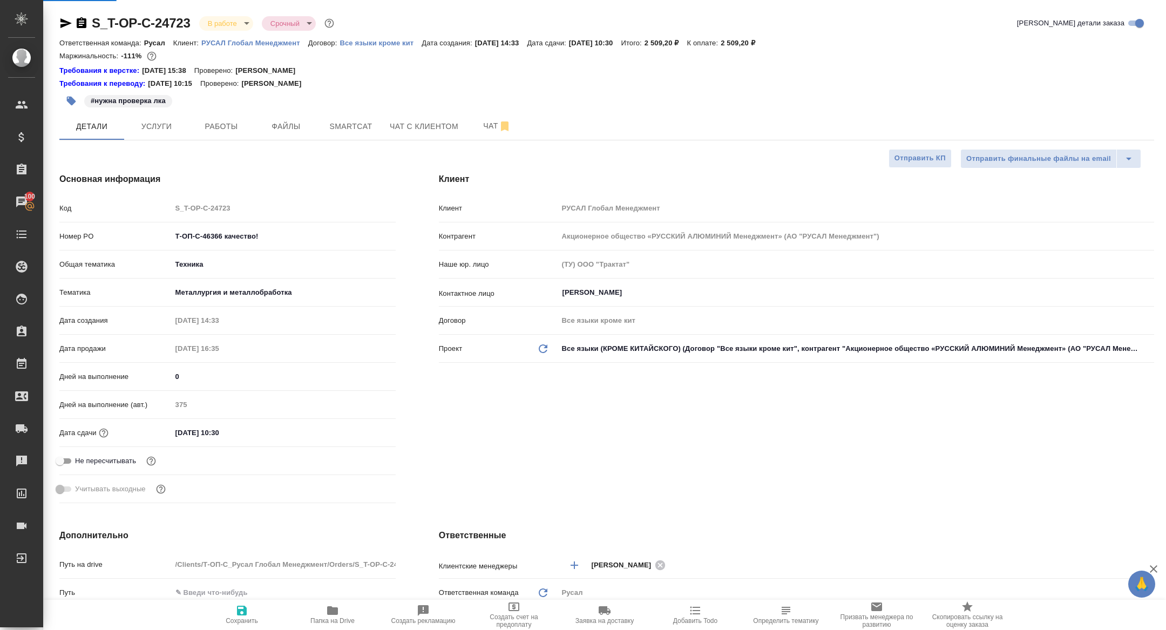
select select "RU"
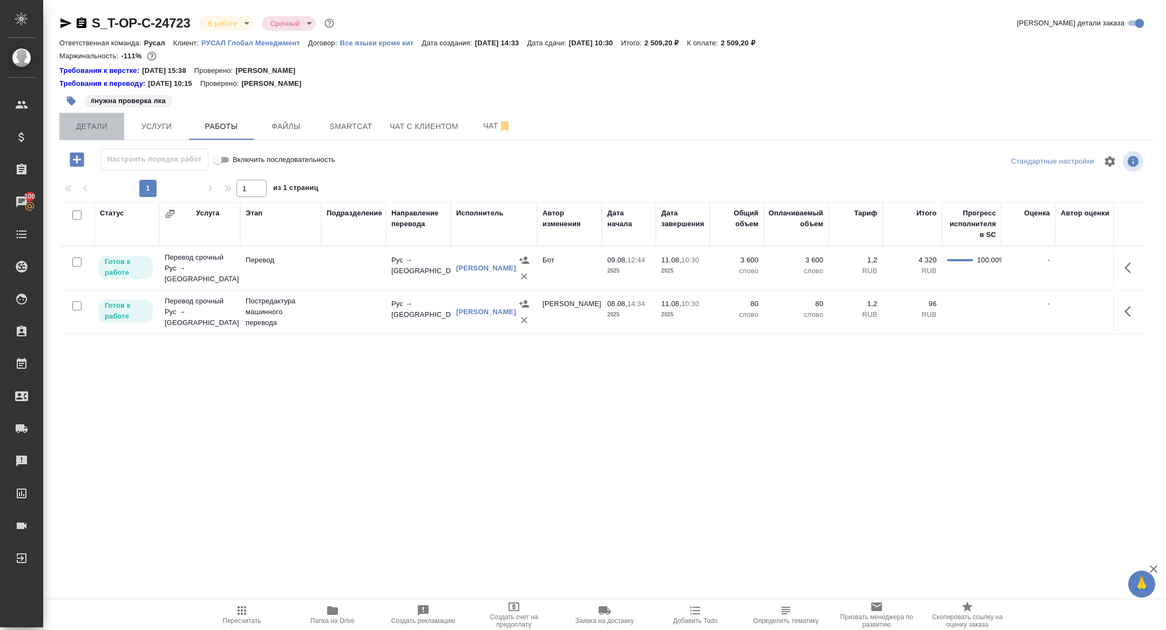
click at [117, 125] on span "Детали" at bounding box center [92, 126] width 52 height 13
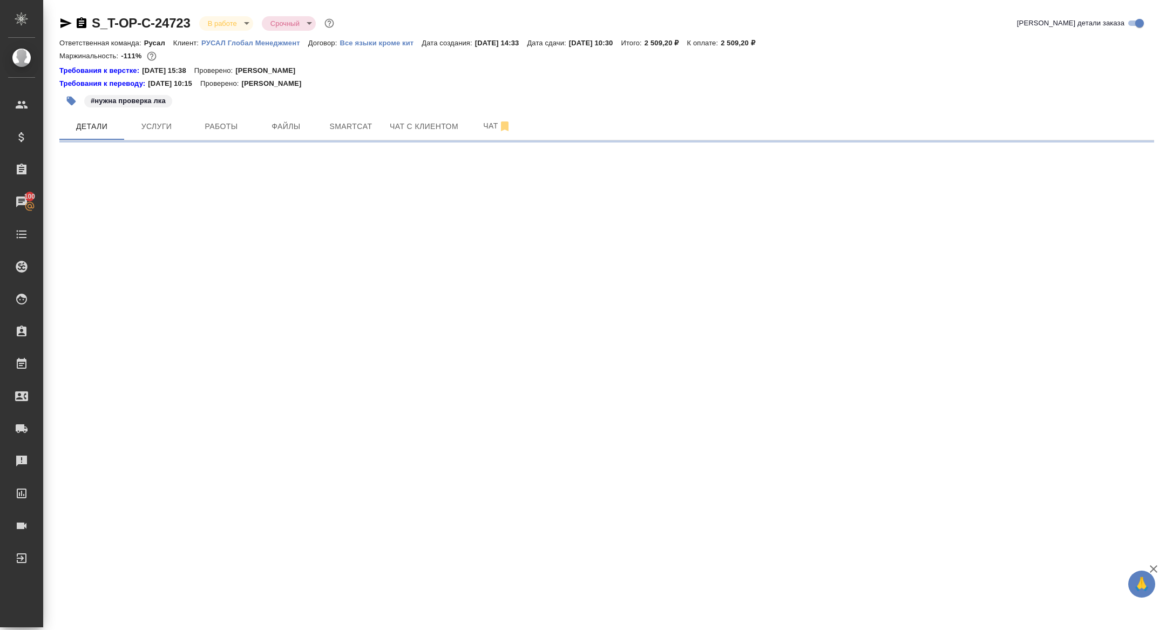
select select "RU"
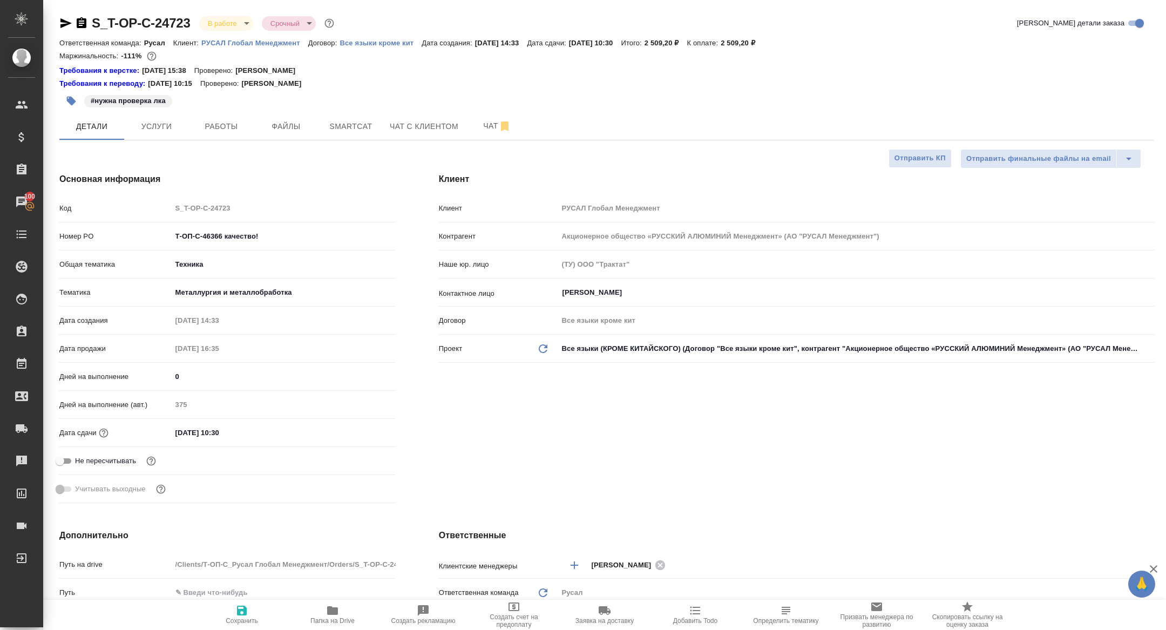
type textarea "x"
click at [232, 120] on span "Работы" at bounding box center [221, 126] width 52 height 13
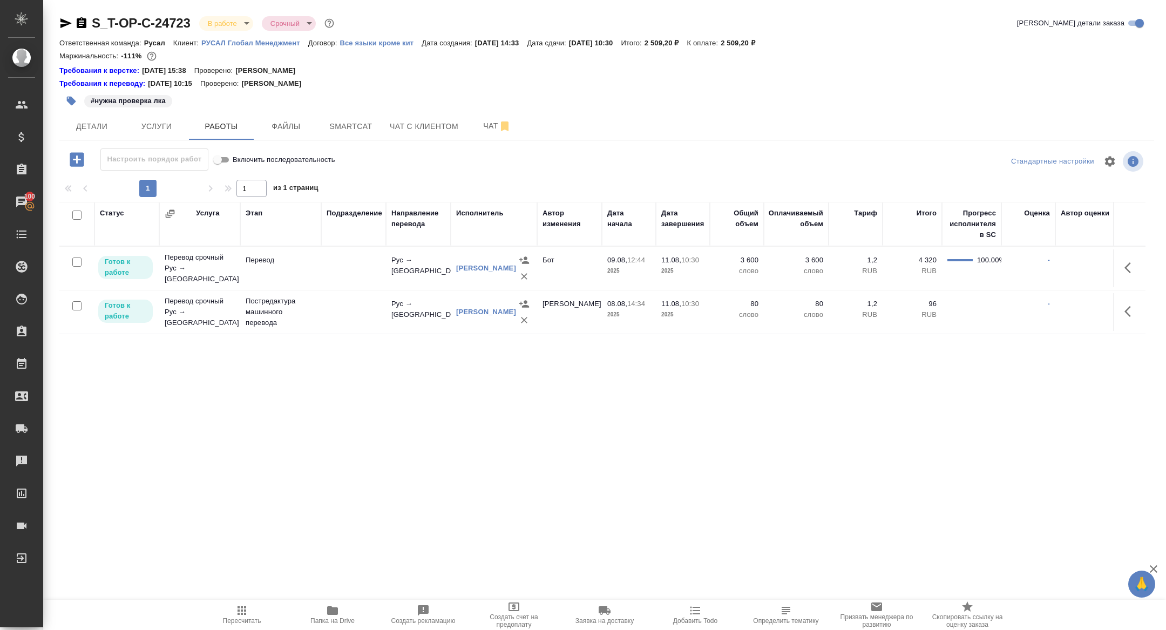
click at [523, 266] on icon "button" at bounding box center [524, 260] width 11 height 11
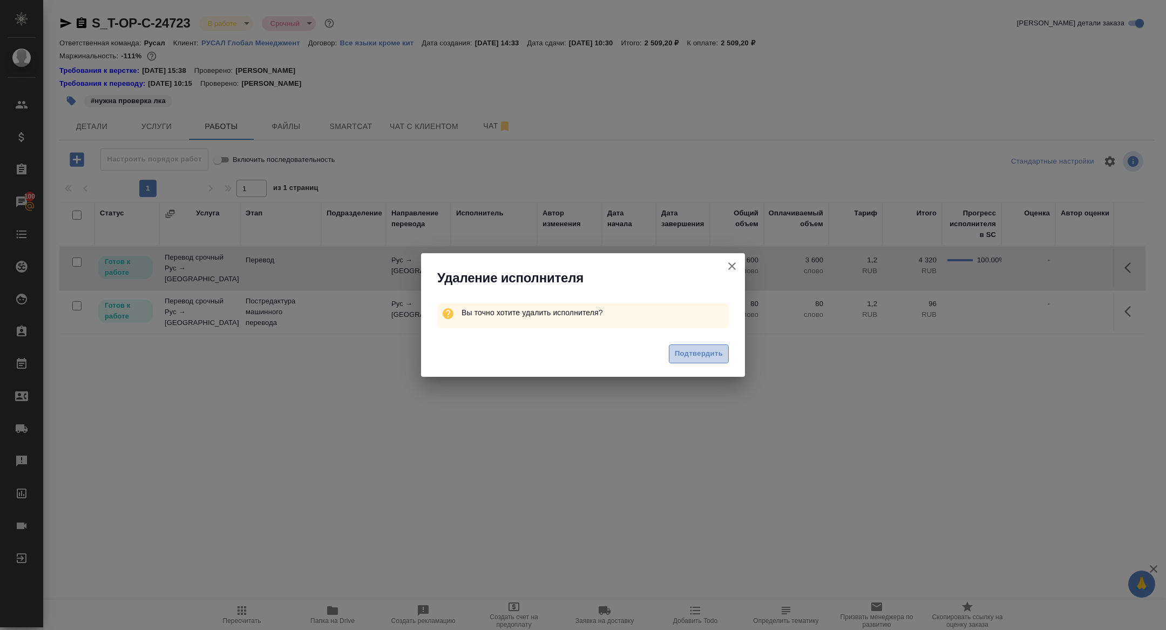
click at [694, 355] on span "Подтвердить" at bounding box center [699, 354] width 48 height 12
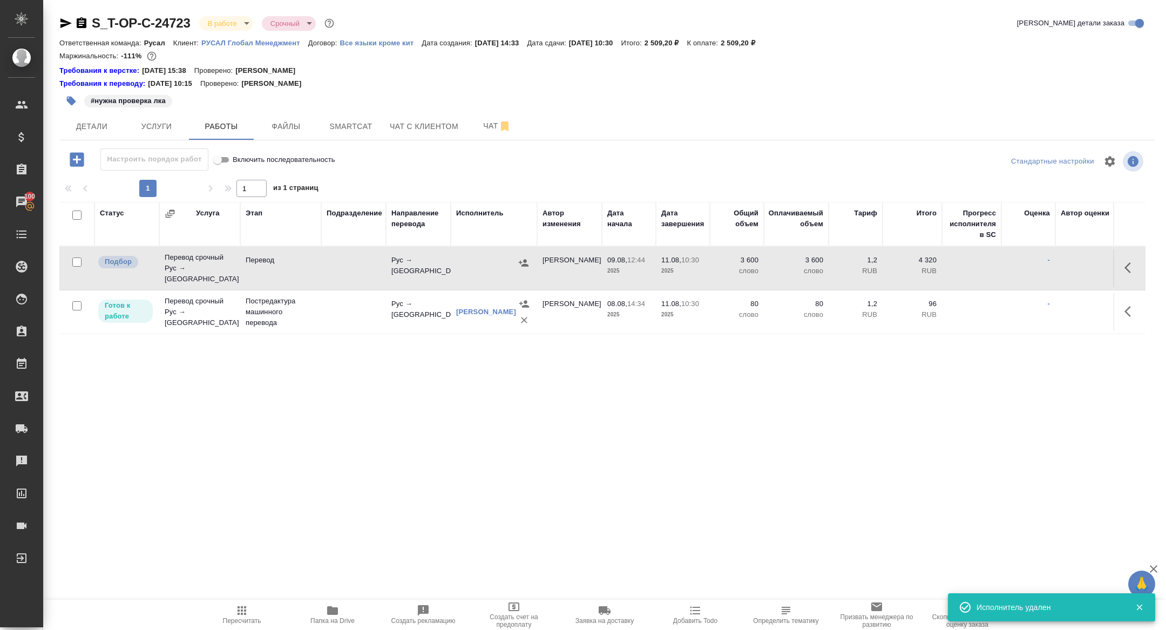
click at [81, 159] on icon "button" at bounding box center [77, 159] width 14 height 14
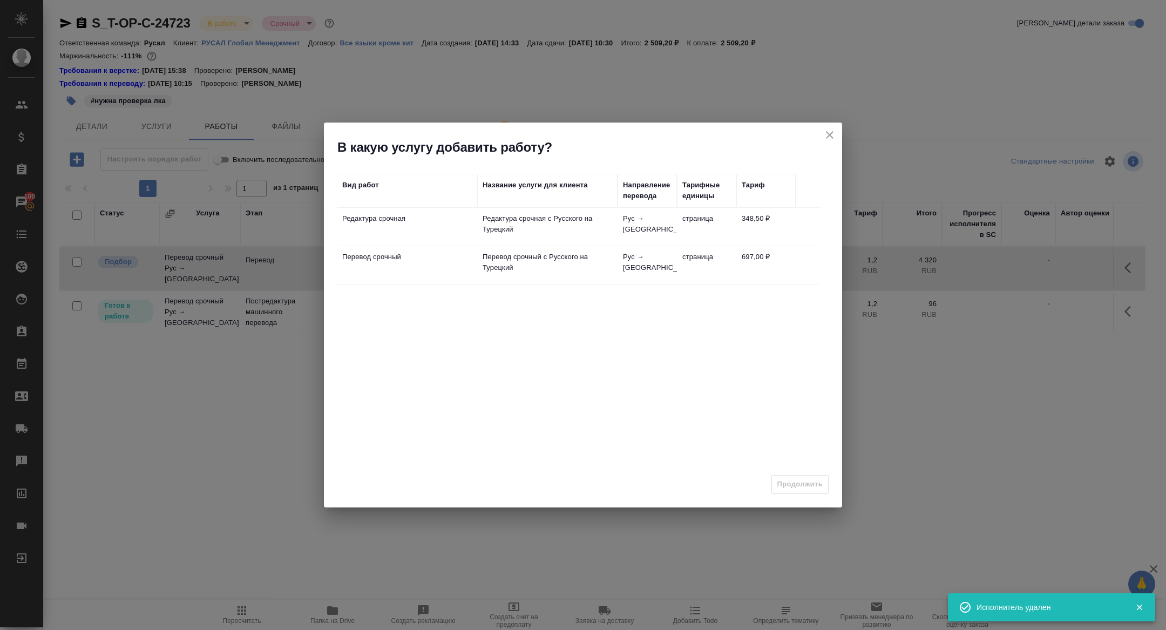
click at [837, 136] on button "close" at bounding box center [830, 135] width 16 height 16
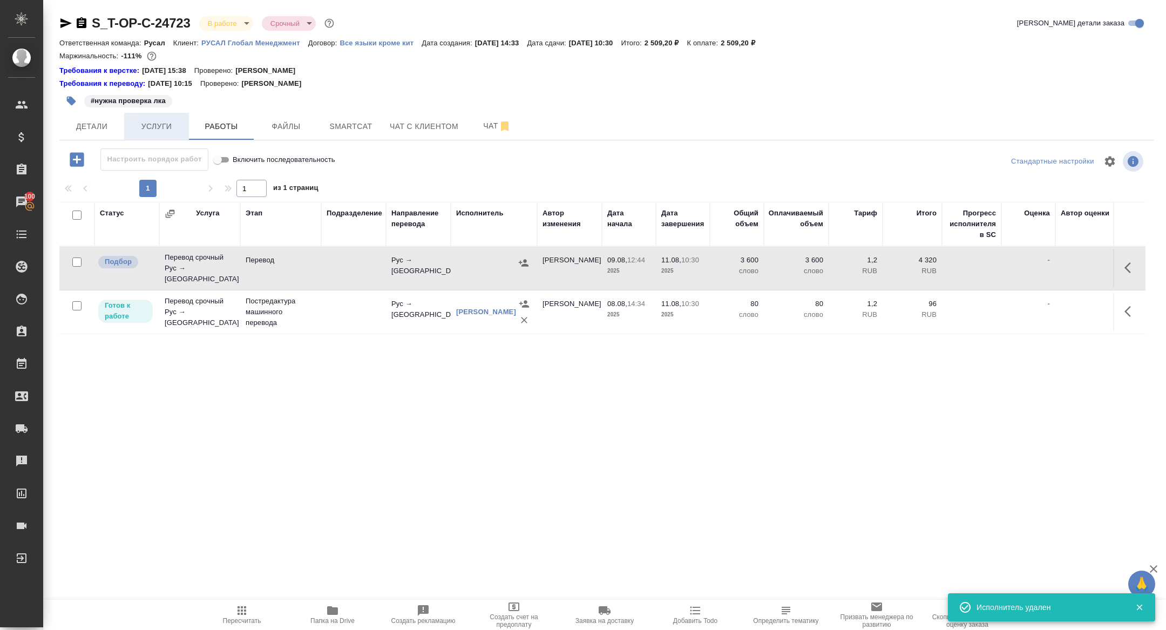
click at [160, 126] on span "Услуги" at bounding box center [157, 126] width 52 height 13
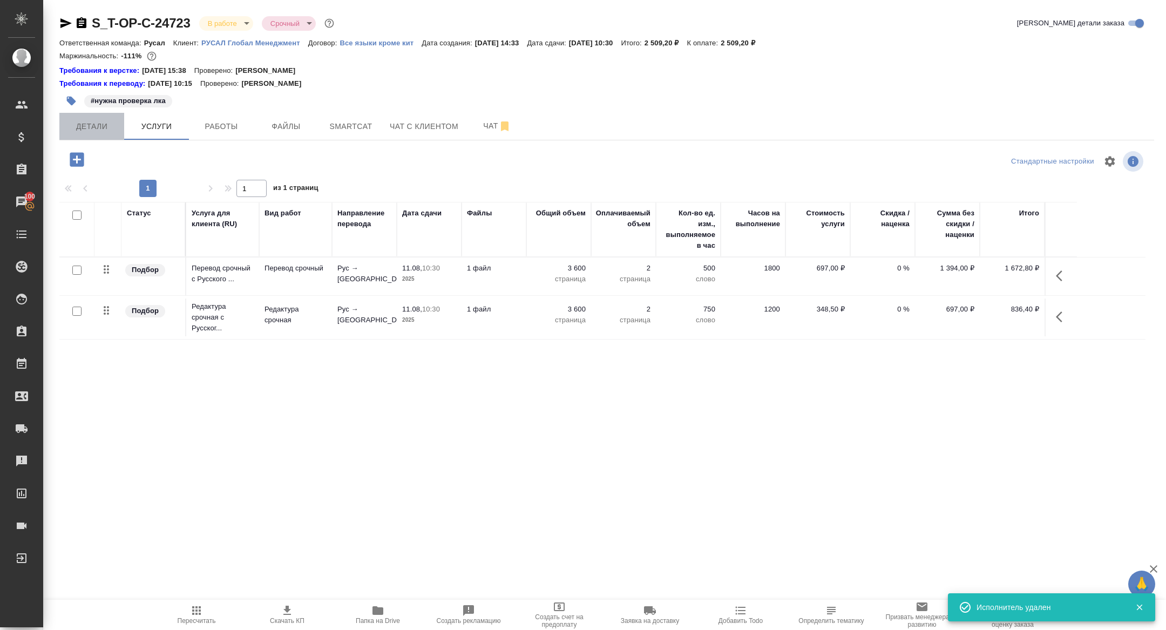
click at [83, 125] on span "Детали" at bounding box center [92, 126] width 52 height 13
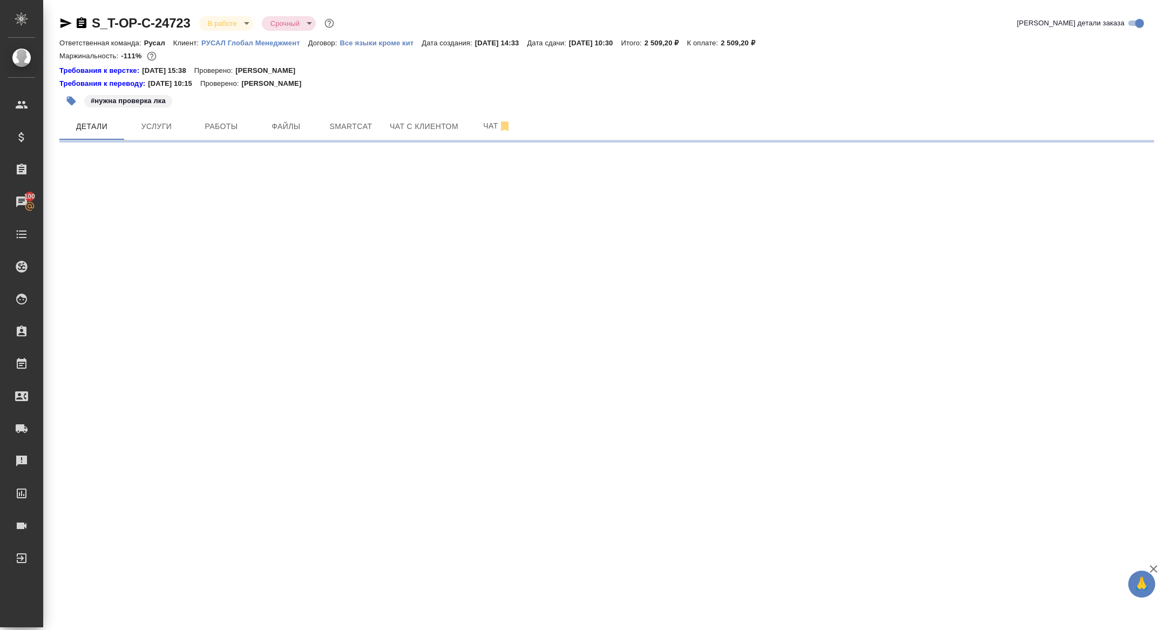
select select "RU"
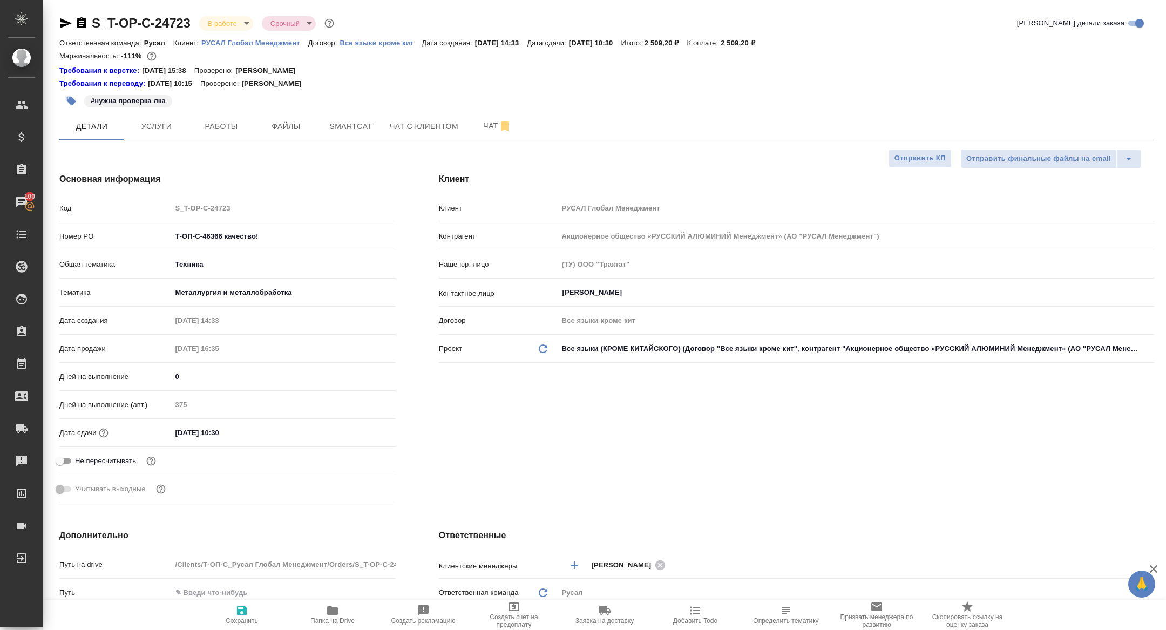
type textarea "x"
click at [78, 15] on div "S_T-OP-C-24723 В работе inProgress Срочный urgent" at bounding box center [197, 23] width 277 height 17
click at [78, 24] on icon "button" at bounding box center [82, 22] width 10 height 11
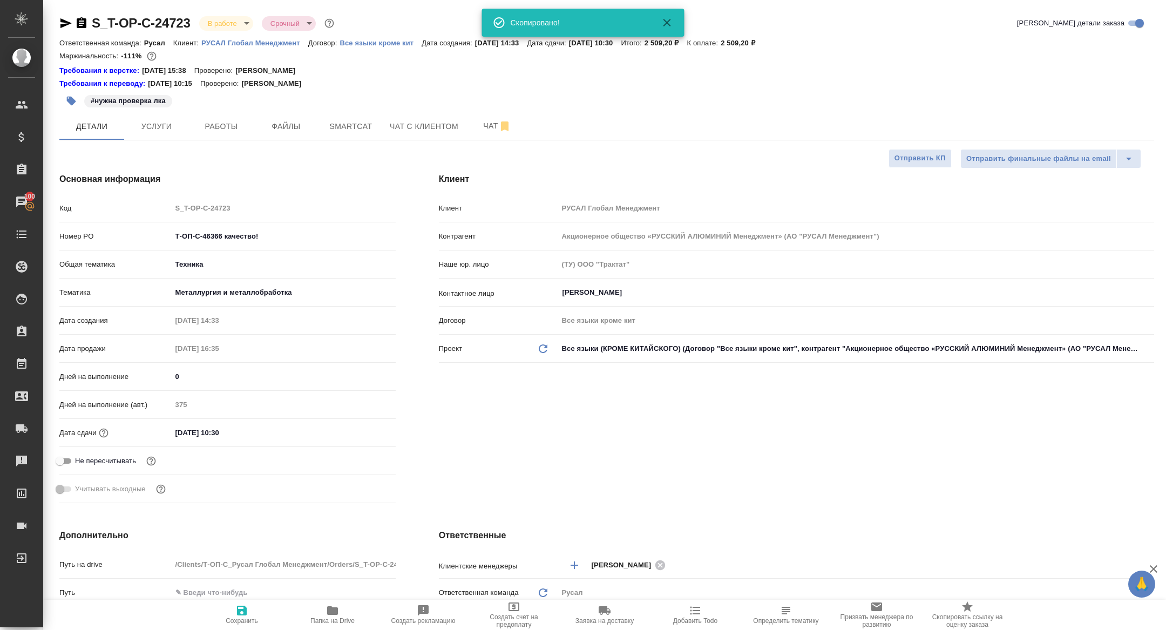
type textarea "x"
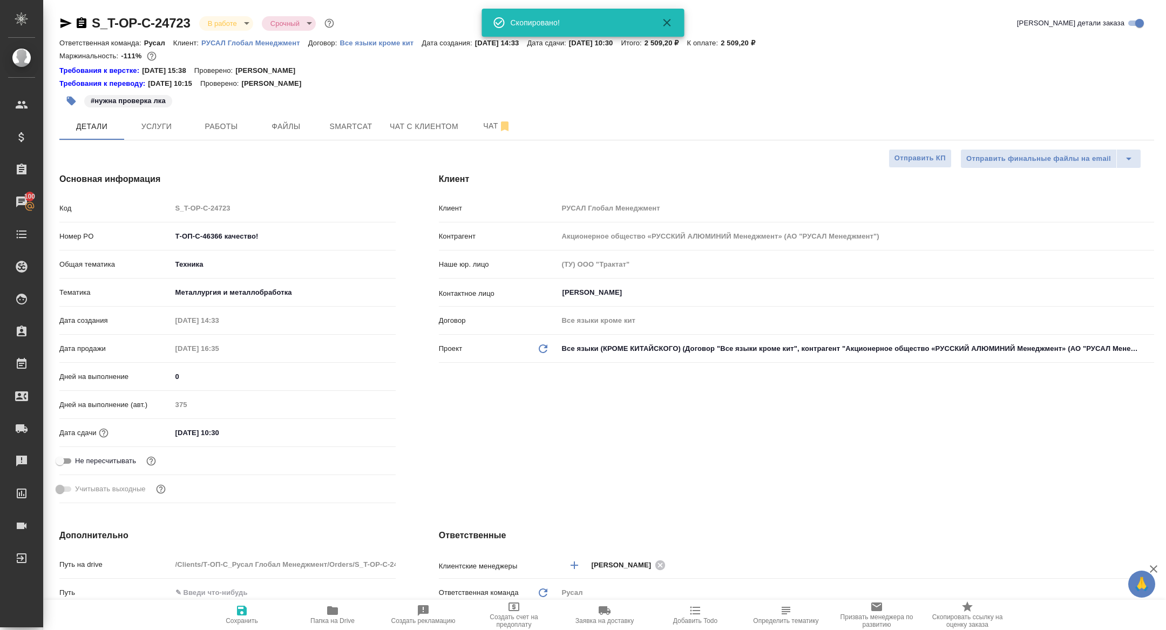
type textarea "x"
click at [235, 123] on span "Работы" at bounding box center [221, 126] width 52 height 13
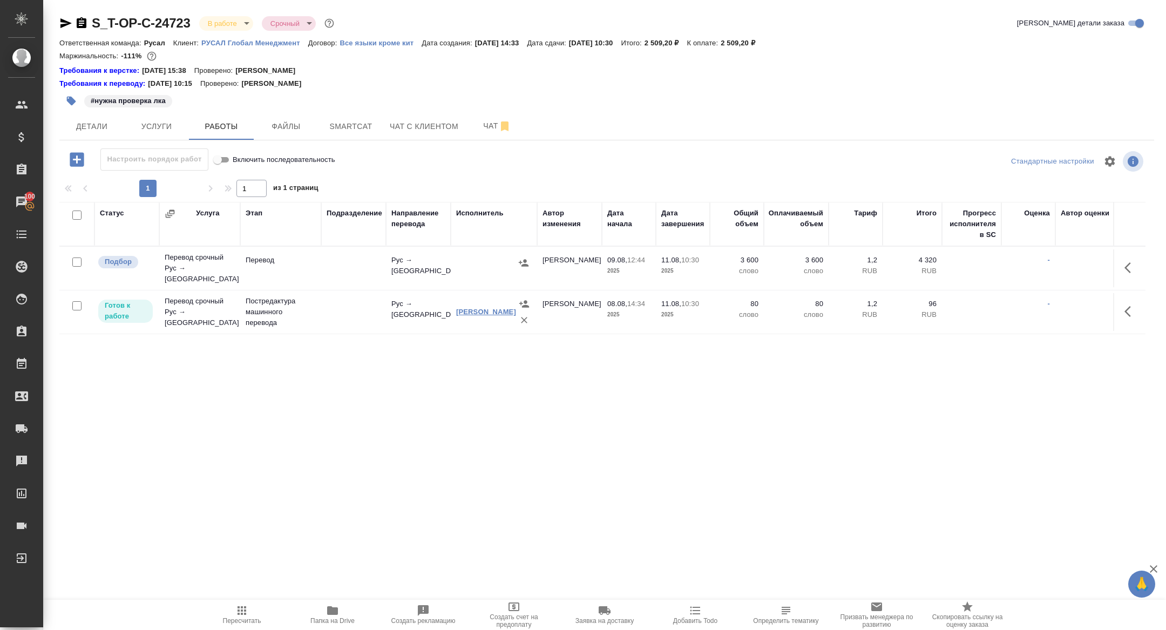
click at [479, 309] on link "Валерия Бичер" at bounding box center [486, 312] width 60 height 8
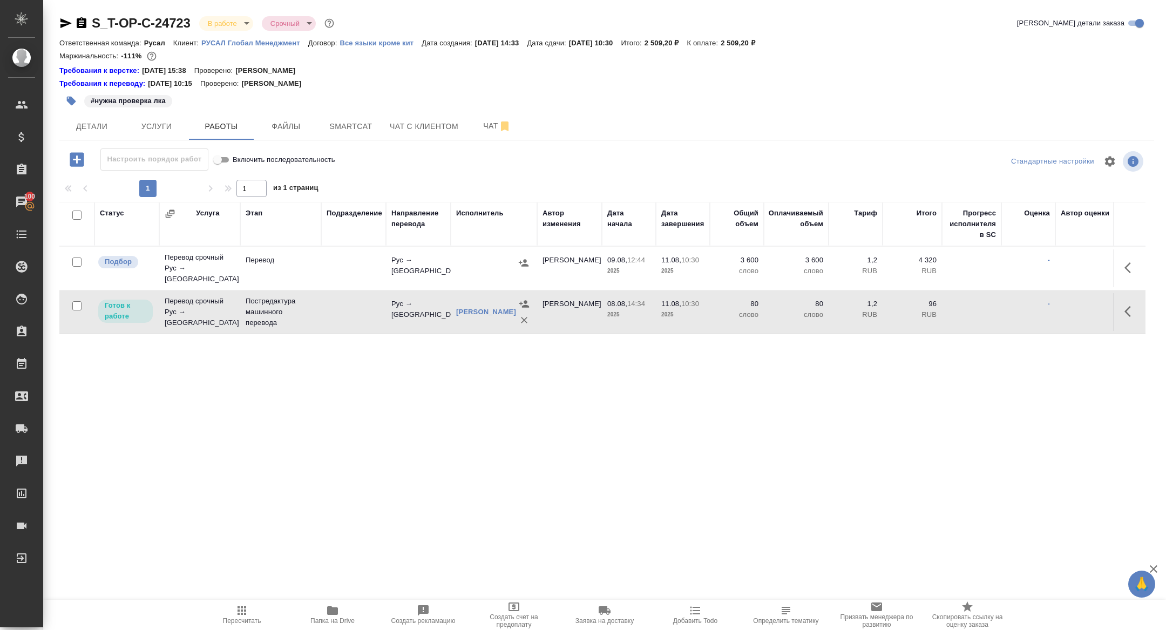
click at [65, 17] on icon "button" at bounding box center [65, 23] width 13 height 13
click at [354, 120] on span "Smartcat" at bounding box center [351, 126] width 52 height 13
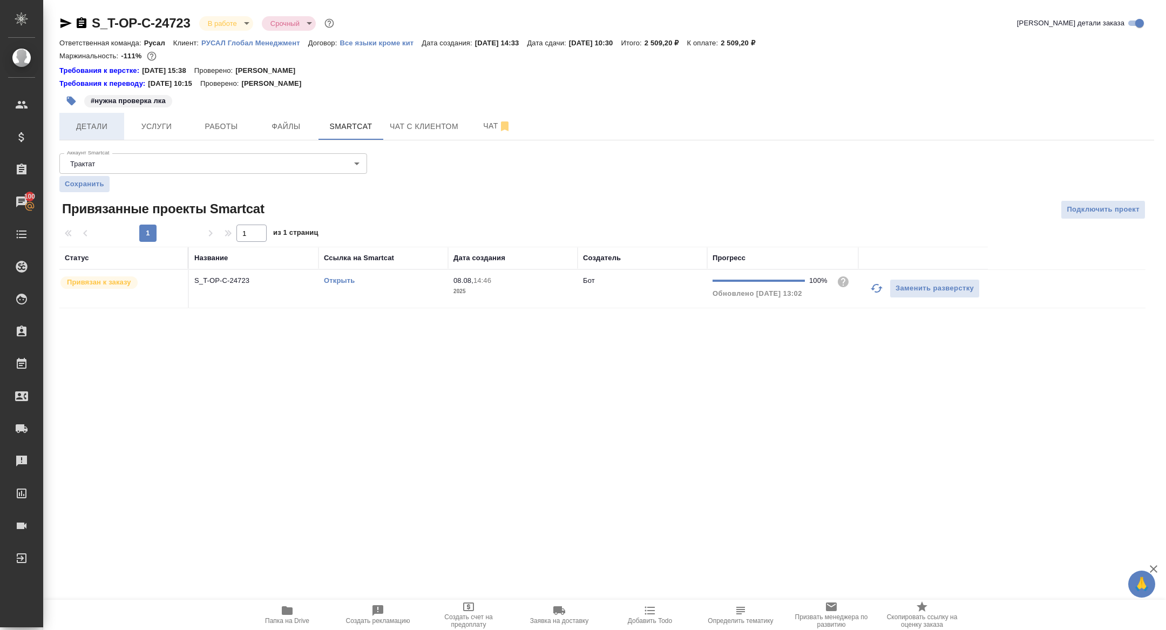
click at [103, 136] on button "Детали" at bounding box center [91, 126] width 65 height 27
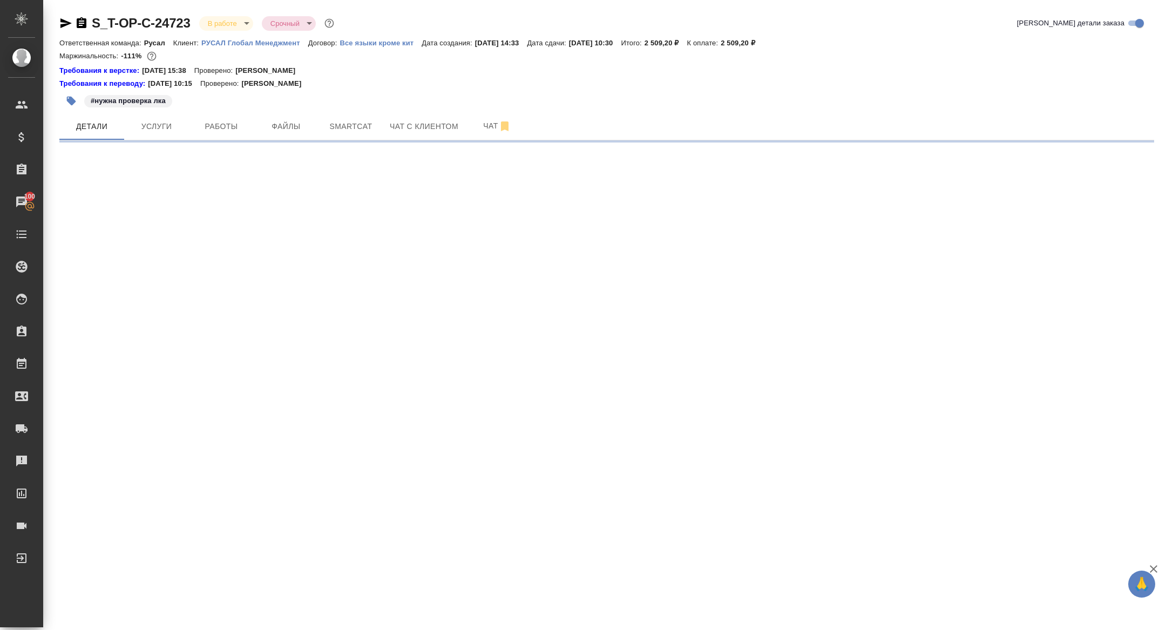
select select "RU"
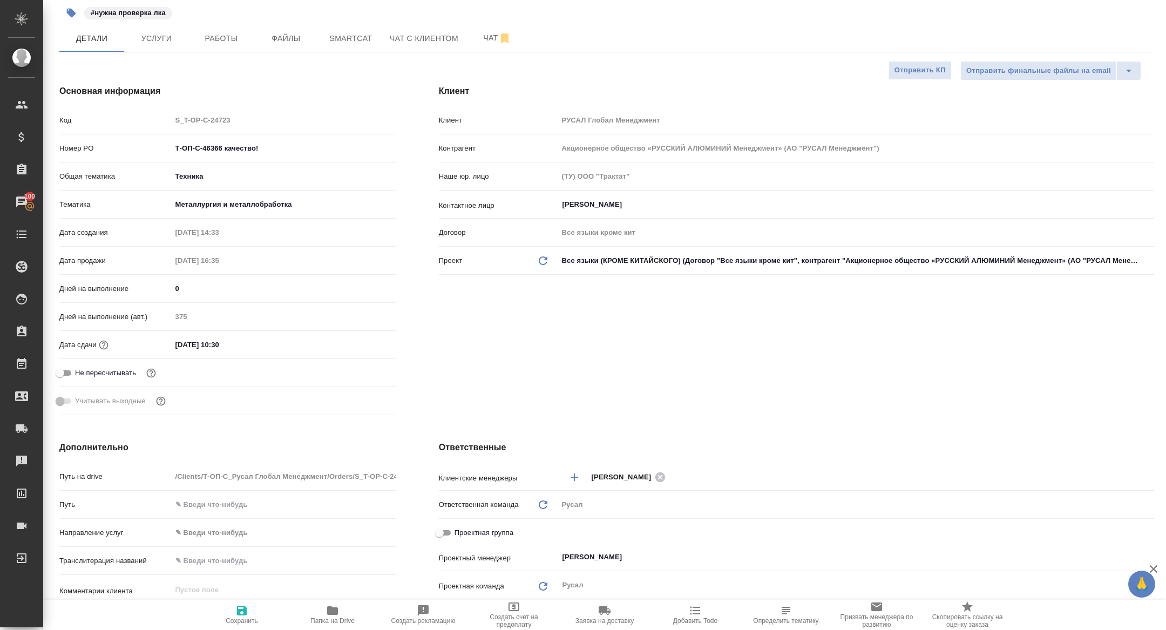
type textarea "x"
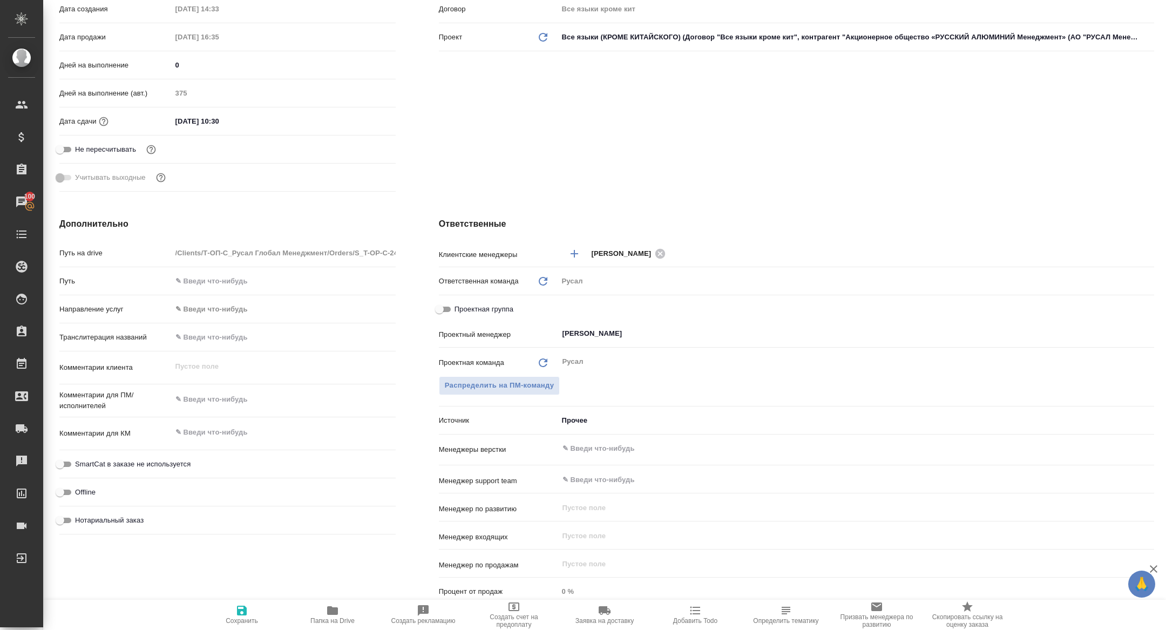
scroll to position [327, 0]
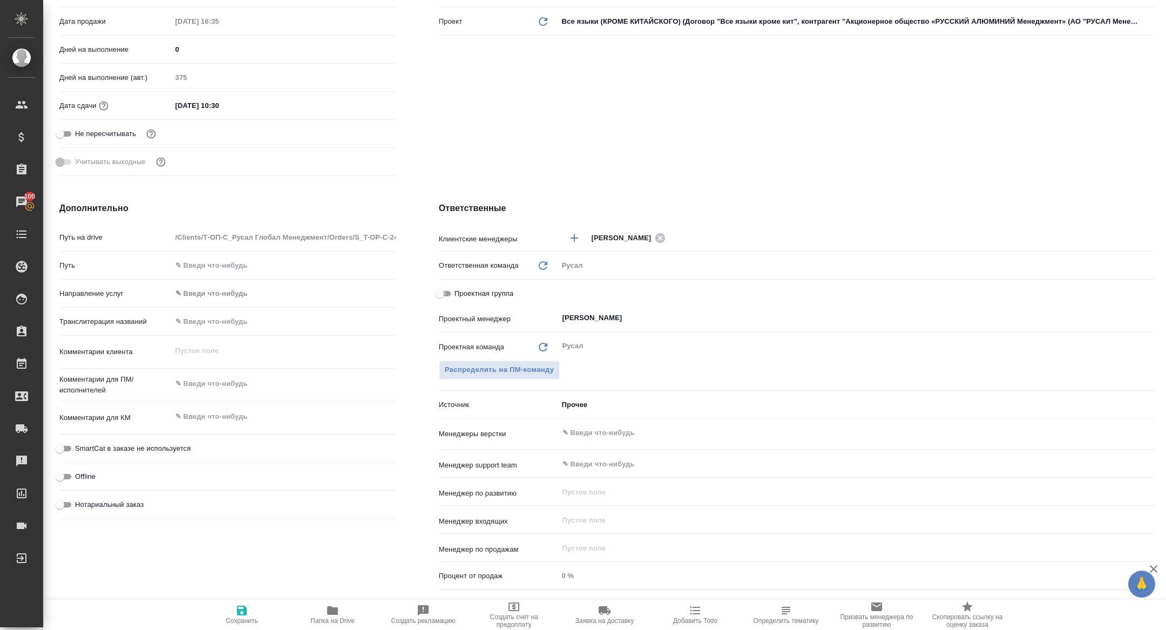
click at [441, 289] on input "Проектная группа" at bounding box center [439, 293] width 39 height 13
checkbox input "true"
type textarea "x"
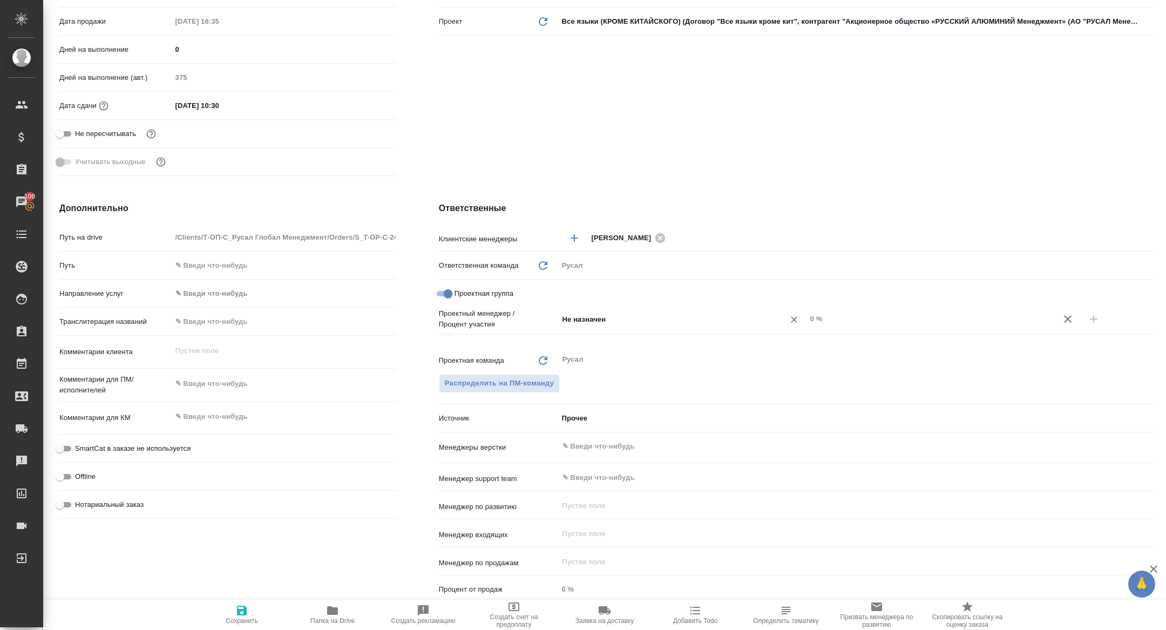
click at [614, 327] on div "Не назначен ​" at bounding box center [682, 318] width 248 height 19
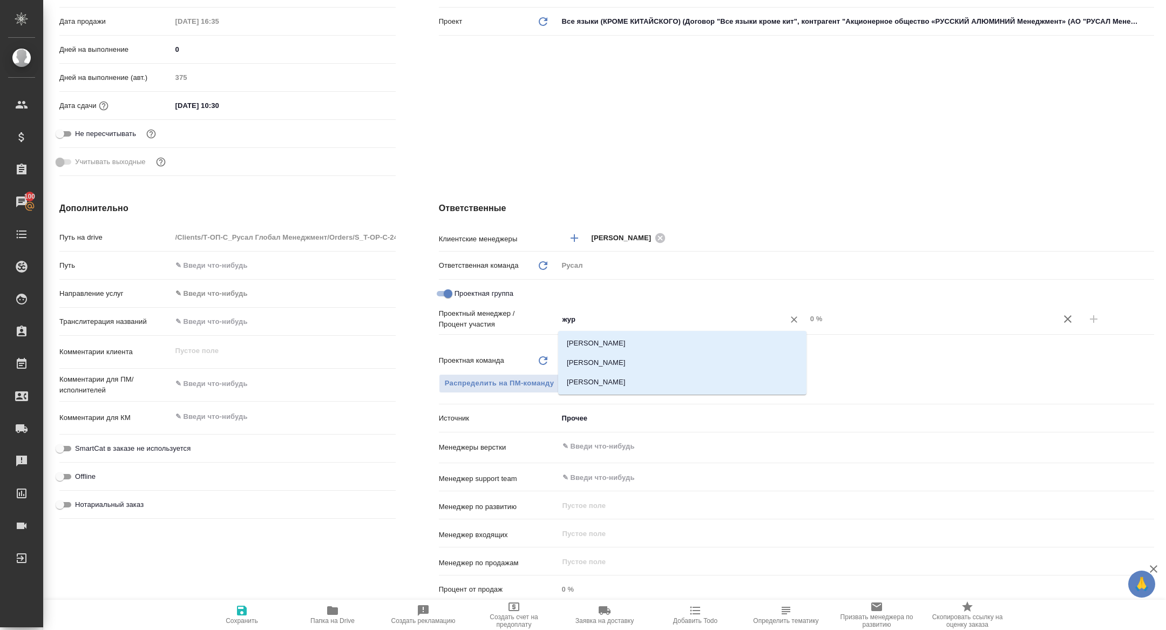
type input "жура"
click at [642, 360] on li "[PERSON_NAME]" at bounding box center [682, 362] width 248 height 19
type textarea "x"
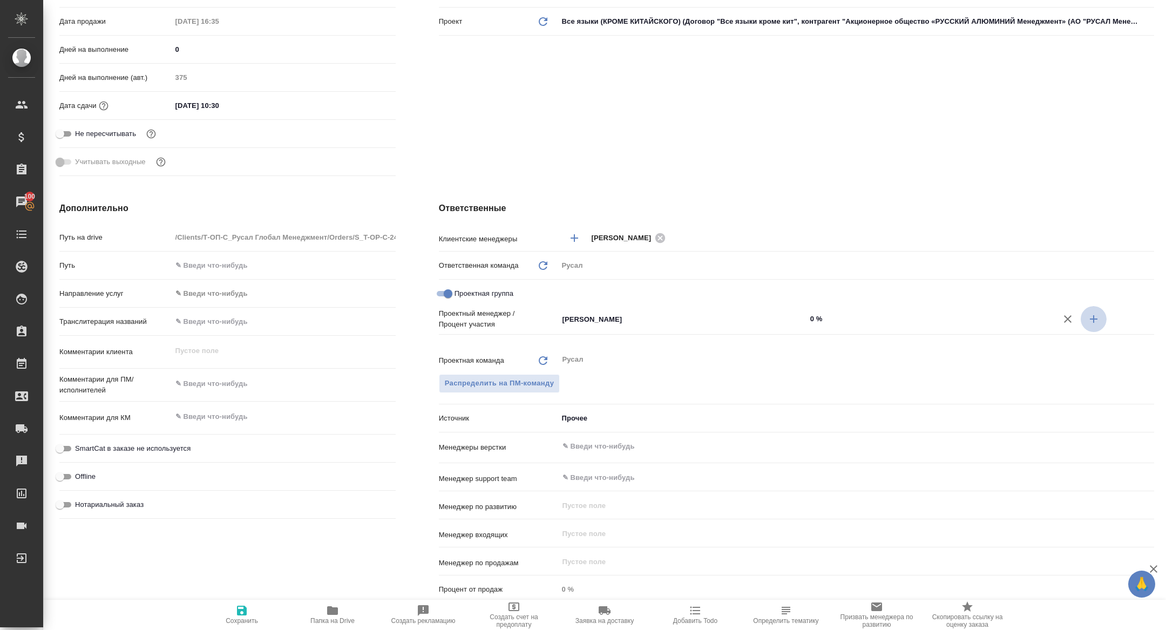
click at [1088, 323] on icon "button" at bounding box center [1094, 319] width 13 height 13
type textarea "x"
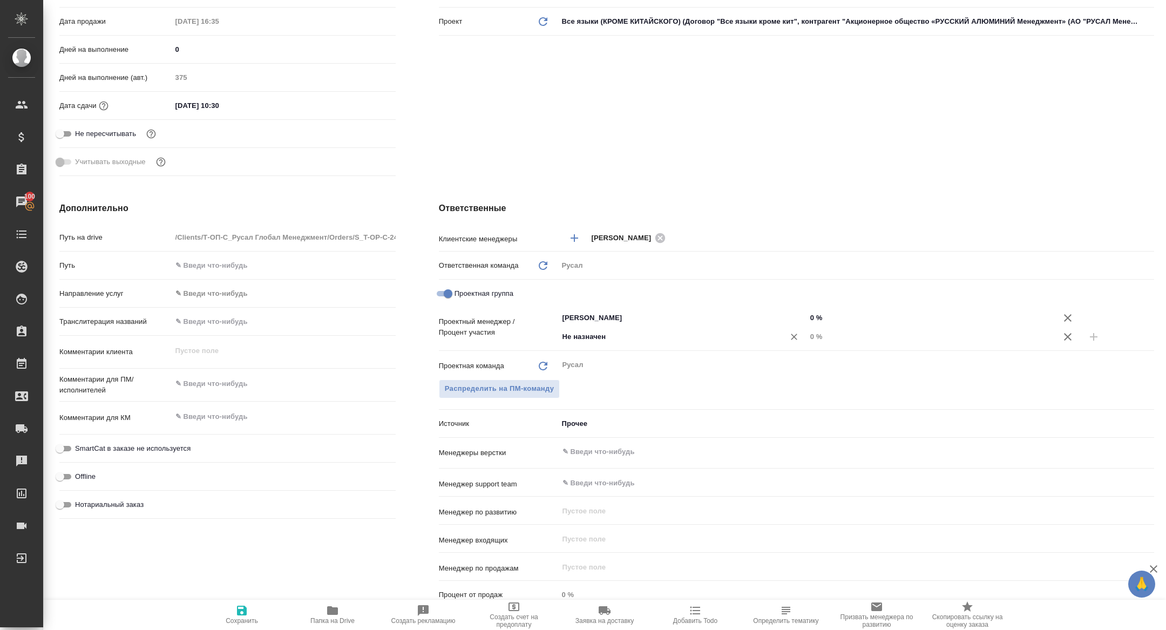
click at [674, 336] on input "Не назначен" at bounding box center [665, 336] width 206 height 13
type input "хрус"
click at [654, 354] on li "Хрусталёва Дарья" at bounding box center [682, 360] width 248 height 19
type textarea "x"
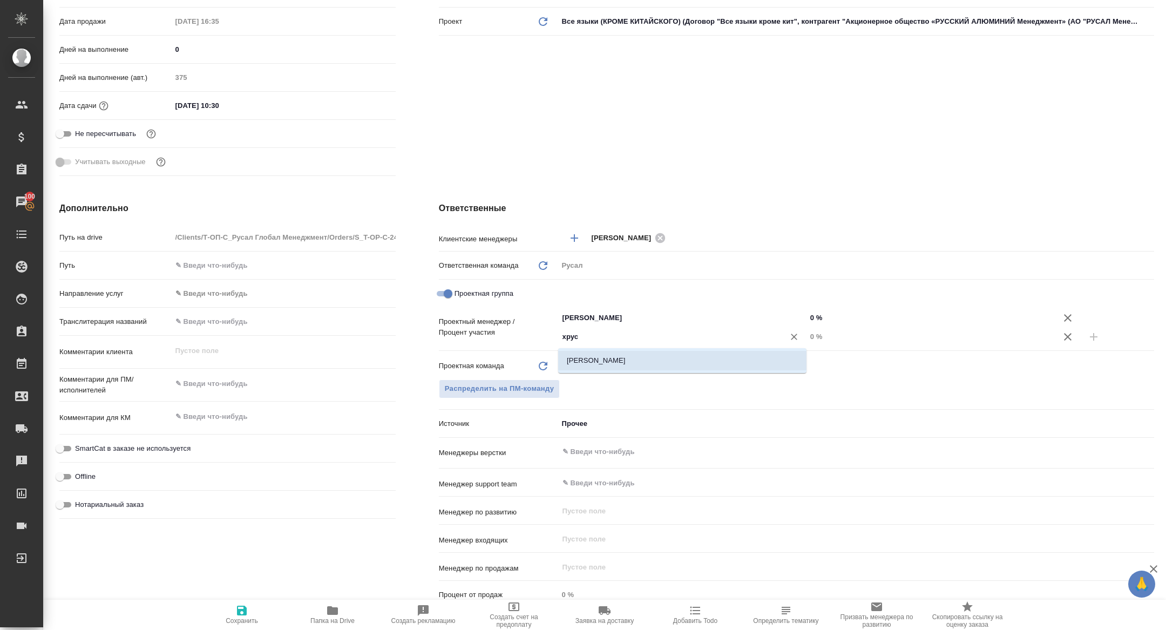
type textarea "x"
click at [809, 339] on input "0 %" at bounding box center [930, 337] width 247 height 16
type textarea "x"
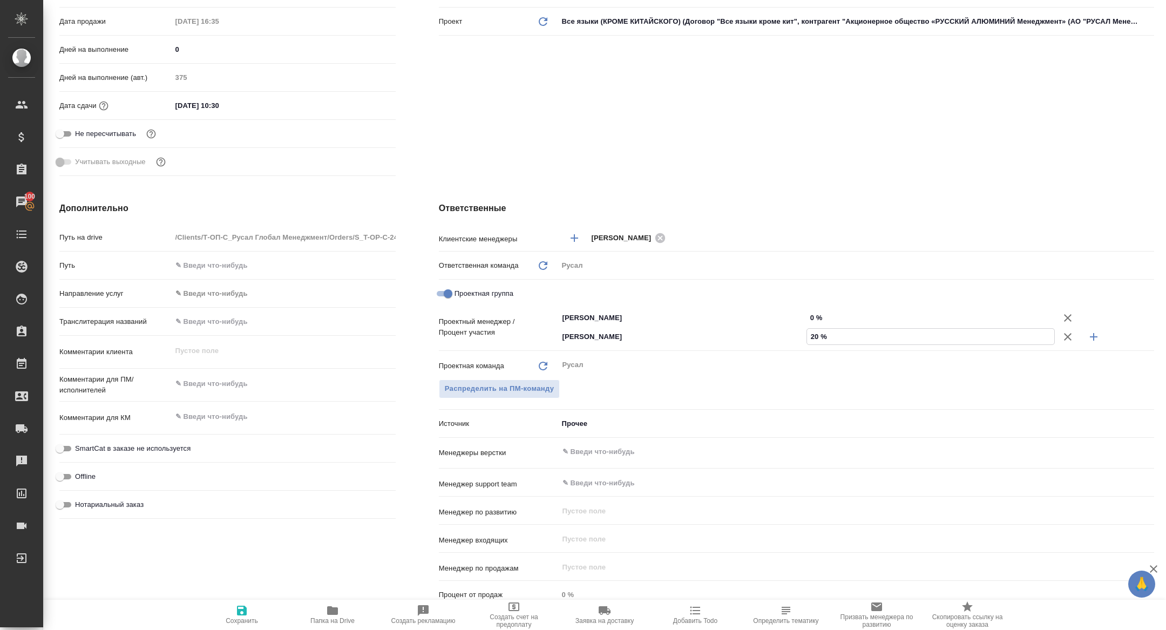
type input "20 %"
click at [808, 314] on input "0 %" at bounding box center [931, 318] width 248 height 16
type input "80 %"
type textarea "x"
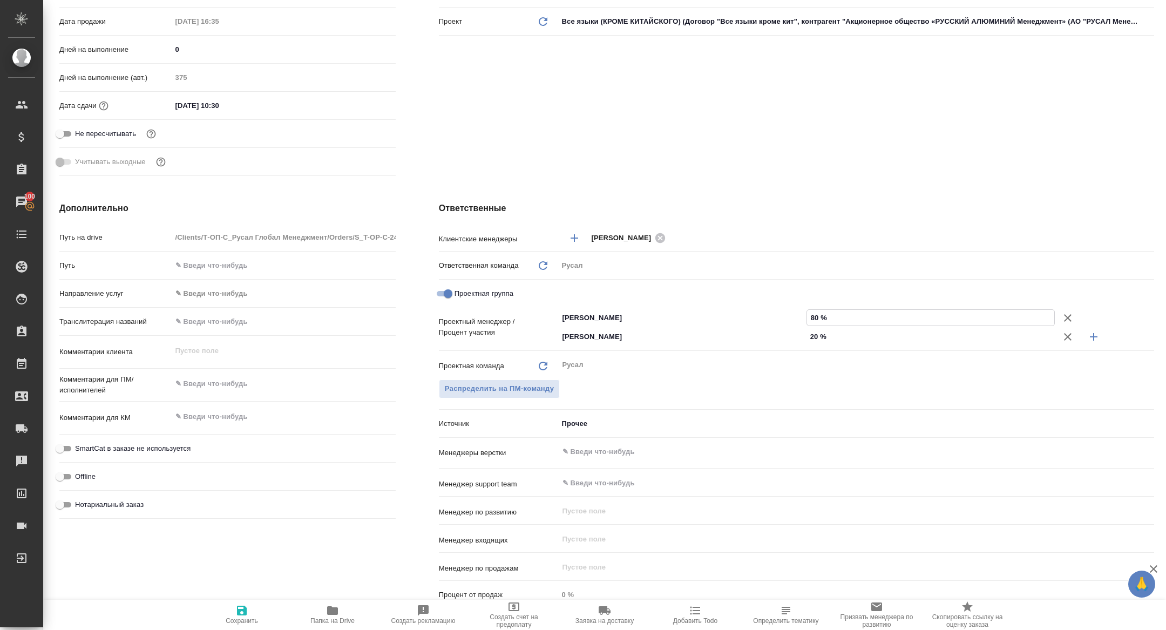
type textarea "x"
type input "80 %"
click at [255, 614] on span "Сохранить" at bounding box center [242, 614] width 78 height 21
type textarea "x"
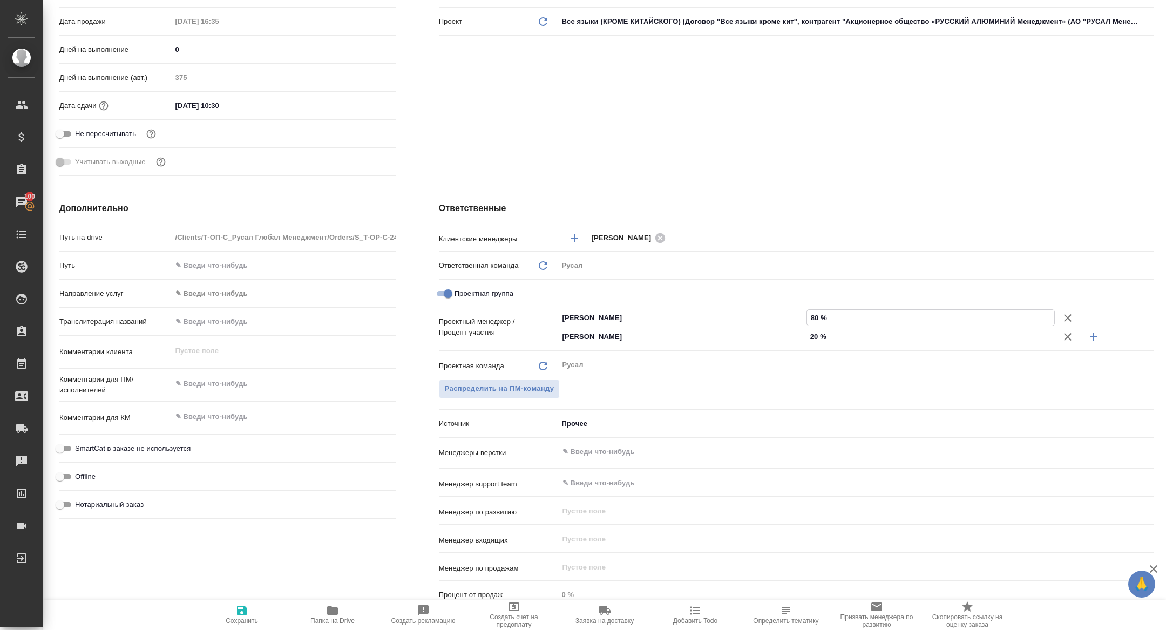
type textarea "x"
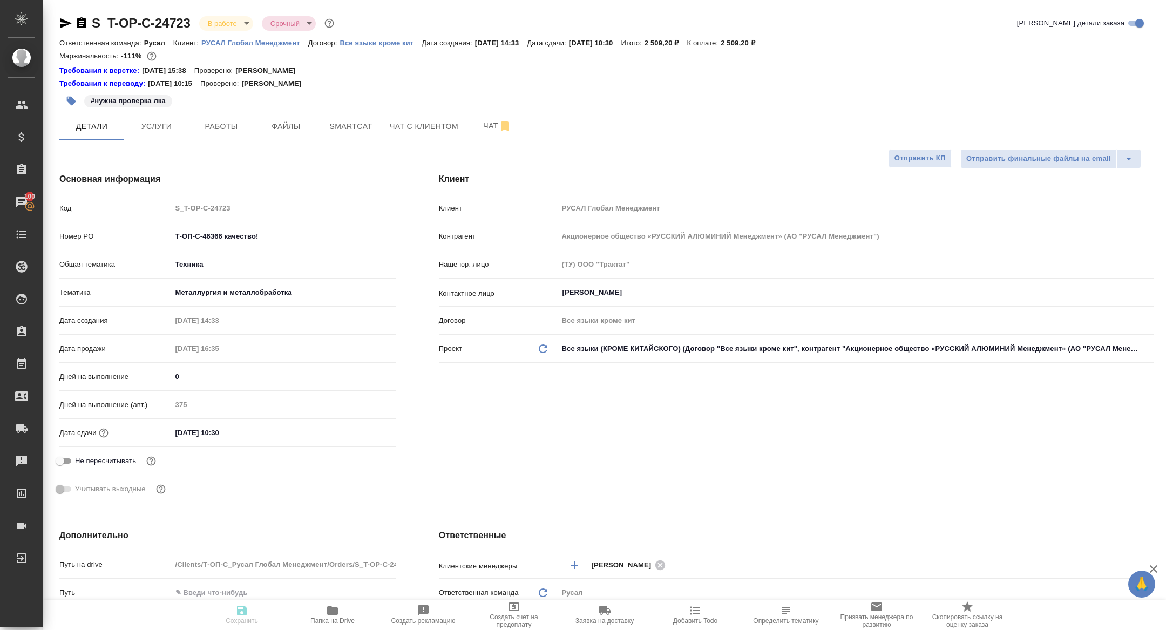
type textarea "x"
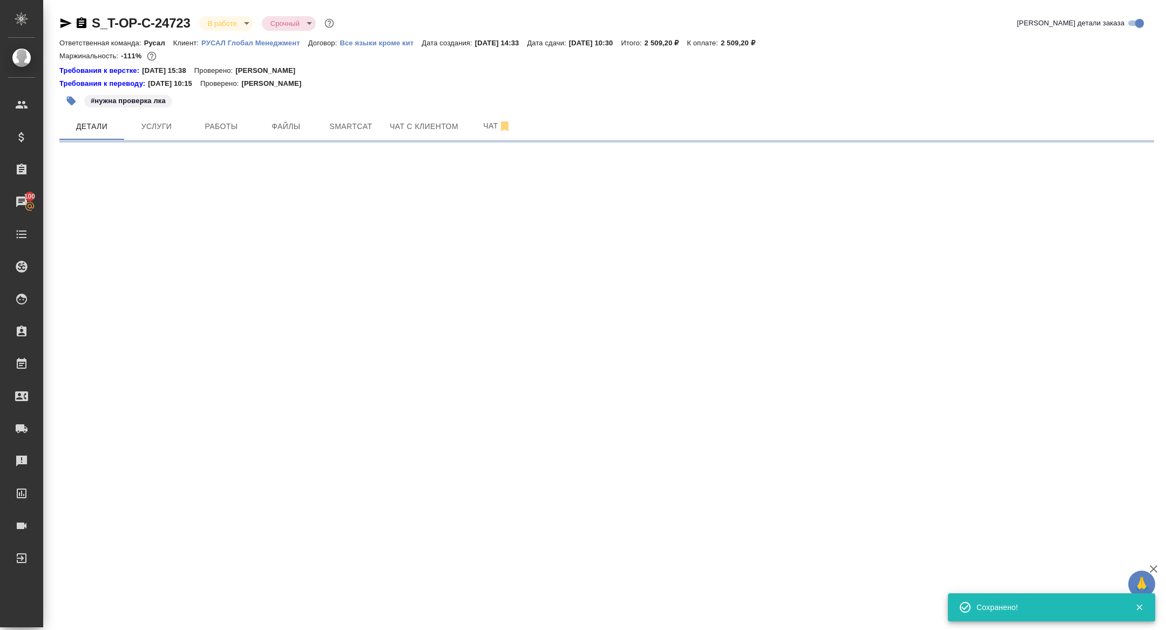
select select "RU"
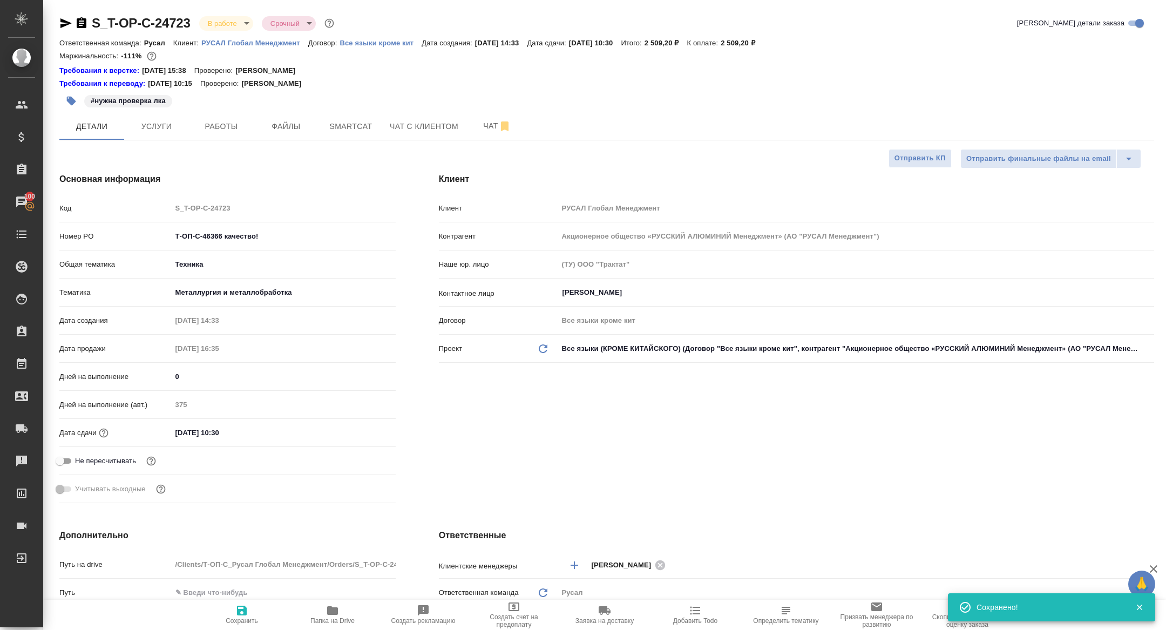
type textarea "x"
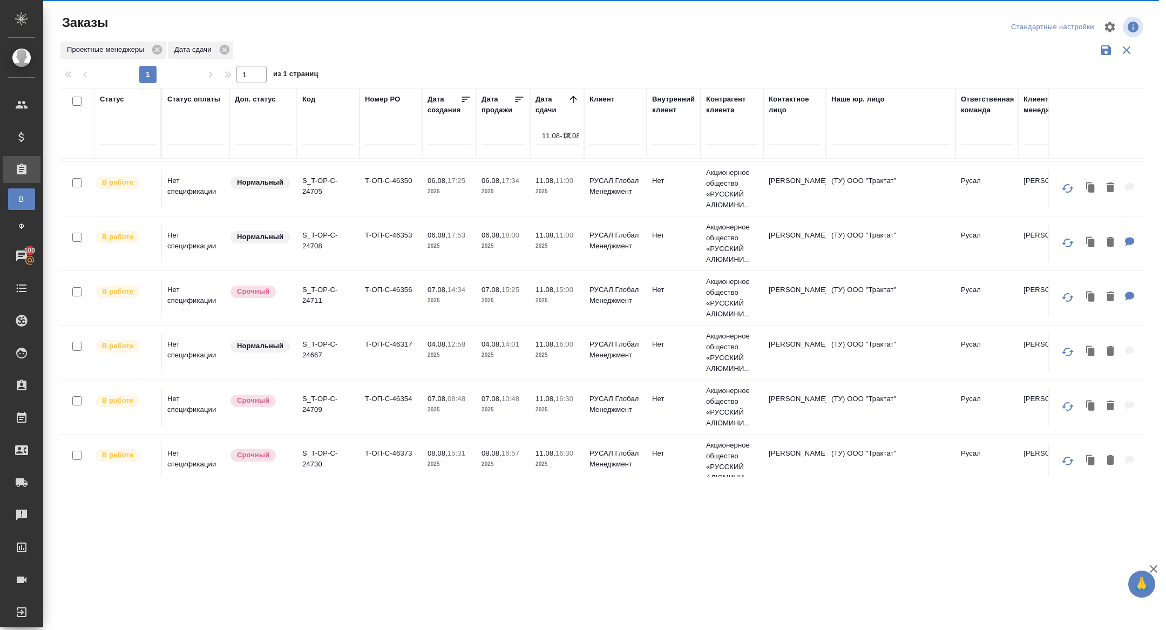
scroll to position [214, 0]
click at [313, 183] on p "S_T-OP-C-24705" at bounding box center [328, 188] width 52 height 22
click at [313, 248] on p "S_T-OP-C-24708" at bounding box center [328, 243] width 52 height 22
click at [315, 298] on p "S_T-OP-C-24711" at bounding box center [328, 297] width 52 height 22
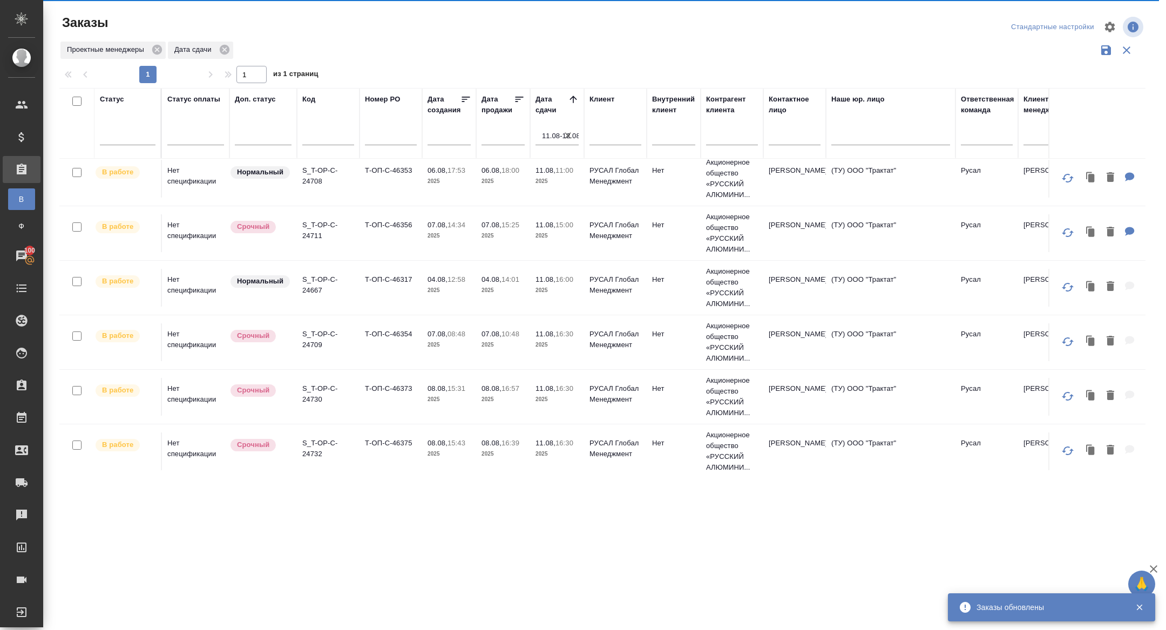
click at [319, 289] on p "S_T-OP-C-24667" at bounding box center [328, 285] width 52 height 22
click at [318, 335] on p "S_T-OP-C-24709" at bounding box center [328, 340] width 52 height 22
click at [320, 394] on p "S_T-OP-C-24730" at bounding box center [328, 394] width 52 height 22
click at [315, 450] on p "S_T-OP-C-24732" at bounding box center [328, 449] width 52 height 22
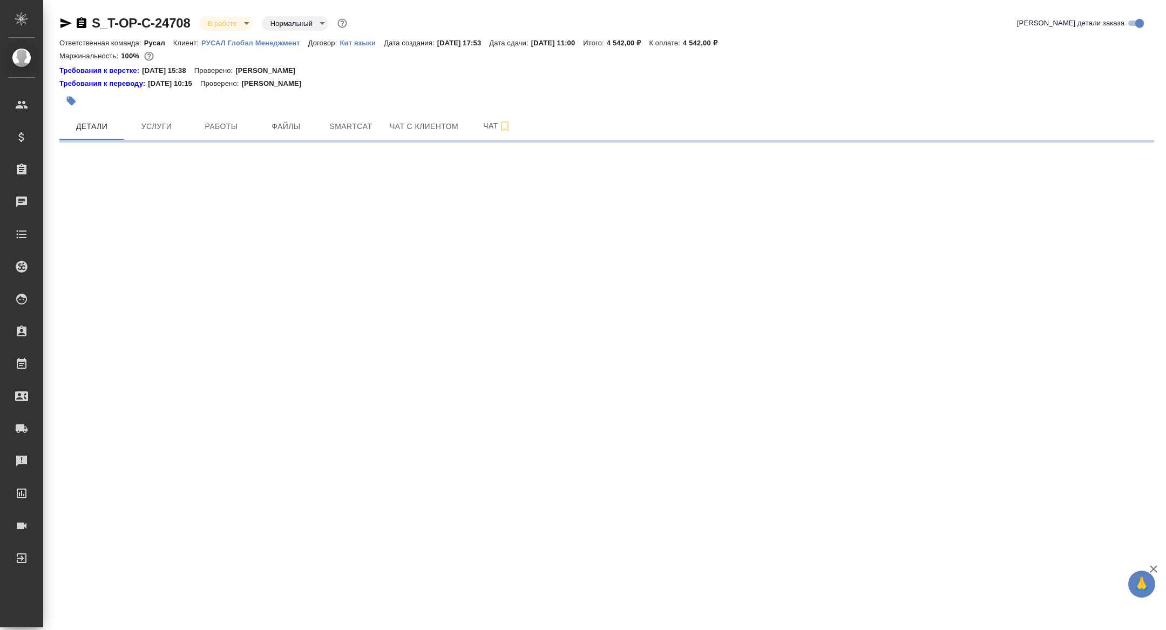
select select "RU"
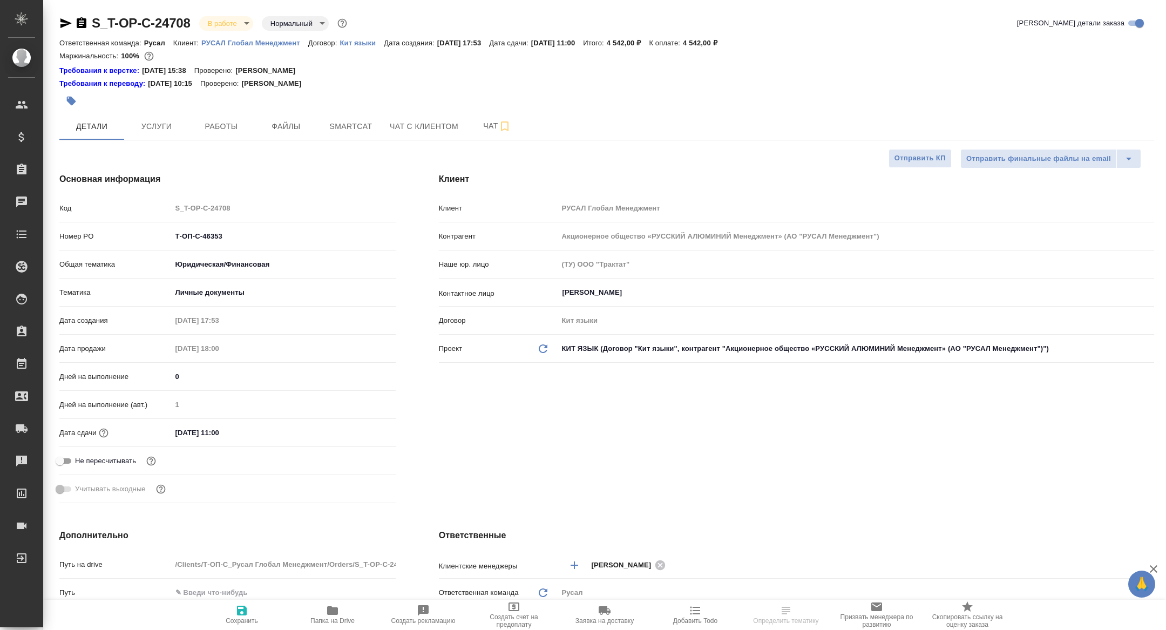
type textarea "x"
type input "[PERSON_NAME]"
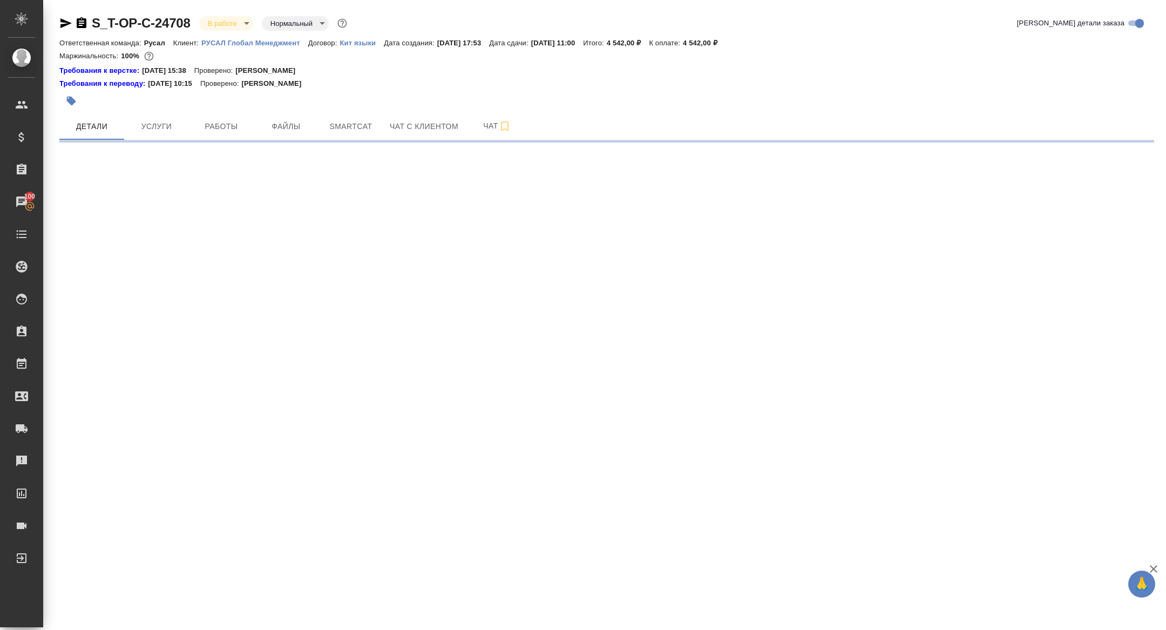
select select "RU"
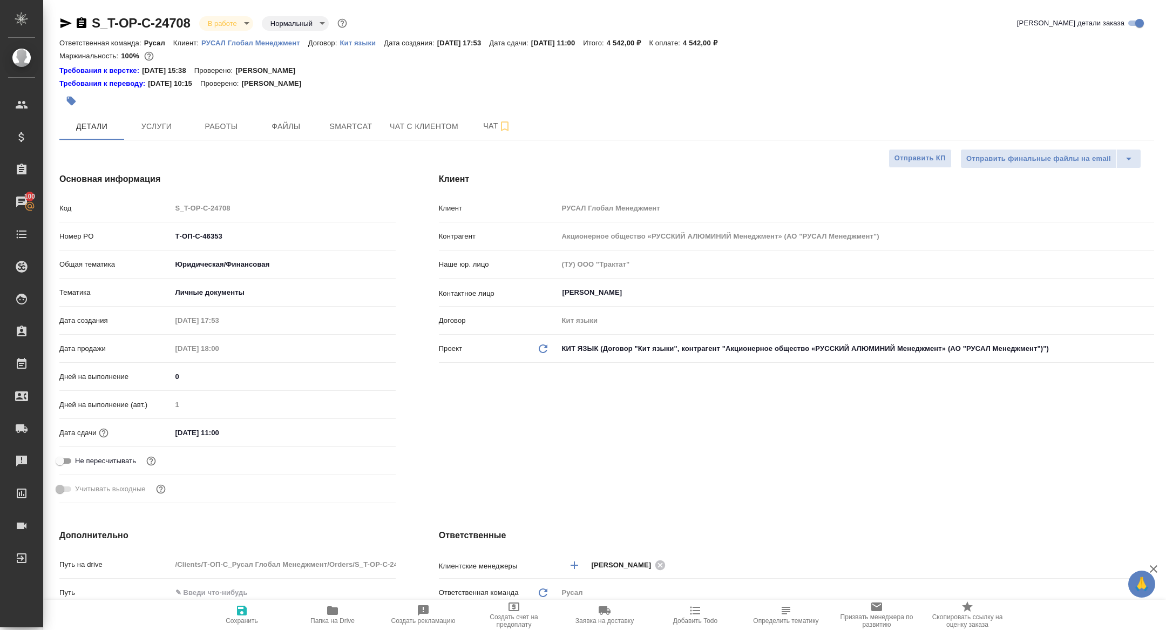
type textarea "x"
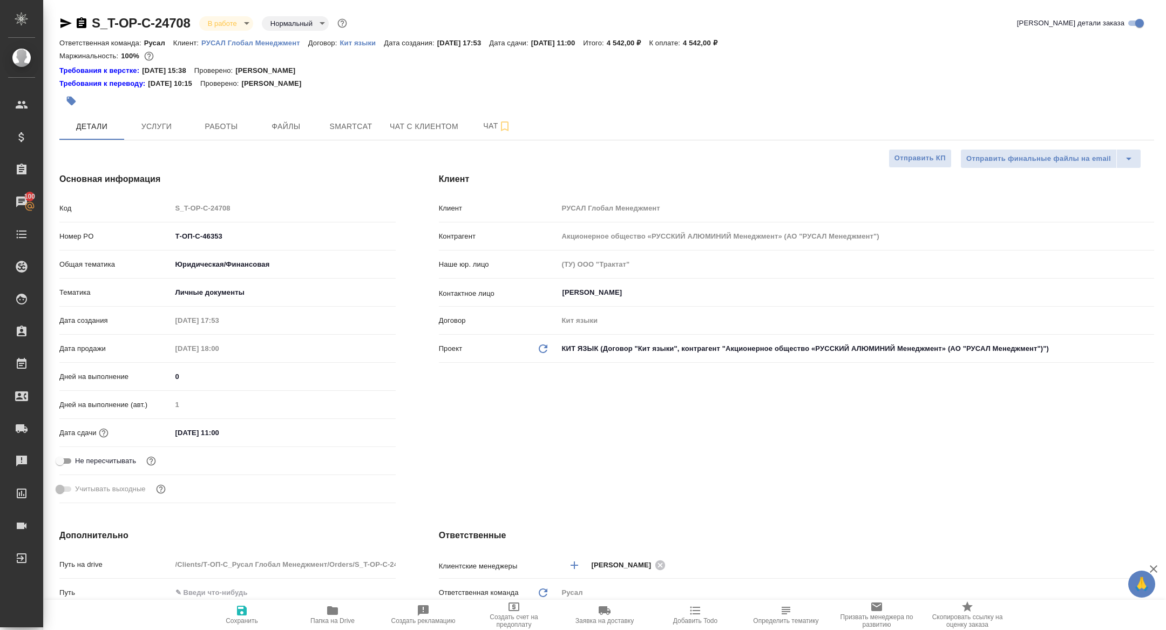
type textarea "x"
click at [232, 142] on div "S_T-OP-C-24708 В работе inProgress Нормальный normal Кратко детали заказа Ответ…" at bounding box center [606, 592] width 1107 height 1184
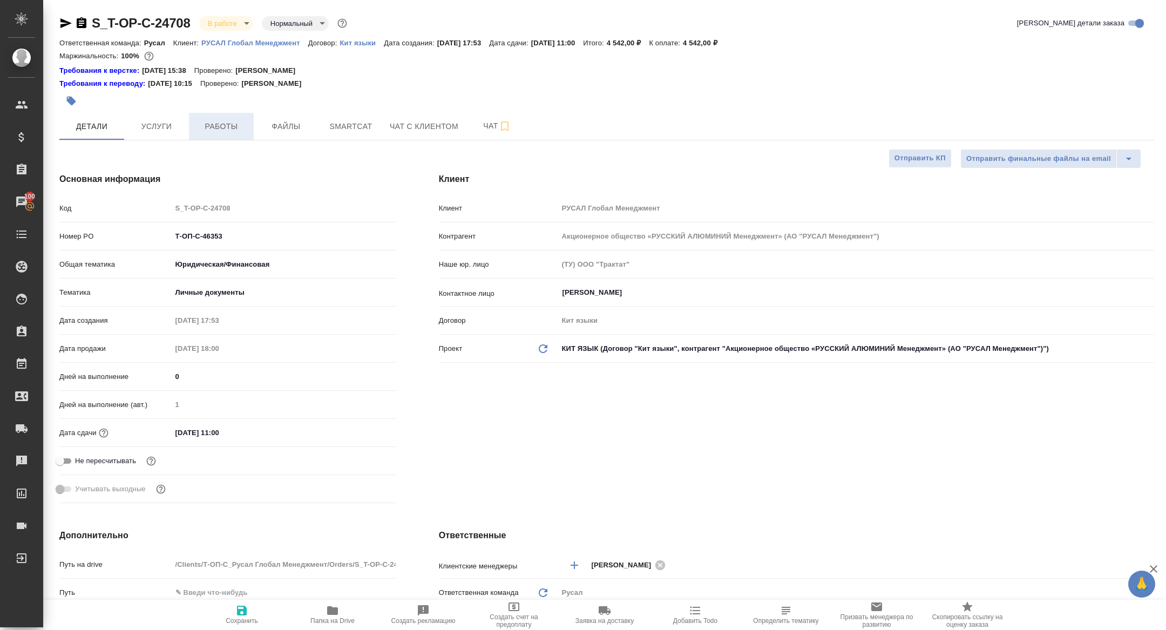
click at [229, 132] on button "Работы" at bounding box center [221, 126] width 65 height 27
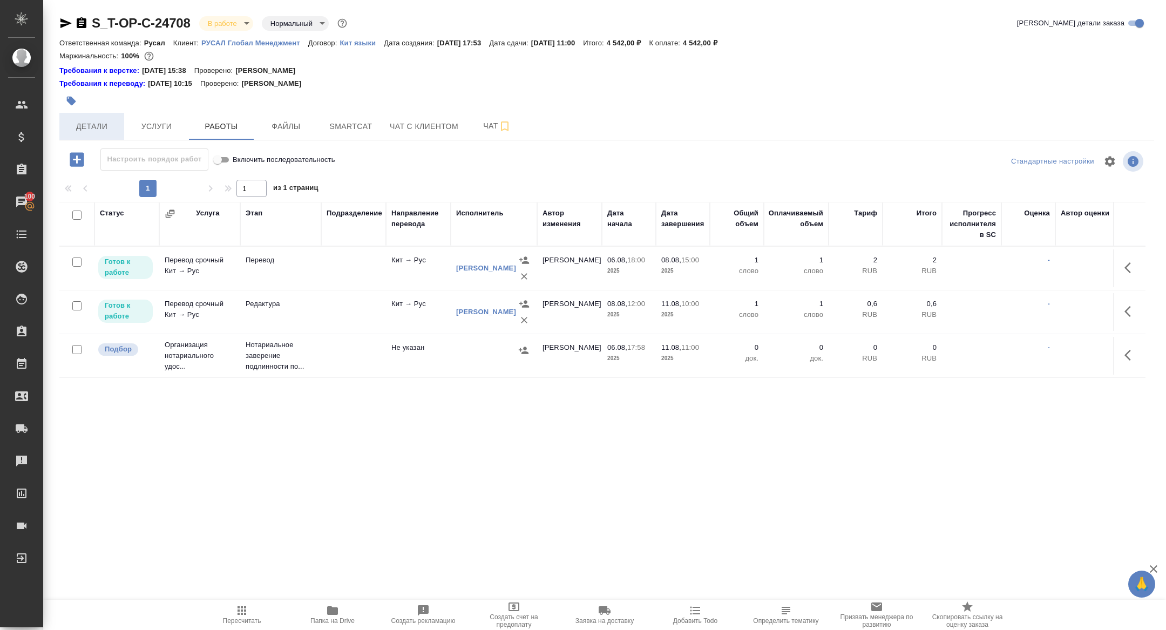
click at [105, 119] on button "Детали" at bounding box center [91, 126] width 65 height 27
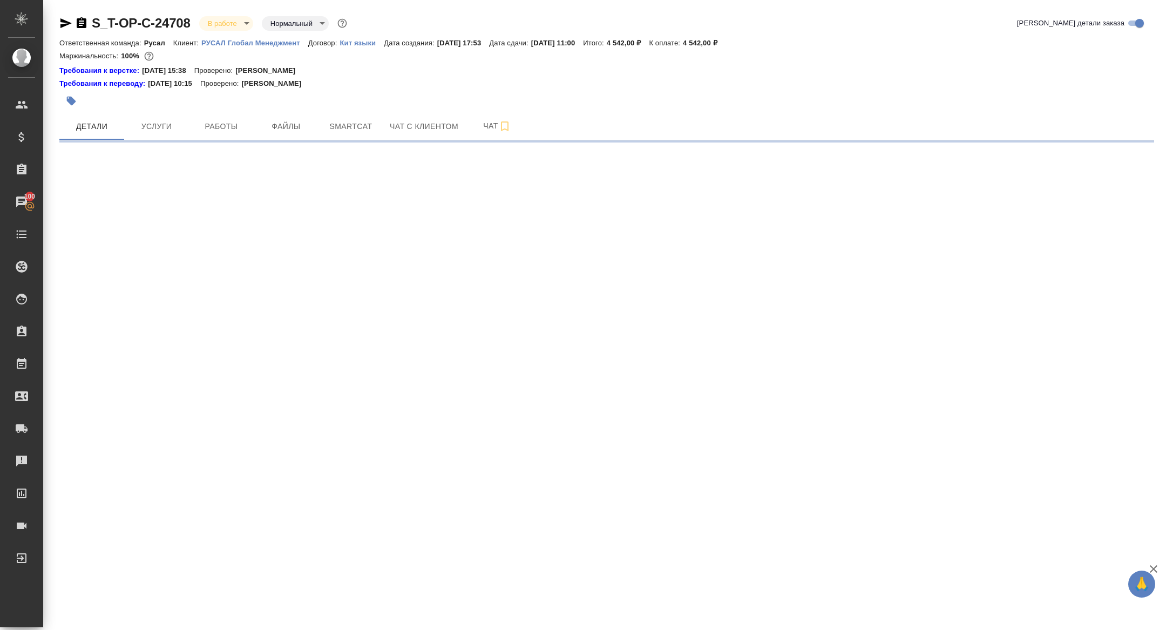
select select "RU"
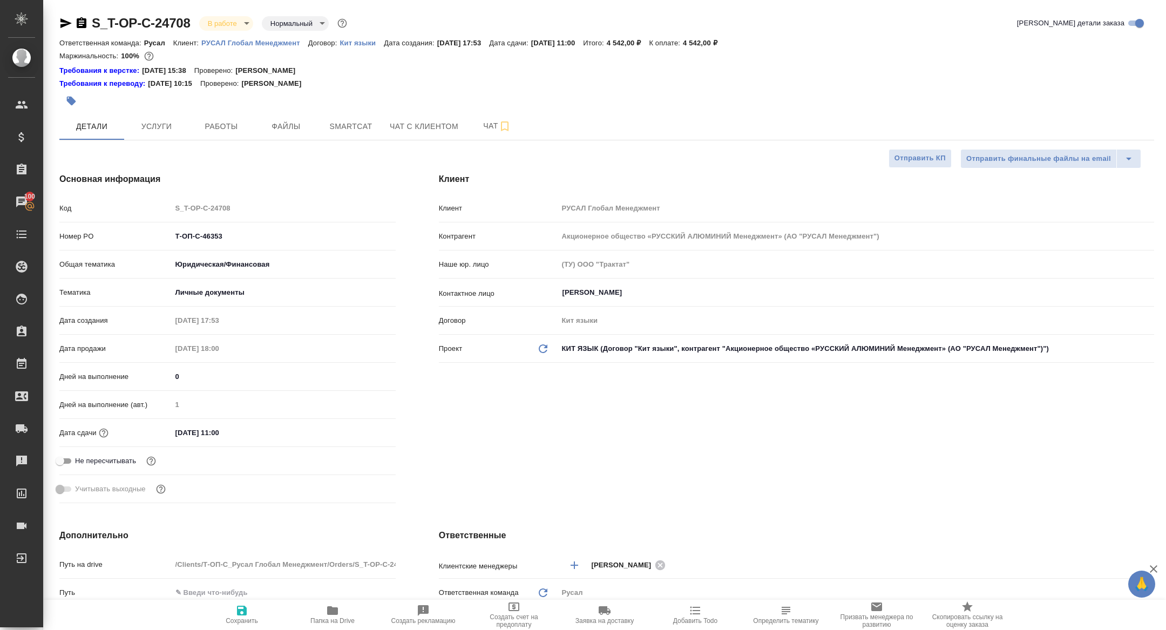
type textarea "x"
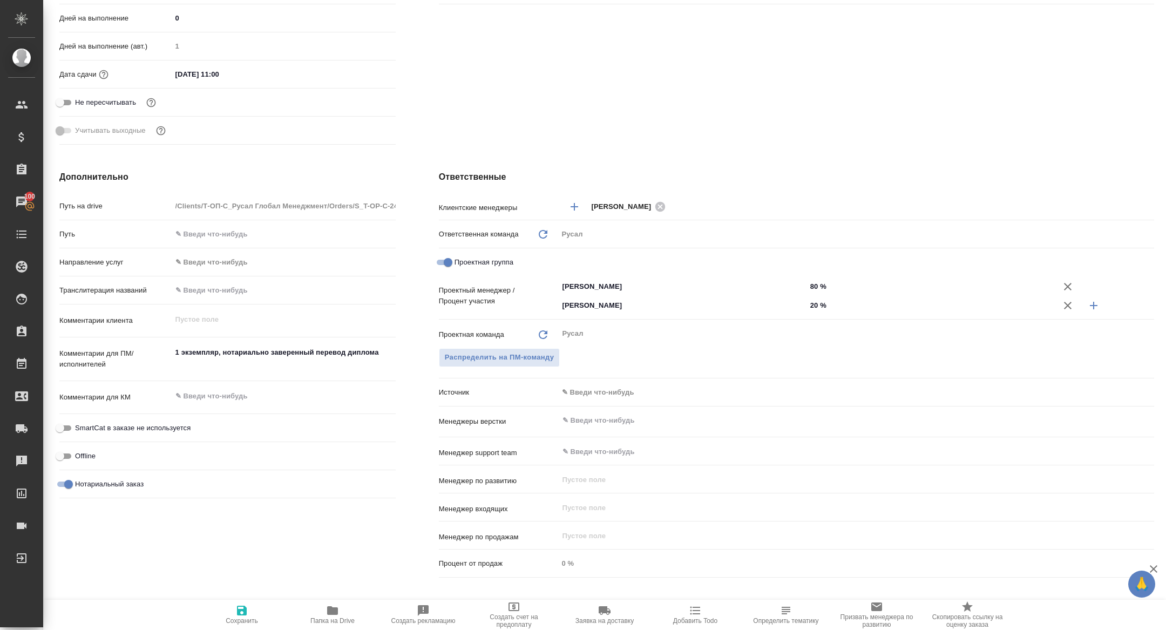
scroll to position [332, 0]
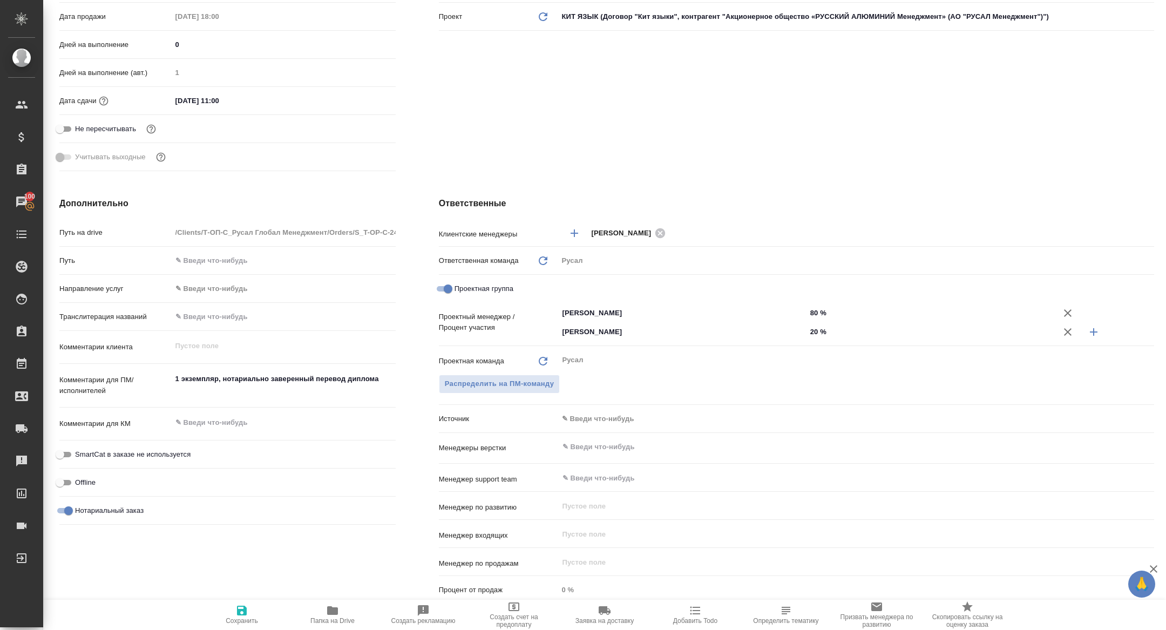
type textarea "x"
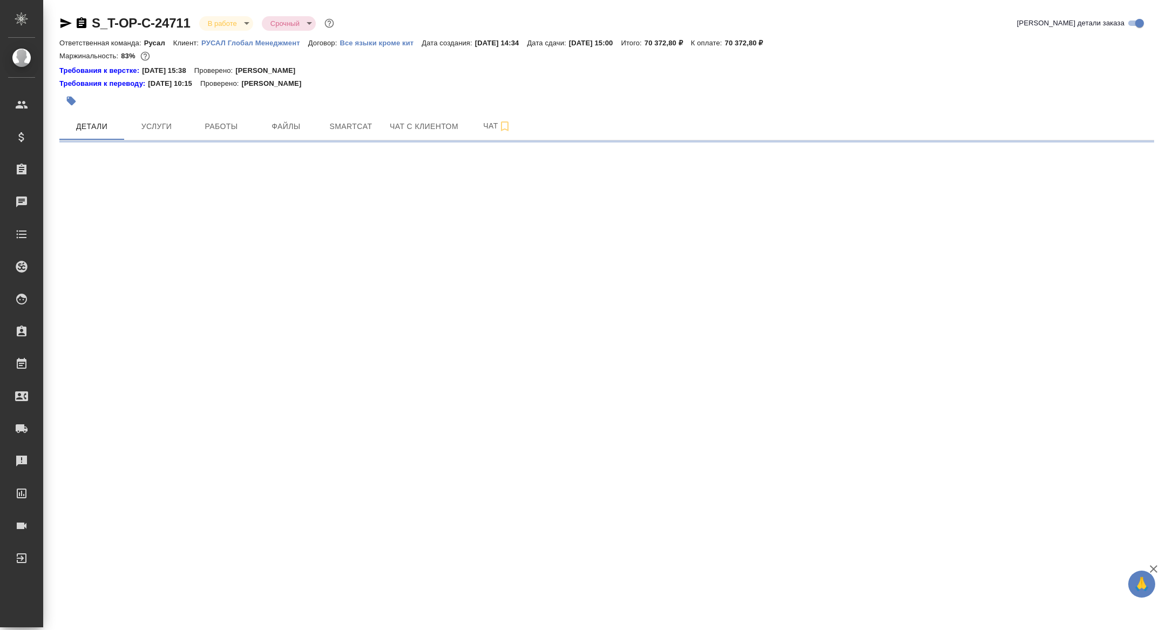
select select "RU"
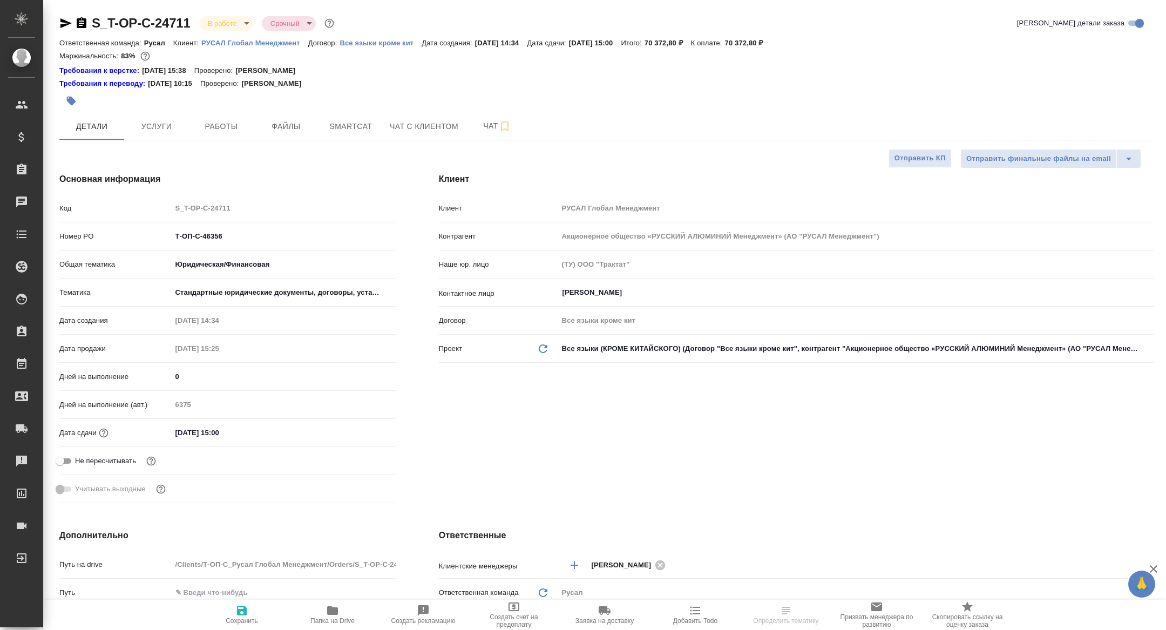
type textarea "x"
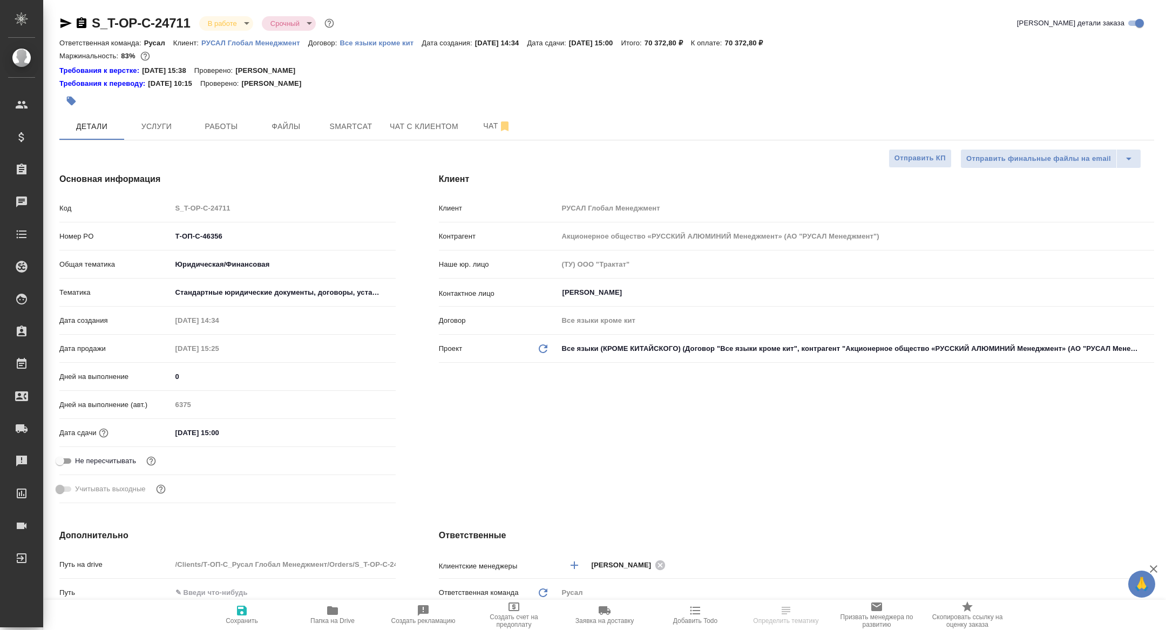
type textarea "x"
type input "[PERSON_NAME]"
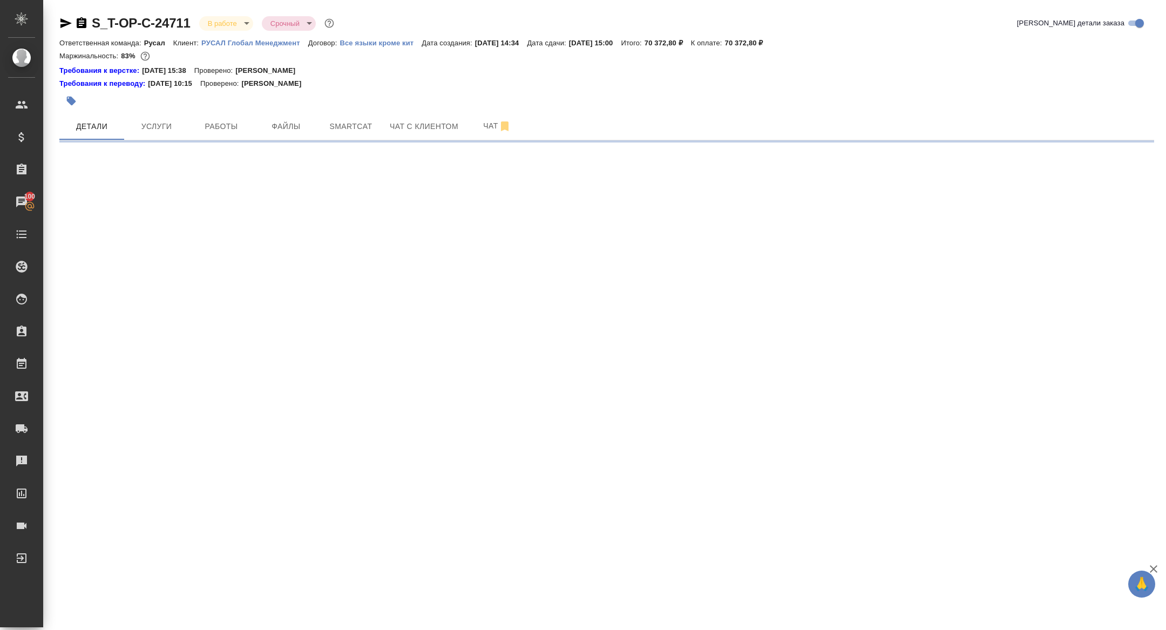
select select "RU"
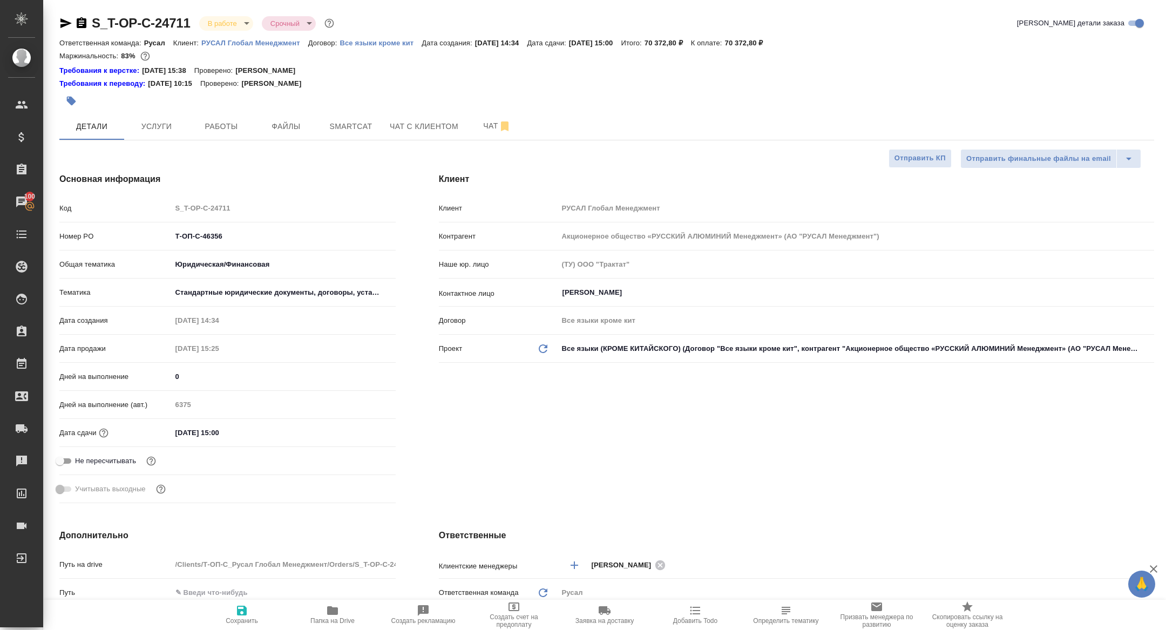
type textarea "x"
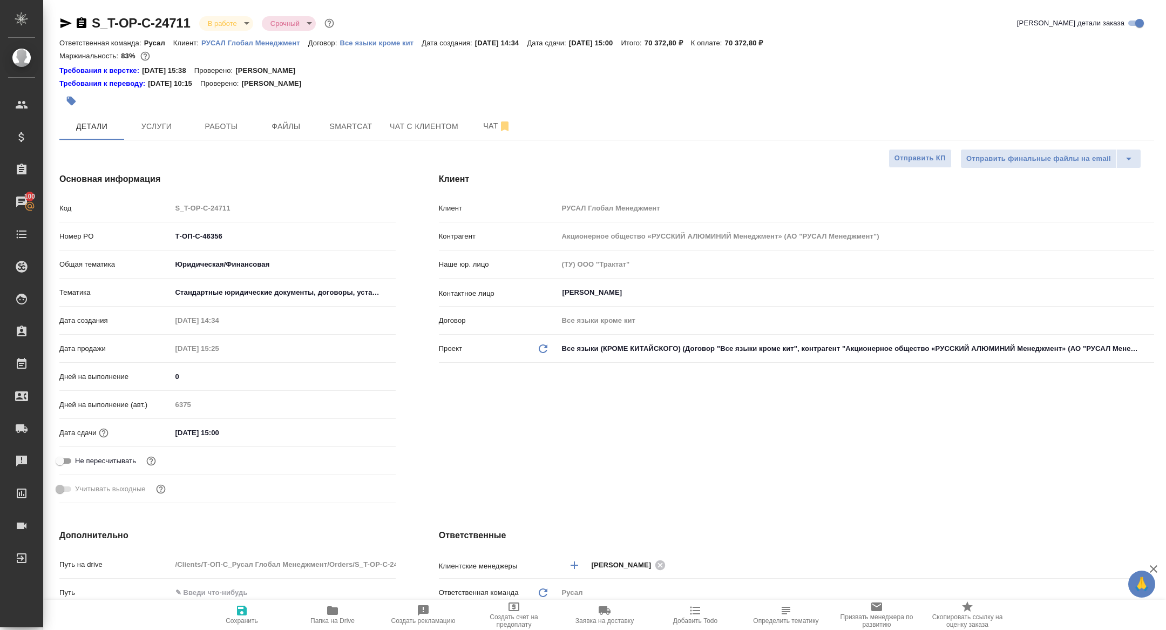
type textarea "x"
click at [221, 116] on button "Работы" at bounding box center [221, 126] width 65 height 27
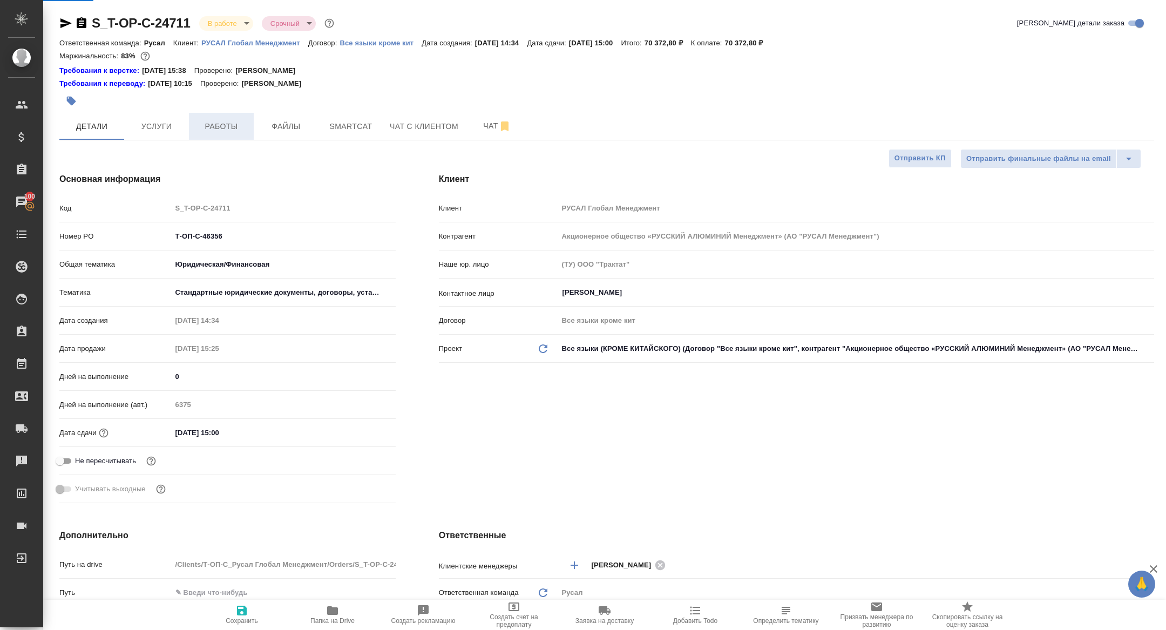
click at [221, 123] on span "Работы" at bounding box center [221, 126] width 52 height 13
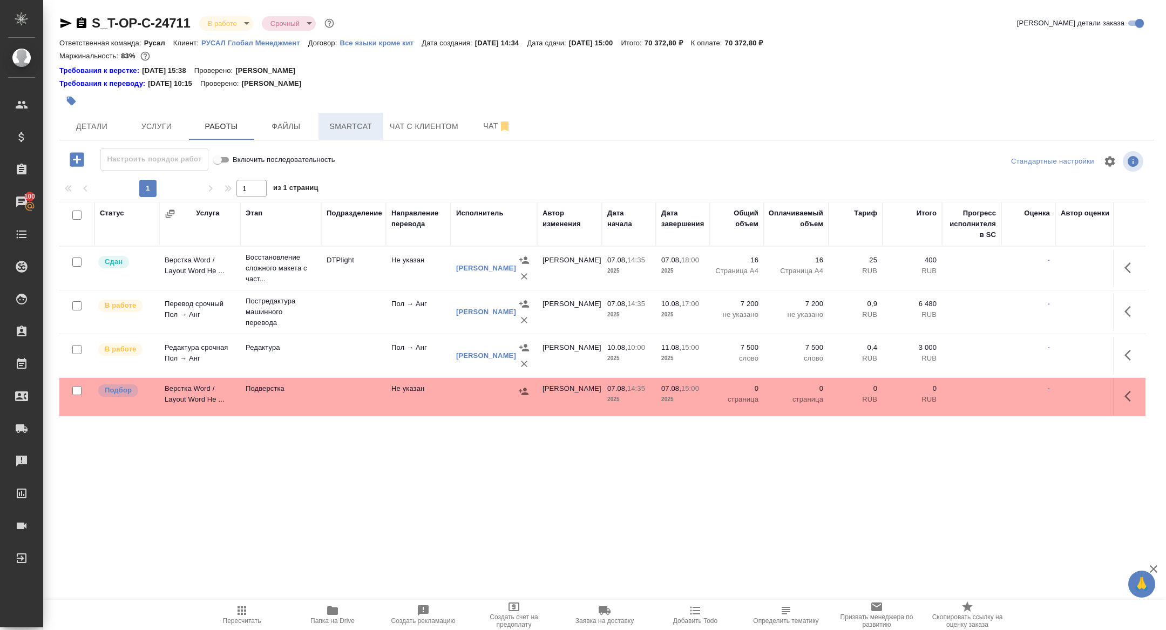
click at [346, 125] on span "Smartcat" at bounding box center [351, 126] width 52 height 13
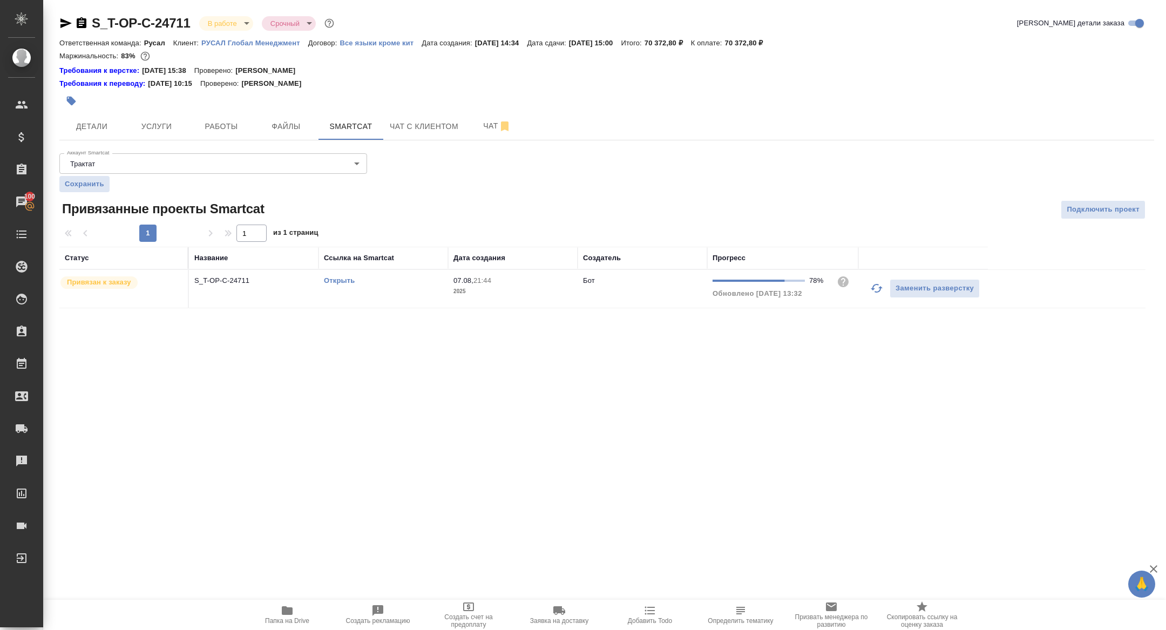
click at [882, 292] on icon "button" at bounding box center [876, 288] width 13 height 13
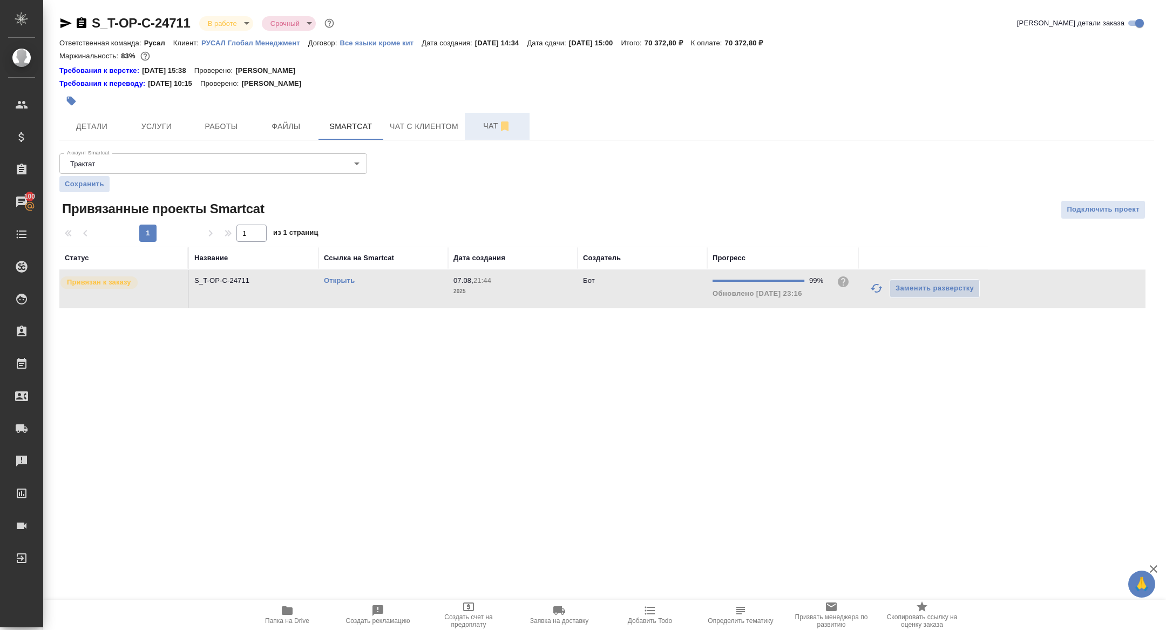
click at [468, 125] on button "Чат" at bounding box center [497, 126] width 65 height 27
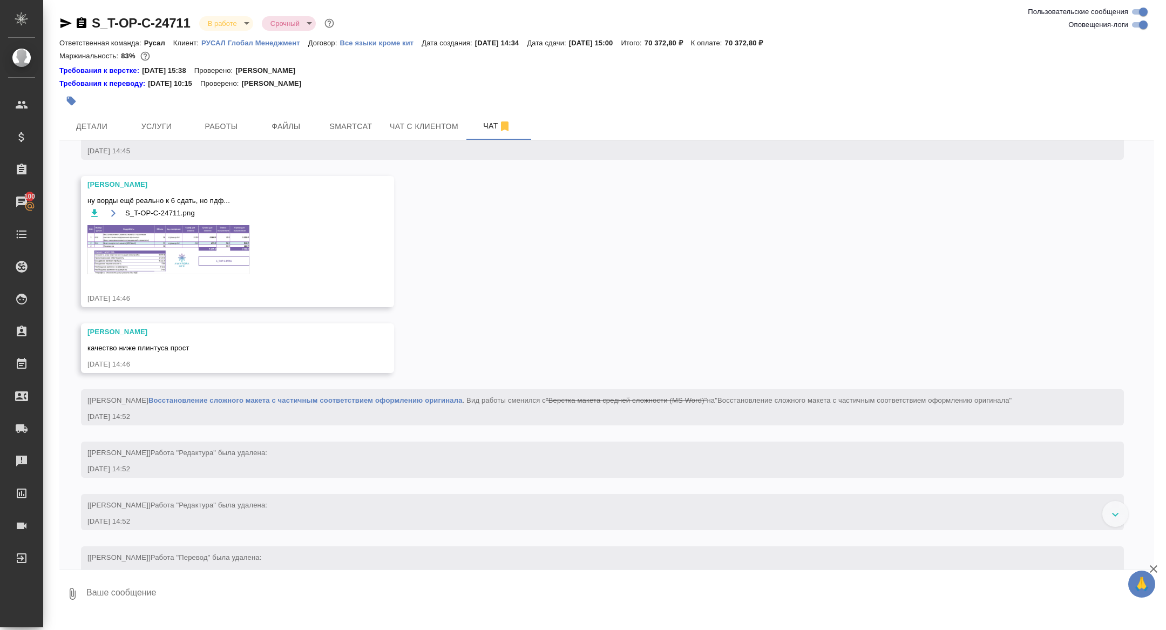
scroll to position [359, 0]
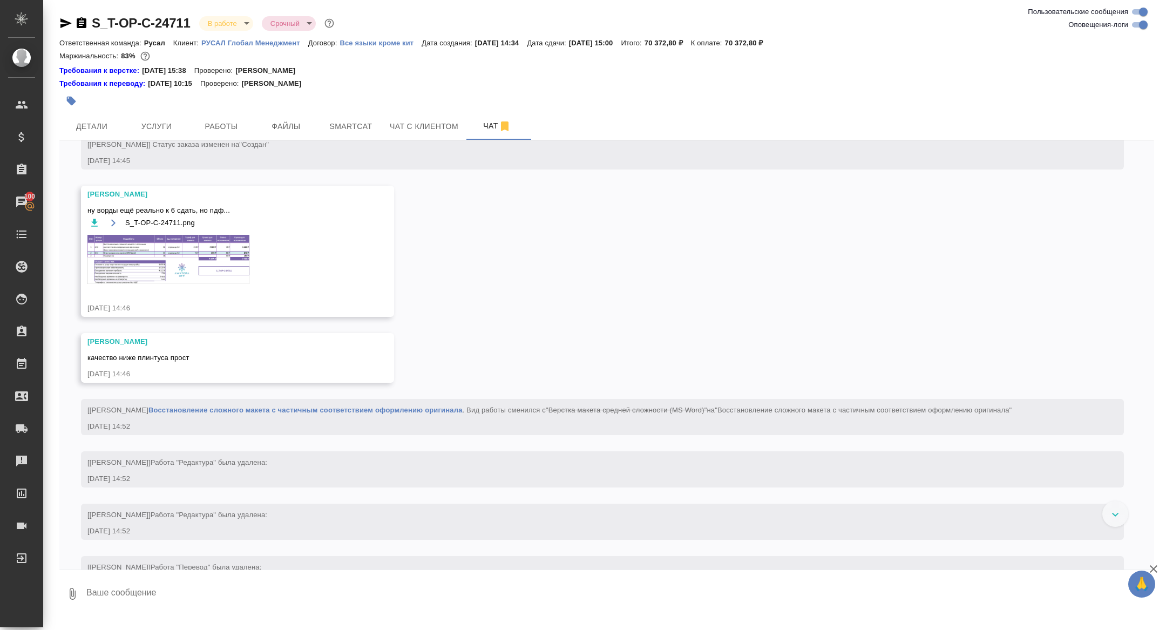
click at [191, 284] on img at bounding box center [168, 259] width 162 height 49
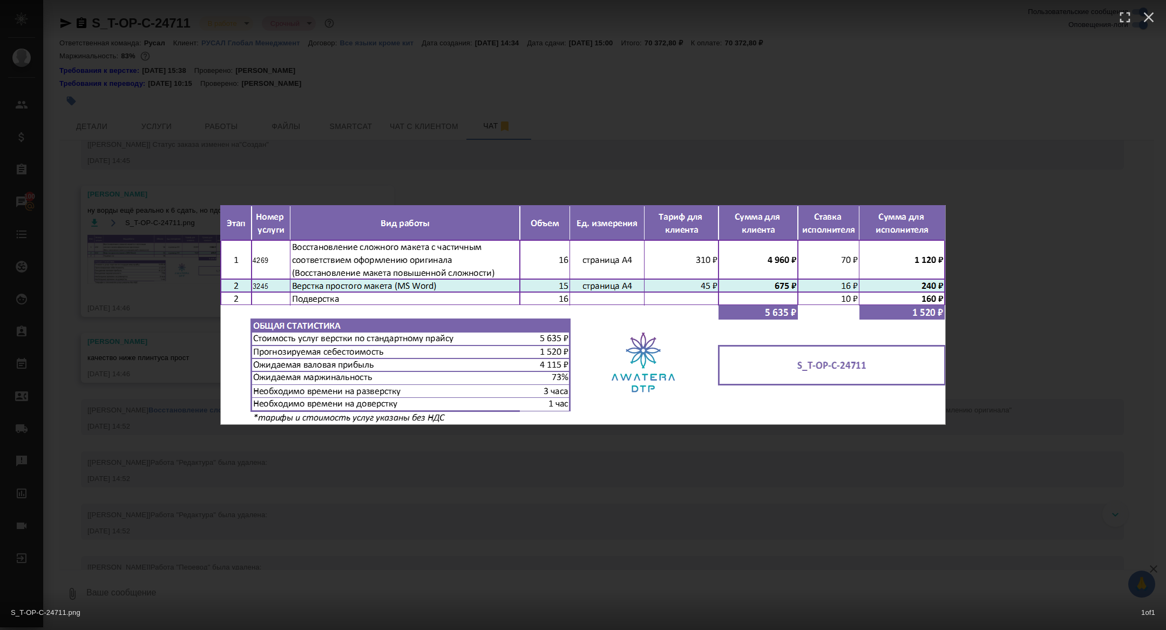
click at [181, 301] on div "S_T-OP-C-24711.png 1 of 1" at bounding box center [583, 315] width 1166 height 630
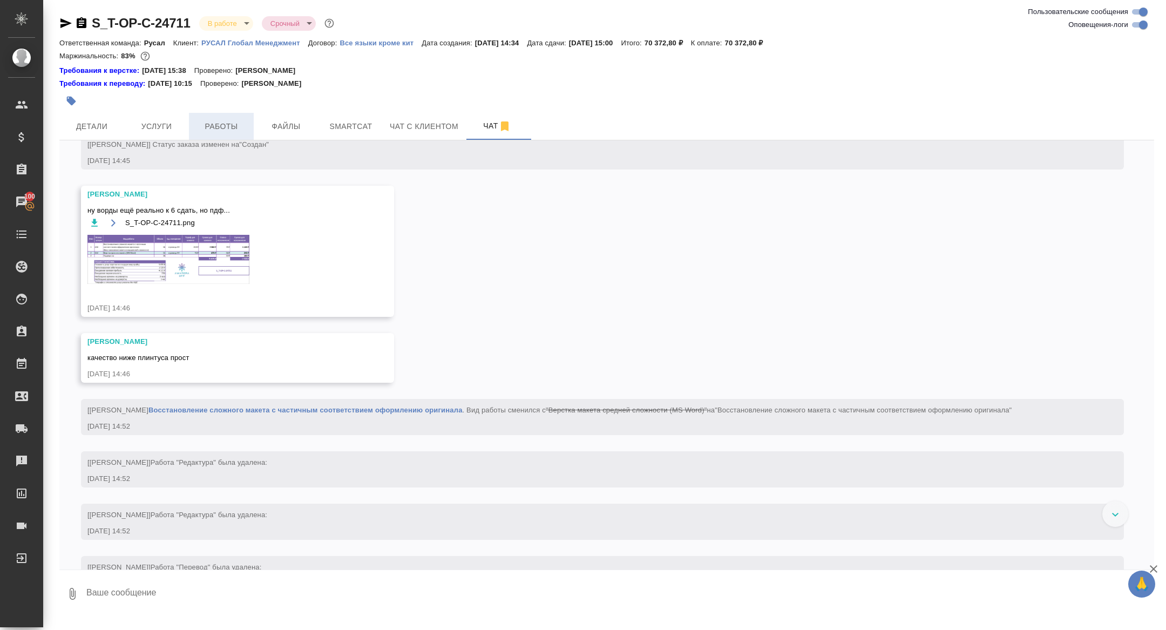
click at [214, 129] on span "Работы" at bounding box center [221, 126] width 52 height 13
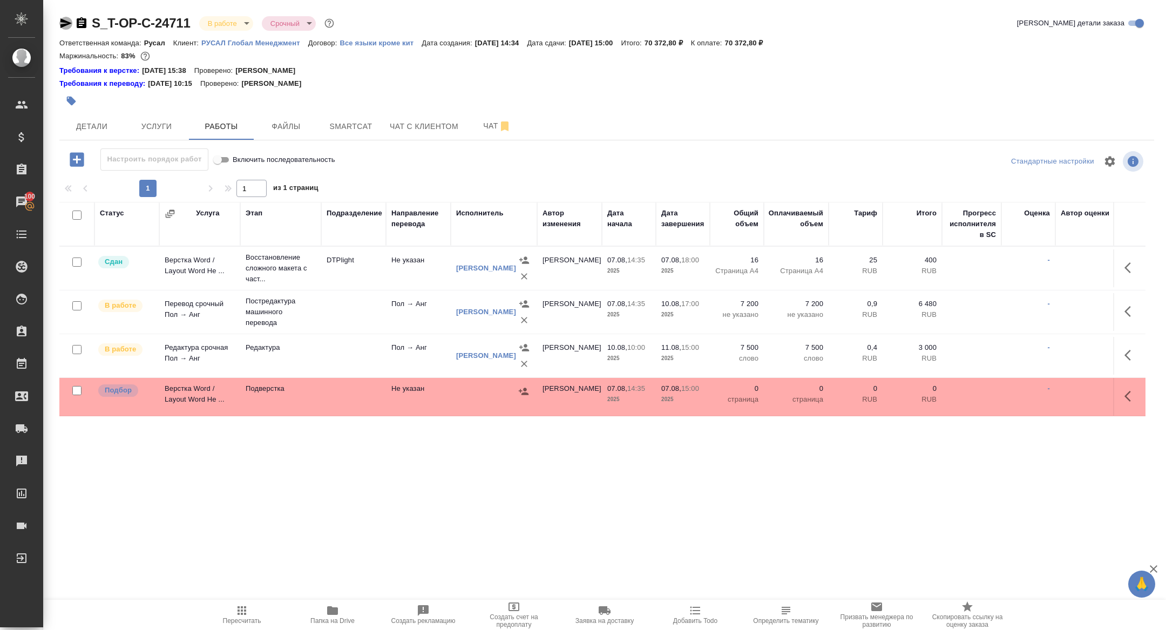
click at [65, 26] on icon "button" at bounding box center [65, 23] width 13 height 13
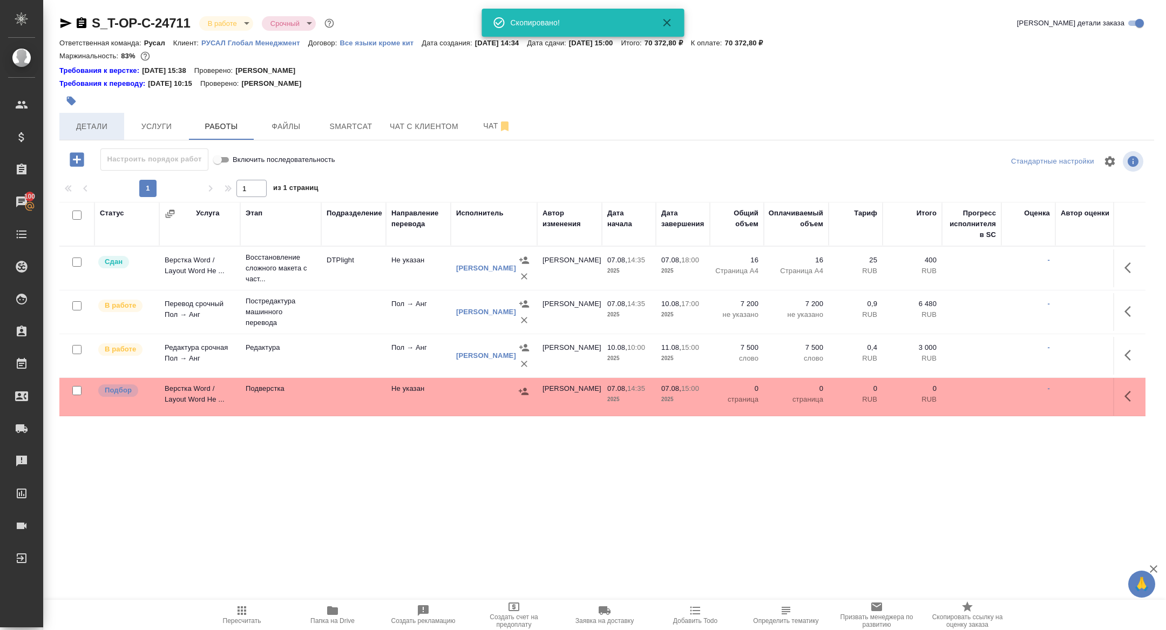
click at [102, 126] on span "Детали" at bounding box center [92, 126] width 52 height 13
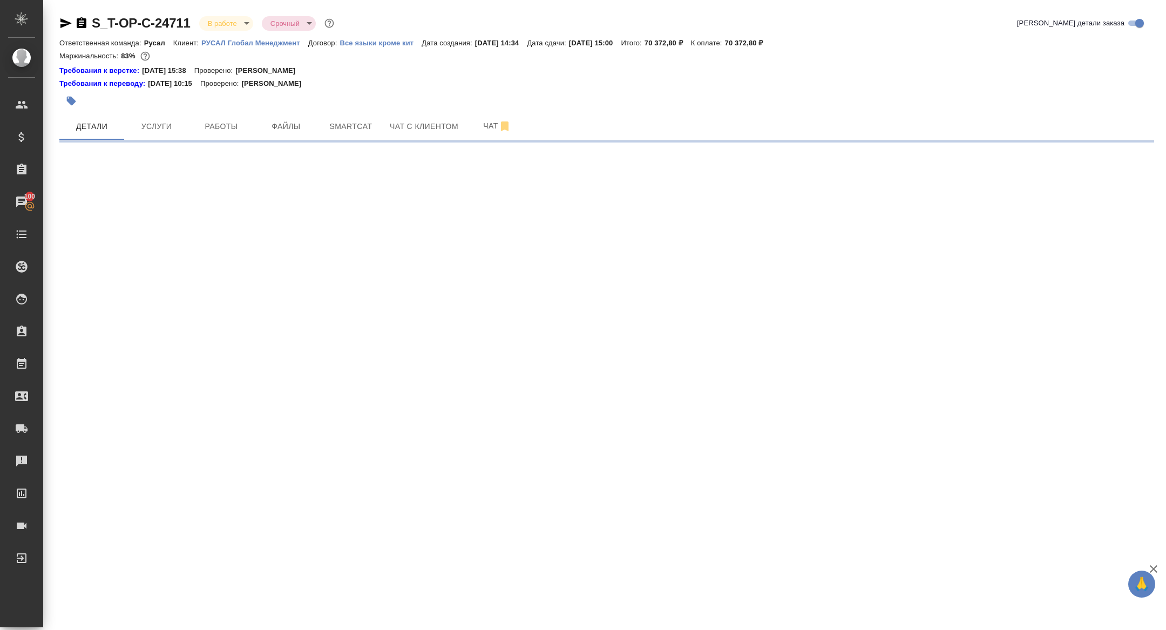
select select "RU"
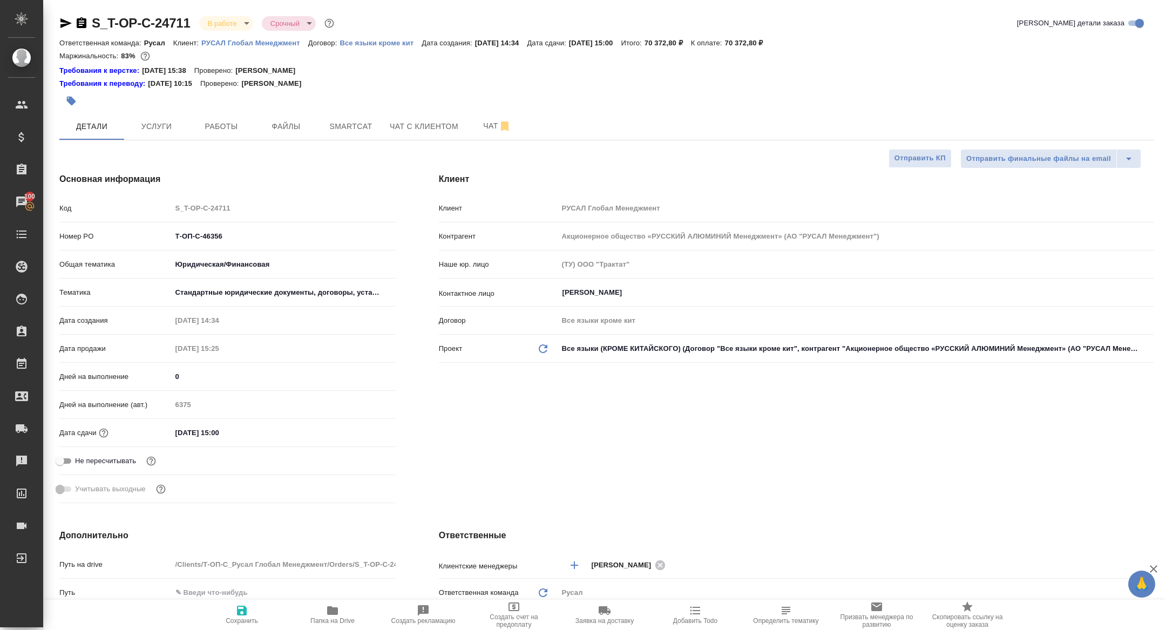
type textarea "x"
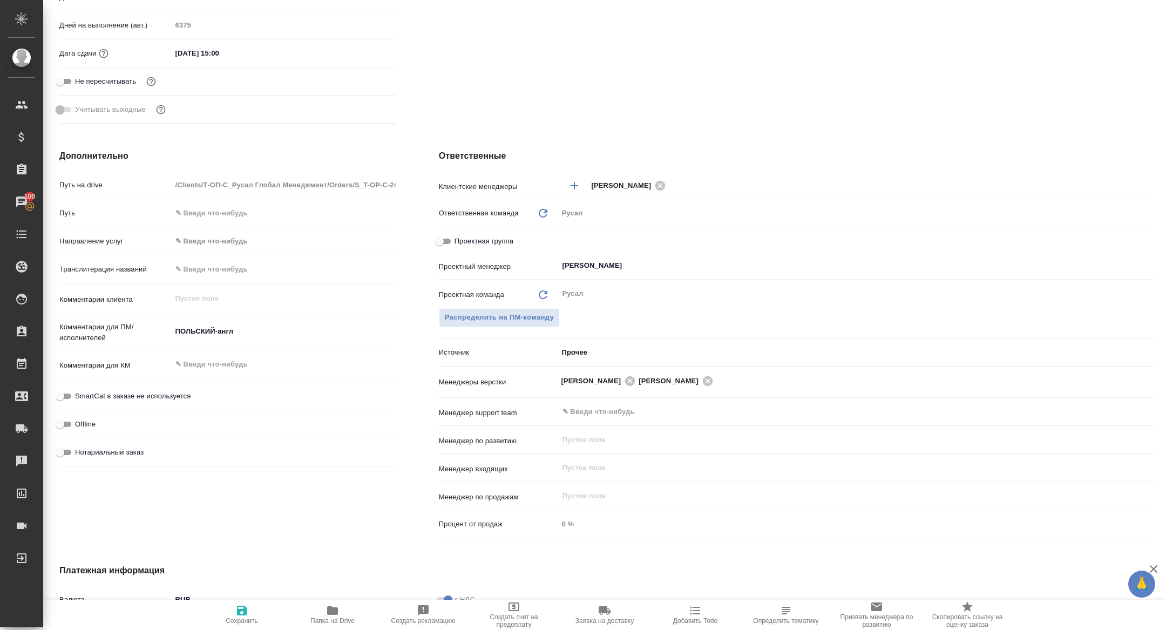
scroll to position [387, 0]
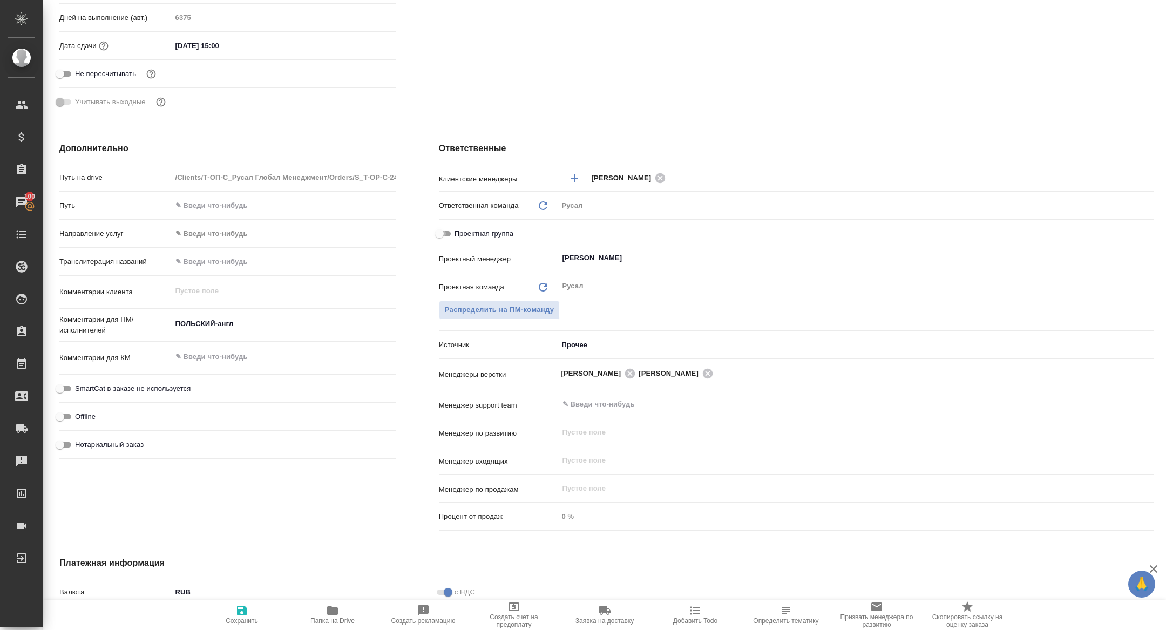
click at [445, 234] on input "Проектная группа" at bounding box center [439, 233] width 39 height 13
checkbox input "true"
type textarea "x"
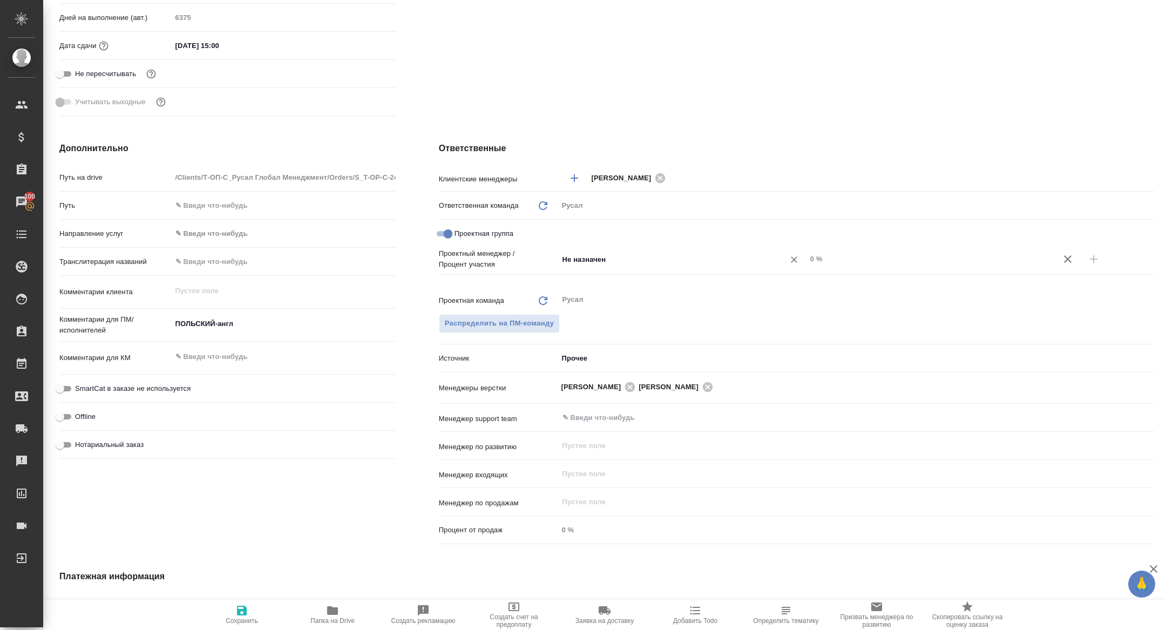
click at [620, 266] on div "Не назначен ​" at bounding box center [682, 258] width 248 height 19
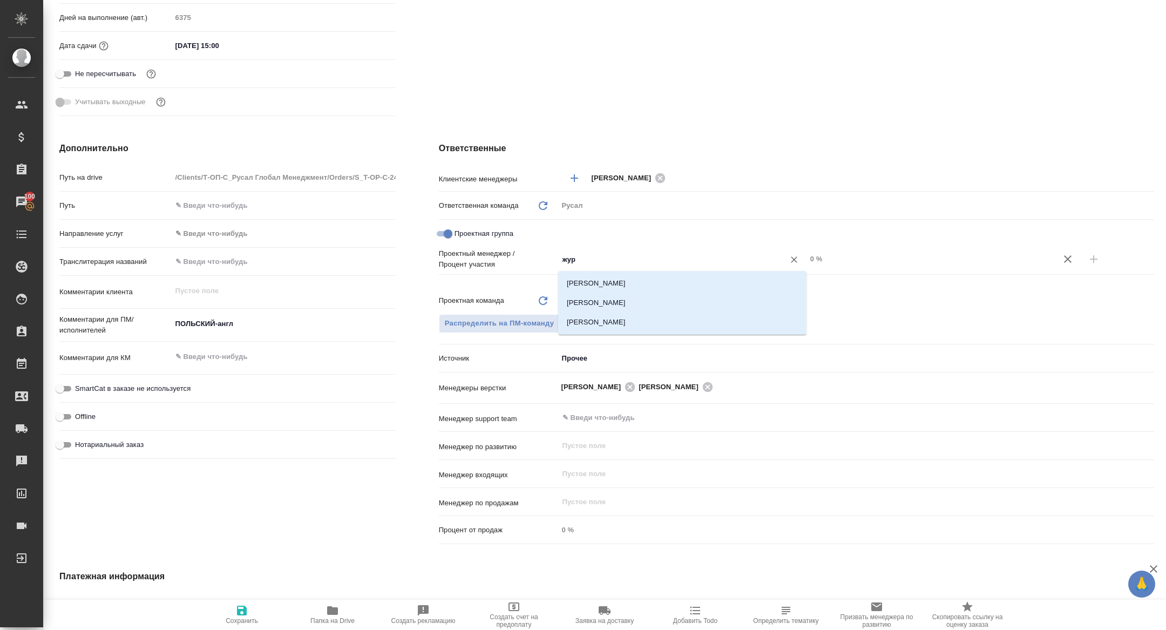
type input "жура"
click at [637, 301] on li "[PERSON_NAME]" at bounding box center [682, 302] width 248 height 19
type textarea "x"
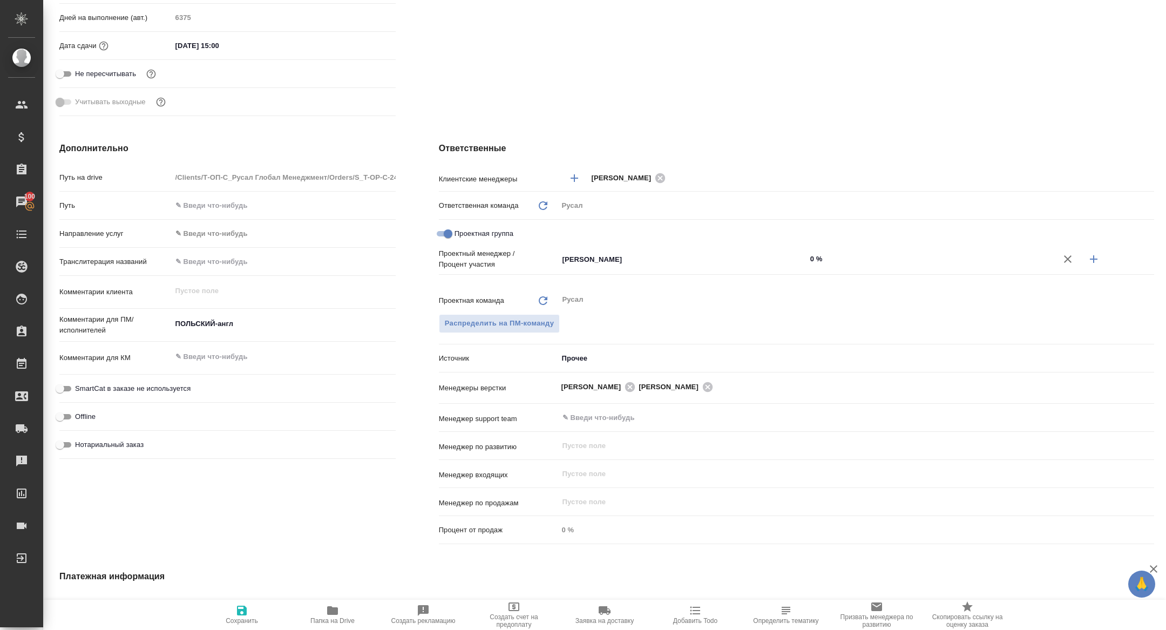
click at [1090, 259] on icon "button" at bounding box center [1094, 259] width 13 height 13
type textarea "x"
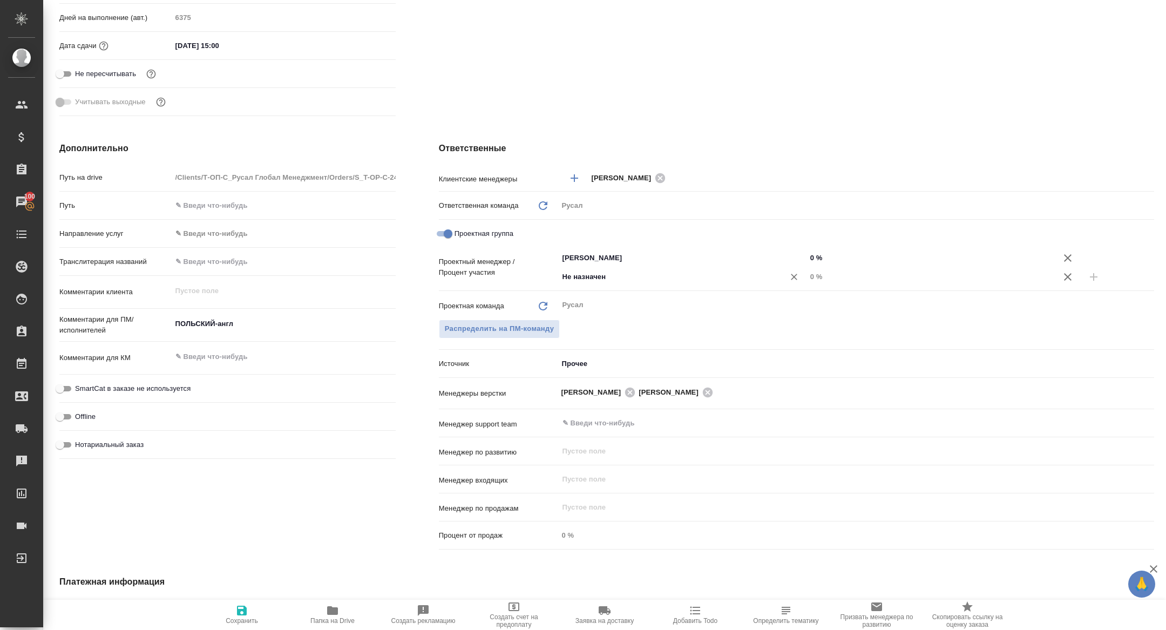
click at [693, 284] on div "Не назначен ​" at bounding box center [682, 276] width 248 height 19
type input "хрус"
click at [678, 306] on li "Хрусталёва Дарья" at bounding box center [682, 300] width 248 height 19
type textarea "x"
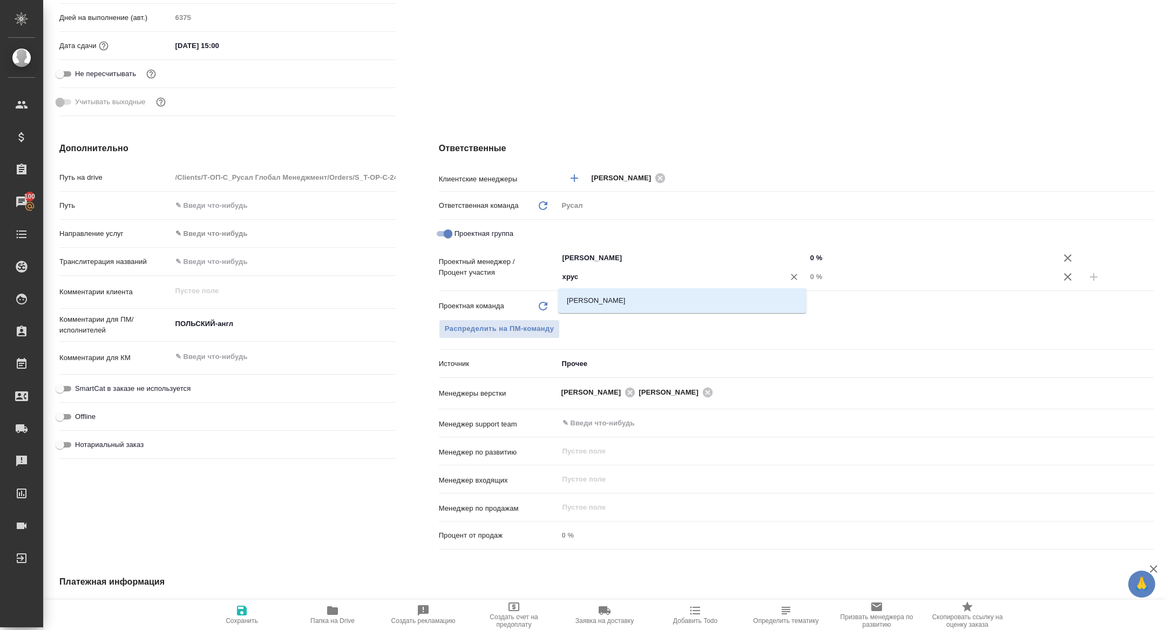
type textarea "x"
click at [809, 275] on input "0 %" at bounding box center [930, 277] width 247 height 16
type textarea "x"
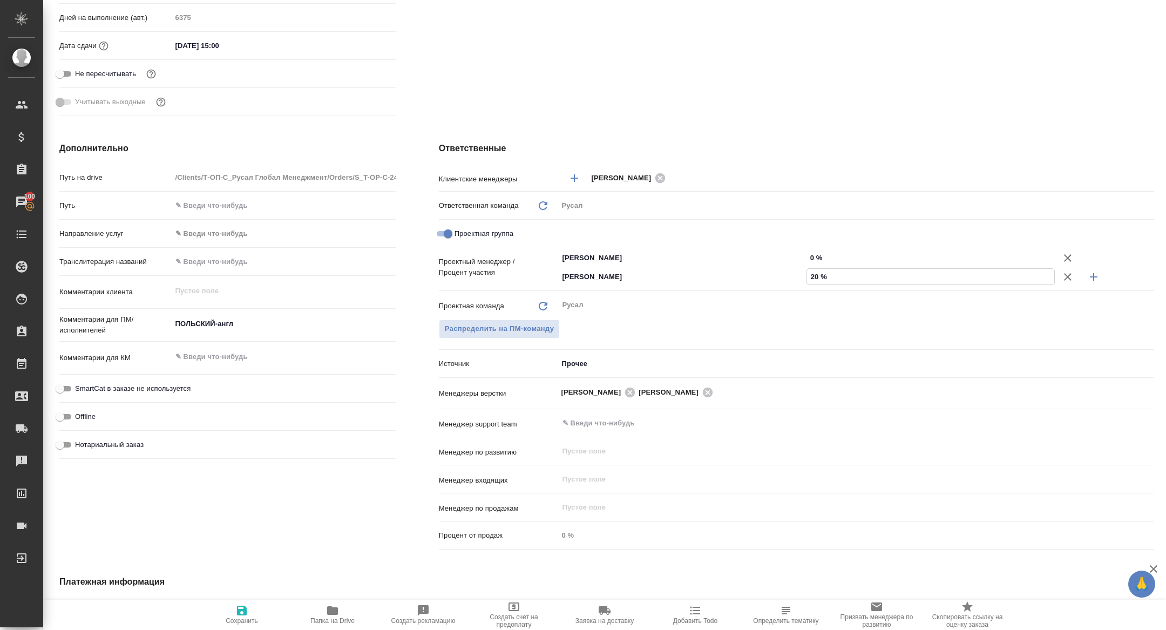
type input "20 %"
click at [809, 254] on input "0 %" at bounding box center [930, 258] width 247 height 16
type textarea "x"
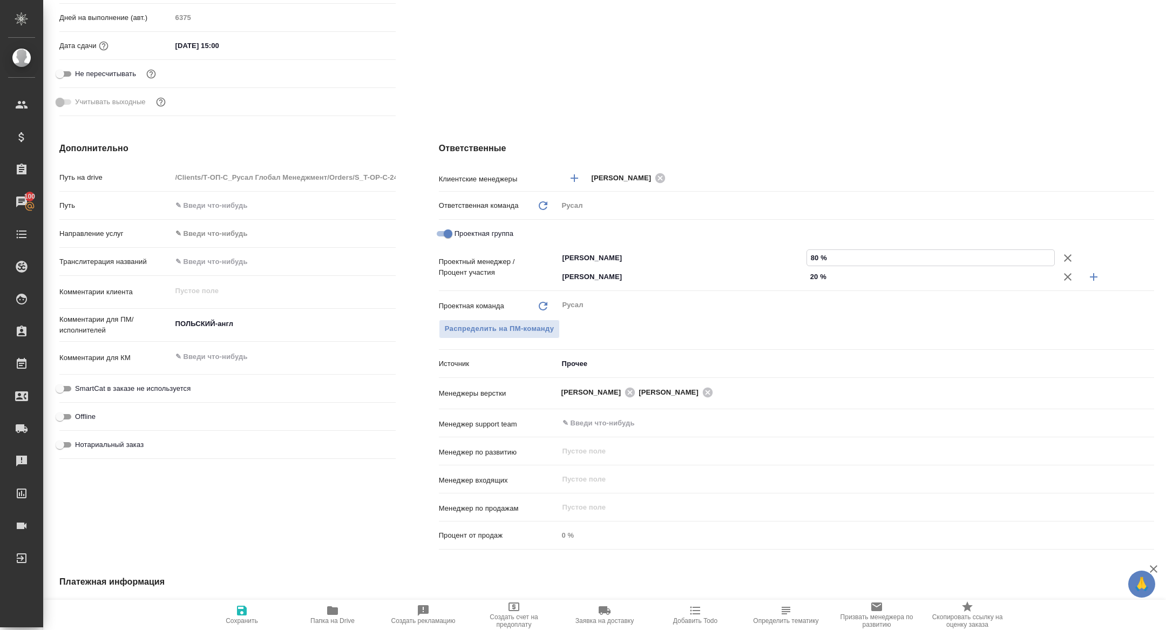
type input "80 %"
click at [248, 600] on button "Сохранить" at bounding box center [242, 615] width 91 height 30
type textarea "x"
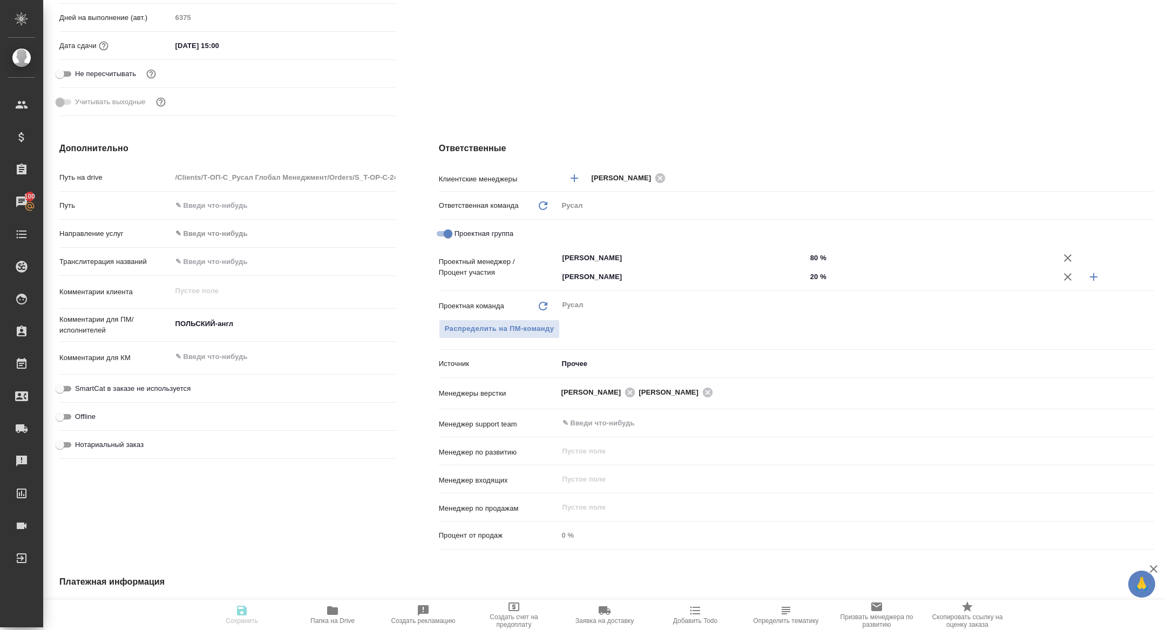
type textarea "x"
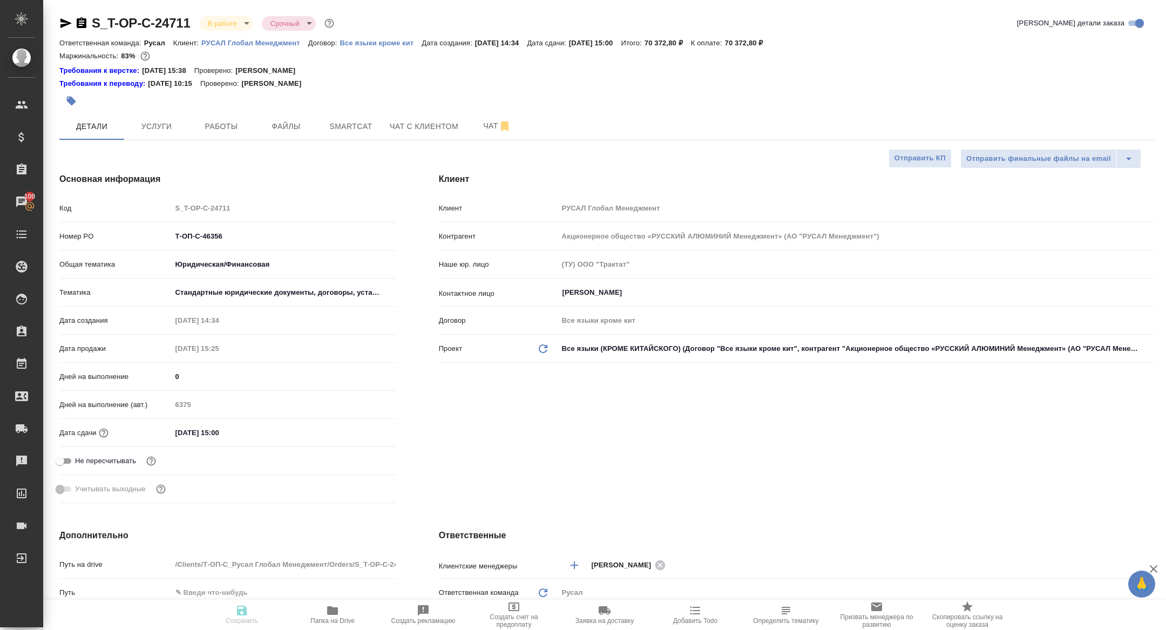
type textarea "x"
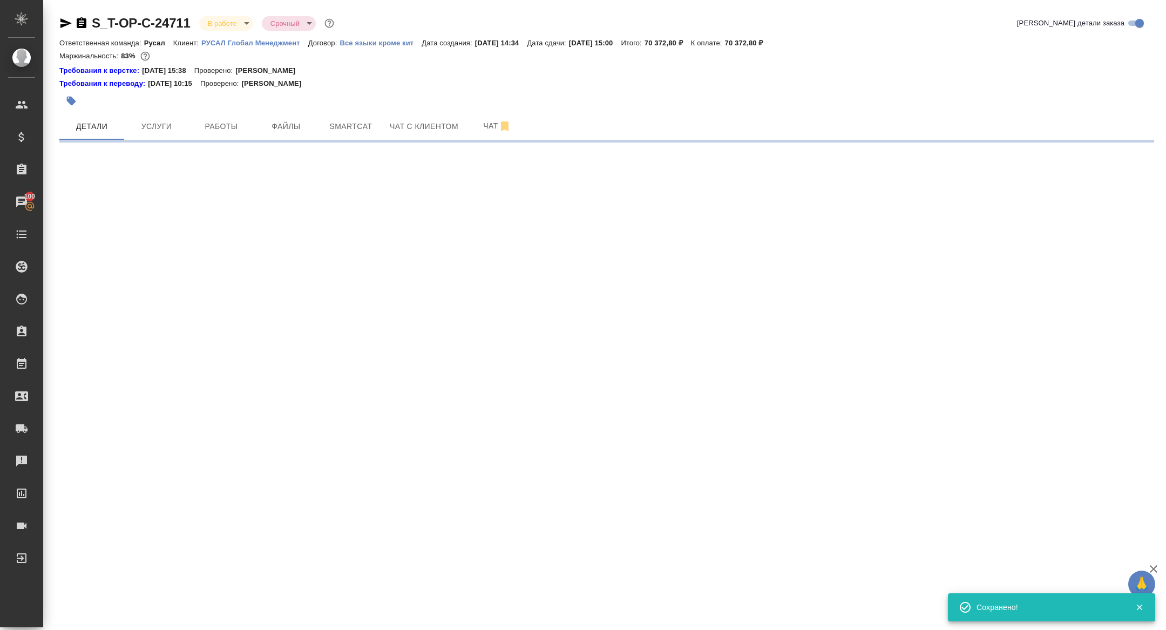
select select "RU"
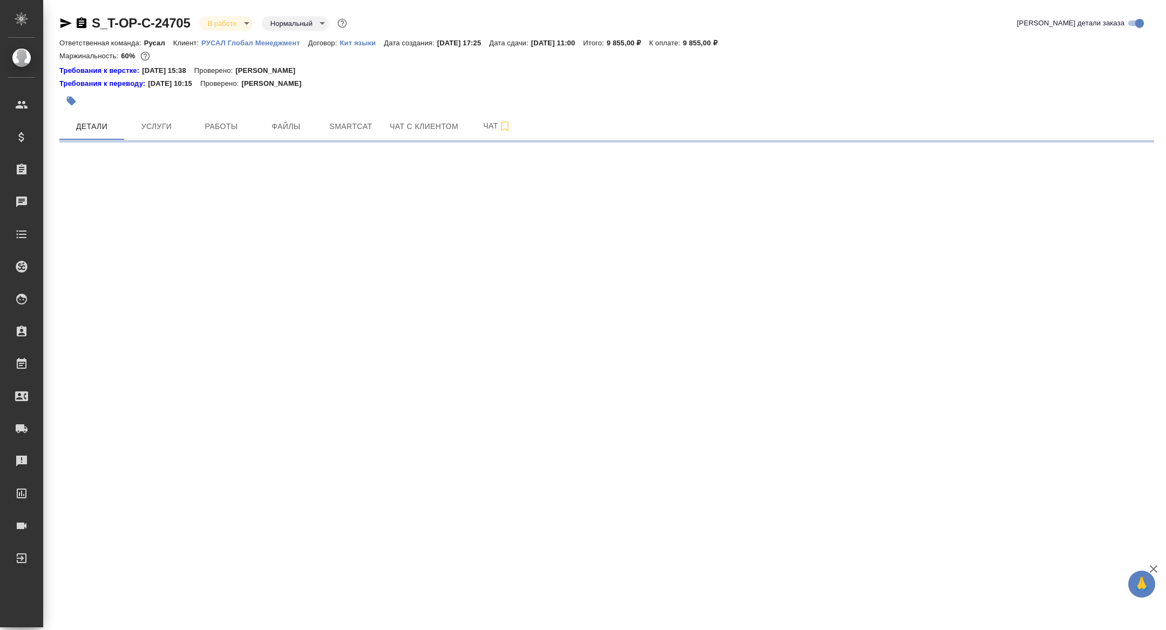
select select "RU"
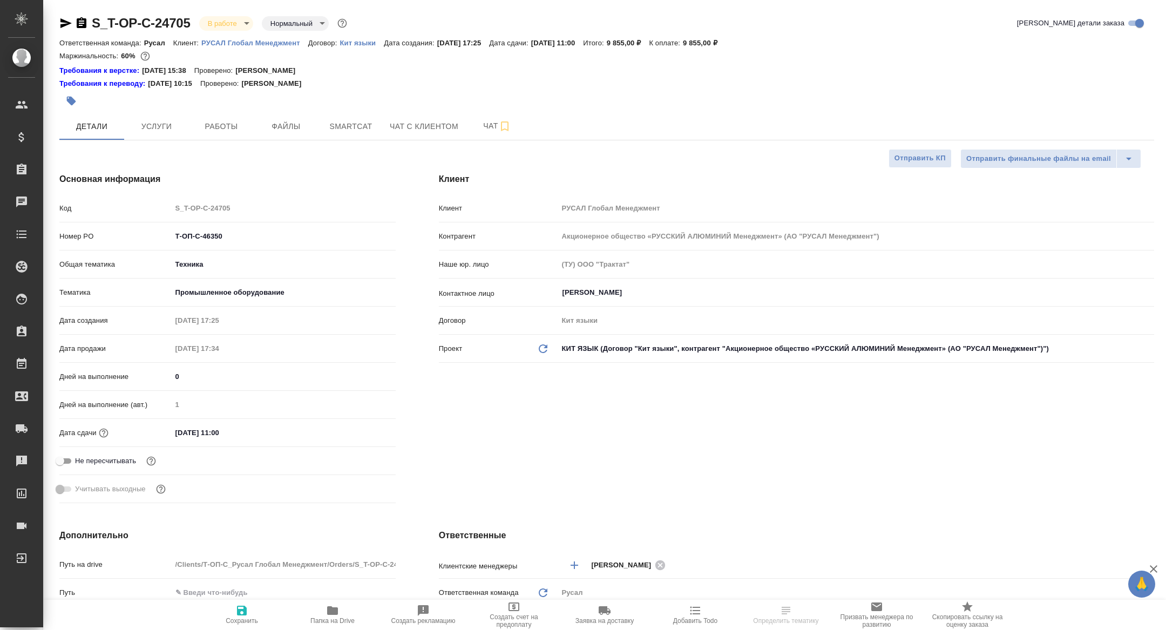
type textarea "x"
type input "[PERSON_NAME]"
type input "Хрусталёва Дарья"
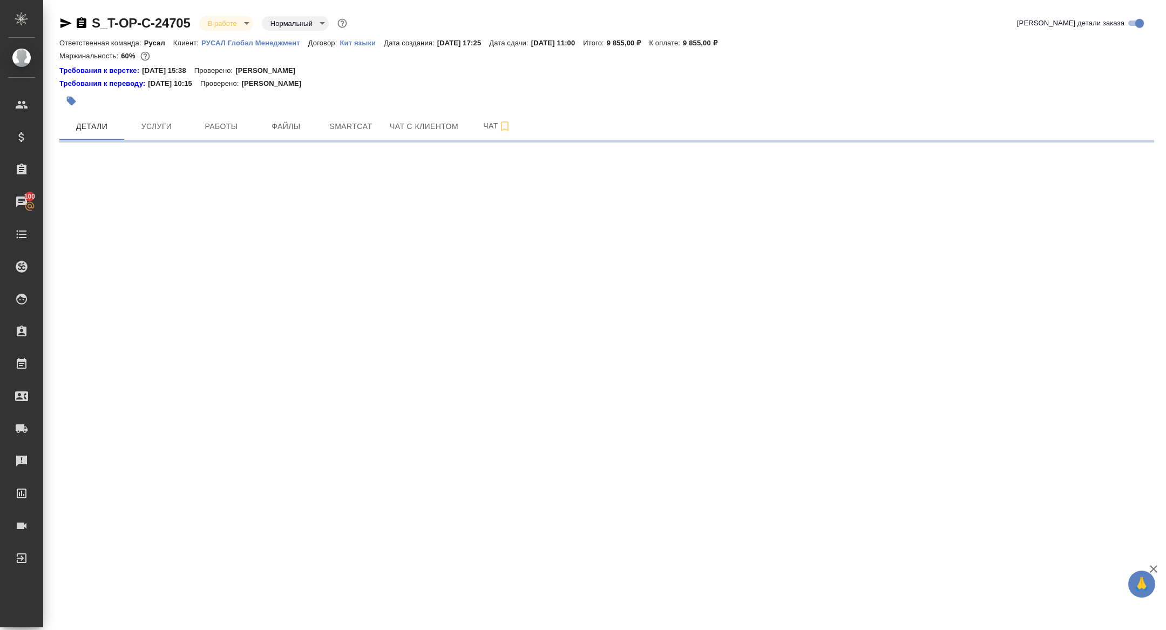
select select "RU"
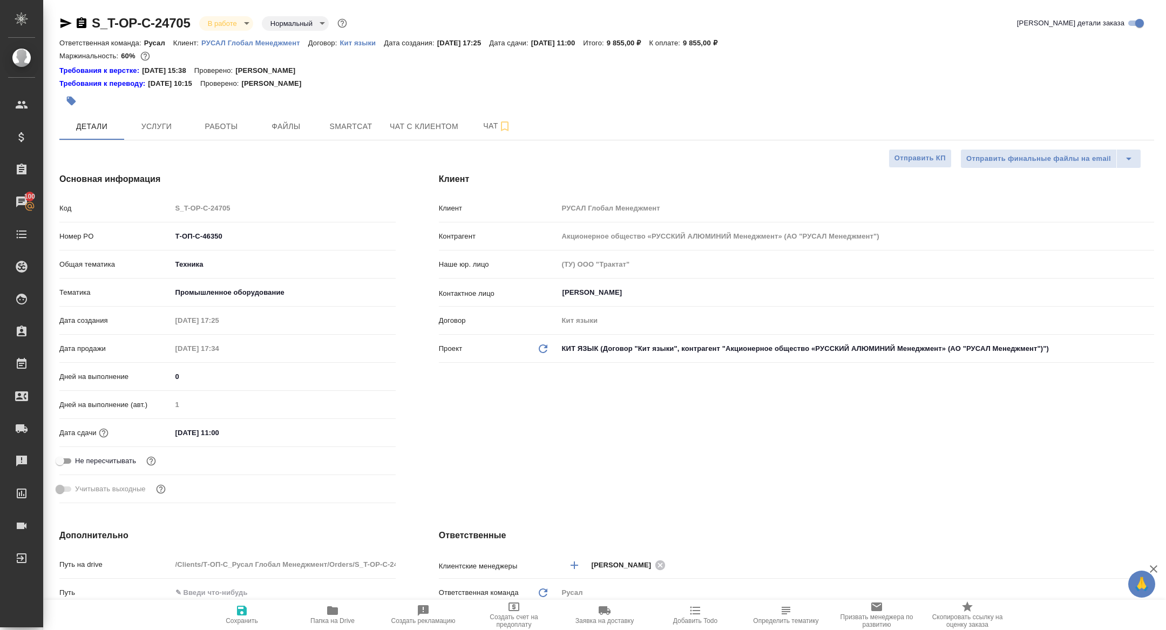
type textarea "x"
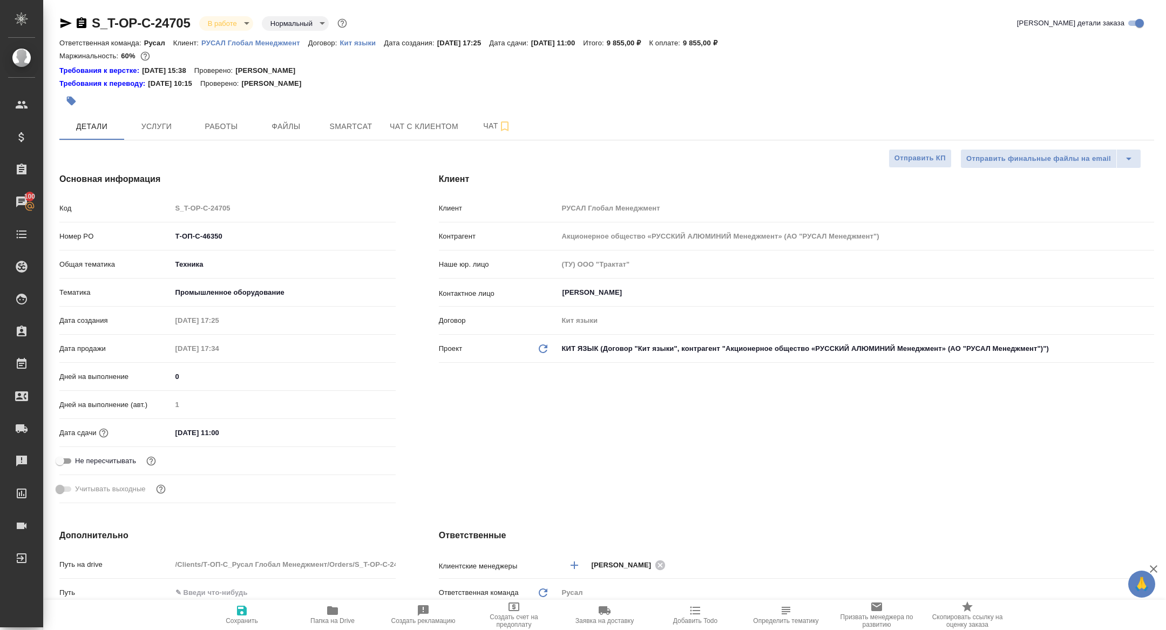
type textarea "x"
click at [228, 114] on button "Работы" at bounding box center [221, 126] width 65 height 27
type textarea "x"
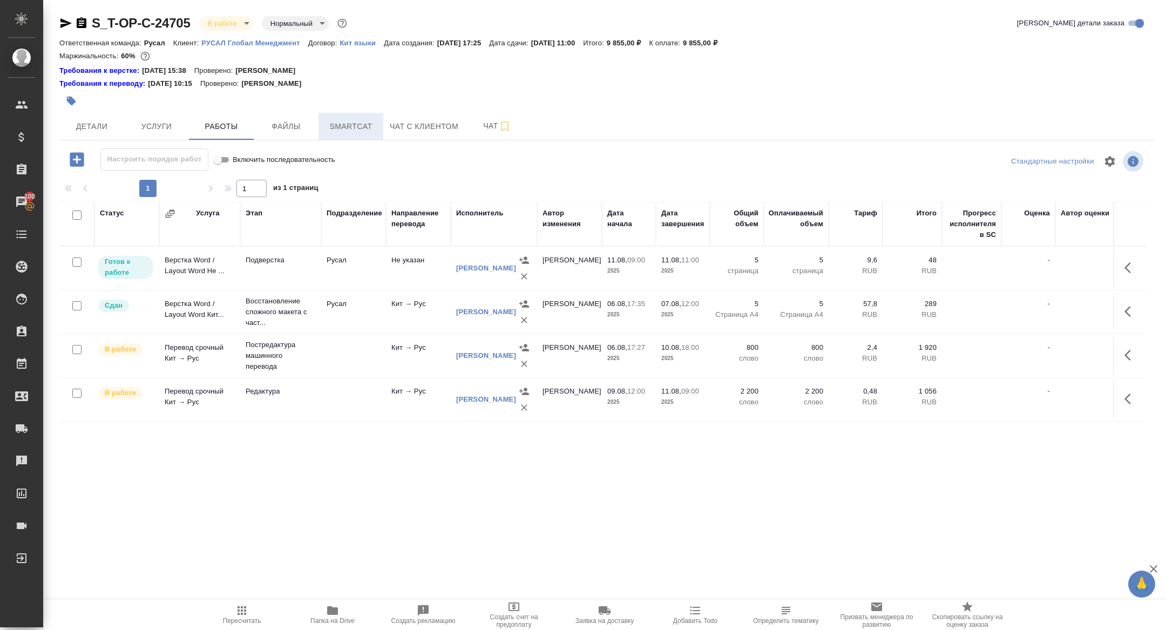
click at [350, 131] on span "Smartcat" at bounding box center [351, 126] width 52 height 13
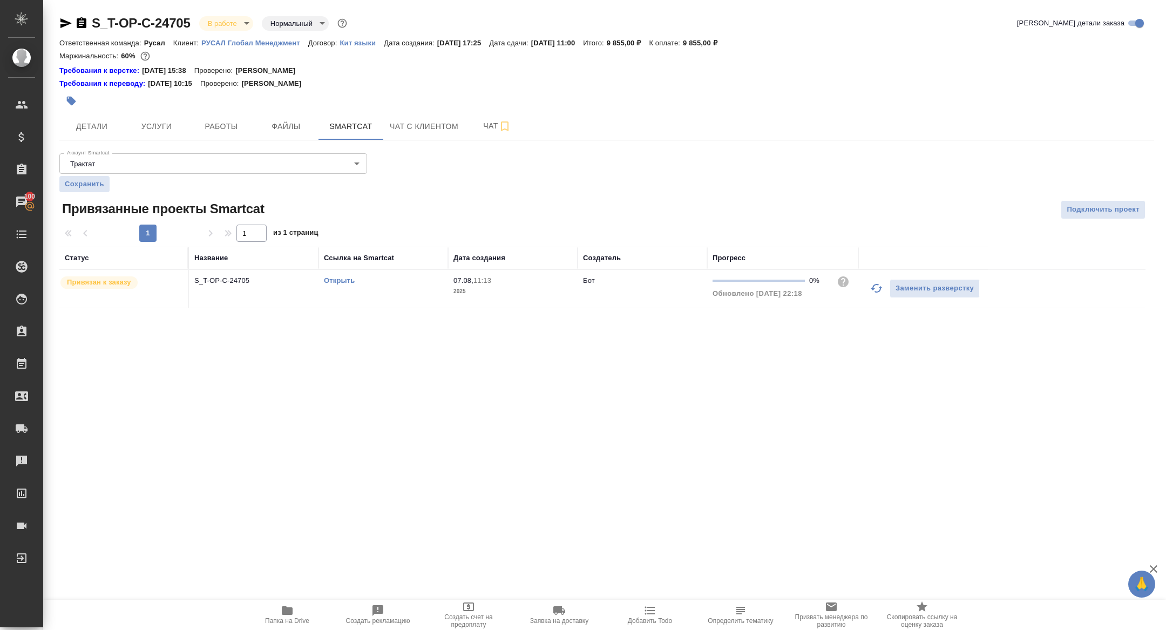
click at [346, 281] on link "Открыть" at bounding box center [339, 280] width 31 height 8
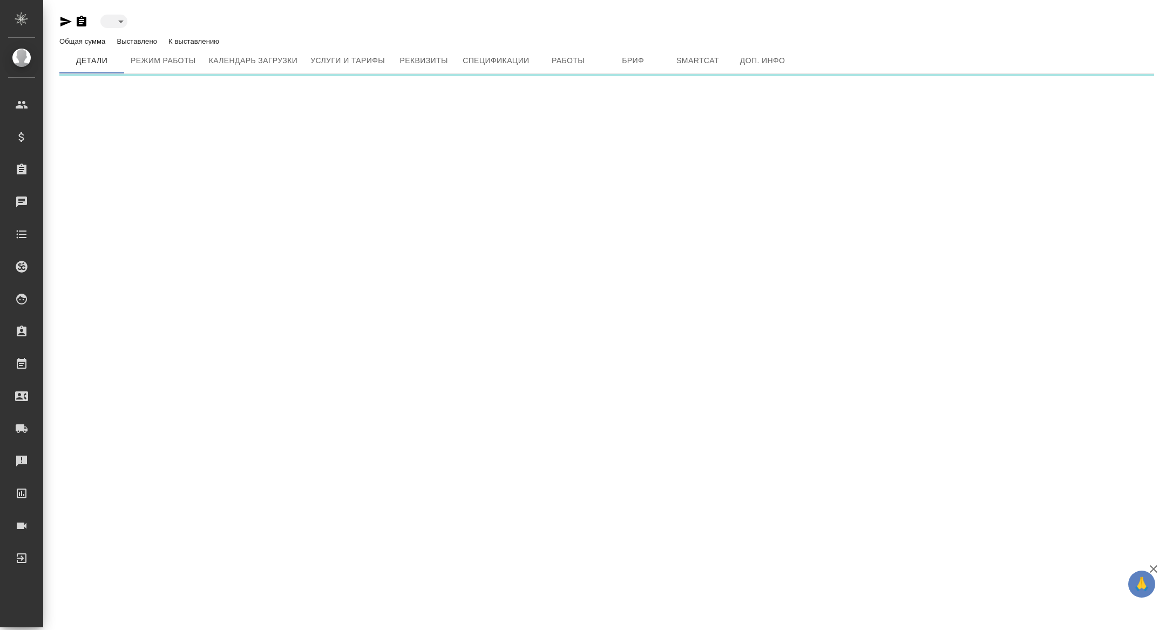
type input "active"
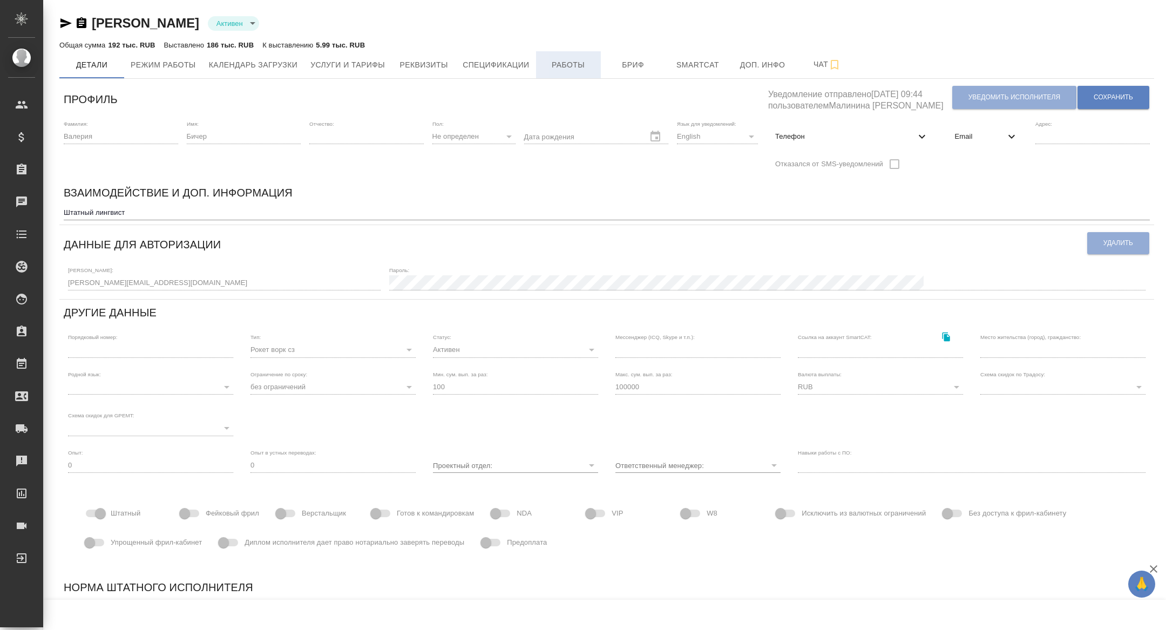
click at [577, 58] on span "Работы" at bounding box center [569, 64] width 52 height 13
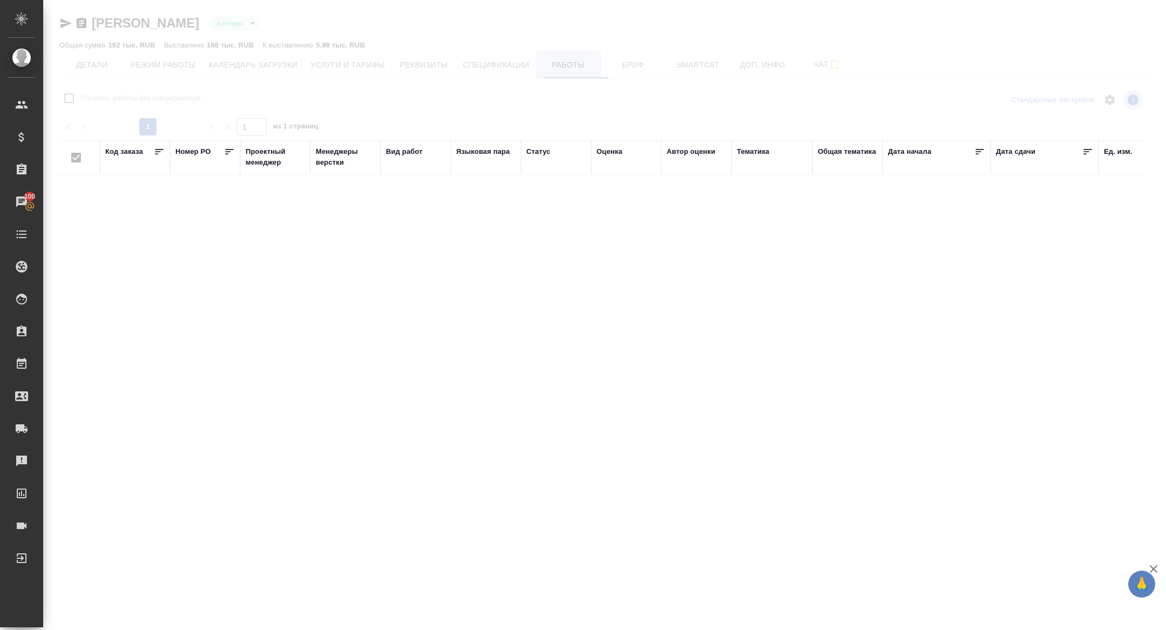
checkbox input "false"
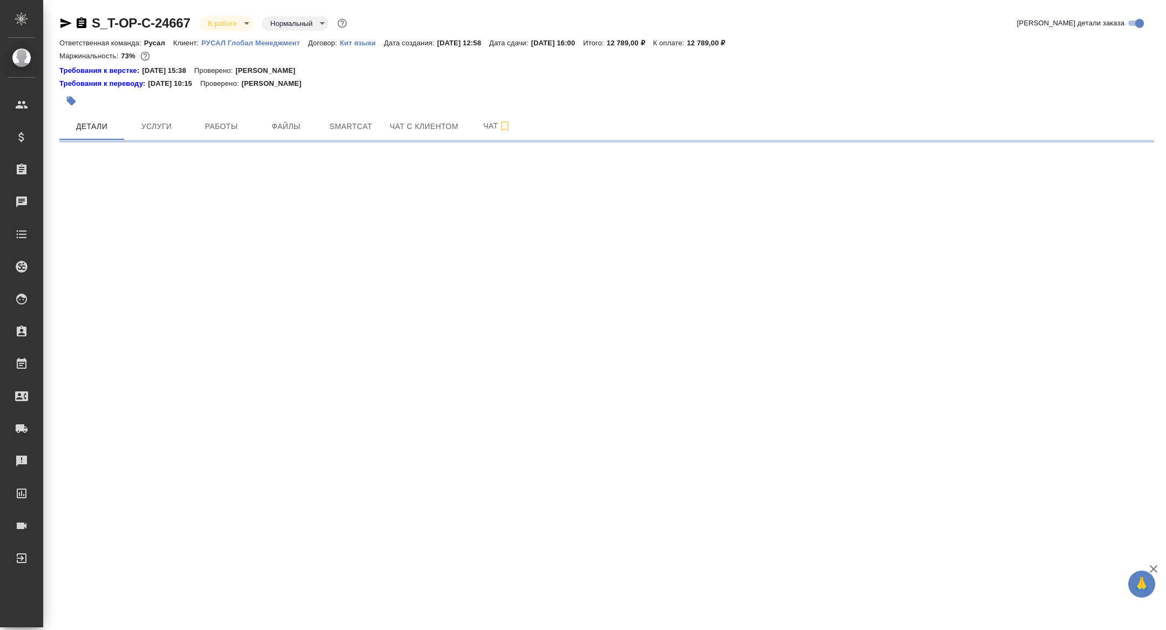
select select "RU"
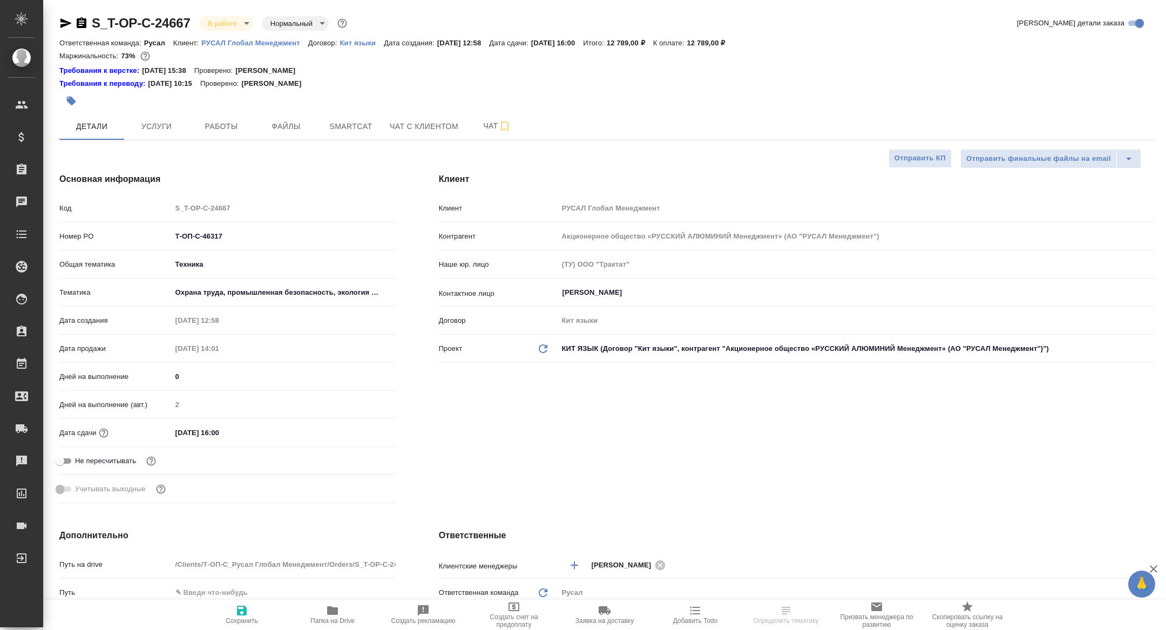
type textarea "x"
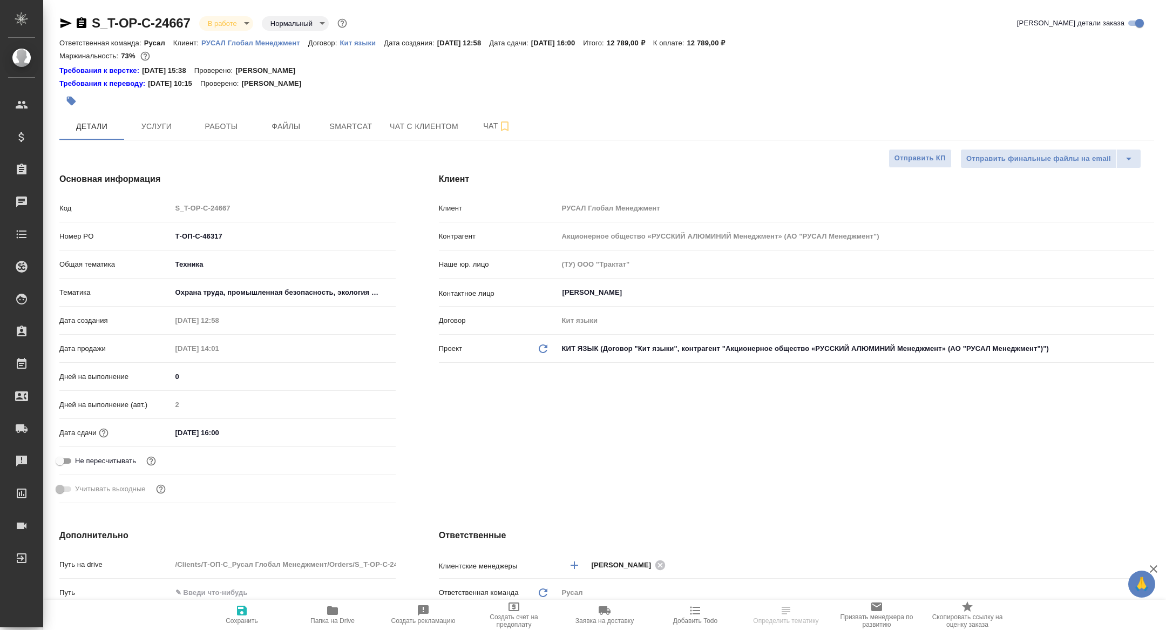
type textarea "x"
click at [218, 116] on button "Работы" at bounding box center [221, 126] width 65 height 27
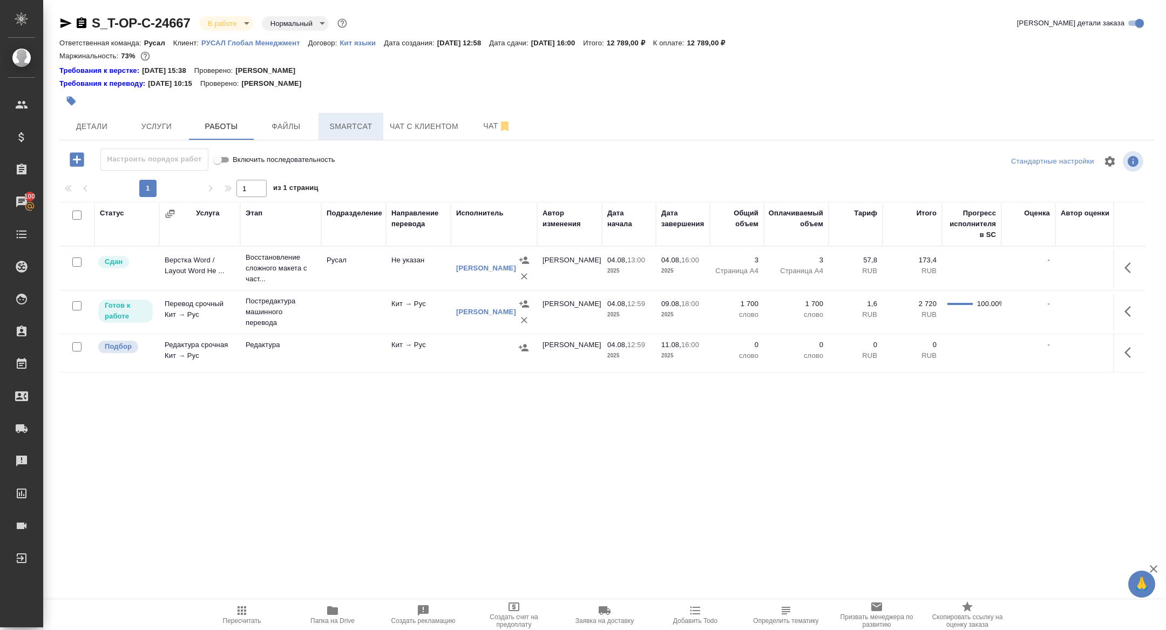
click at [352, 138] on button "Smartcat" at bounding box center [351, 126] width 65 height 27
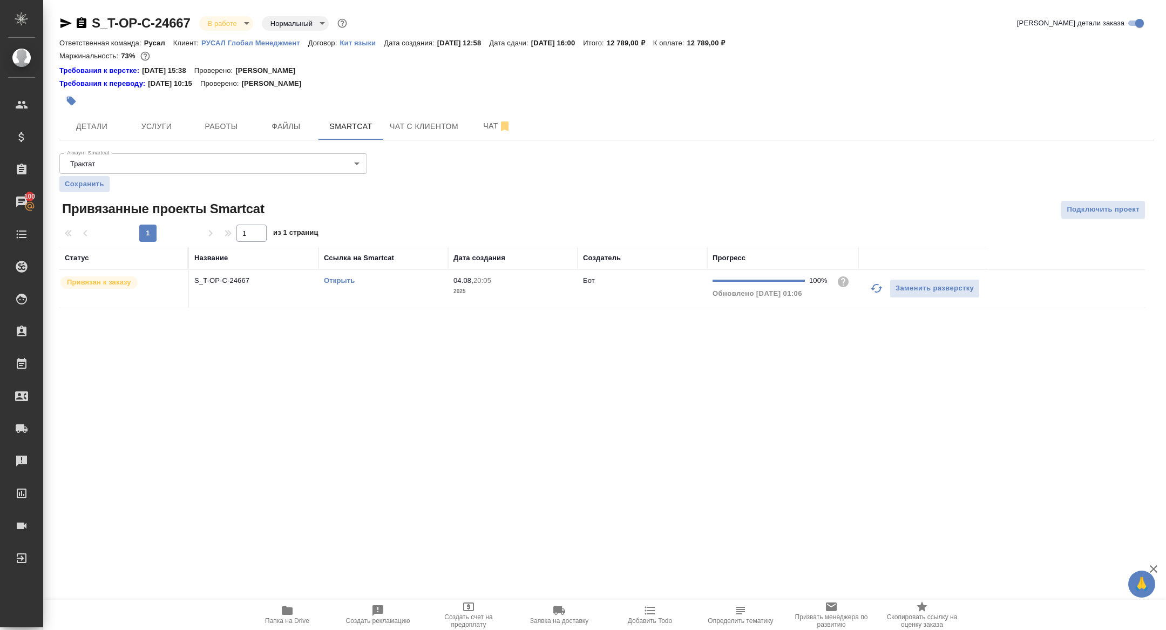
click at [345, 283] on link "Открыть" at bounding box center [339, 280] width 31 height 8
click at [236, 123] on span "Работы" at bounding box center [221, 126] width 52 height 13
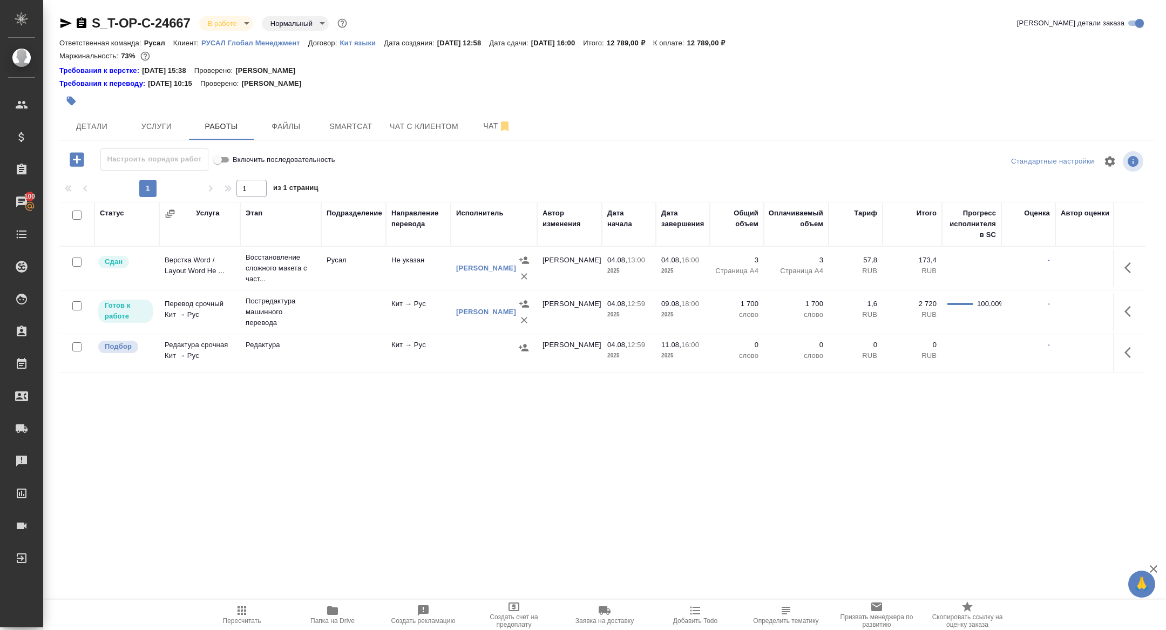
click at [524, 345] on icon "button" at bounding box center [524, 347] width 10 height 7
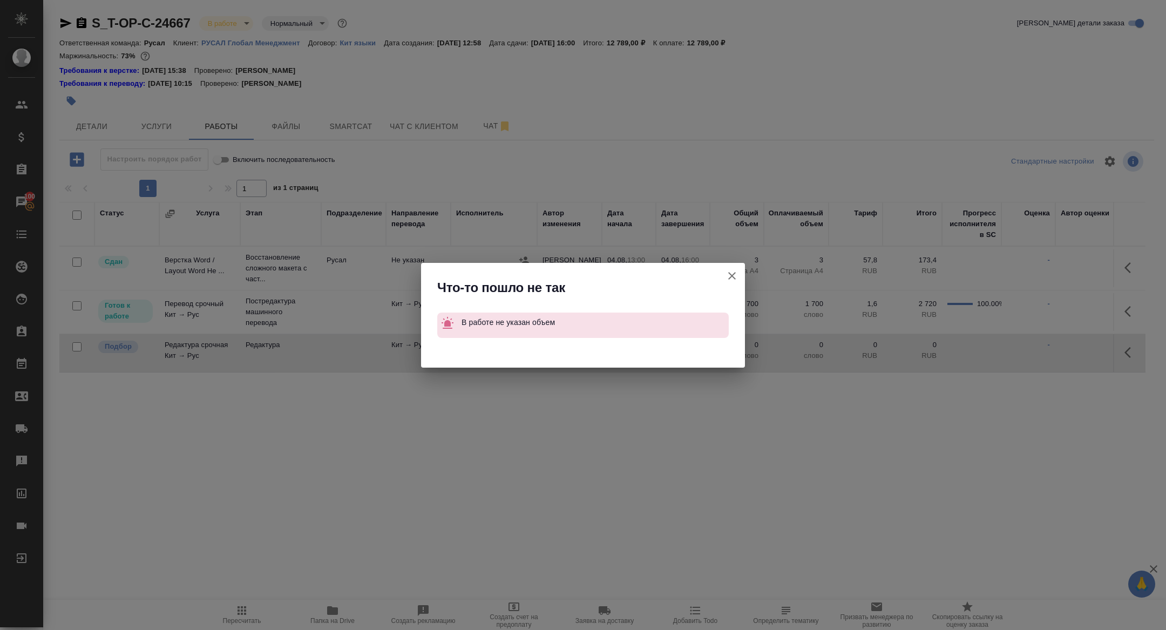
click at [731, 274] on icon "button" at bounding box center [732, 276] width 8 height 8
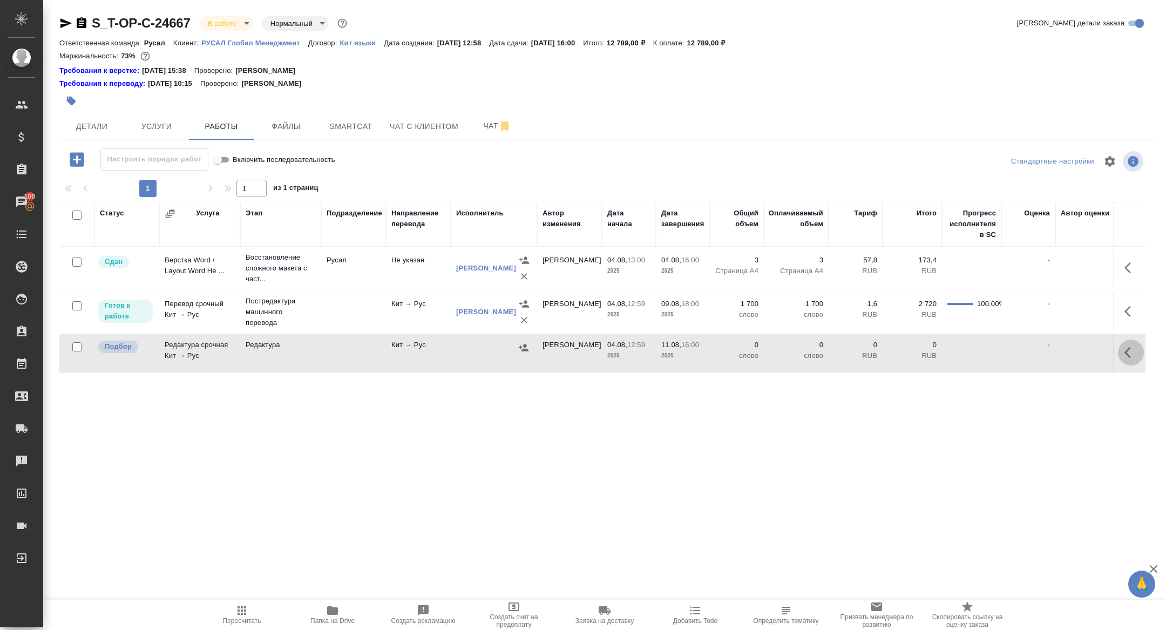
click at [1127, 354] on icon "button" at bounding box center [1128, 352] width 6 height 11
click at [1051, 356] on icon "button" at bounding box center [1051, 352] width 13 height 13
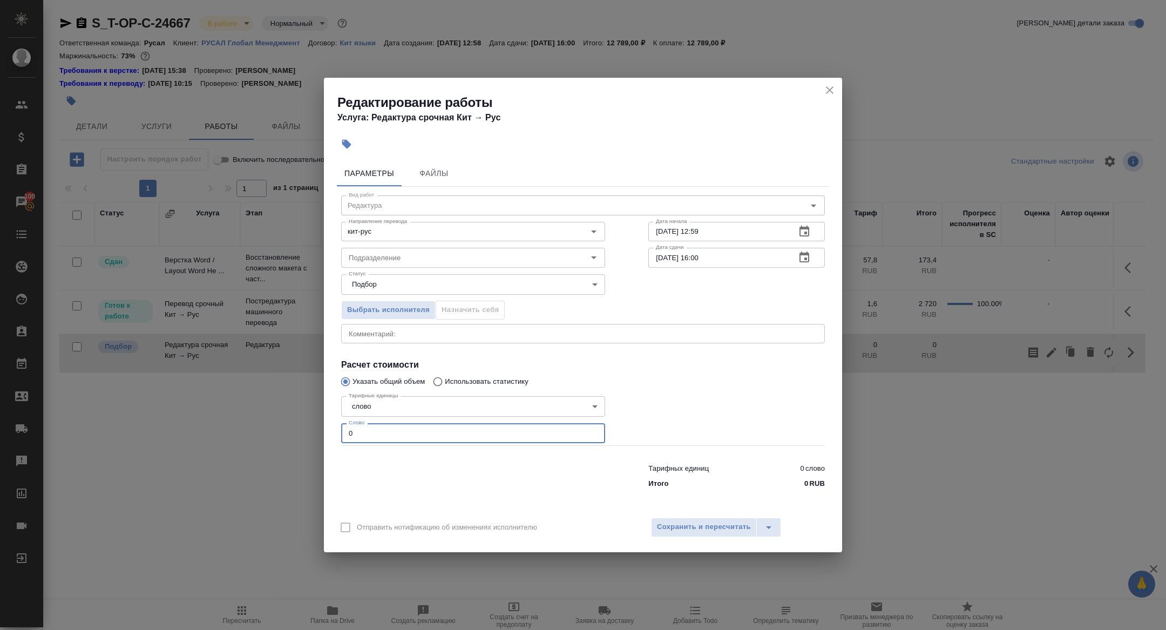
drag, startPoint x: 352, startPoint y: 441, endPoint x: 336, endPoint y: 427, distance: 20.6
click at [337, 427] on div "Тарифные единицы слово 5a8b1489cc6b4906c91bfd90 Тарифные единицы Слово 0 Слово" at bounding box center [473, 418] width 307 height 97
type input "2000"
click at [681, 525] on span "Сохранить и пересчитать" at bounding box center [704, 527] width 94 height 12
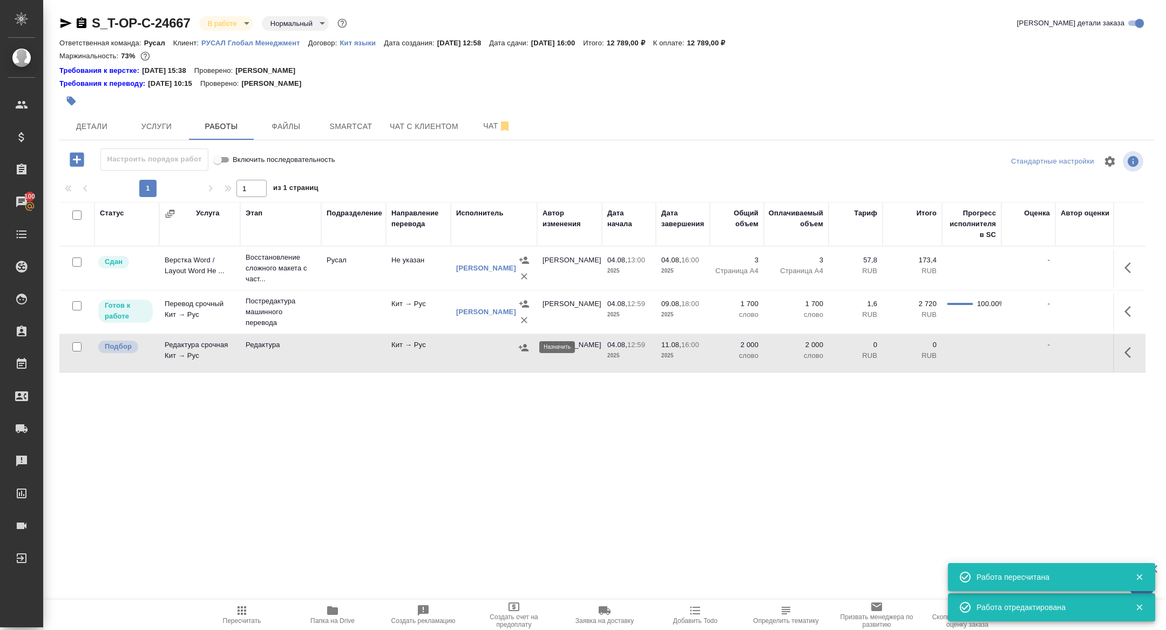
click at [525, 346] on icon "button" at bounding box center [524, 347] width 10 height 7
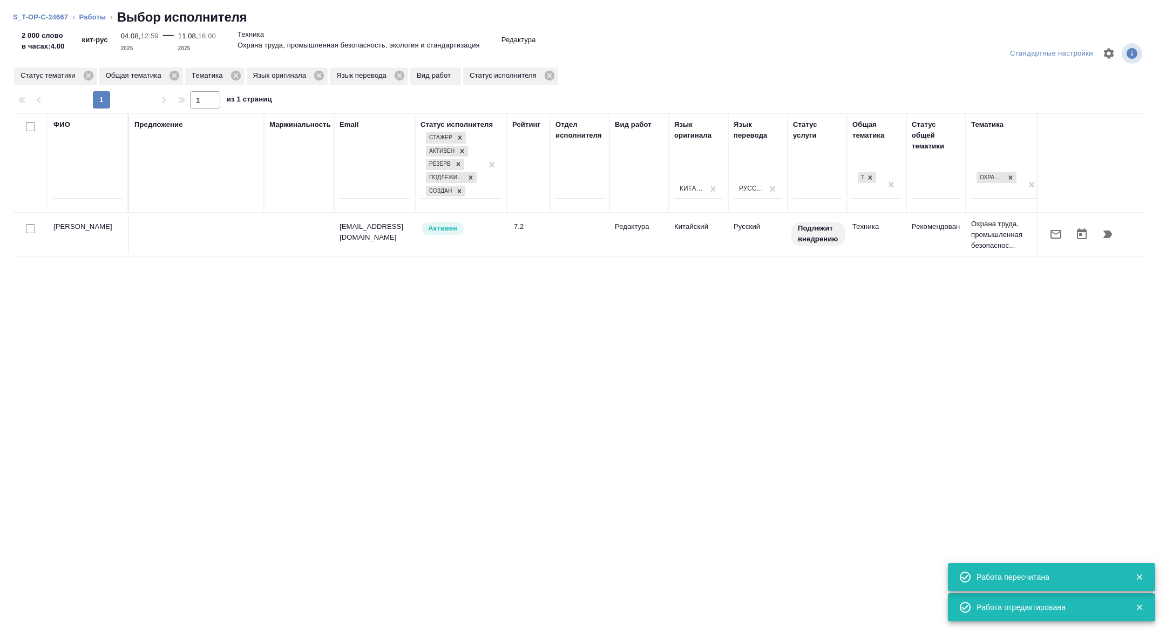
click at [101, 189] on input "text" at bounding box center [87, 192] width 69 height 13
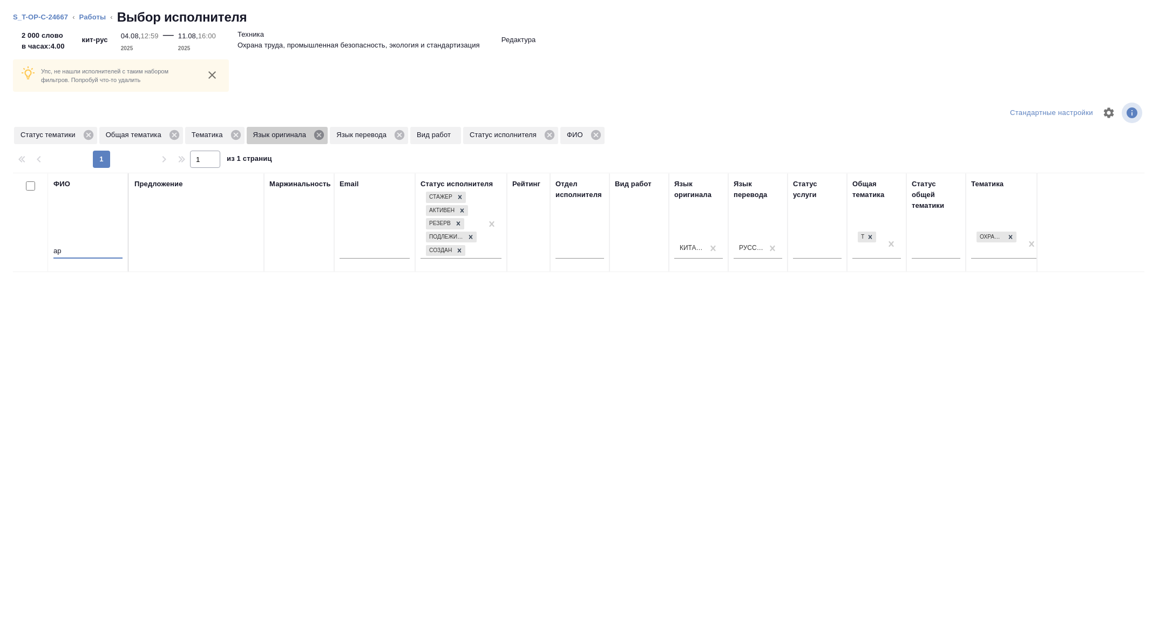
click at [323, 131] on icon at bounding box center [319, 135] width 10 height 10
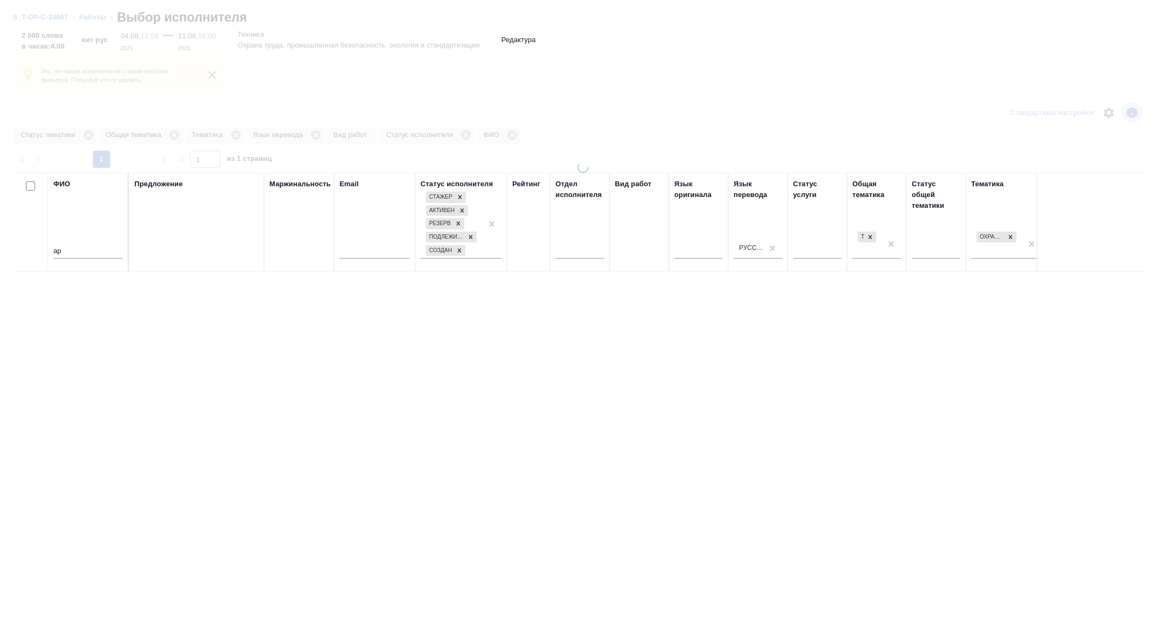
click at [75, 253] on input "ар" at bounding box center [87, 251] width 69 height 13
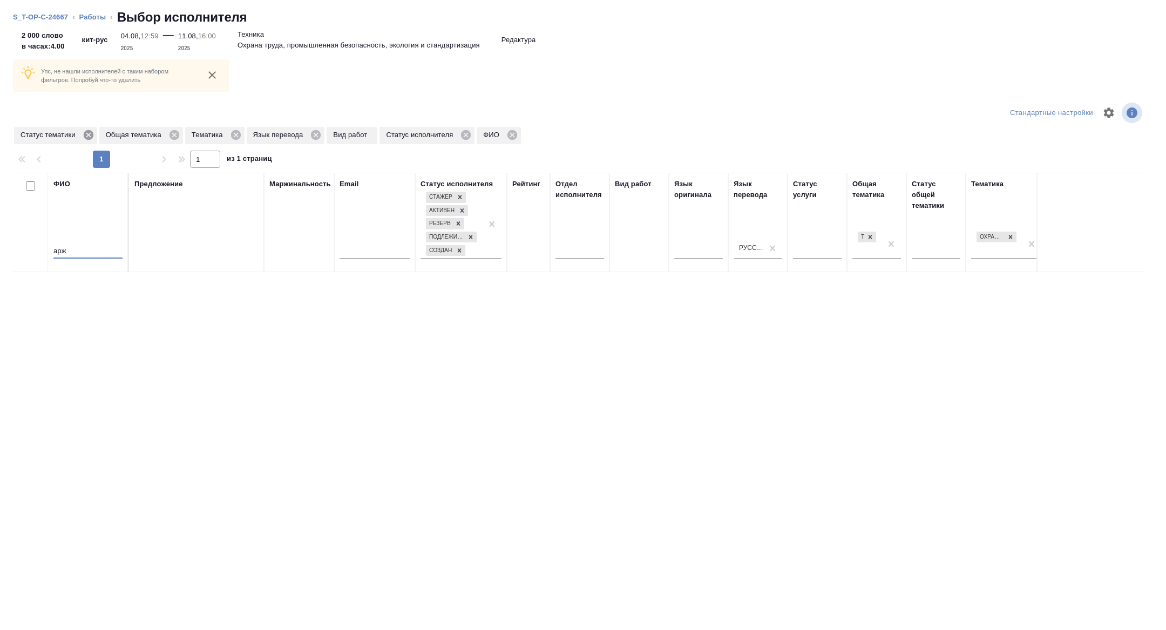
type input "арж"
click at [90, 134] on icon at bounding box center [89, 135] width 12 height 12
click at [156, 134] on icon at bounding box center [151, 135] width 10 height 10
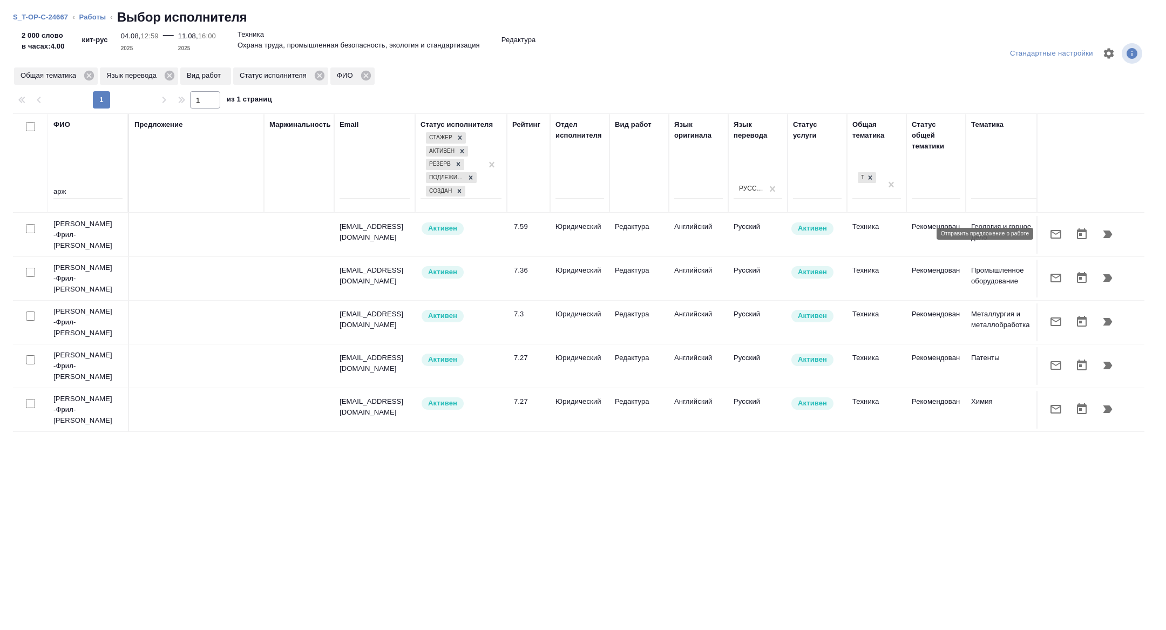
click at [1054, 236] on icon "button" at bounding box center [1056, 234] width 13 height 13
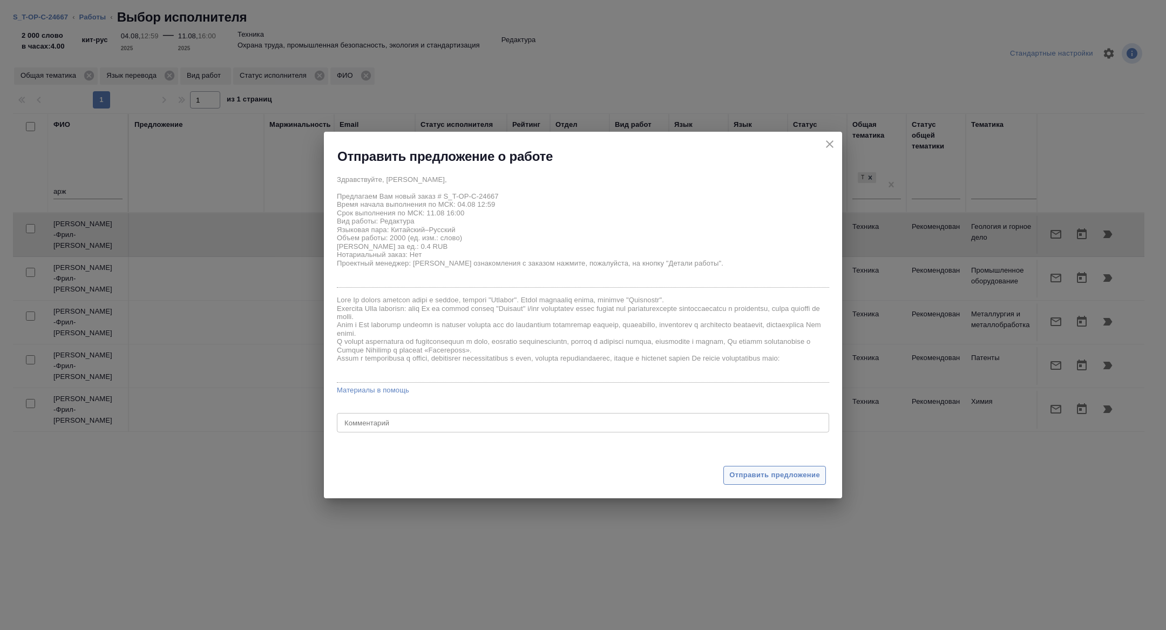
click at [813, 470] on span "Отправить предложение" at bounding box center [775, 475] width 91 height 12
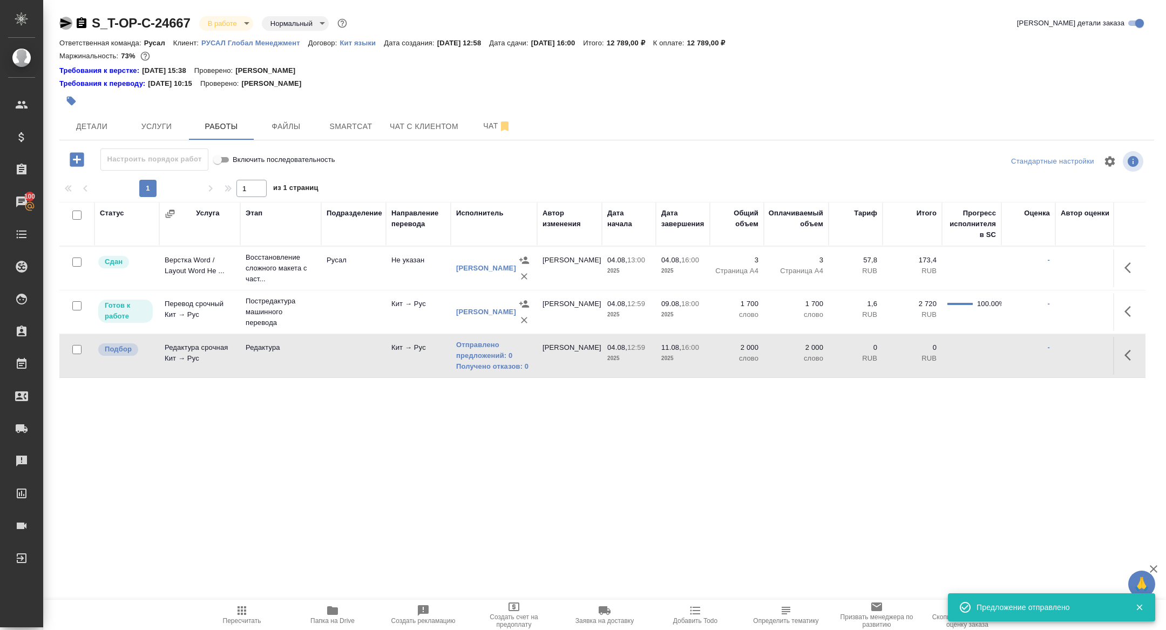
click at [61, 23] on icon "button" at bounding box center [65, 23] width 13 height 13
click at [101, 125] on span "Детали" at bounding box center [92, 126] width 52 height 13
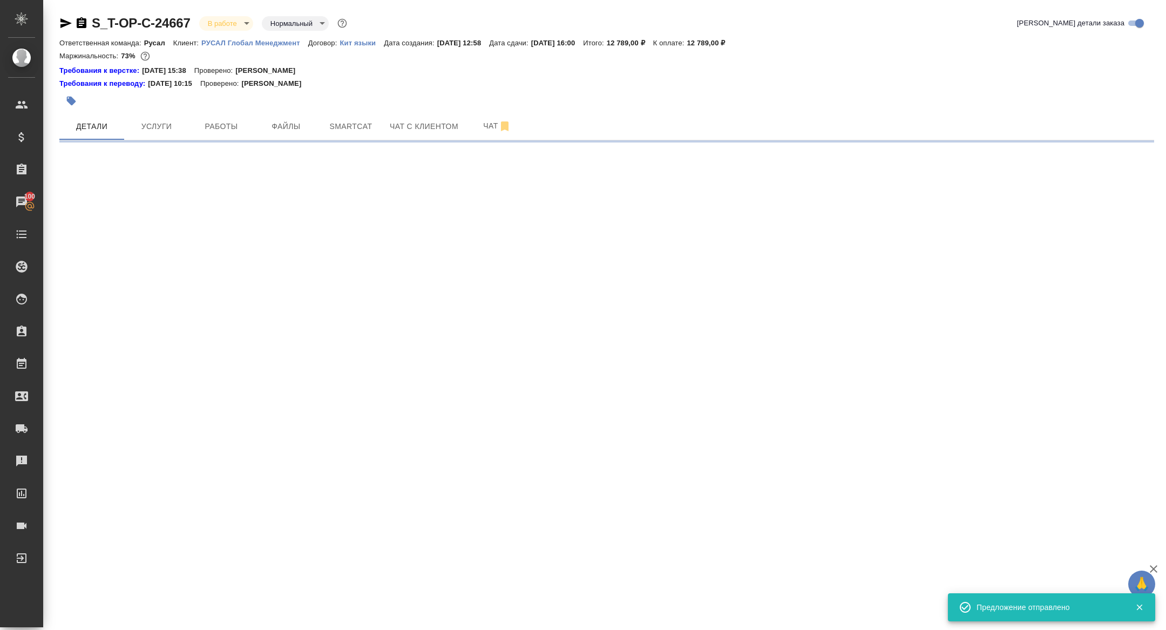
select select "RU"
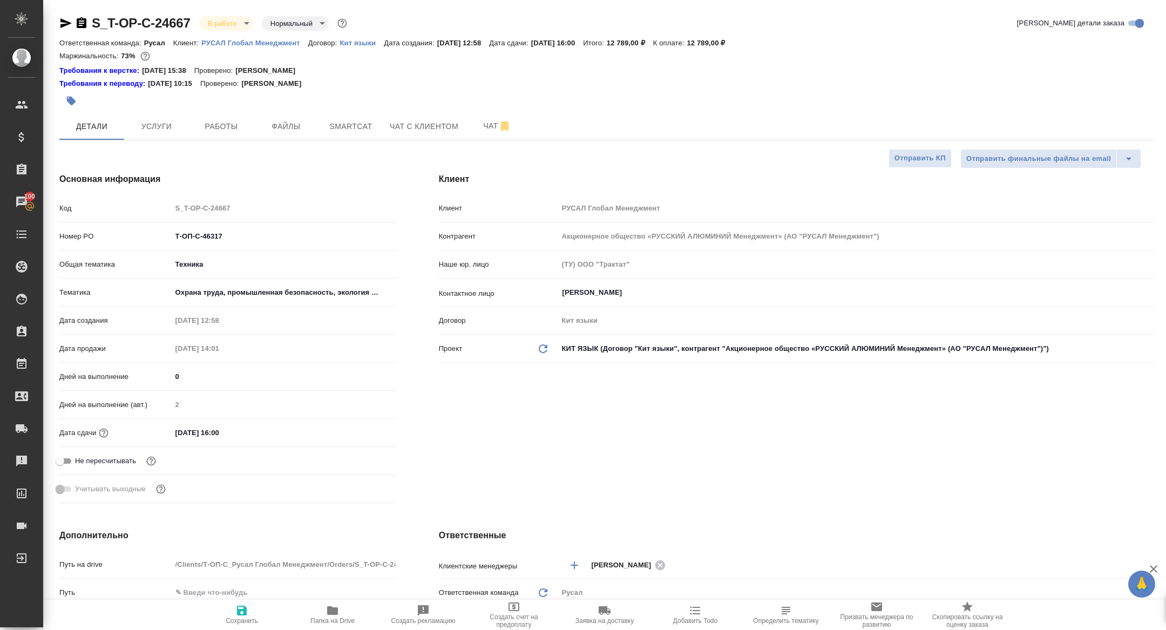
type textarea "x"
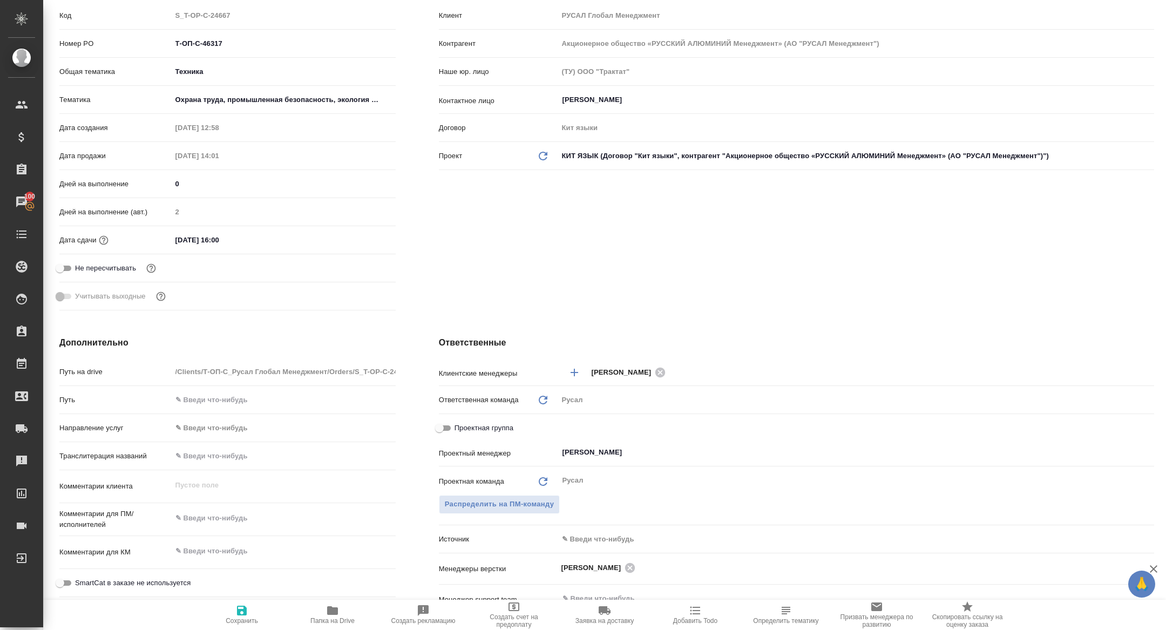
scroll to position [322, 0]
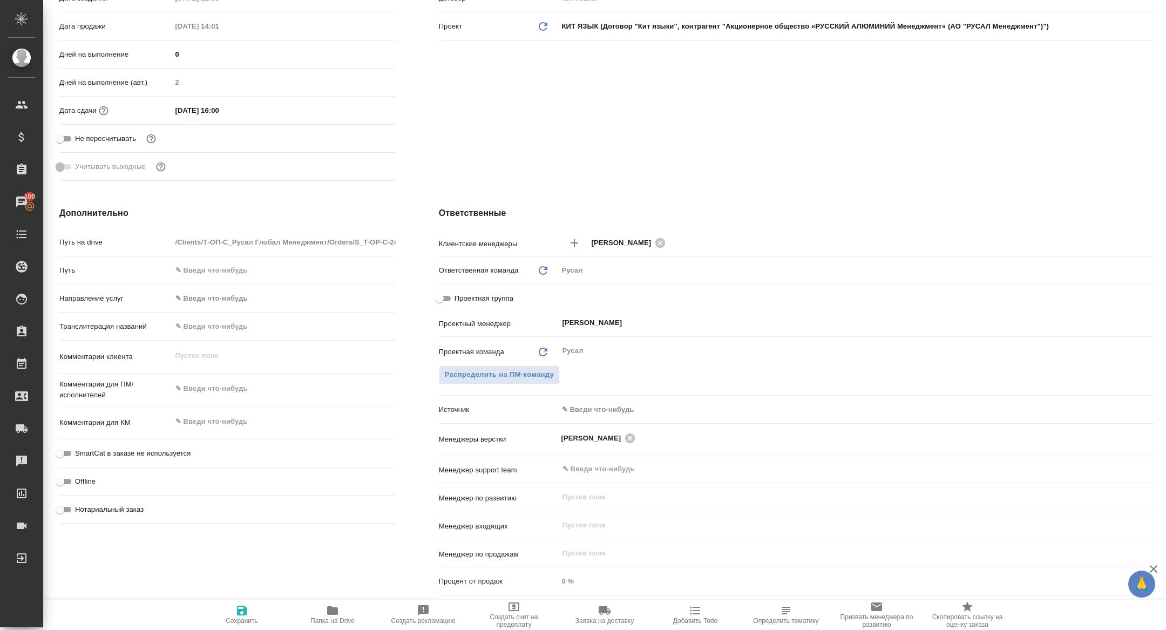
drag, startPoint x: 442, startPoint y: 293, endPoint x: 471, endPoint y: 296, distance: 29.3
click at [442, 293] on input "Проектная группа" at bounding box center [439, 298] width 39 height 13
checkbox input "true"
type textarea "x"
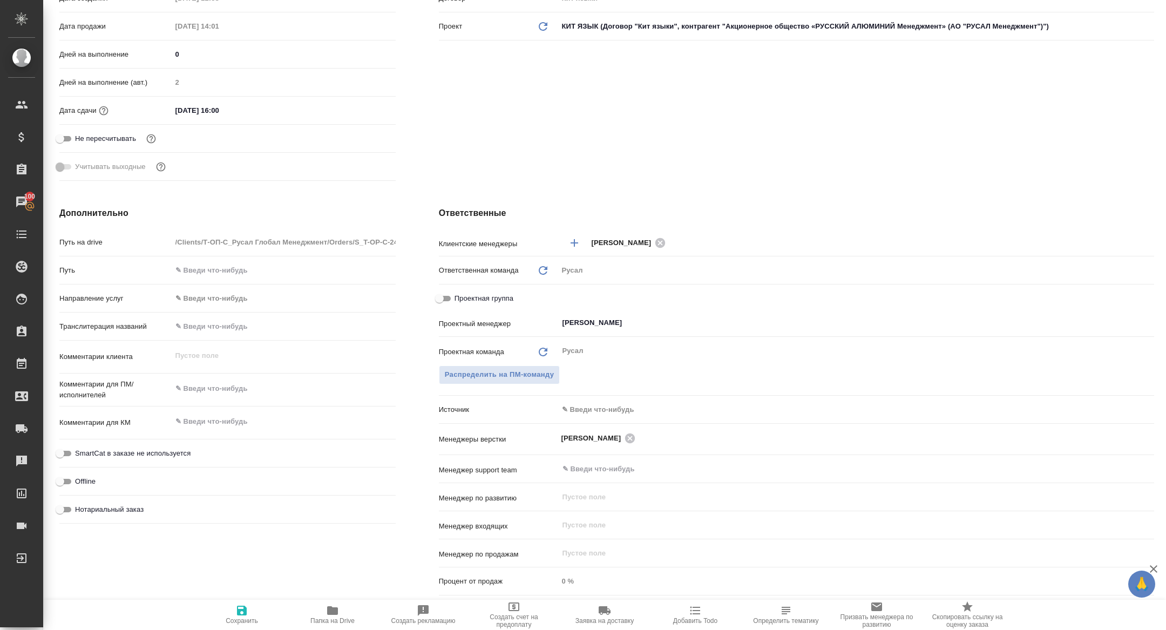
type textarea "x"
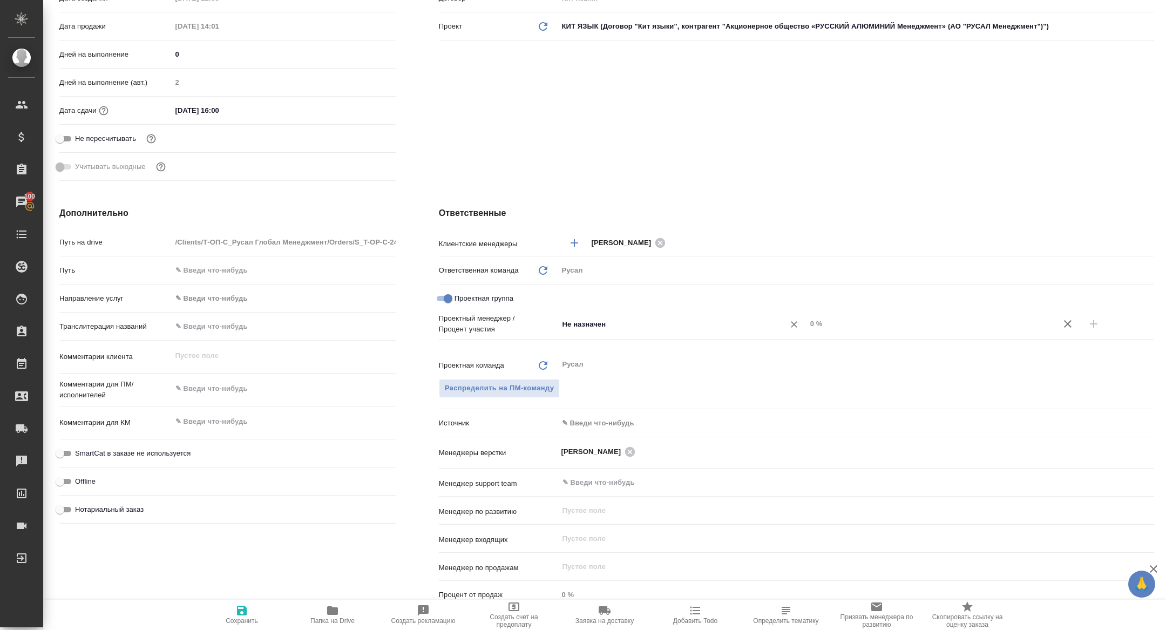
click at [641, 322] on input "Не назначен" at bounding box center [665, 324] width 206 height 13
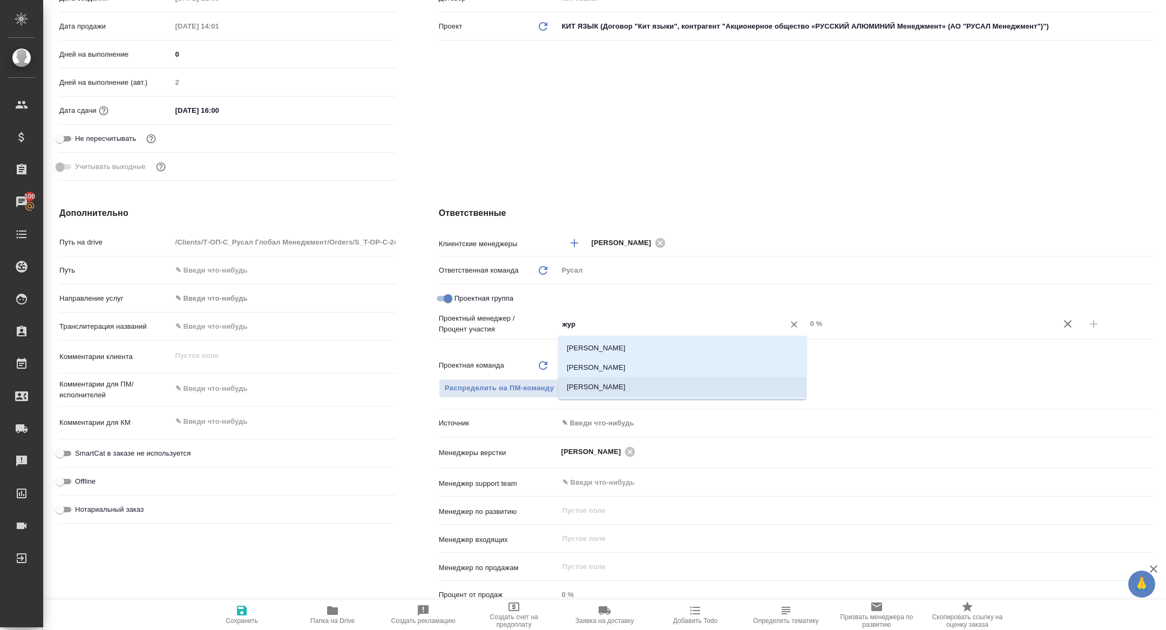
type input "жура"
click at [640, 364] on li "[PERSON_NAME]" at bounding box center [682, 367] width 248 height 19
type textarea "x"
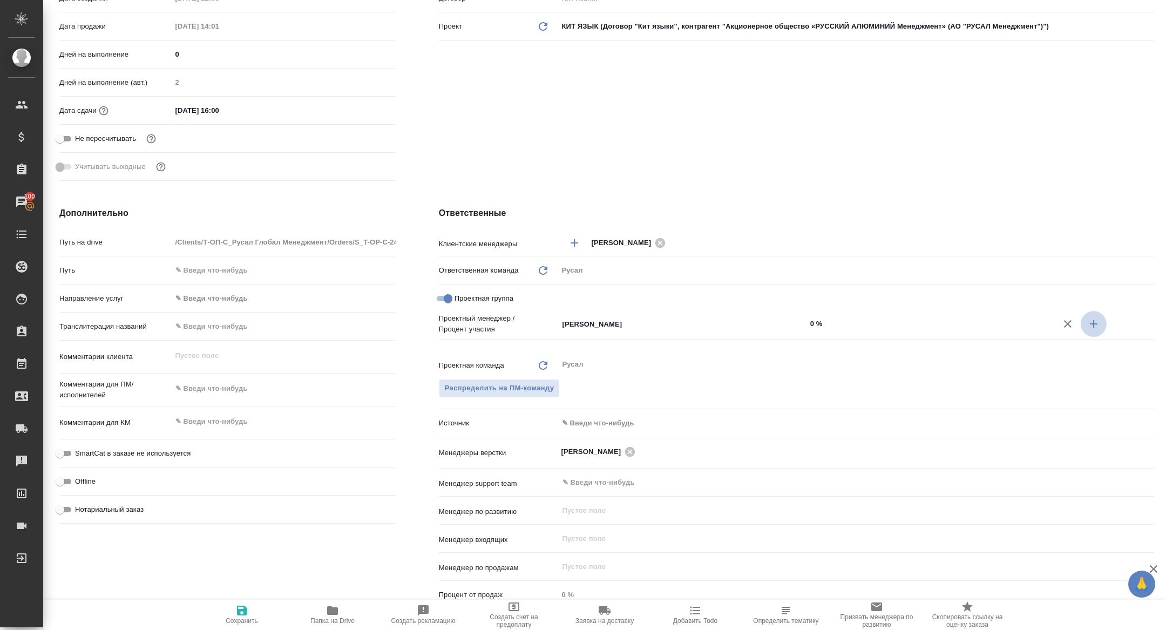
click at [1100, 323] on button "button" at bounding box center [1094, 324] width 26 height 26
type textarea "x"
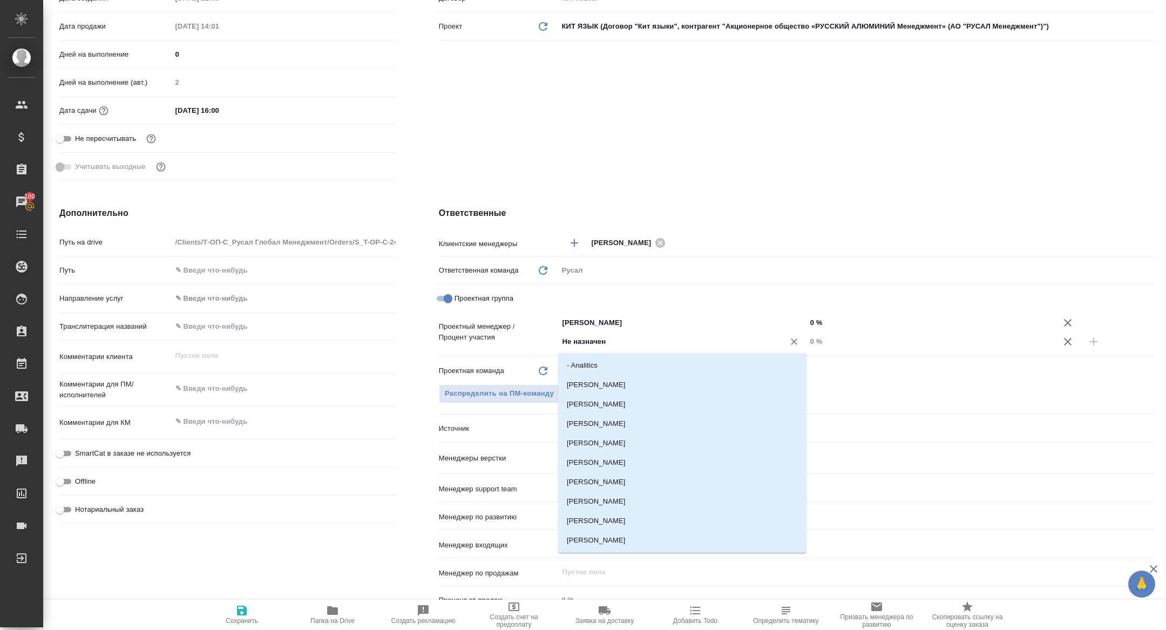
click at [723, 347] on input "Не назначен" at bounding box center [665, 341] width 206 height 13
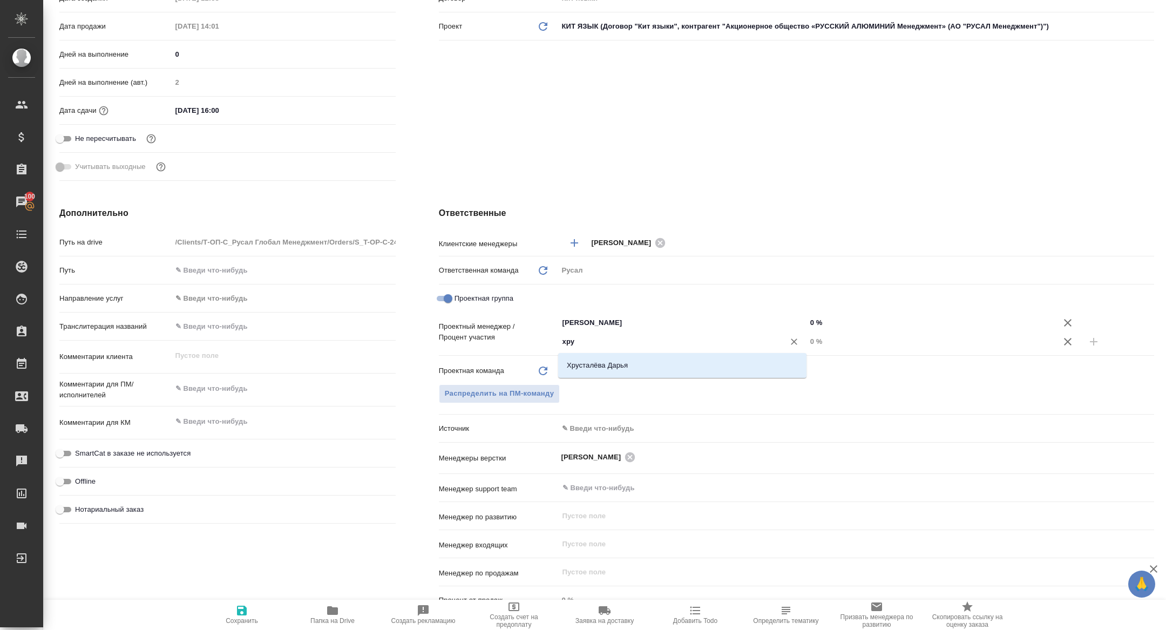
type input "хрус"
drag, startPoint x: 690, startPoint y: 368, endPoint x: 716, endPoint y: 366, distance: 26.0
click at [690, 368] on li "Хрусталёва Дарья" at bounding box center [682, 365] width 248 height 19
type textarea "x"
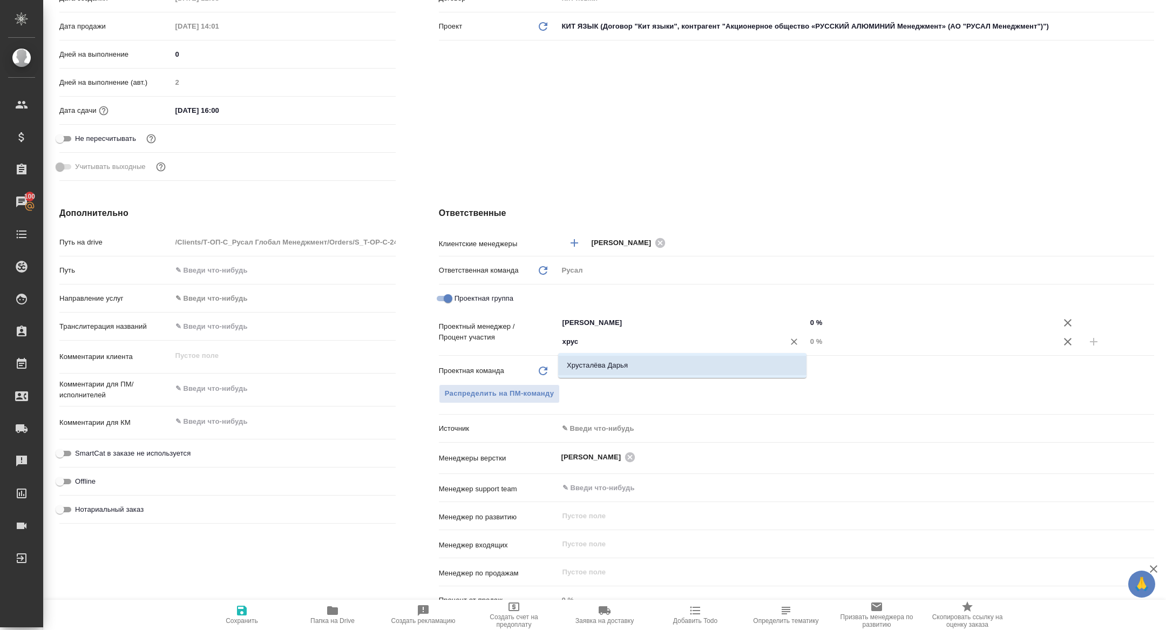
type textarea "x"
click at [809, 342] on input "0 %" at bounding box center [931, 342] width 248 height 16
type input "20 %"
type textarea "x"
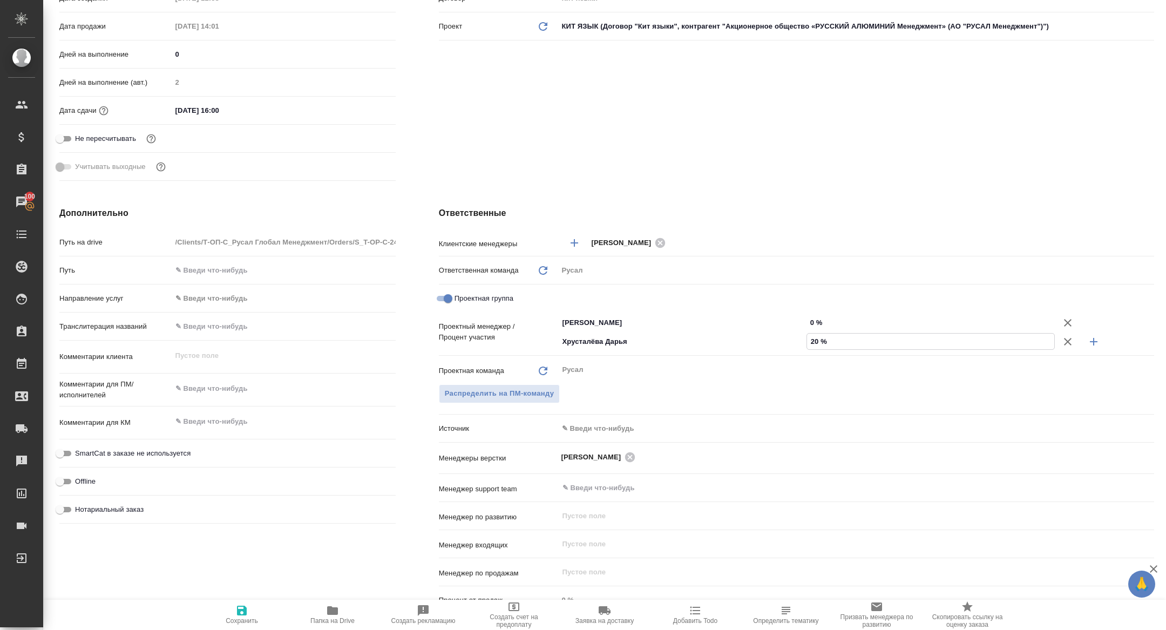
type textarea "x"
type input "20 %"
click at [809, 319] on input "0 %" at bounding box center [931, 323] width 248 height 16
type textarea "x"
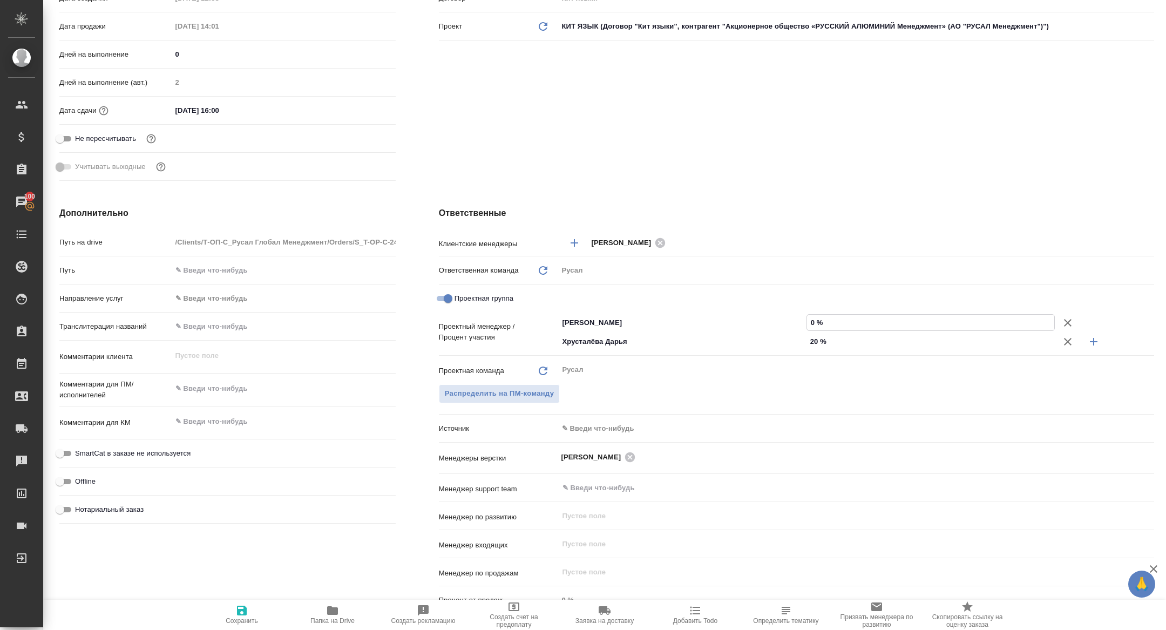
type textarea "x"
type input "80 %"
click at [240, 616] on icon "button" at bounding box center [241, 610] width 13 height 13
type textarea "x"
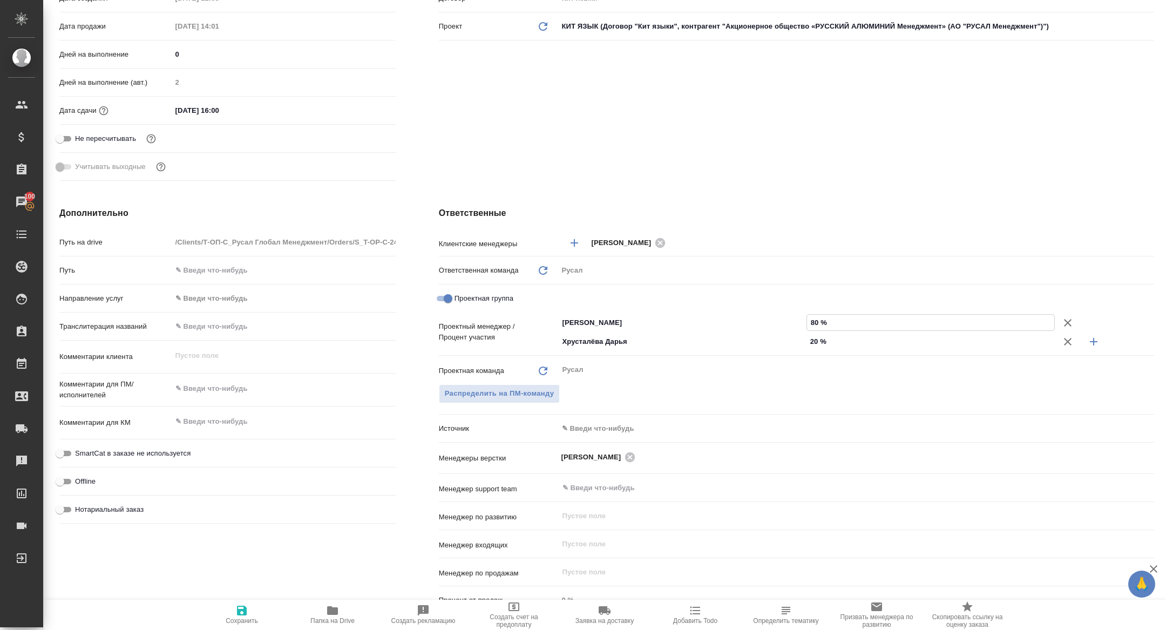
type textarea "x"
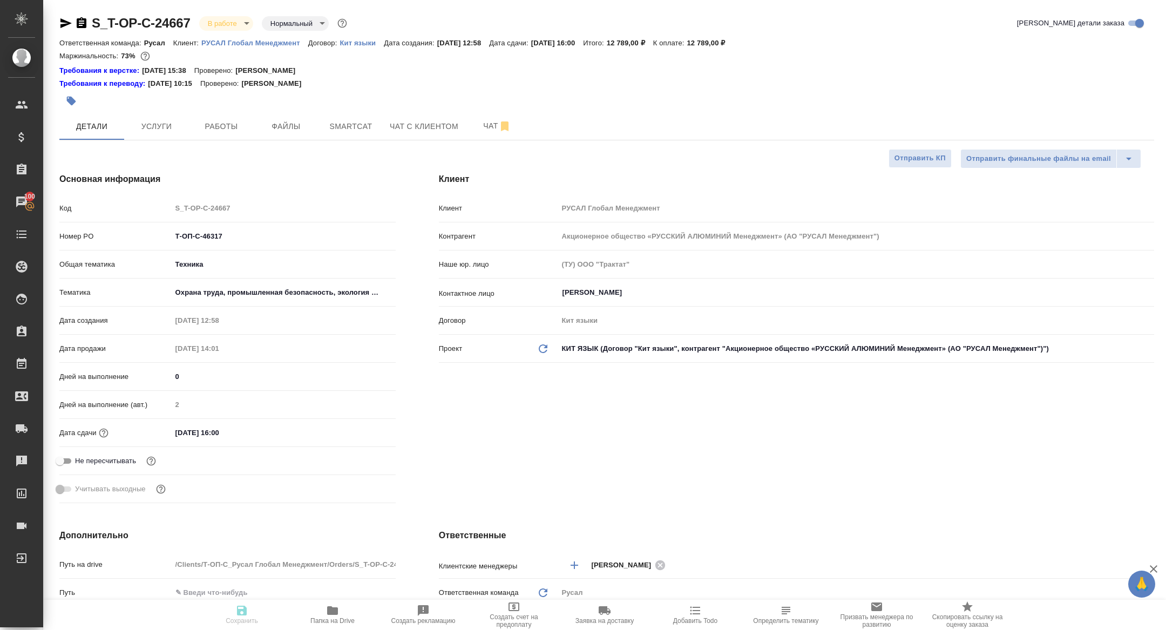
type textarea "x"
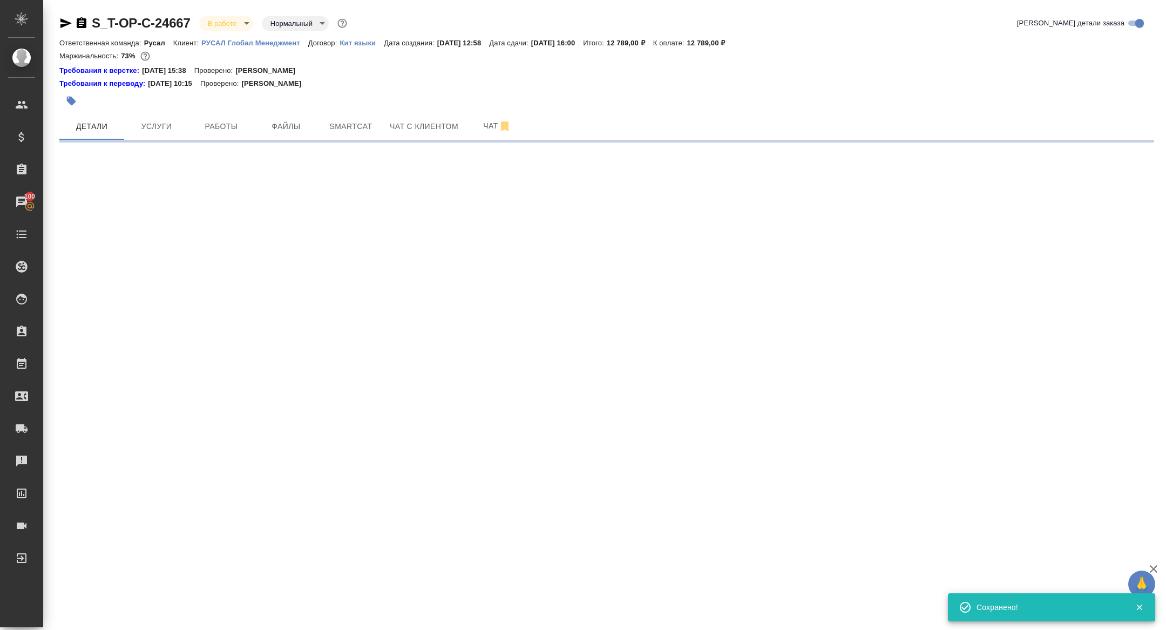
select select "RU"
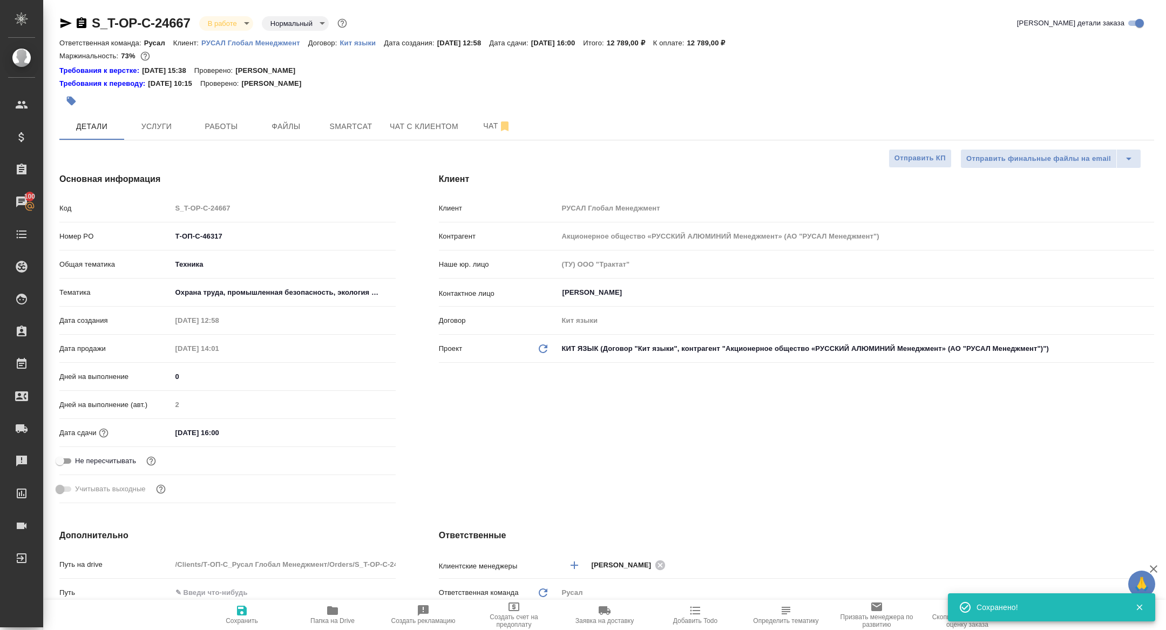
type textarea "x"
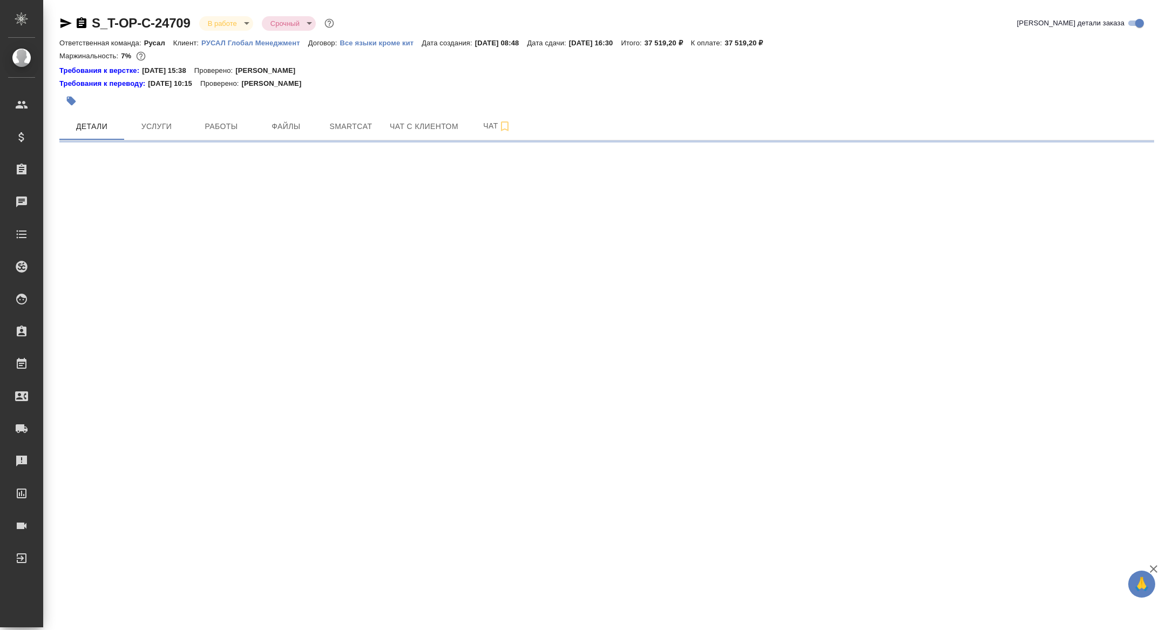
select select "RU"
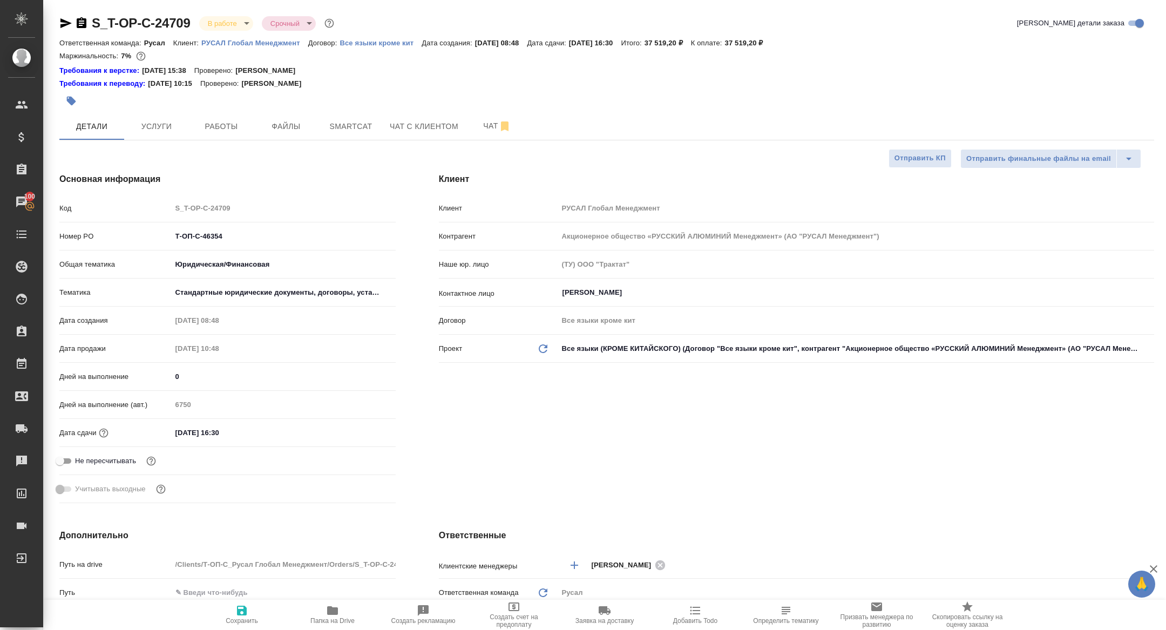
type textarea "x"
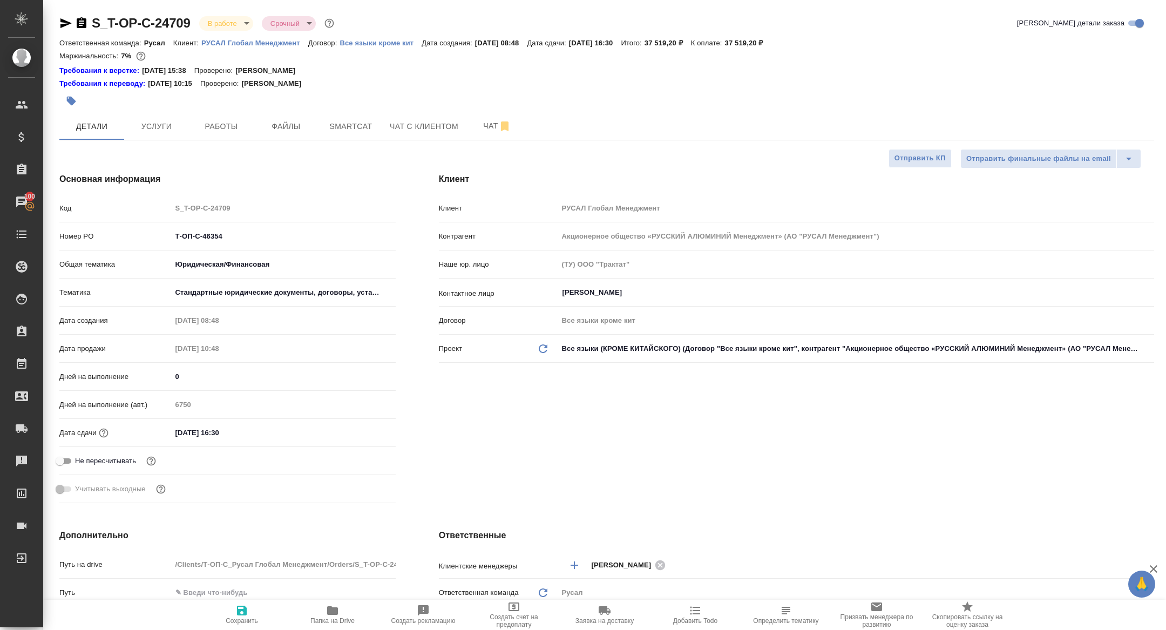
type textarea "x"
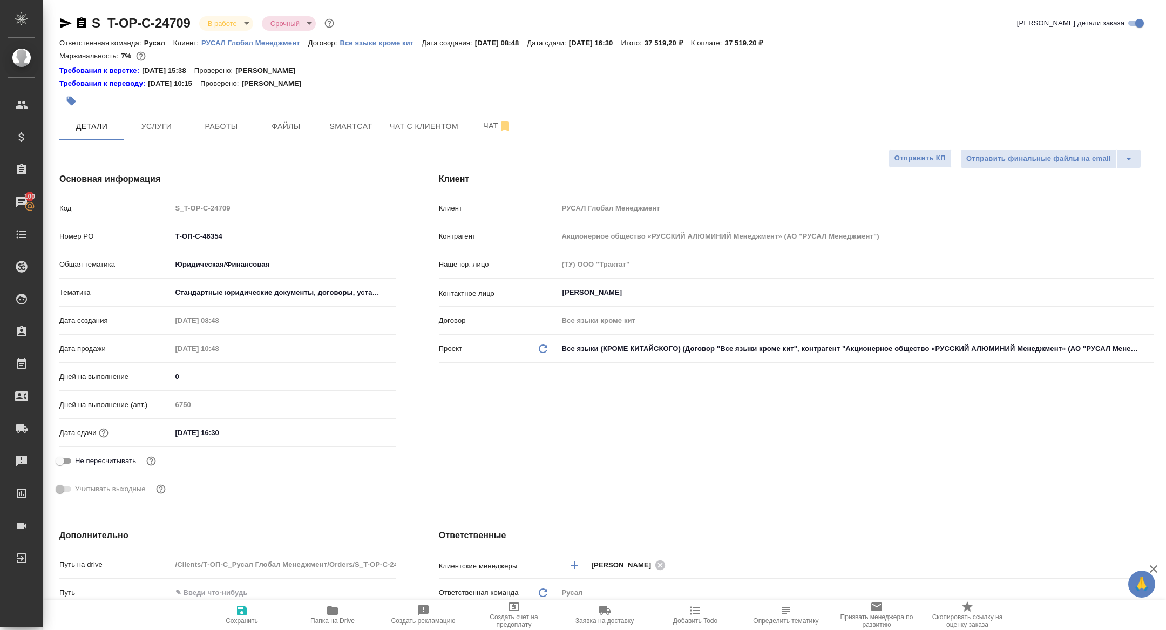
type textarea "x"
click at [246, 124] on span "Работы" at bounding box center [221, 126] width 52 height 13
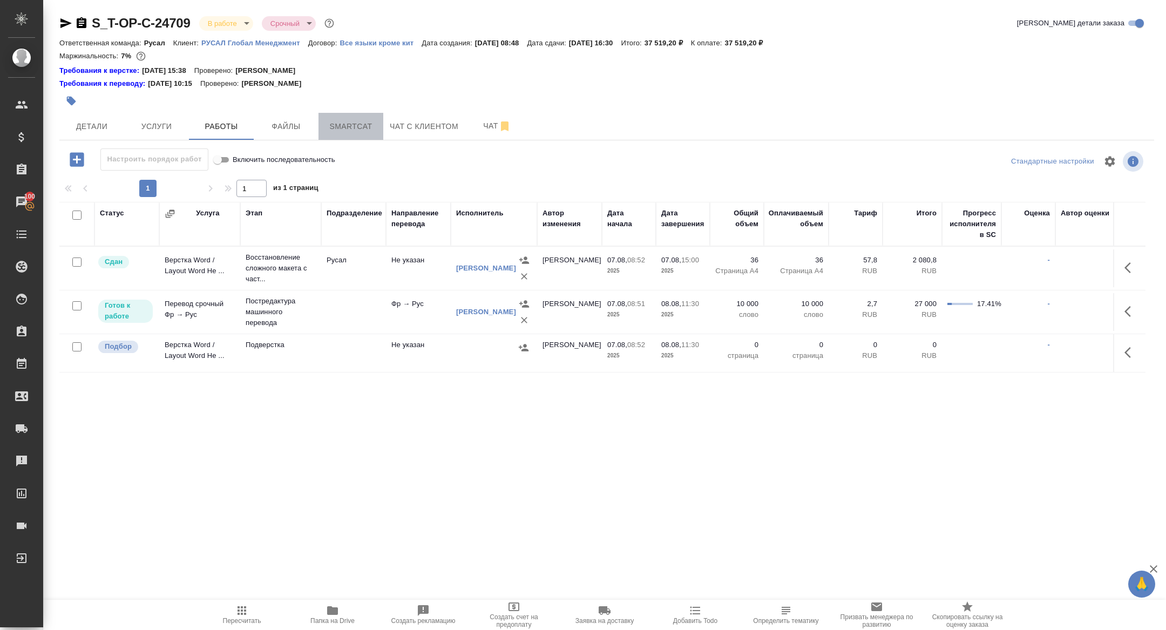
click at [366, 120] on span "Smartcat" at bounding box center [351, 126] width 52 height 13
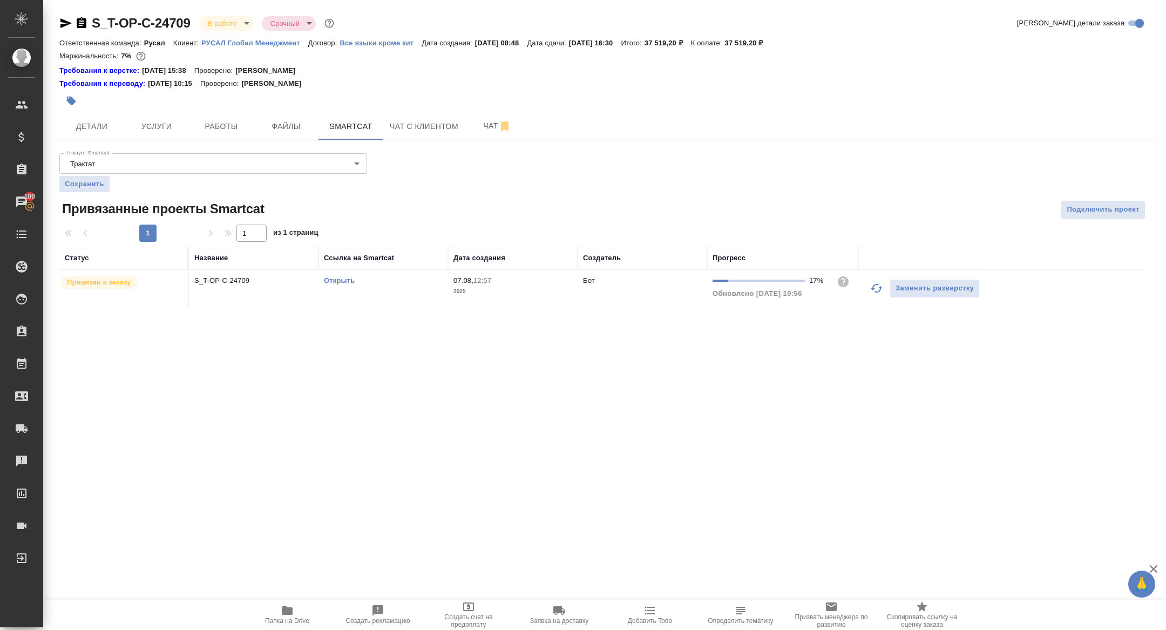
click at [879, 289] on icon "button" at bounding box center [876, 288] width 13 height 13
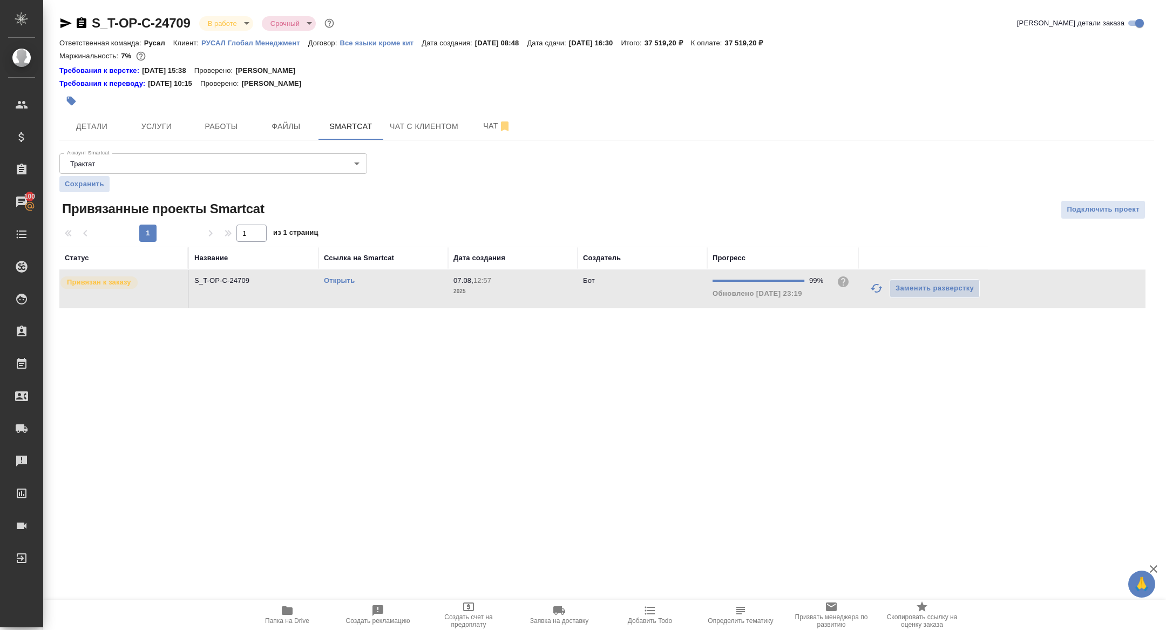
click at [224, 106] on div at bounding box center [424, 101] width 730 height 24
click at [224, 120] on span "Работы" at bounding box center [221, 126] width 52 height 13
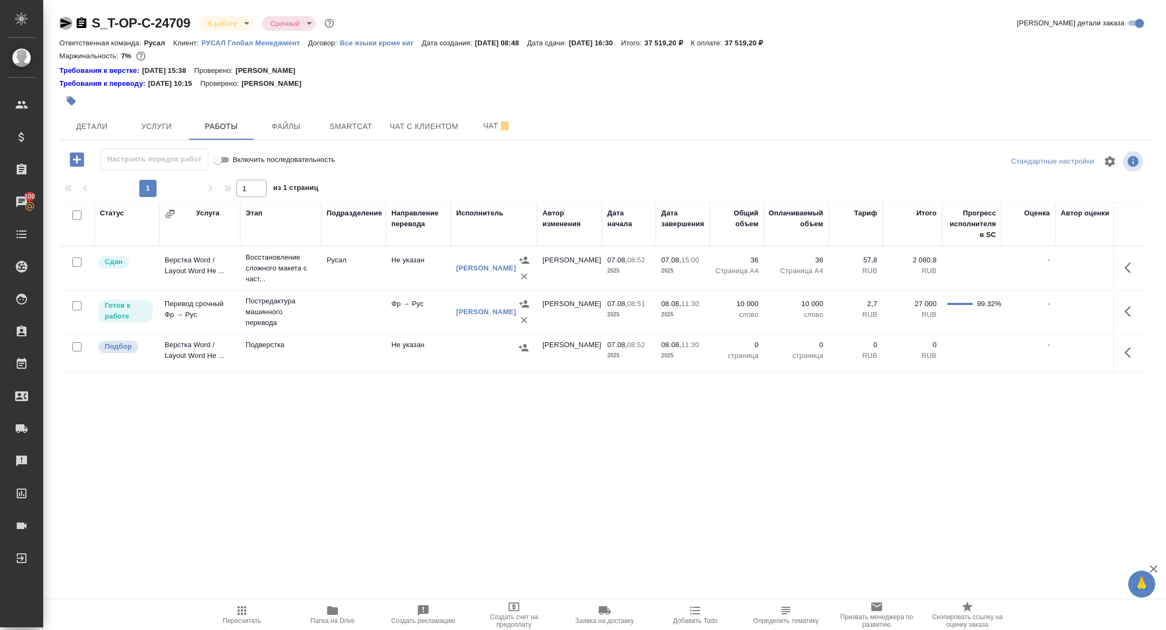
click at [65, 22] on icon "button" at bounding box center [65, 23] width 11 height 10
click at [494, 122] on span "Чат" at bounding box center [497, 125] width 52 height 13
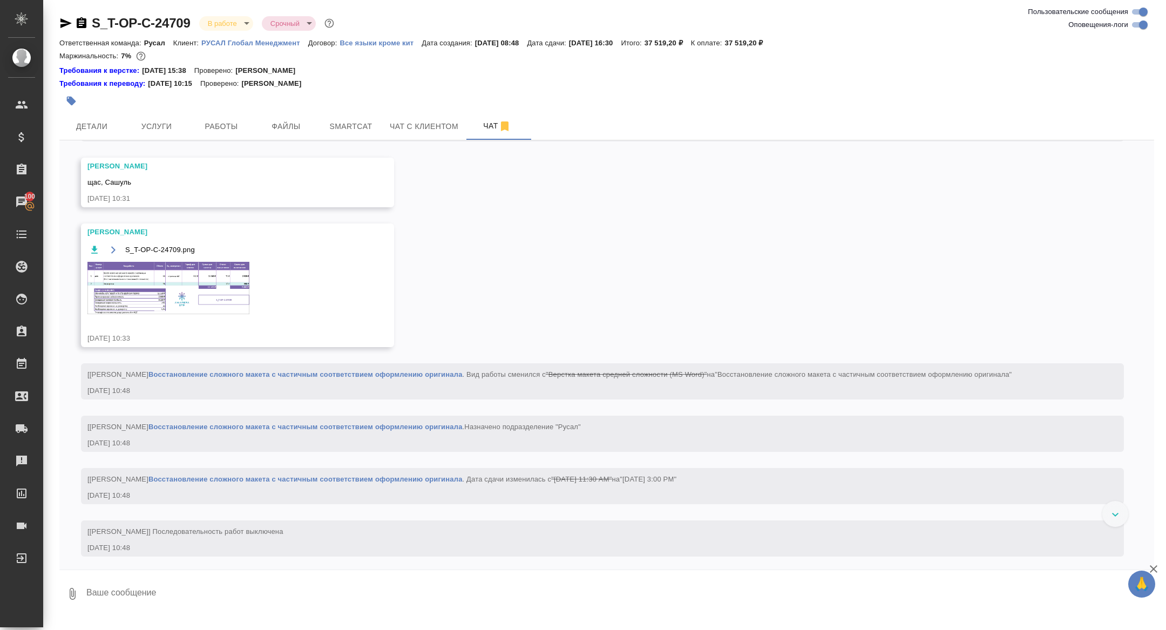
scroll to position [255, 0]
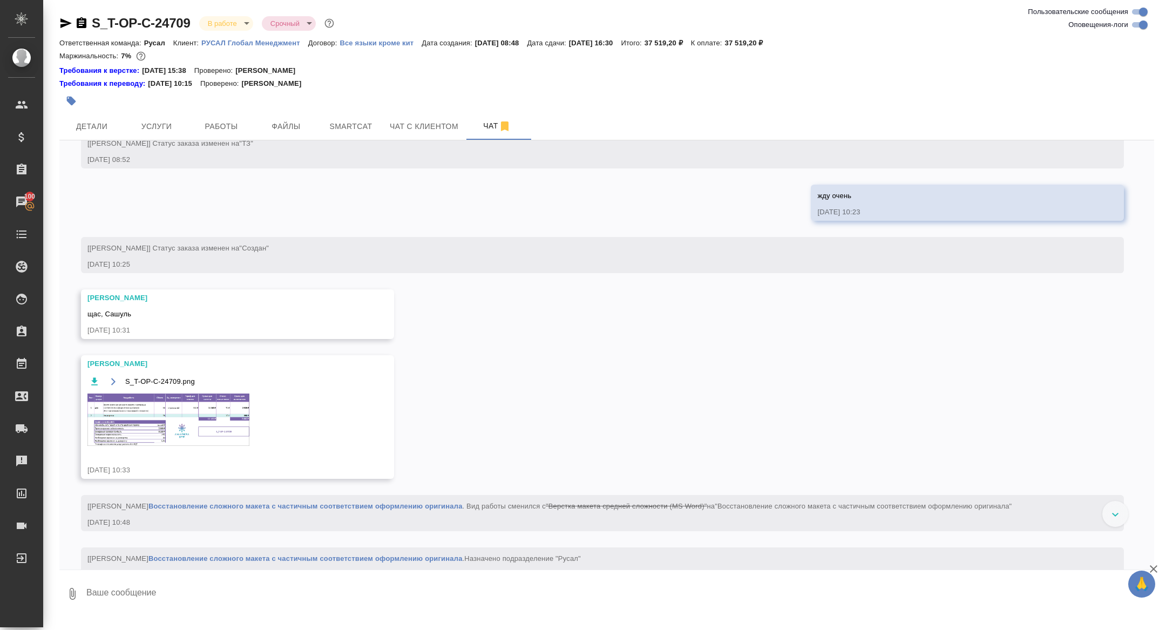
click at [217, 443] on img at bounding box center [168, 420] width 162 height 52
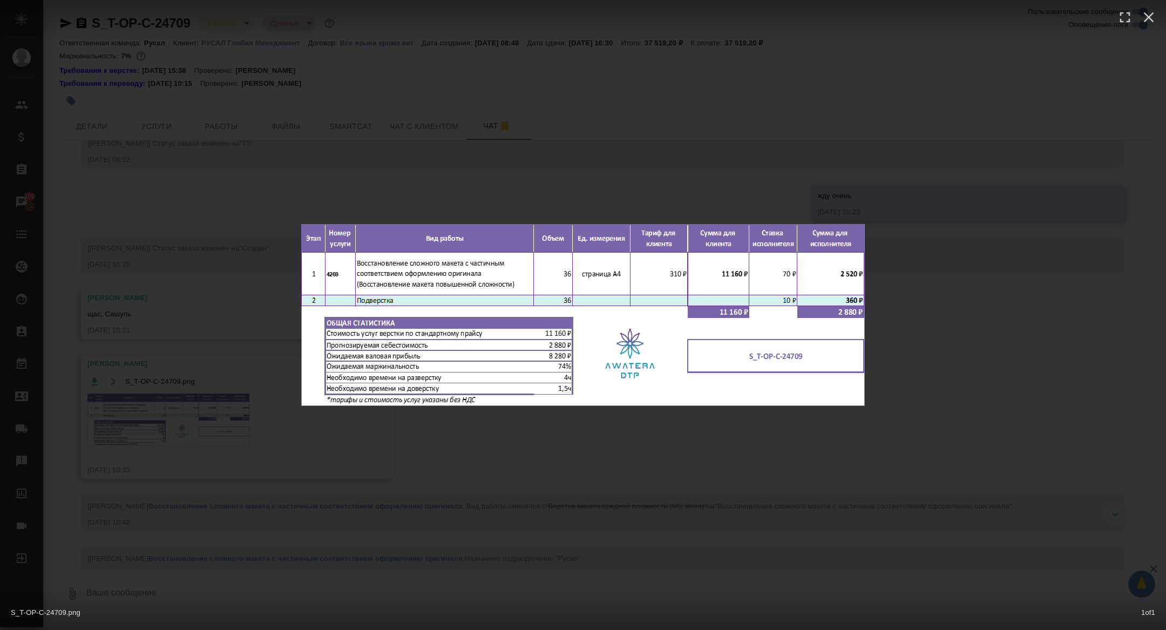
click at [217, 443] on div "S_T-OP-C-24709.png 1 of 1" at bounding box center [583, 315] width 1166 height 630
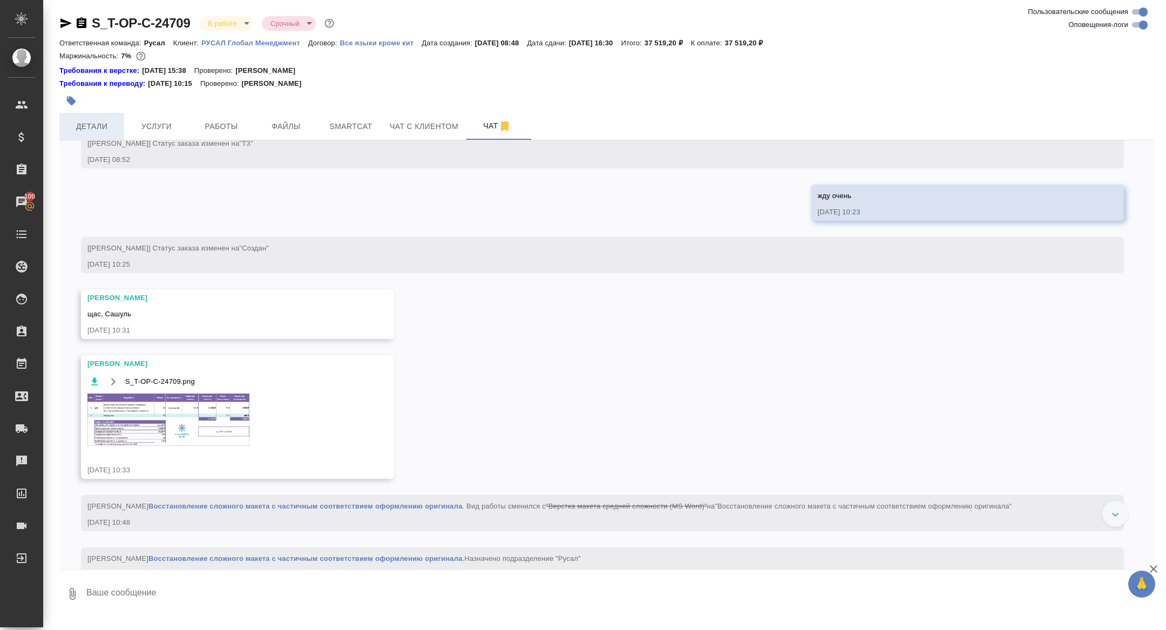
click at [102, 124] on span "Детали" at bounding box center [92, 126] width 52 height 13
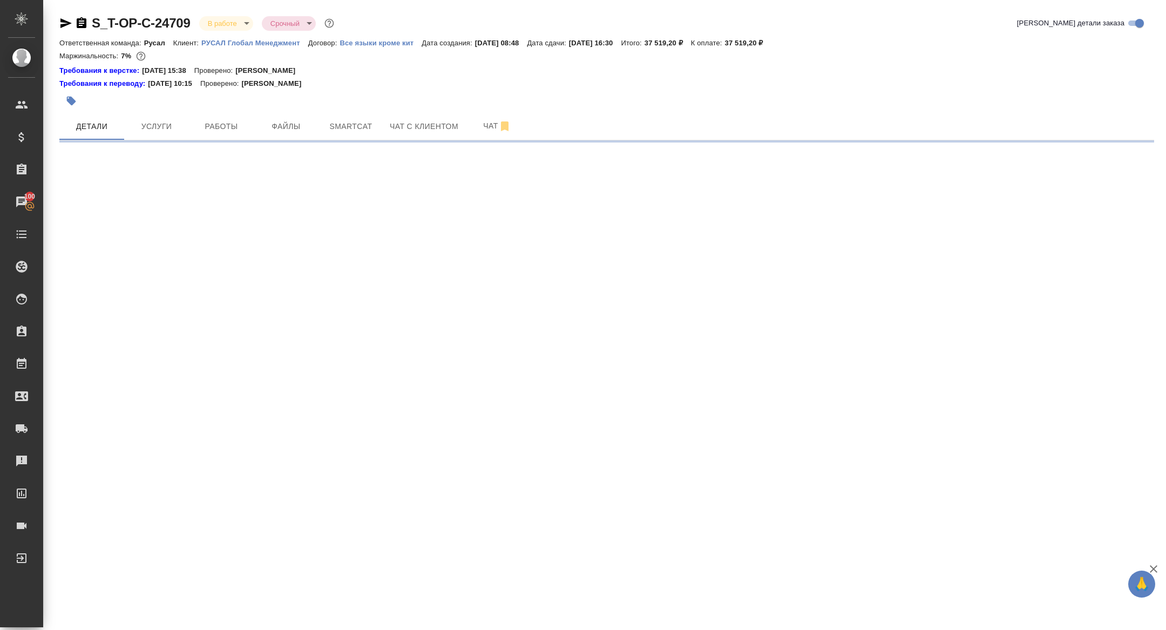
select select "RU"
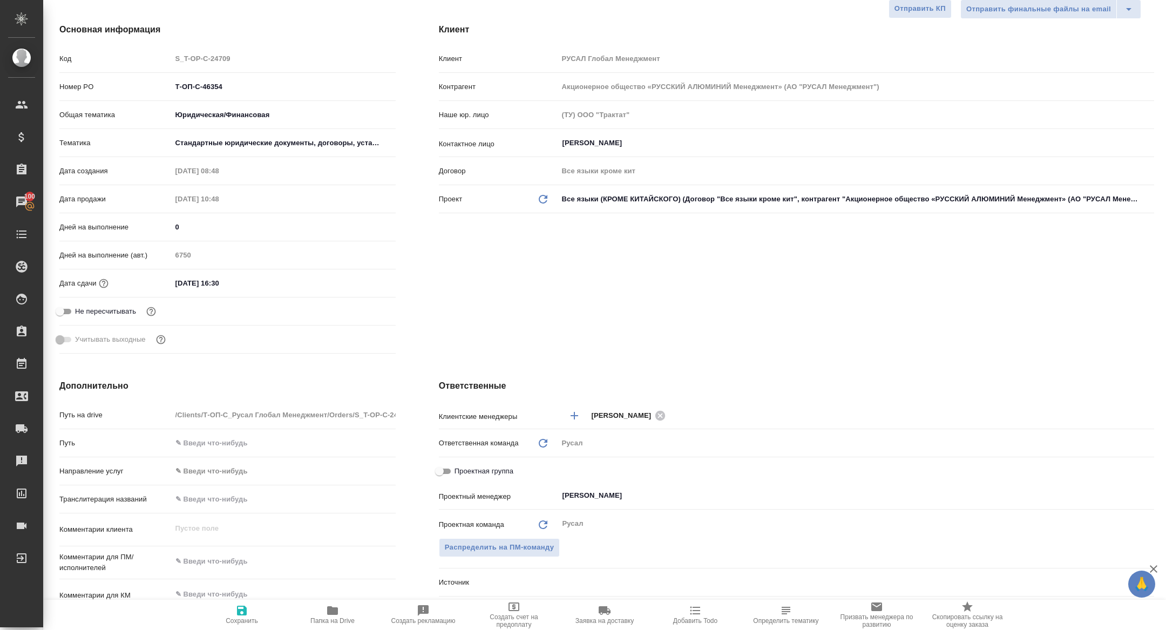
type textarea "x"
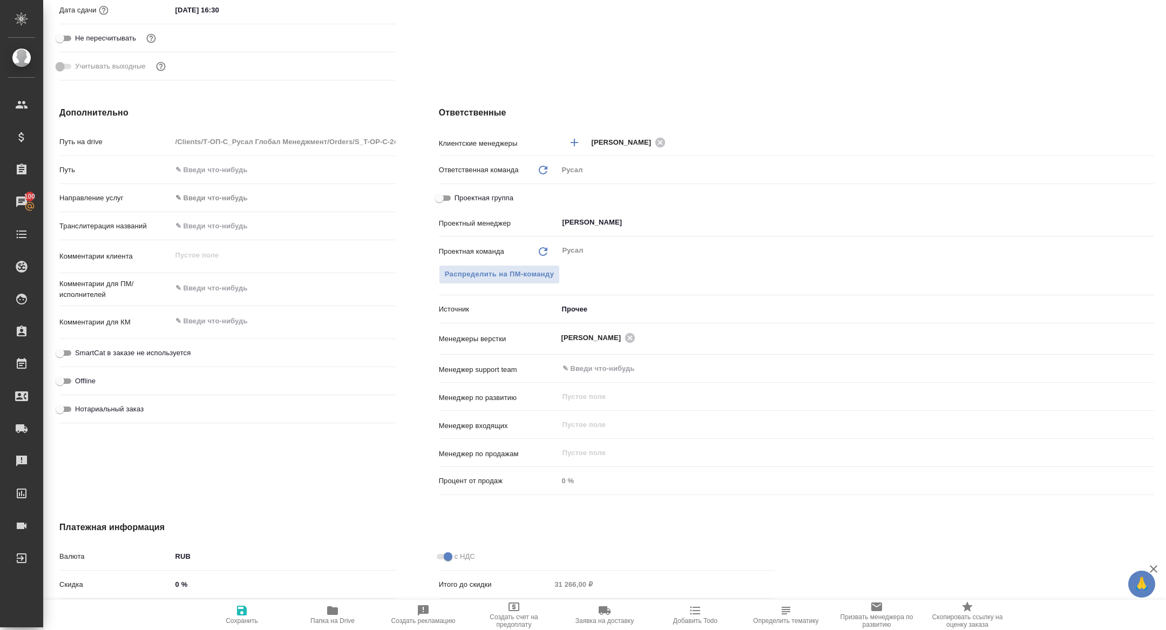
scroll to position [447, 0]
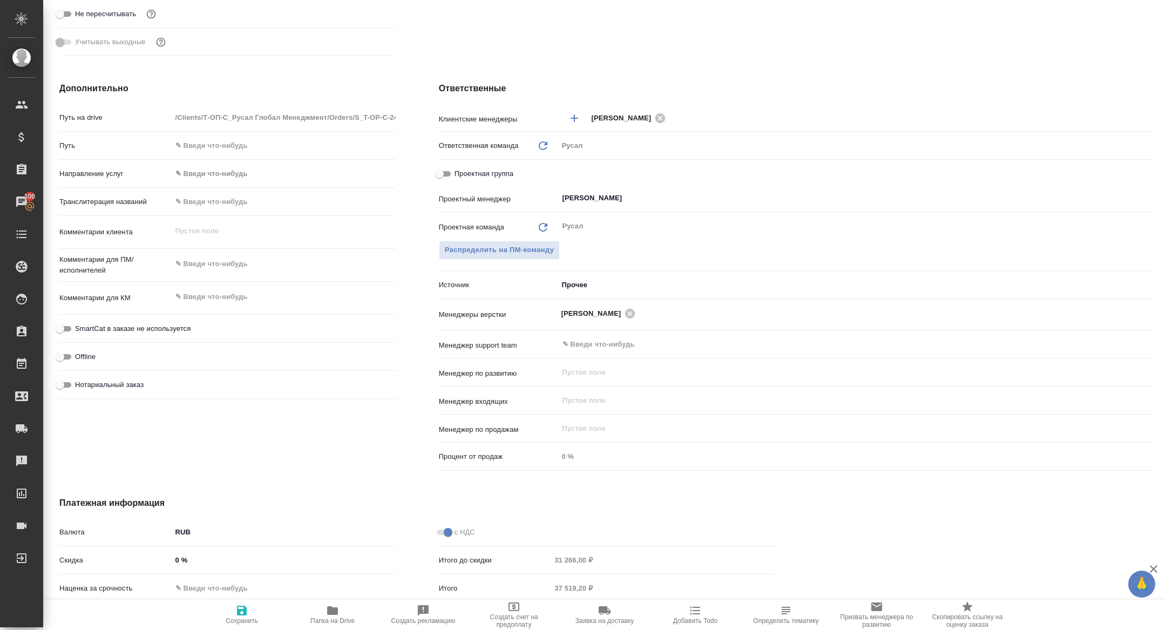
click at [449, 178] on input "Проектная группа" at bounding box center [439, 173] width 39 height 13
checkbox input "true"
type textarea "x"
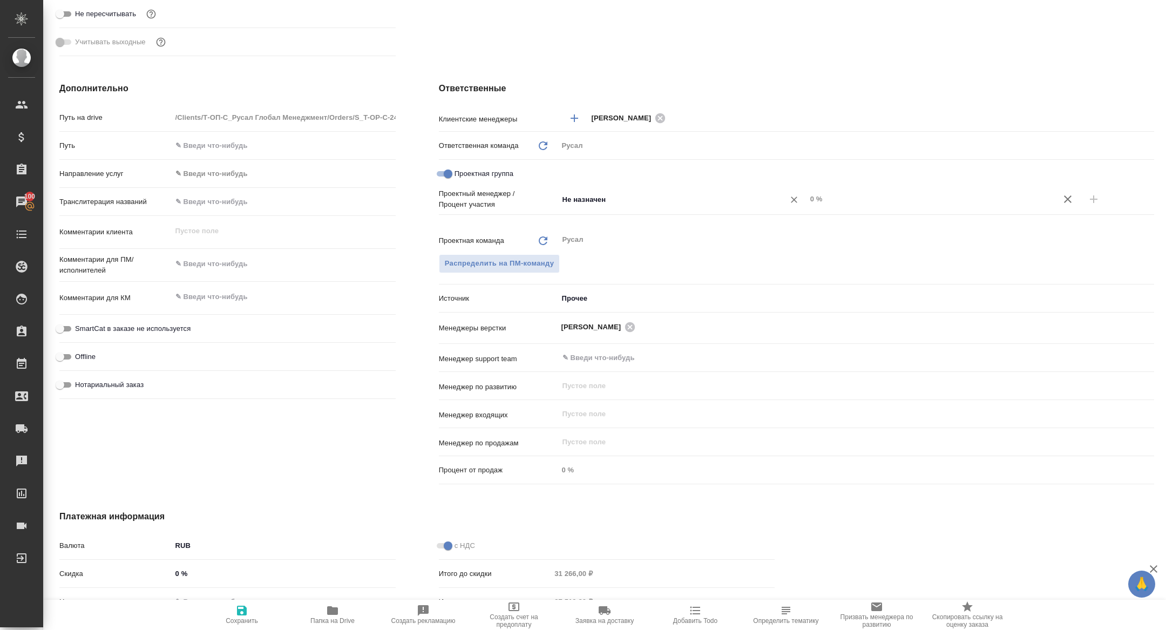
click at [654, 202] on input "Не назначен" at bounding box center [665, 199] width 206 height 13
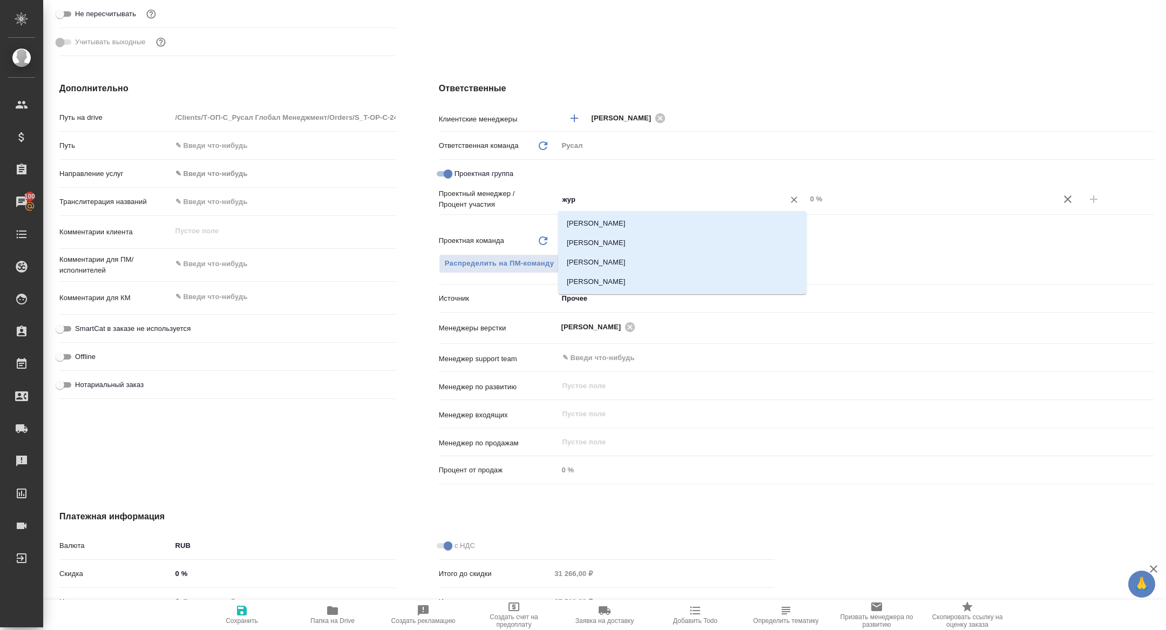
type input "жура"
click at [665, 241] on li "[PERSON_NAME]" at bounding box center [682, 242] width 248 height 19
type textarea "x"
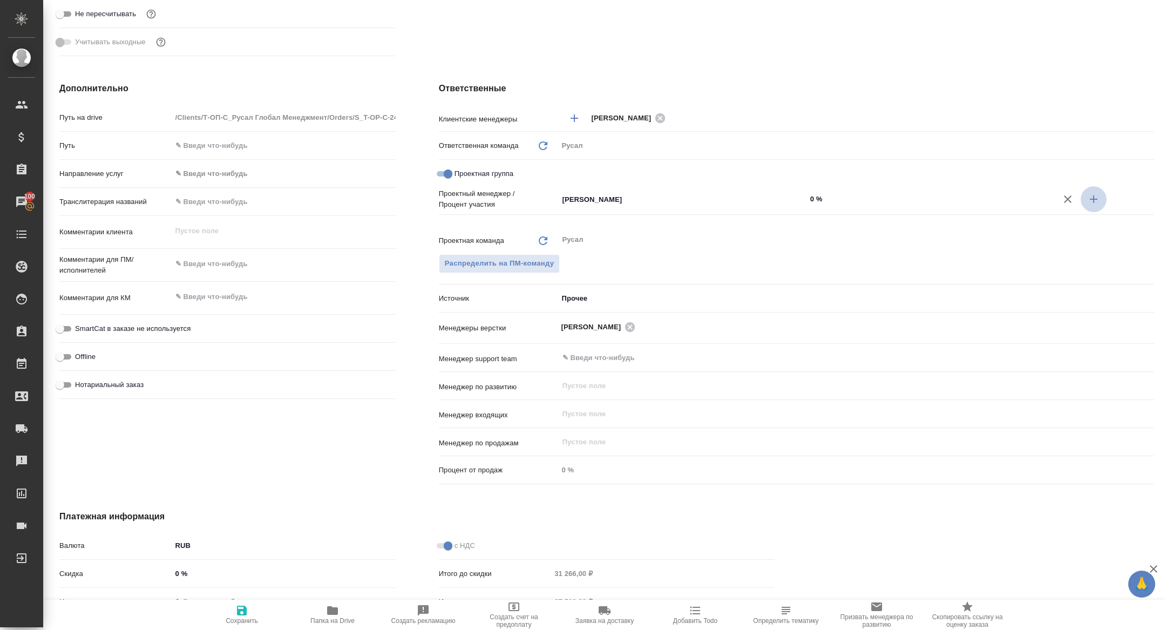
click at [1092, 200] on icon "button" at bounding box center [1094, 199] width 13 height 13
type textarea "x"
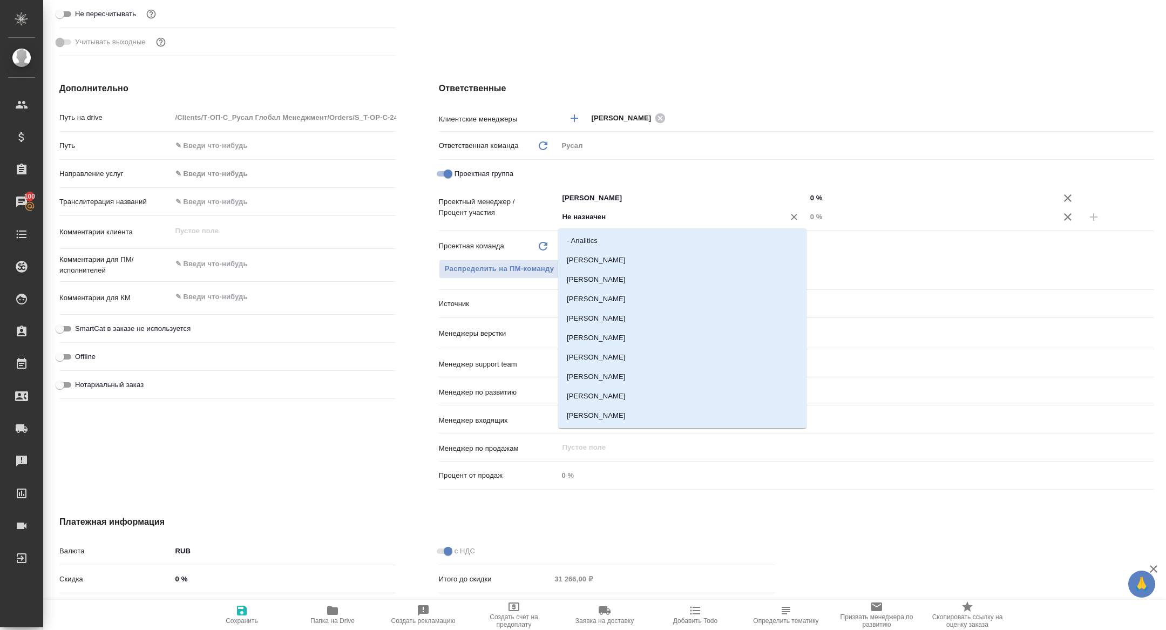
click at [661, 219] on input "Не назначен" at bounding box center [665, 217] width 206 height 13
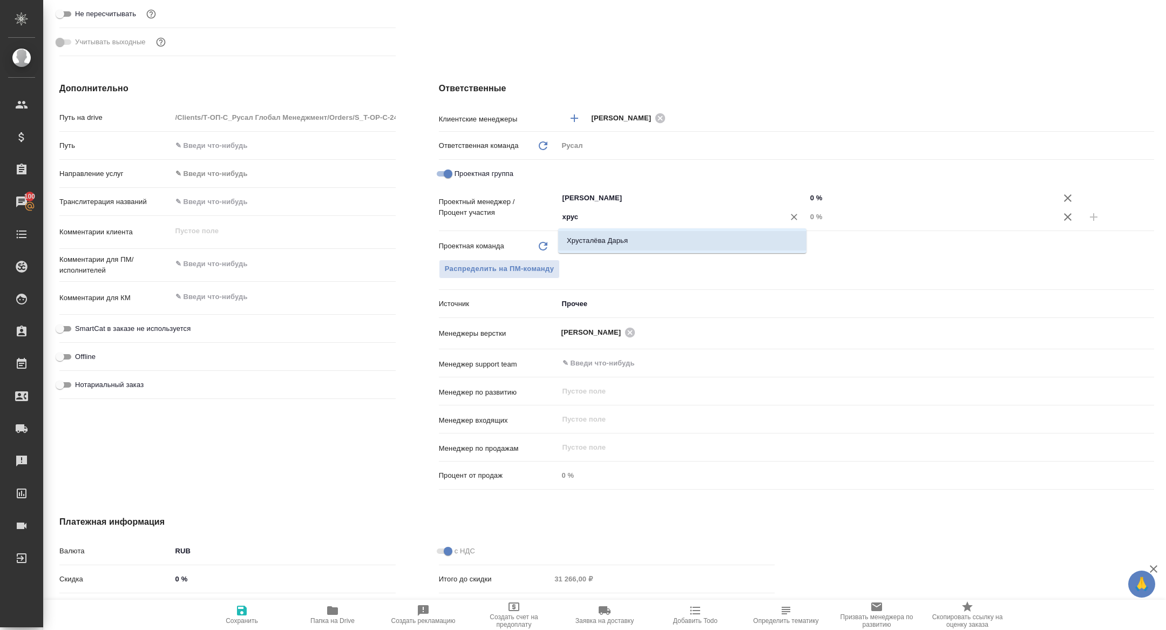
type input "хрус"
click at [668, 258] on div "Проектная команда Обновить Русал ​ Распределить на ПМ-команду" at bounding box center [796, 264] width 715 height 59
click at [623, 218] on input "хрус" at bounding box center [665, 217] width 206 height 13
click at [648, 247] on li "Хрусталёва Дарья" at bounding box center [682, 240] width 248 height 19
type textarea "x"
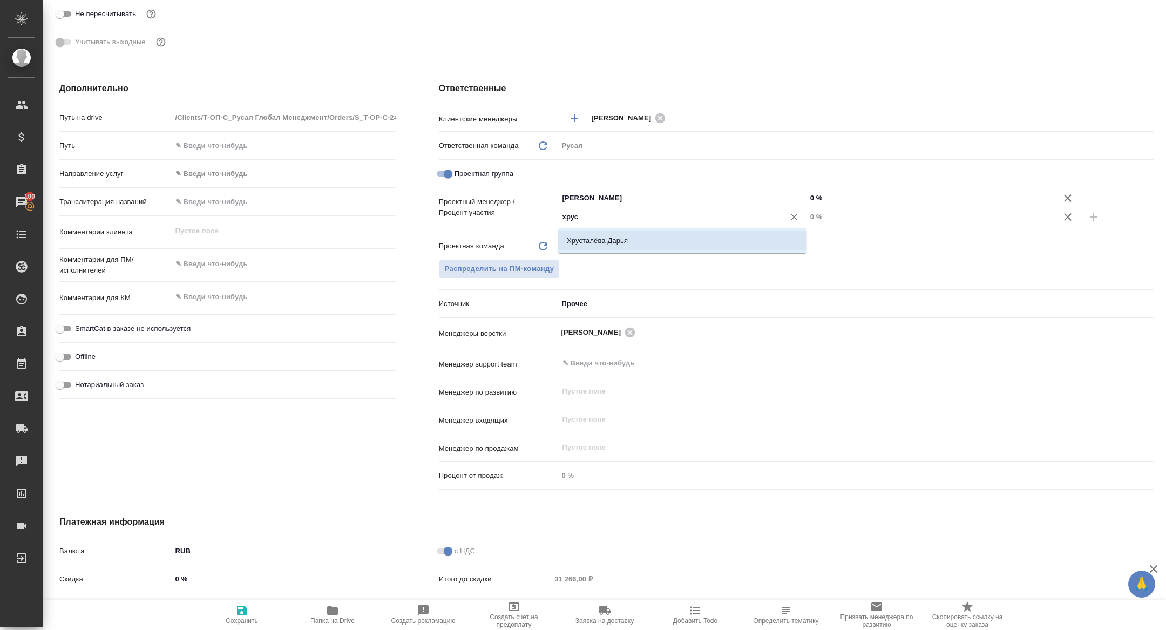
type textarea "x"
click at [808, 217] on input "0 %" at bounding box center [931, 217] width 248 height 16
type textarea "x"
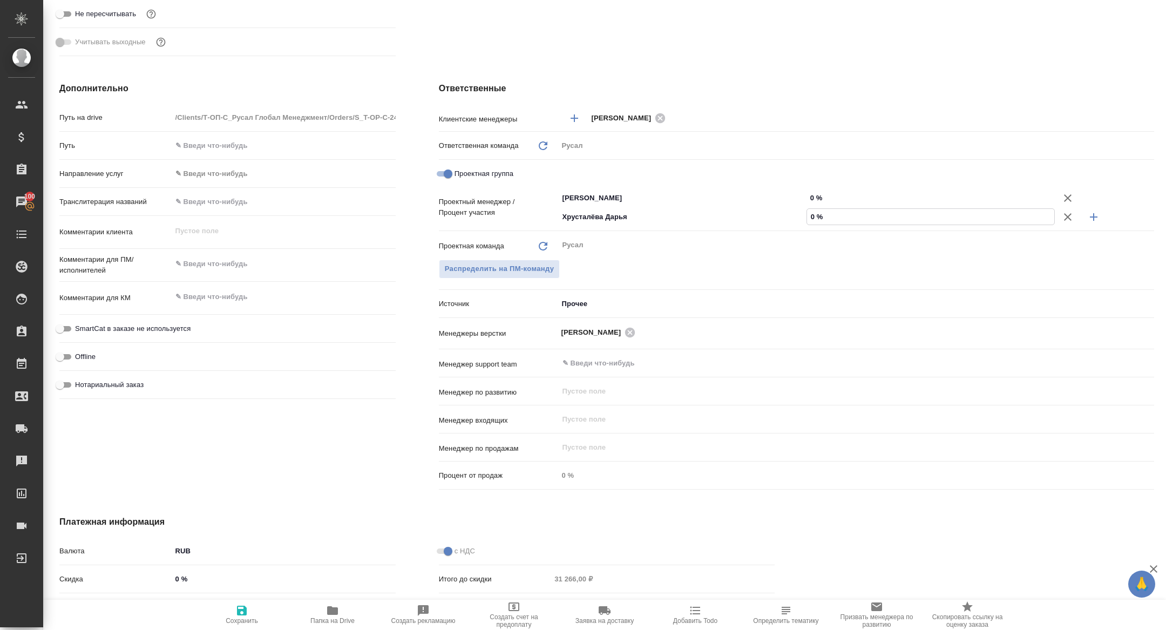
type textarea "x"
type input "20 %"
click at [808, 194] on input "0 %" at bounding box center [931, 198] width 248 height 16
type textarea "x"
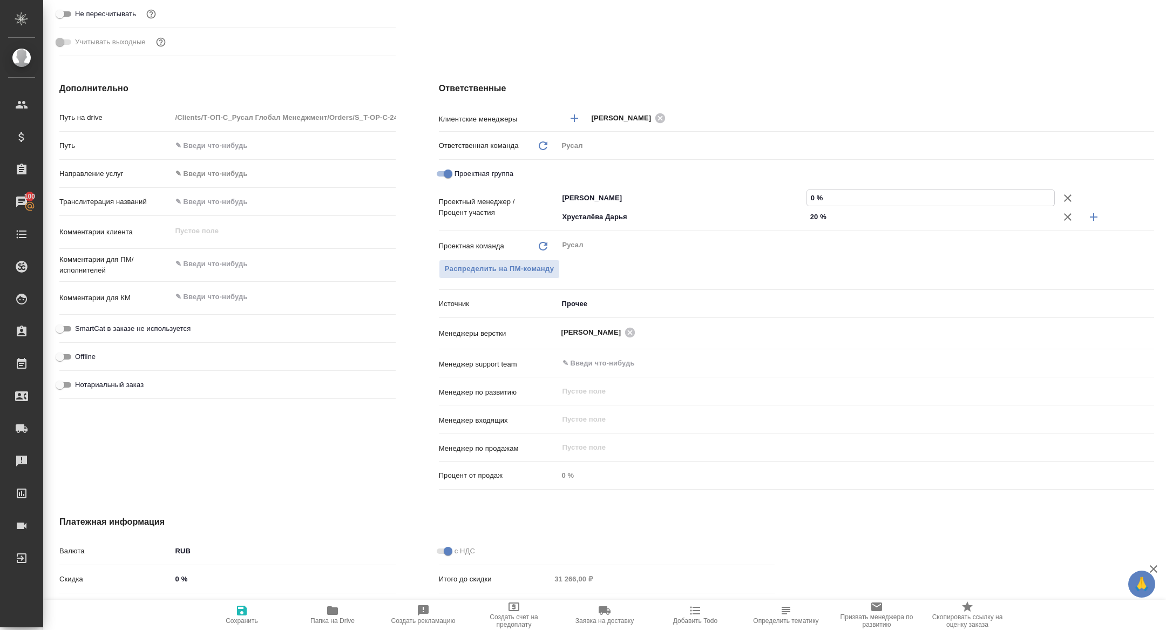
type textarea "x"
type input "80 %"
click at [240, 623] on span "Сохранить" at bounding box center [242, 621] width 32 height 8
type textarea "x"
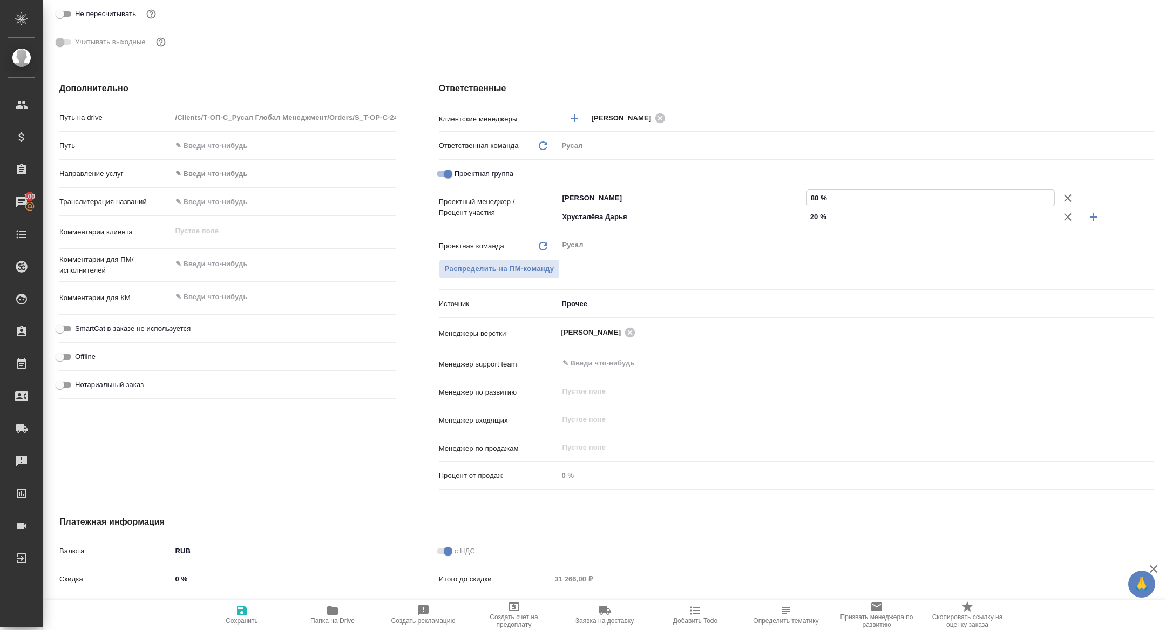
type textarea "x"
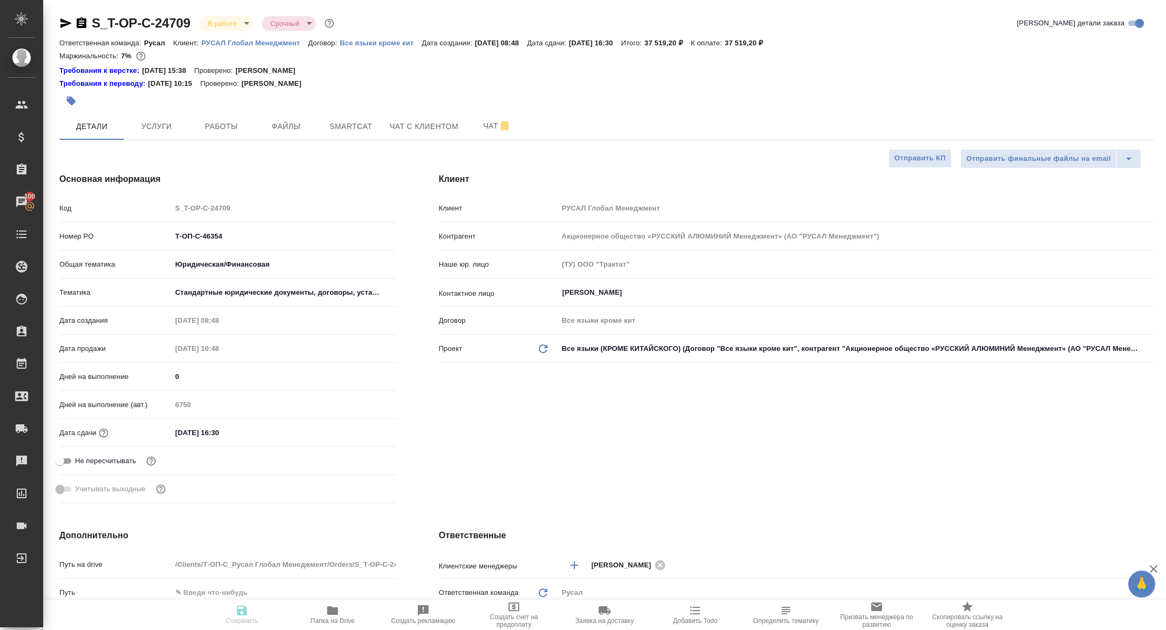
type textarea "x"
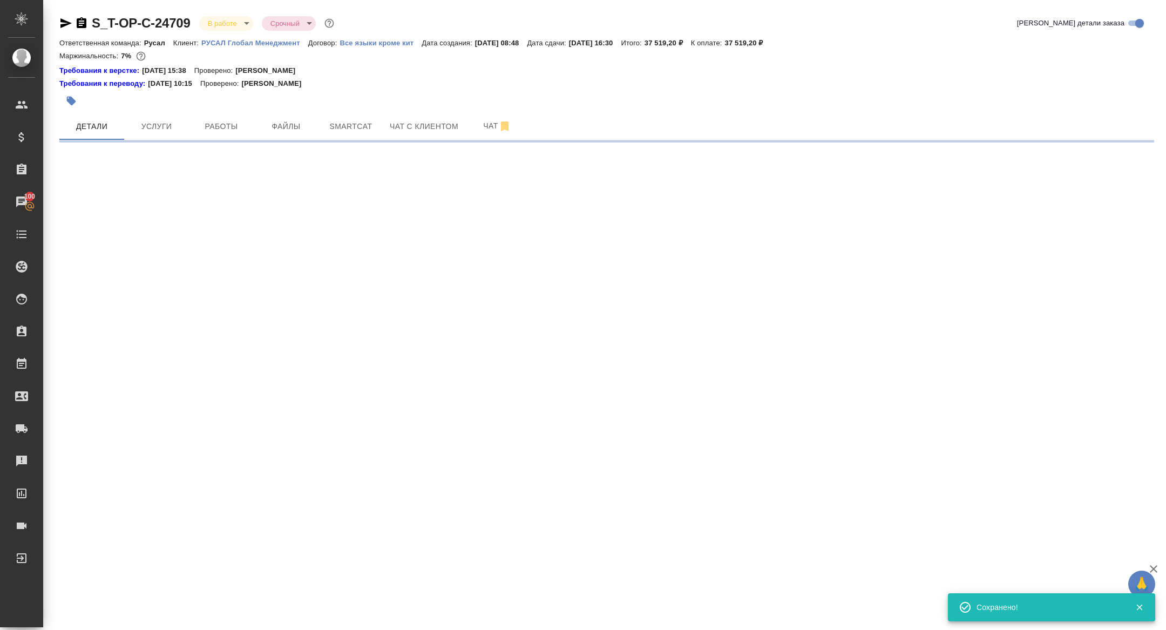
select select "RU"
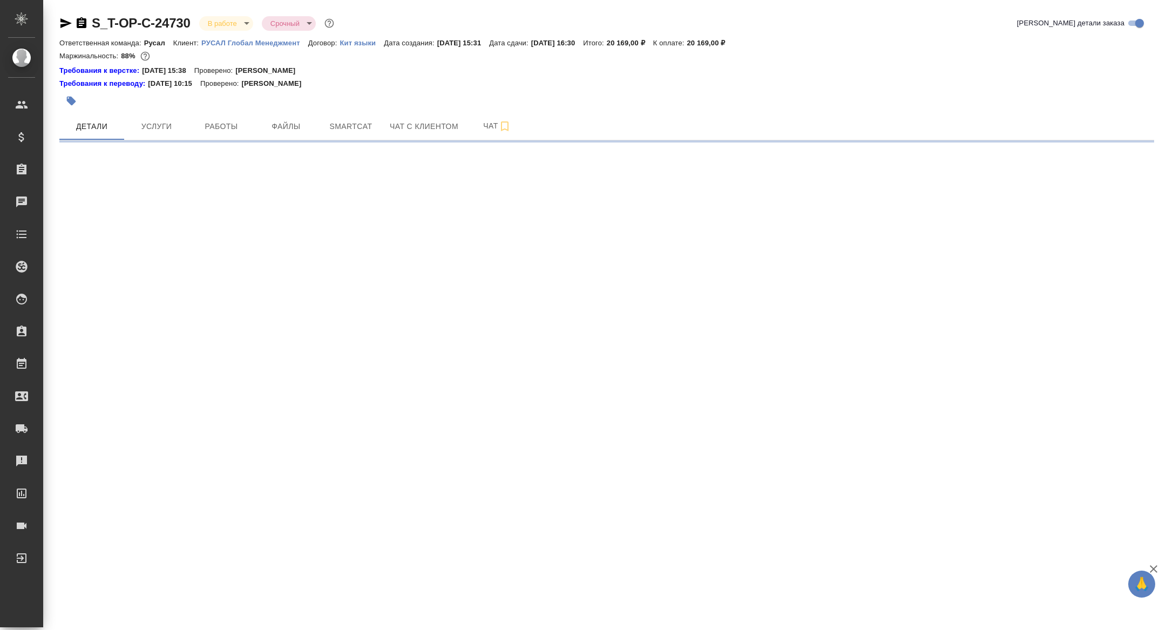
select select "RU"
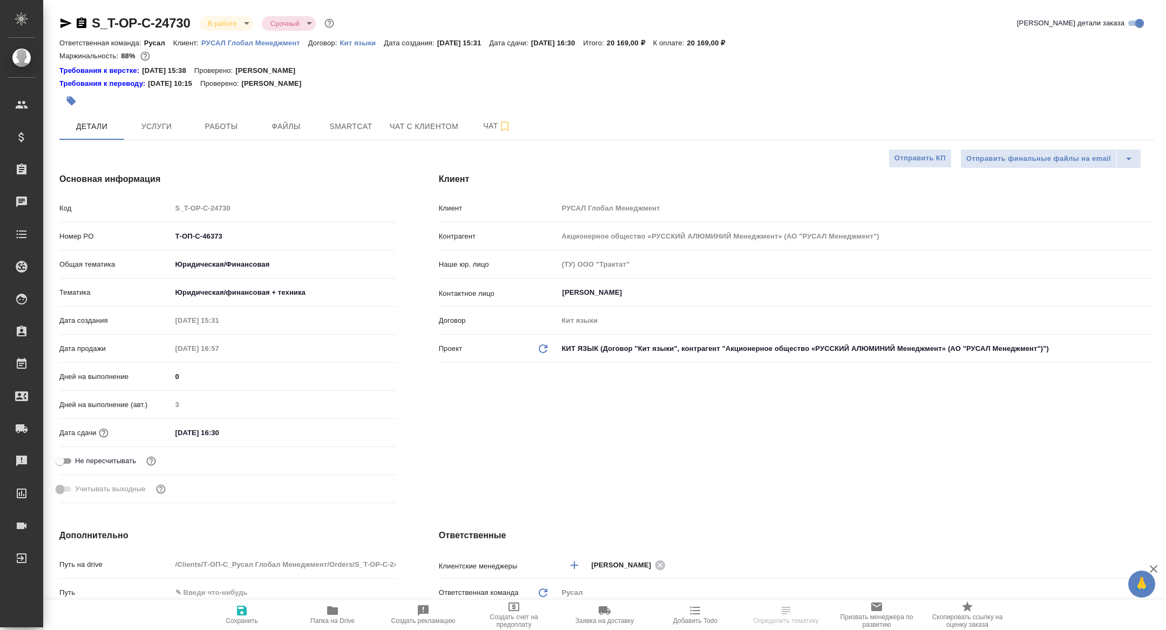
type textarea "x"
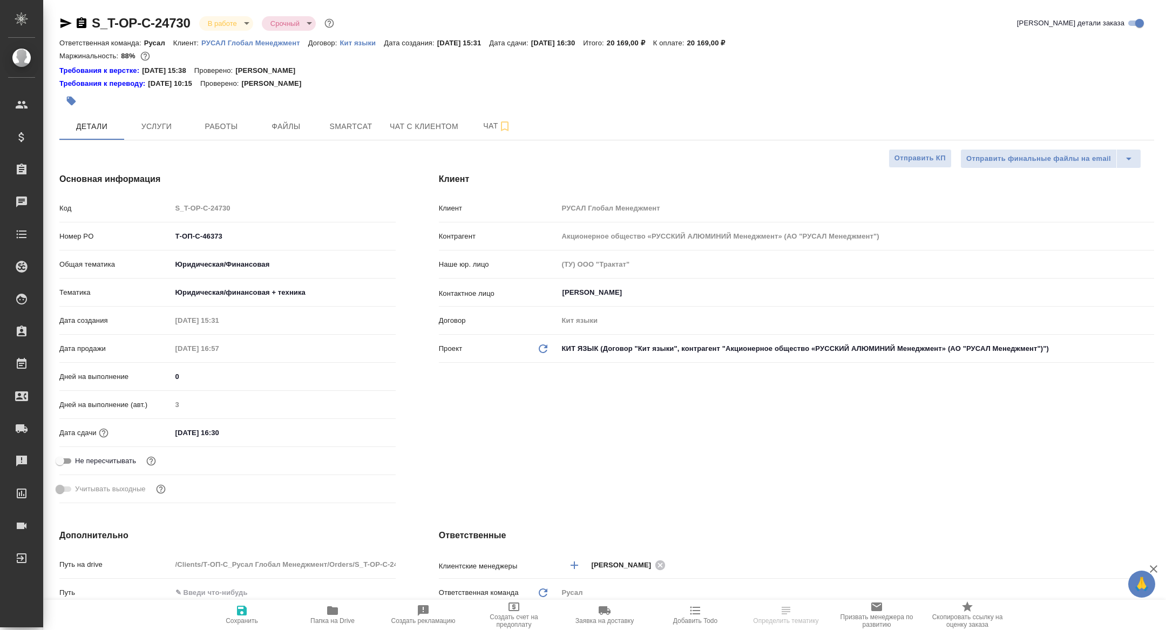
type textarea "x"
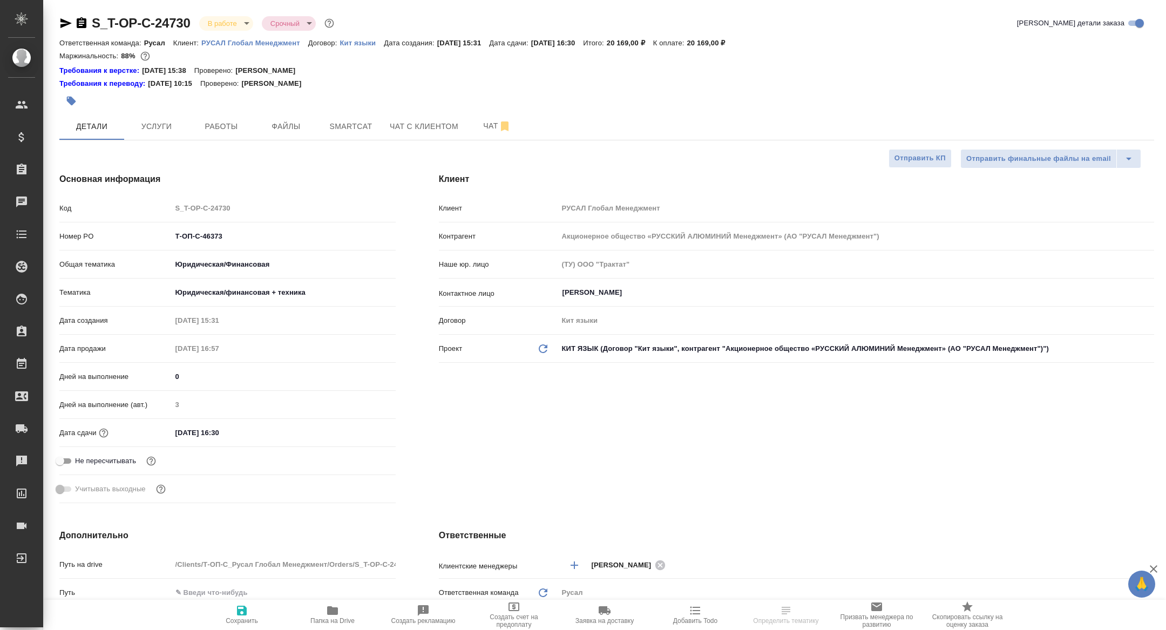
type textarea "x"
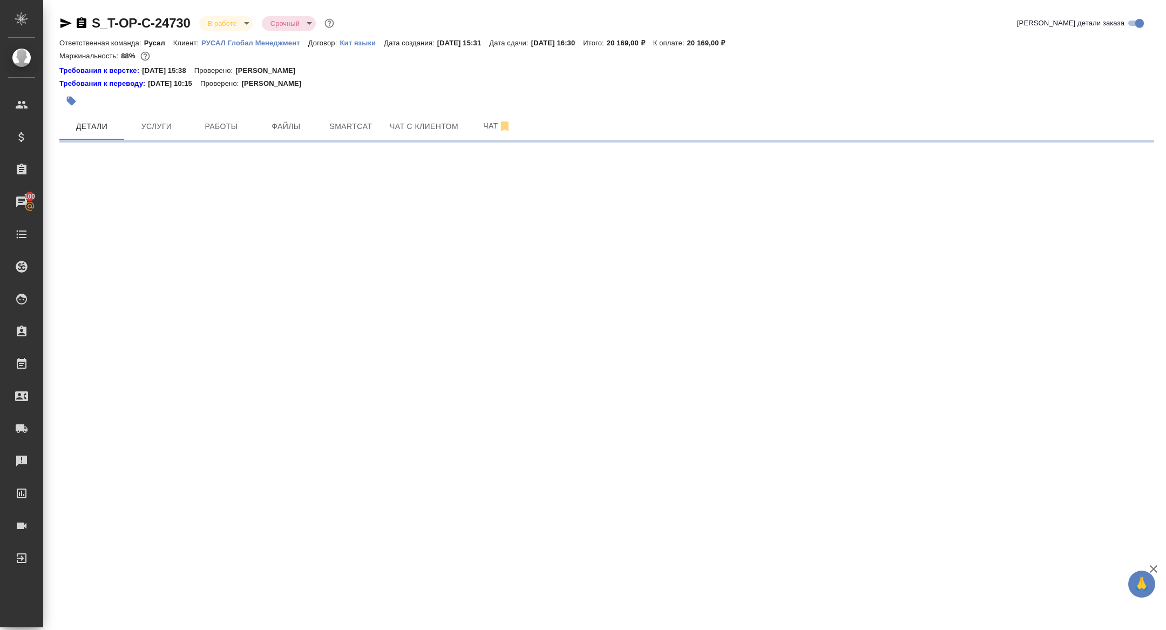
select select "RU"
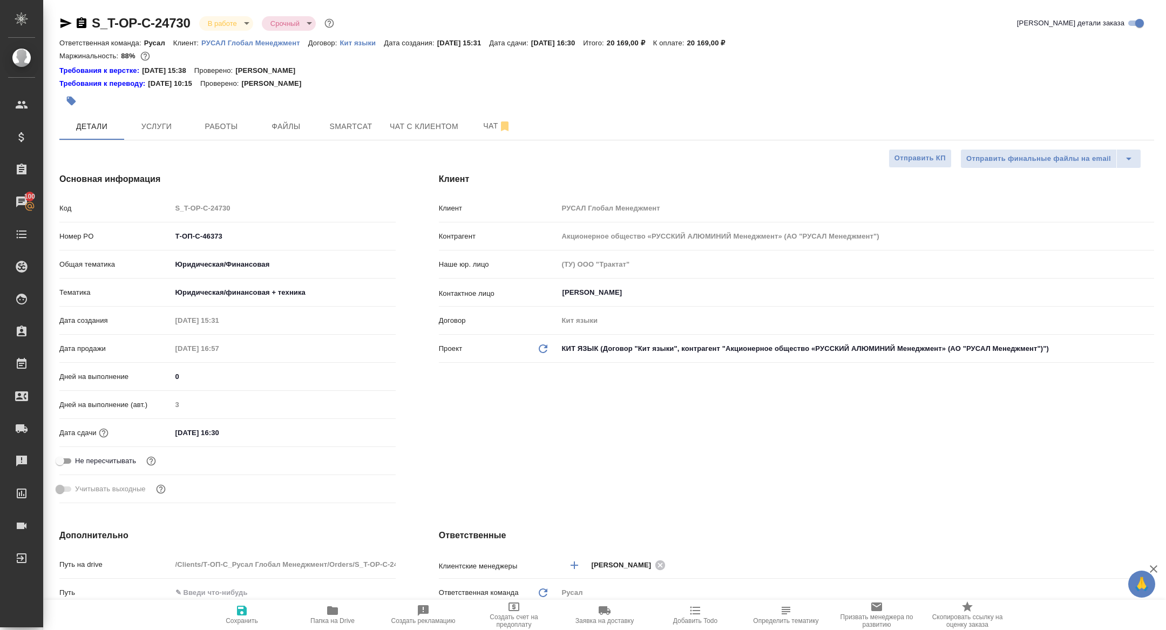
type textarea "x"
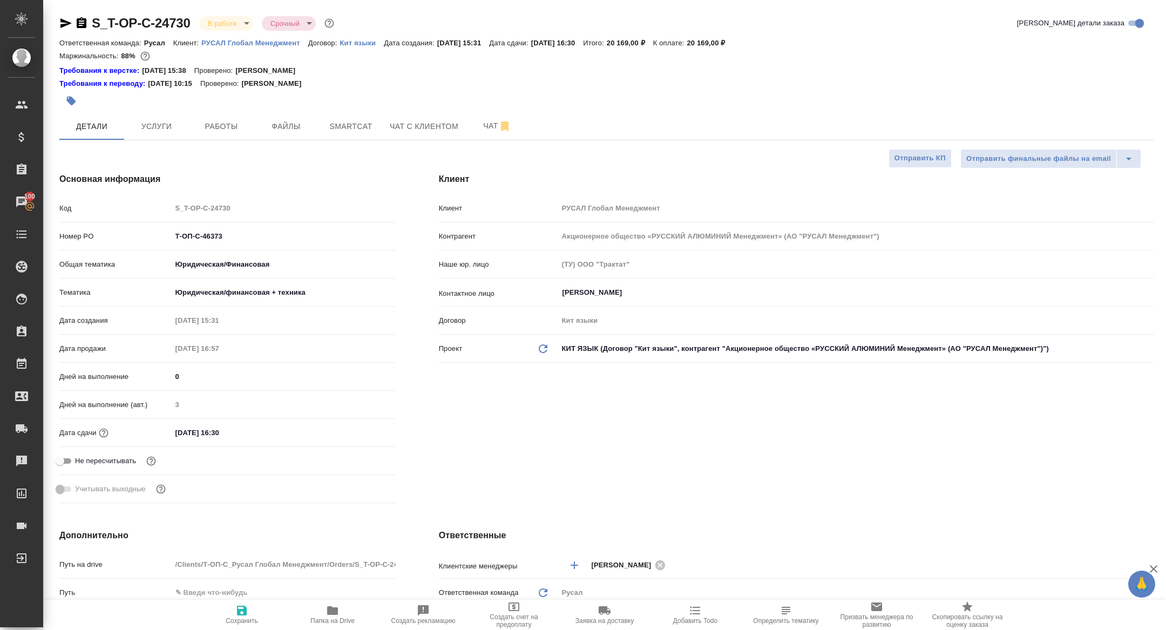
type textarea "x"
click at [244, 119] on button "Работы" at bounding box center [221, 126] width 65 height 27
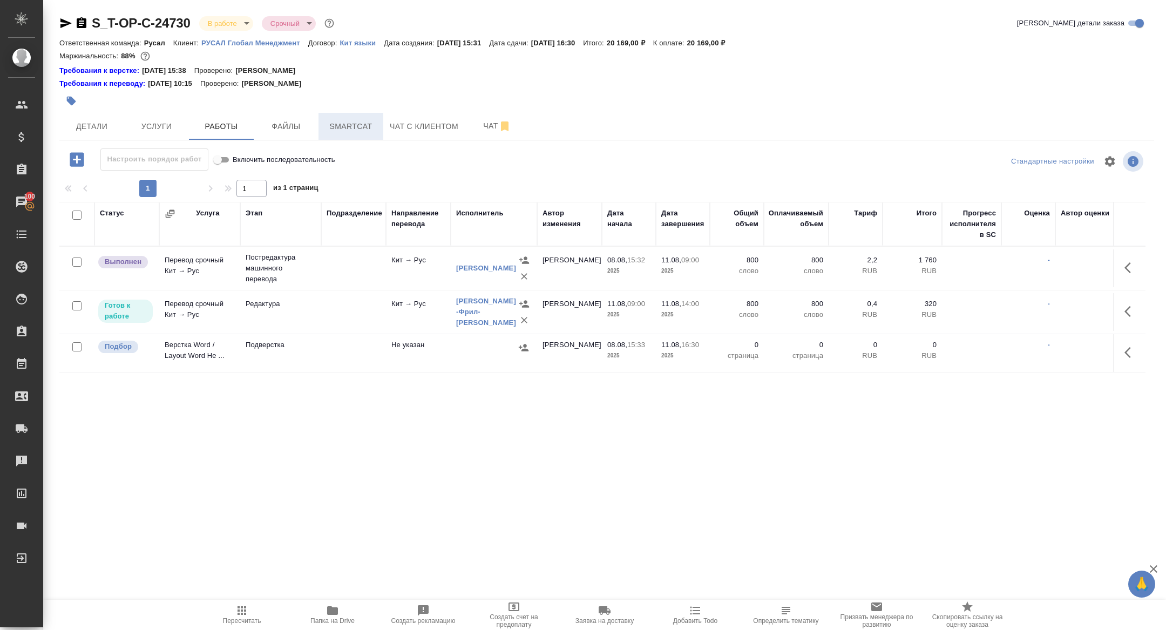
click at [342, 125] on span "Smartcat" at bounding box center [351, 126] width 52 height 13
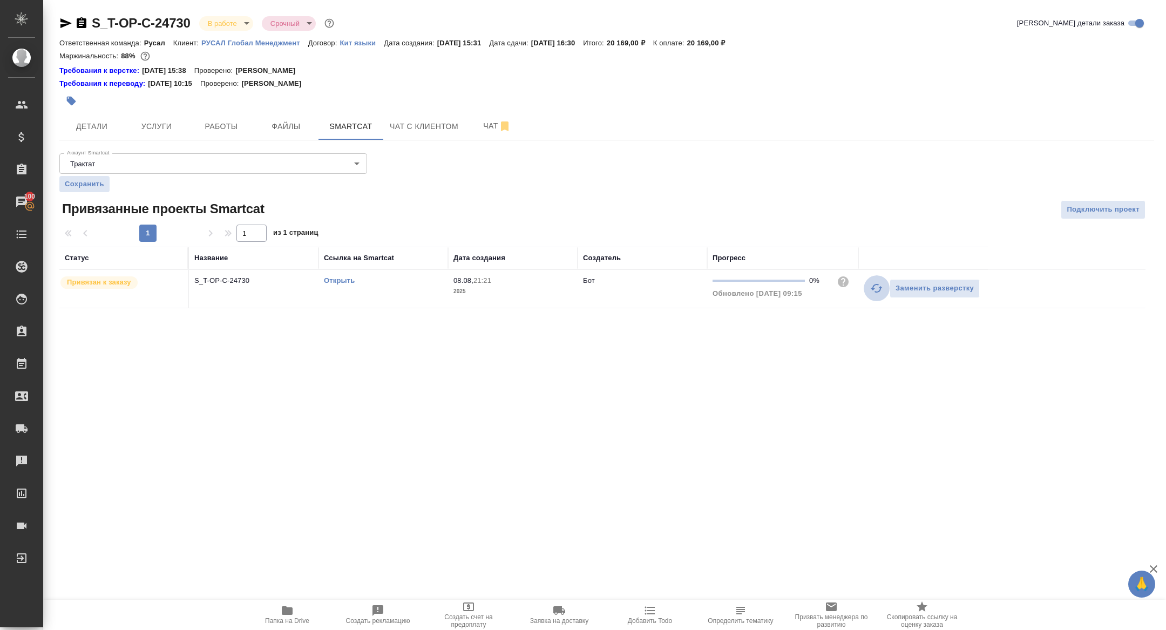
click at [874, 285] on icon "button" at bounding box center [877, 288] width 12 height 9
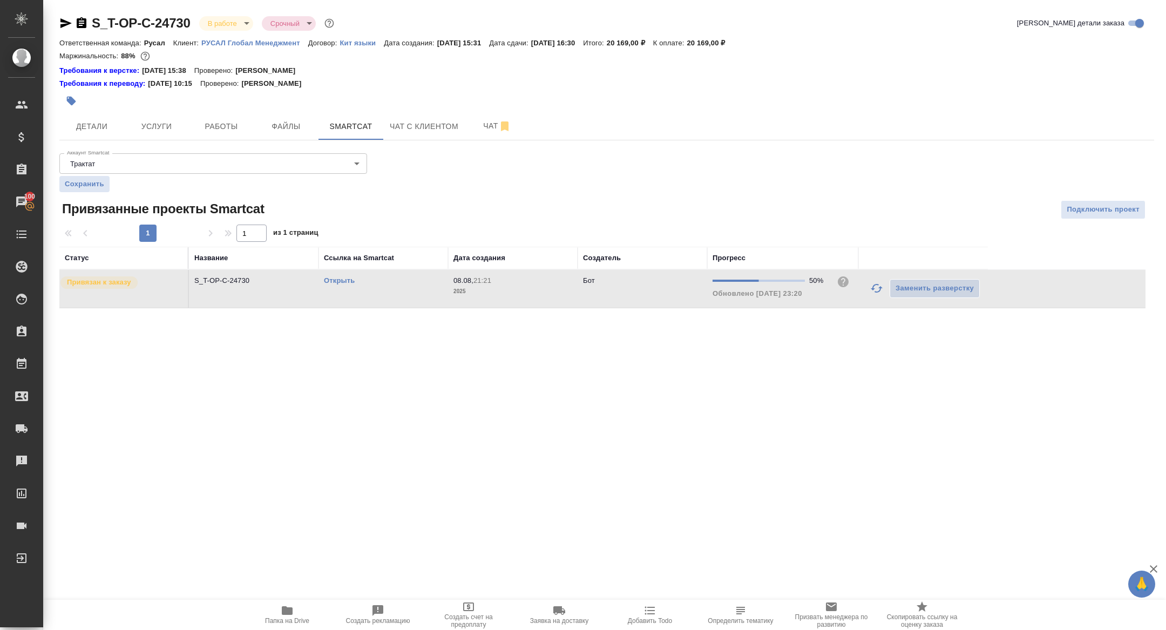
click at [329, 286] on td "Открыть" at bounding box center [384, 289] width 130 height 38
click at [329, 281] on link "Открыть" at bounding box center [339, 280] width 31 height 8
click at [246, 116] on button "Работы" at bounding box center [221, 126] width 65 height 27
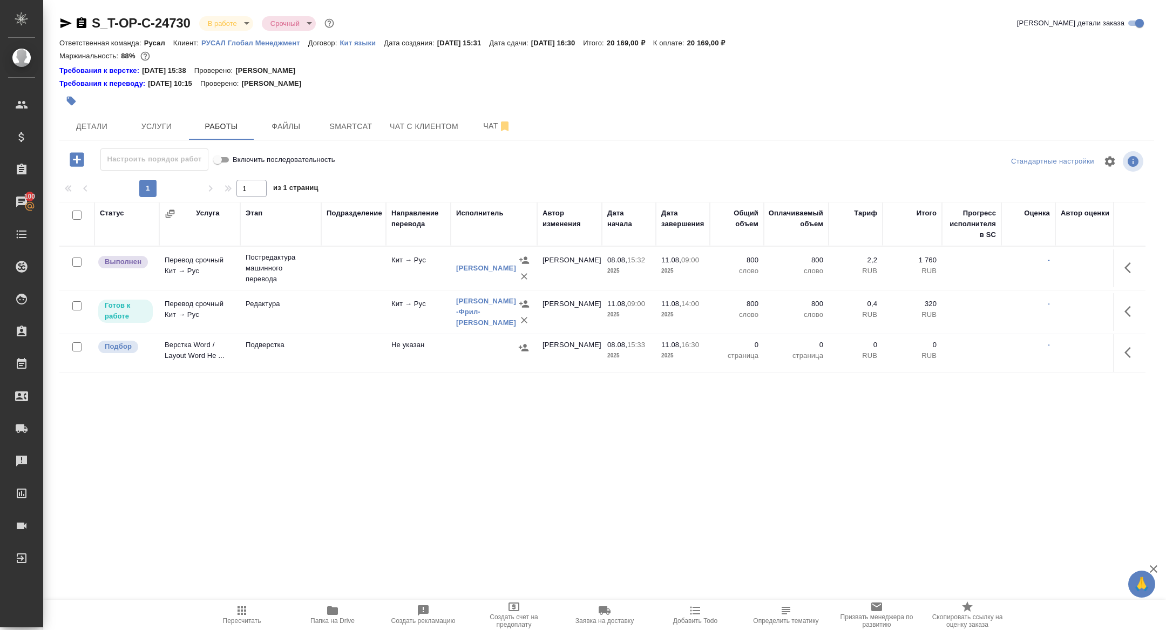
click at [64, 26] on icon "button" at bounding box center [65, 23] width 11 height 10
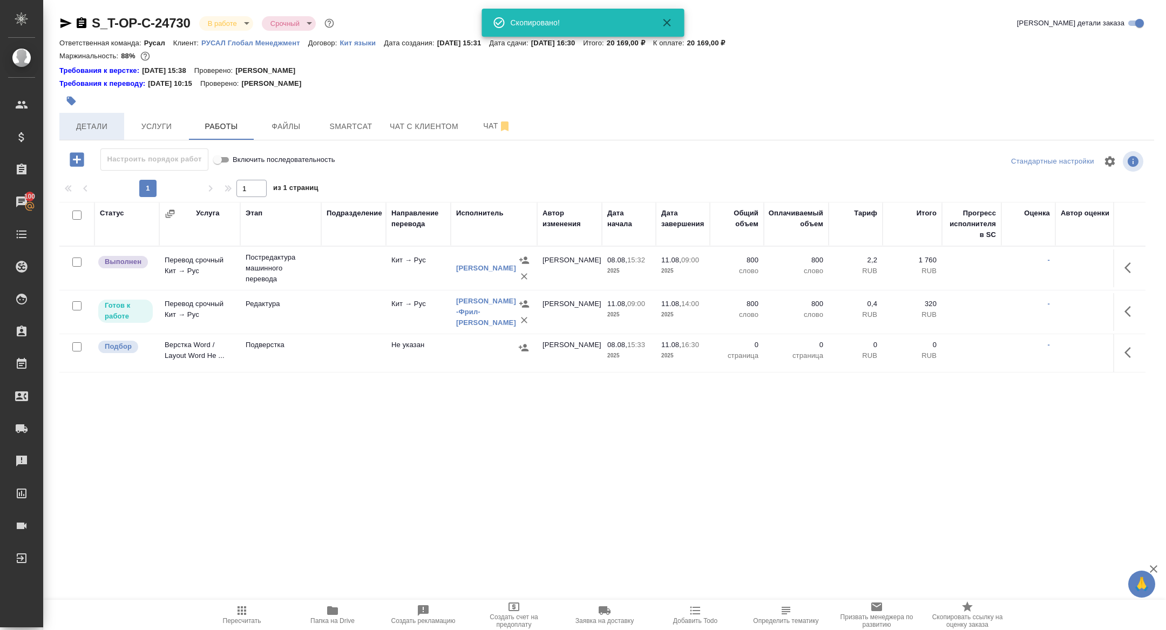
click at [98, 130] on span "Детали" at bounding box center [92, 126] width 52 height 13
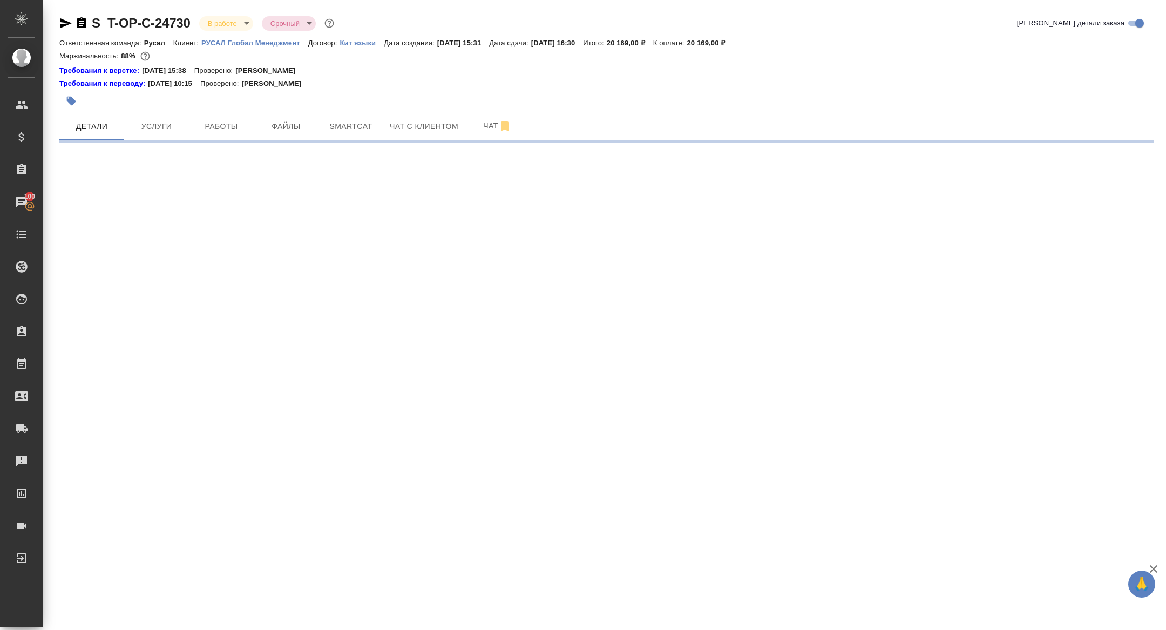
select select "RU"
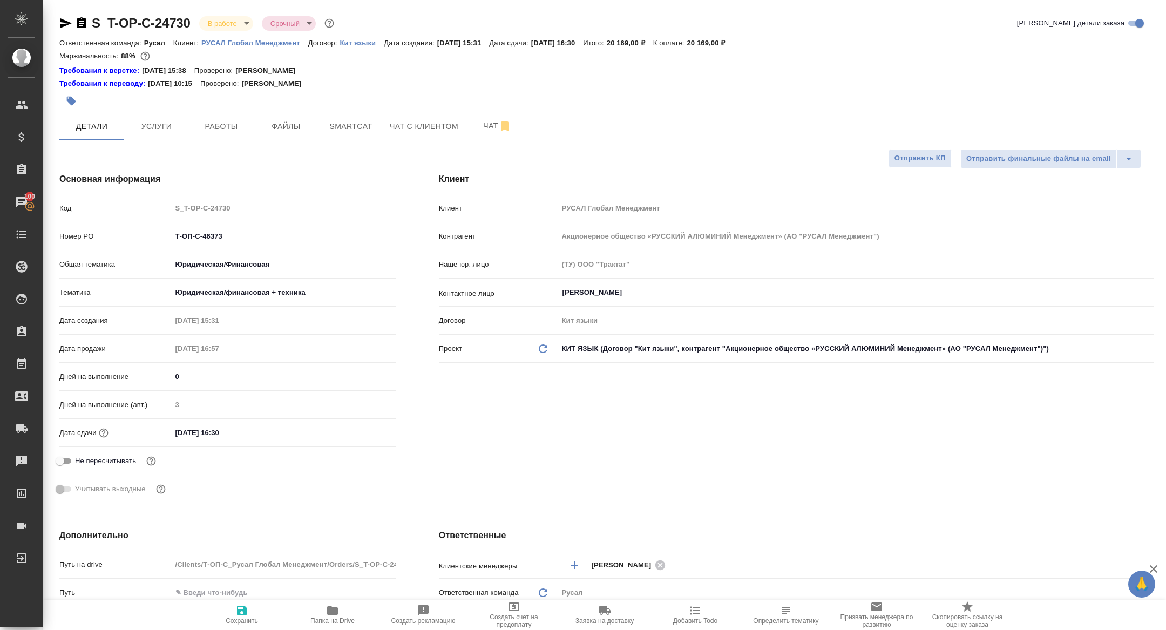
type textarea "x"
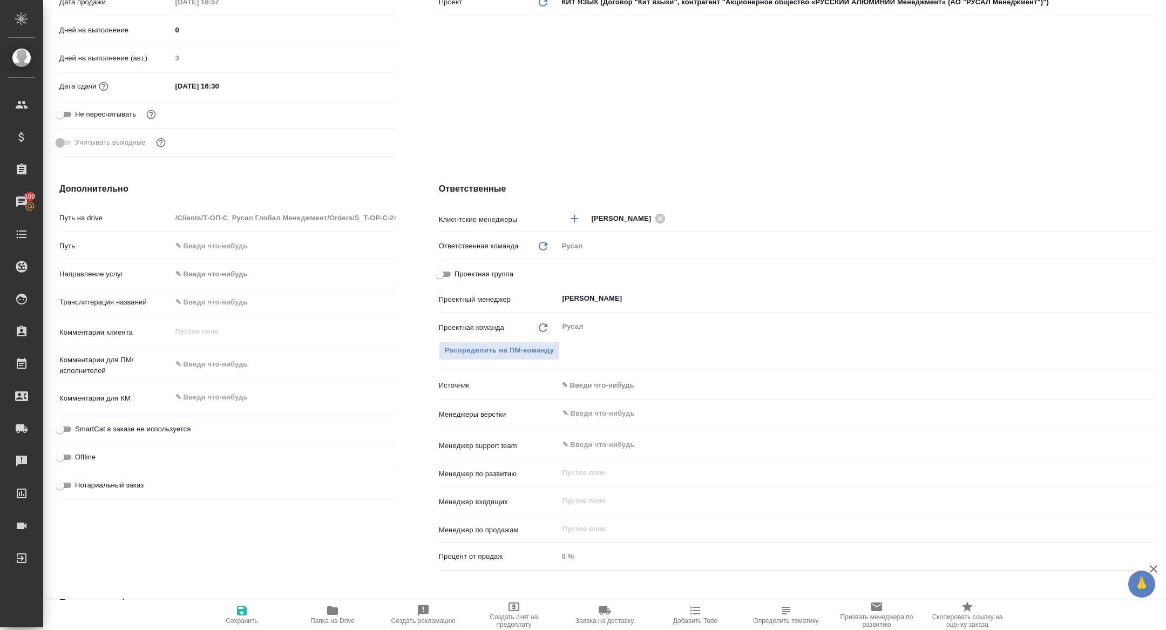
scroll to position [408, 0]
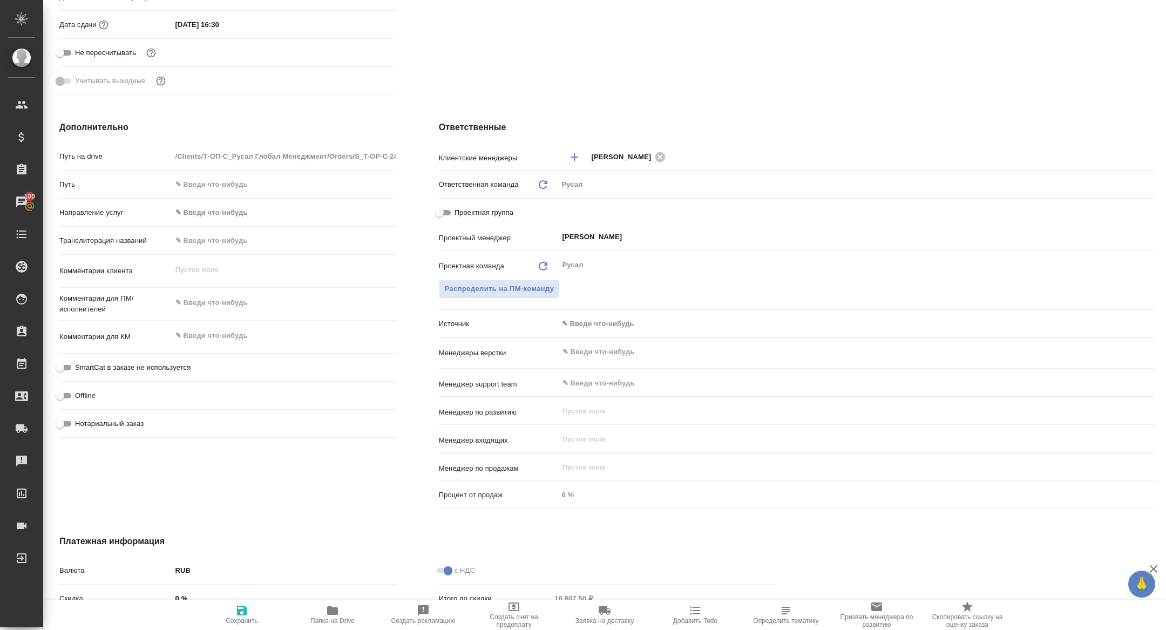
click at [449, 212] on input "Проектная группа" at bounding box center [439, 212] width 39 height 13
checkbox input "true"
type textarea "x"
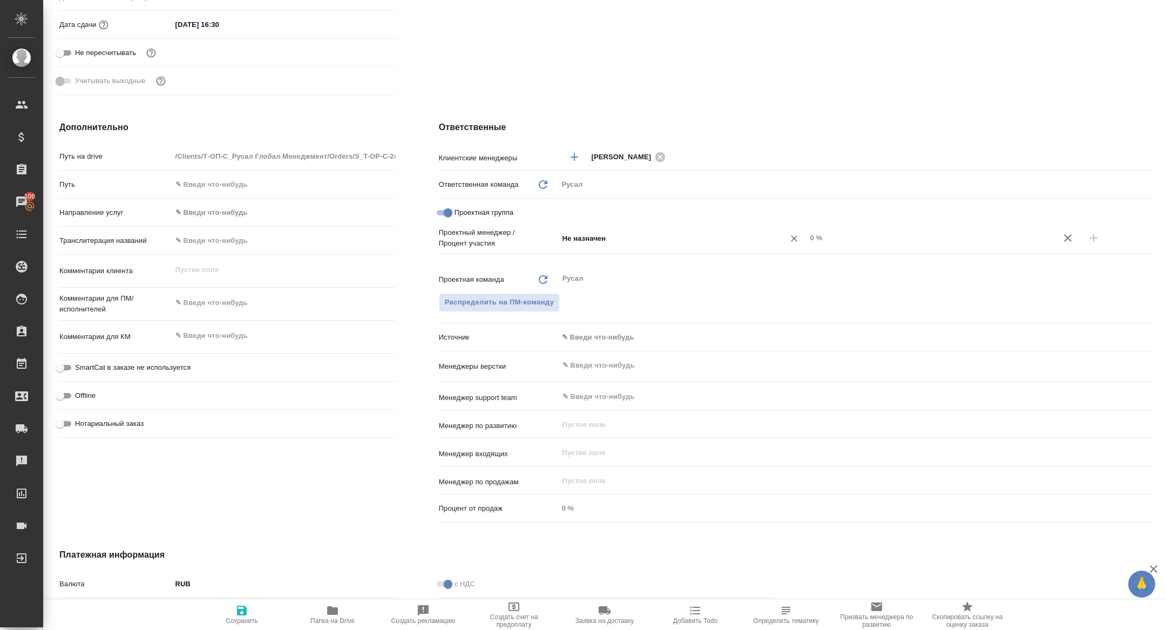
click at [619, 246] on div "Не назначен ​" at bounding box center [682, 237] width 248 height 19
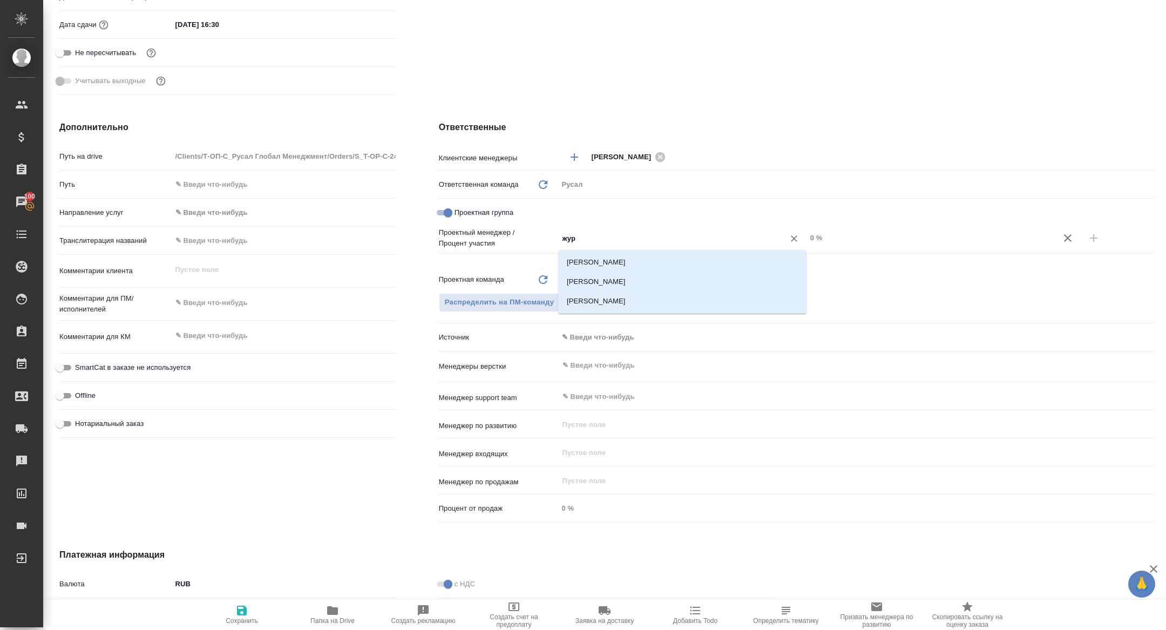
type input "жура"
click at [637, 286] on li "[PERSON_NAME]" at bounding box center [682, 281] width 248 height 19
type textarea "x"
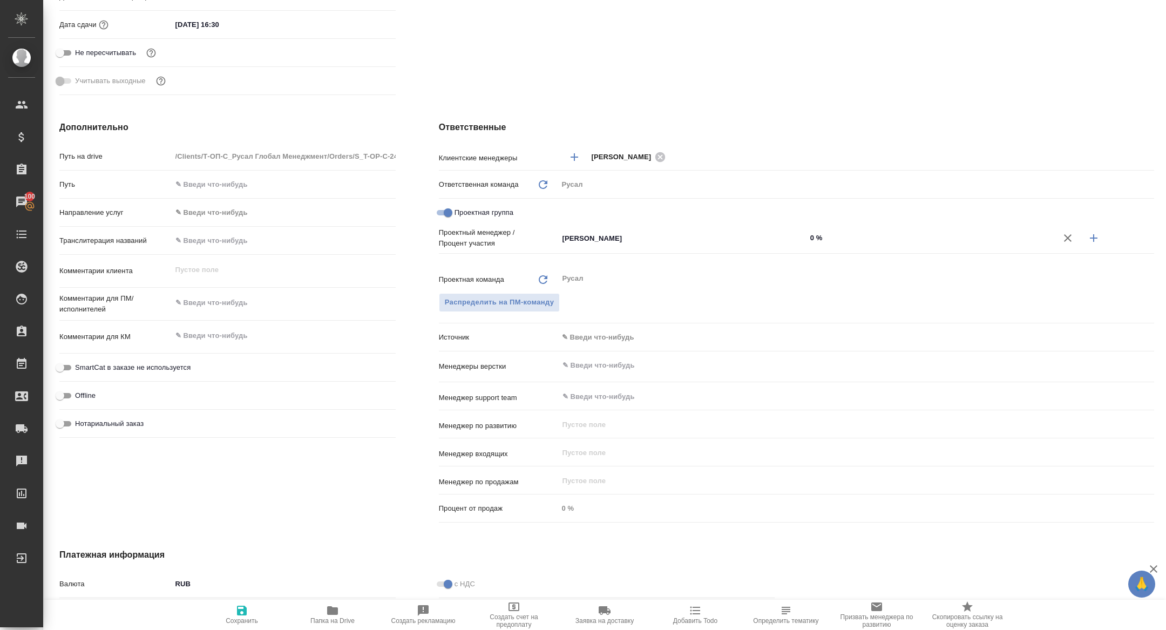
click at [1092, 232] on icon "button" at bounding box center [1094, 238] width 13 height 13
type textarea "x"
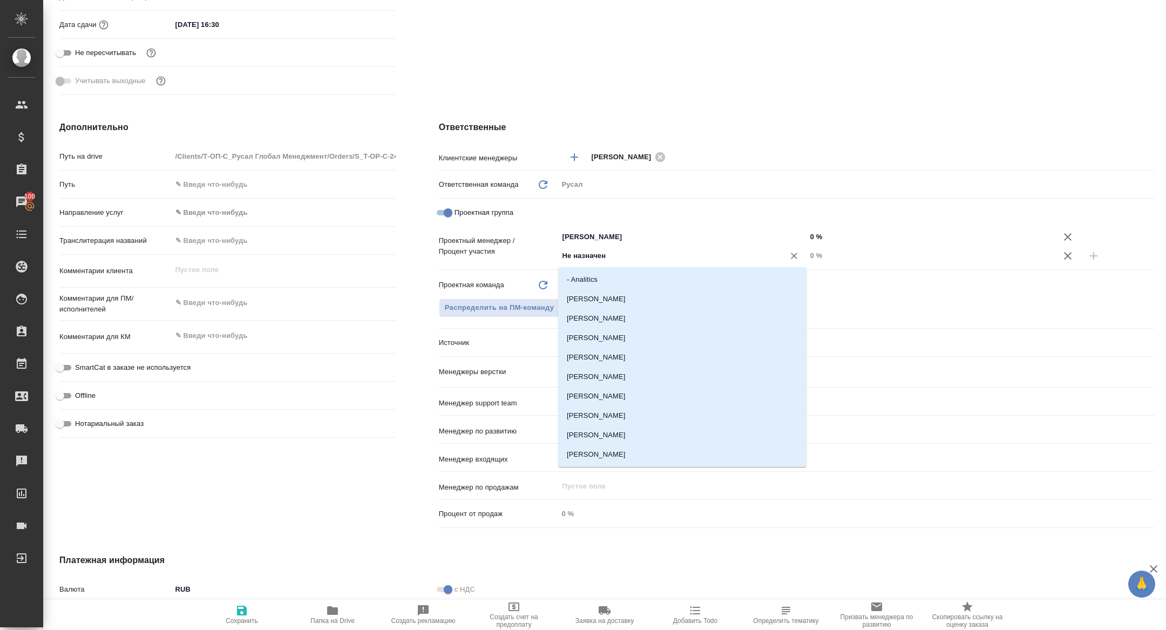
click at [679, 255] on input "Не назначен" at bounding box center [665, 255] width 206 height 13
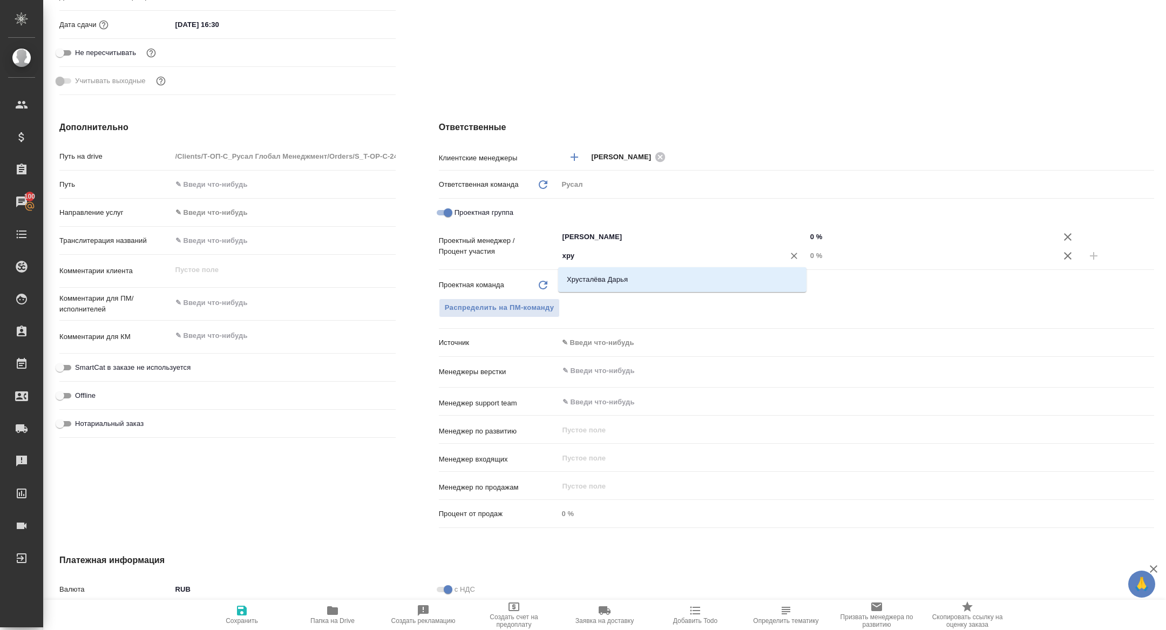
type input "хрус"
click at [673, 288] on li "Хрусталёва Дарья" at bounding box center [682, 279] width 248 height 19
type textarea "x"
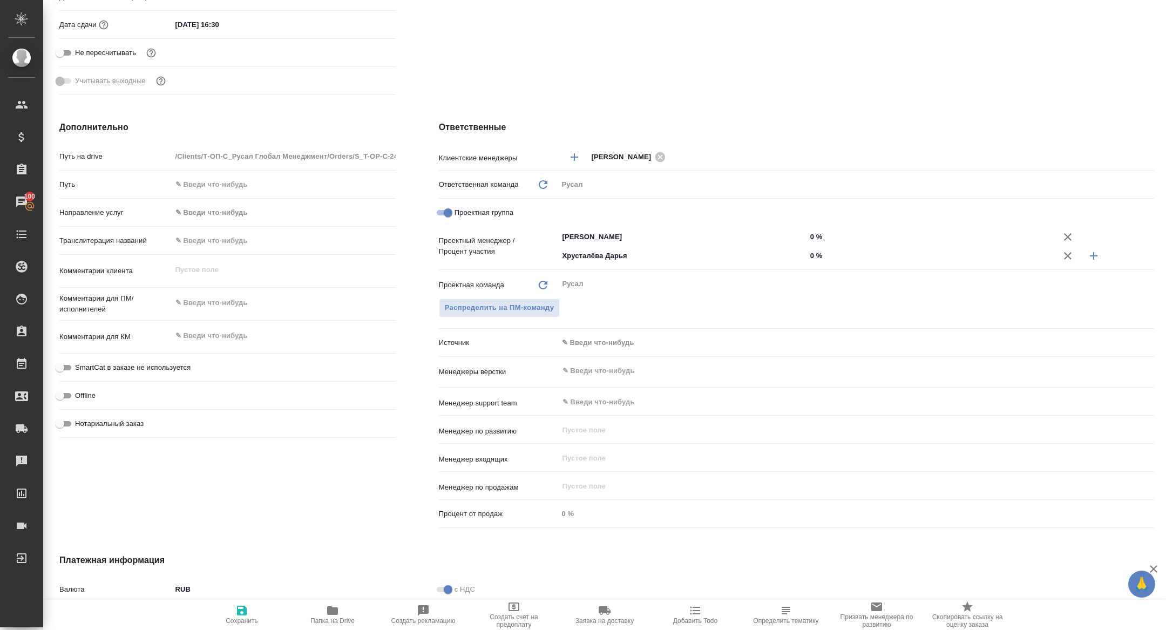
click at [810, 252] on input "0 %" at bounding box center [931, 256] width 248 height 16
type textarea "x"
type input "20 %"
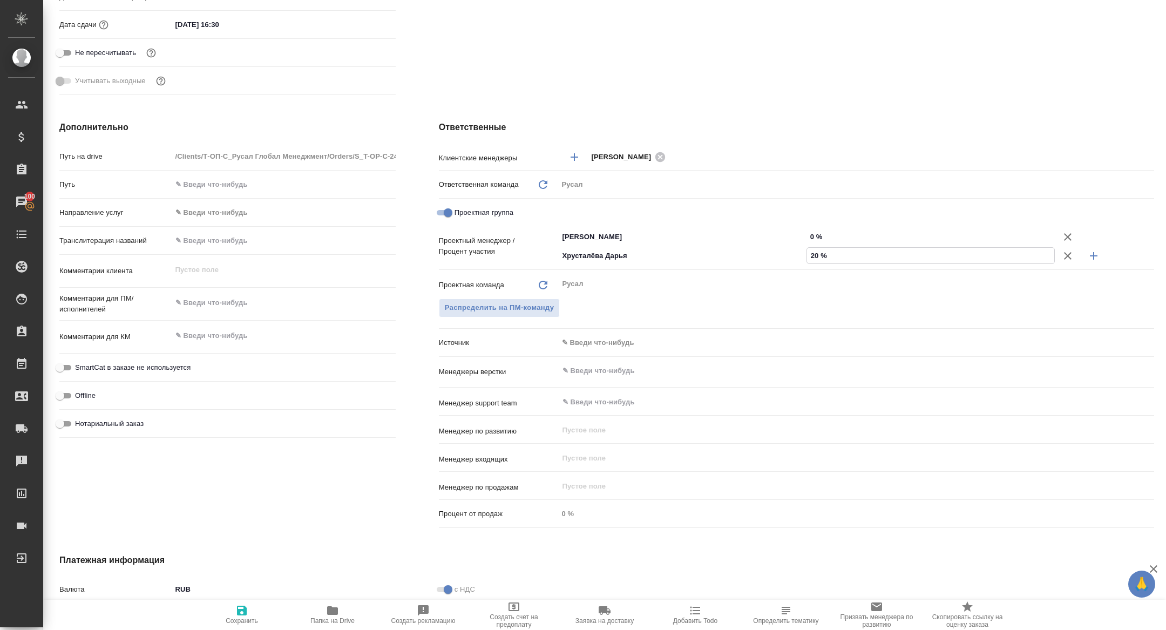
click at [812, 234] on input "0 %" at bounding box center [931, 237] width 248 height 16
type textarea "x"
type input "80 %"
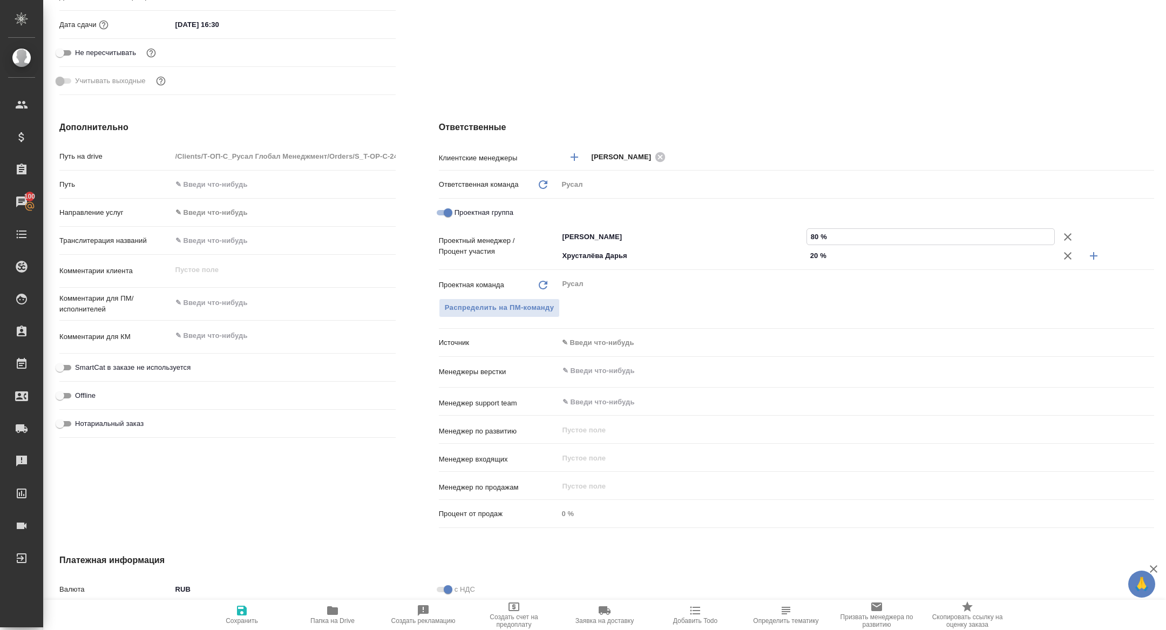
click at [257, 616] on span "Сохранить" at bounding box center [242, 614] width 78 height 21
type textarea "x"
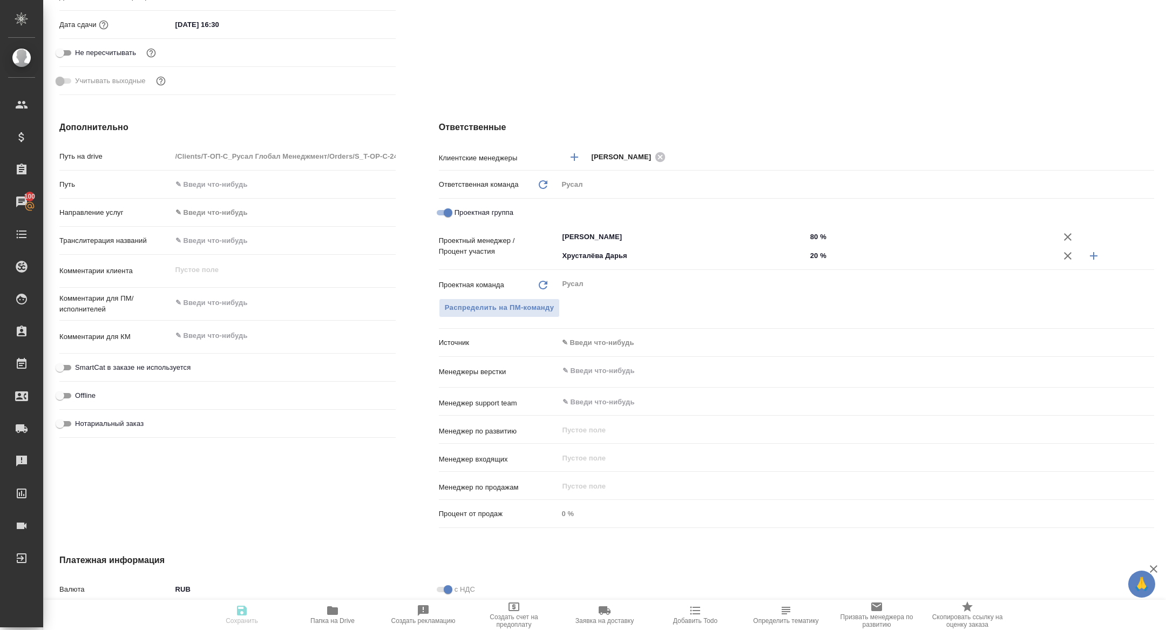
type textarea "x"
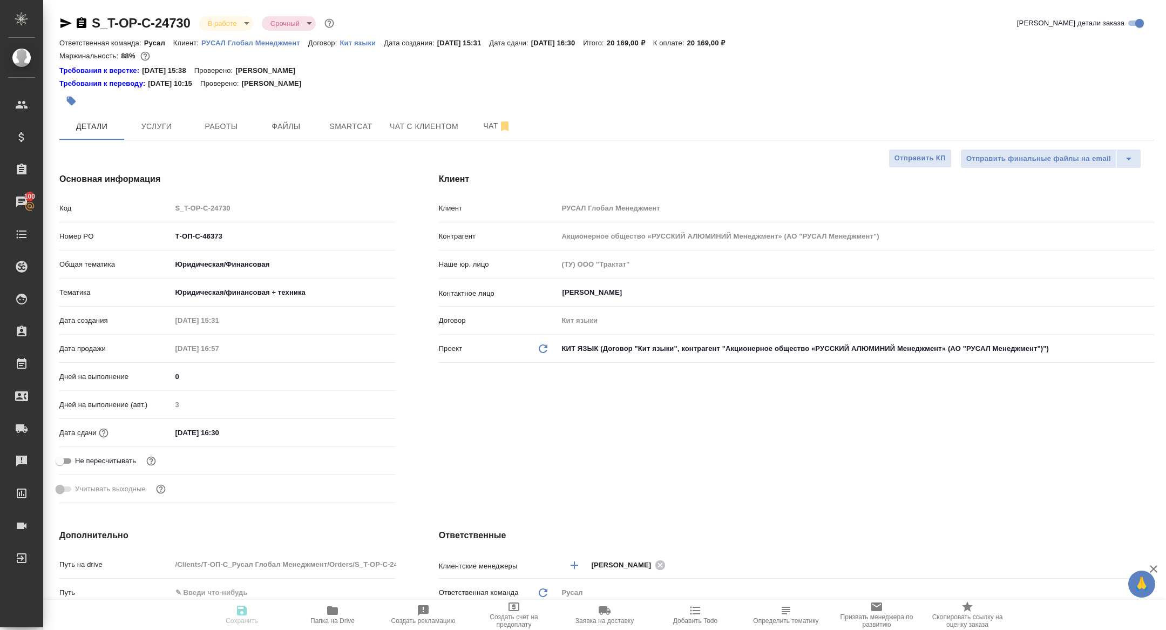
type textarea "x"
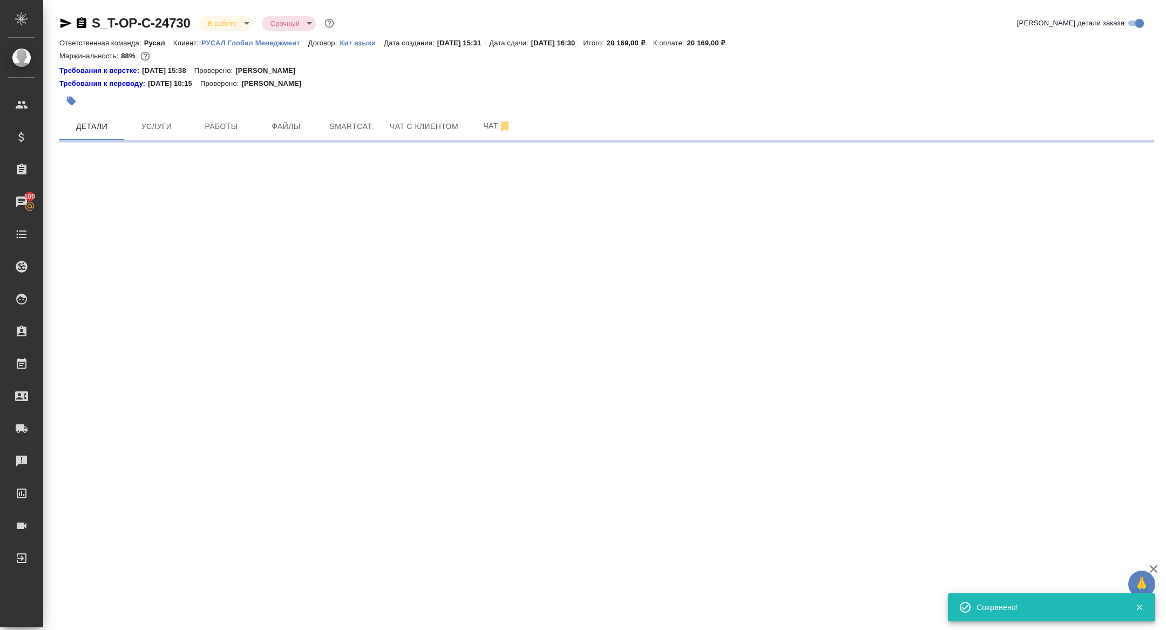
select select "RU"
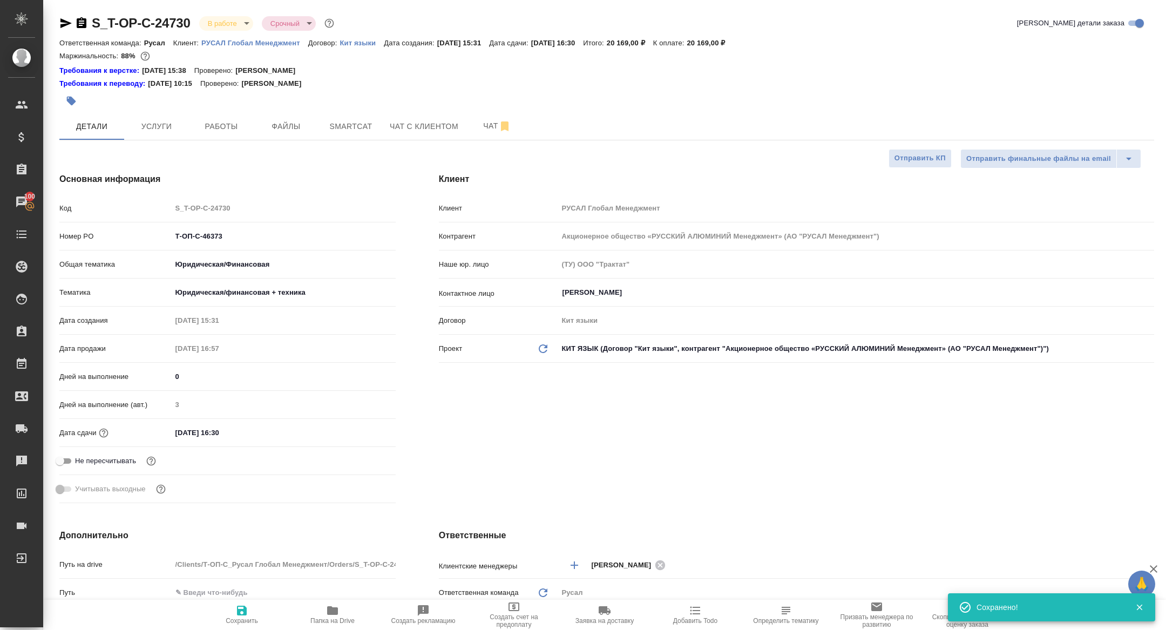
type textarea "x"
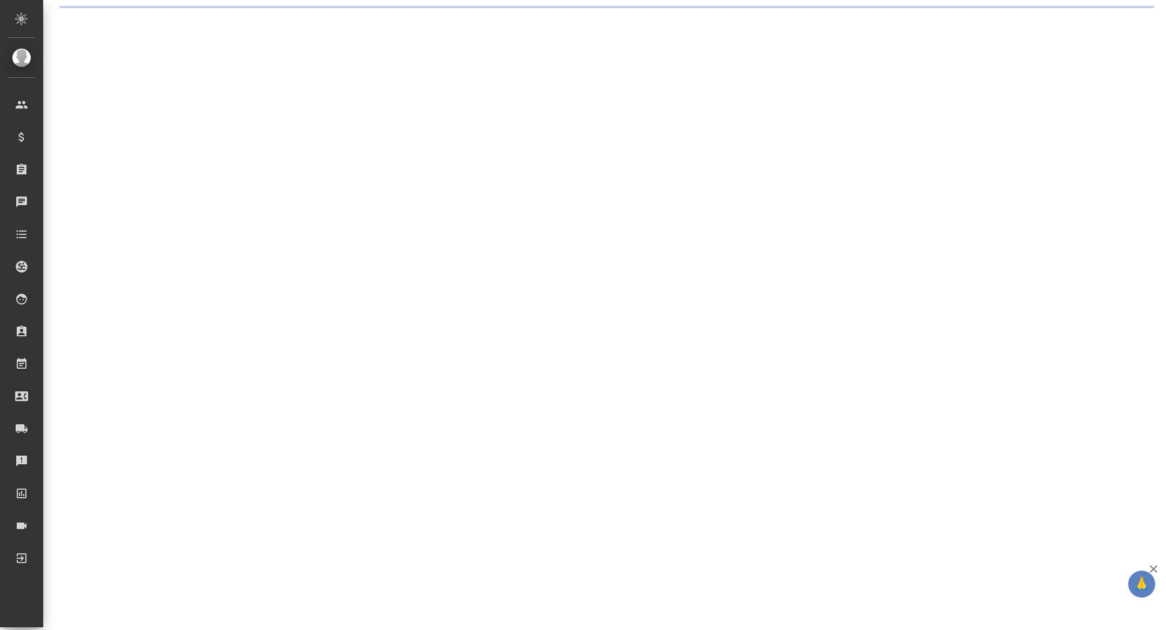
select select "RU"
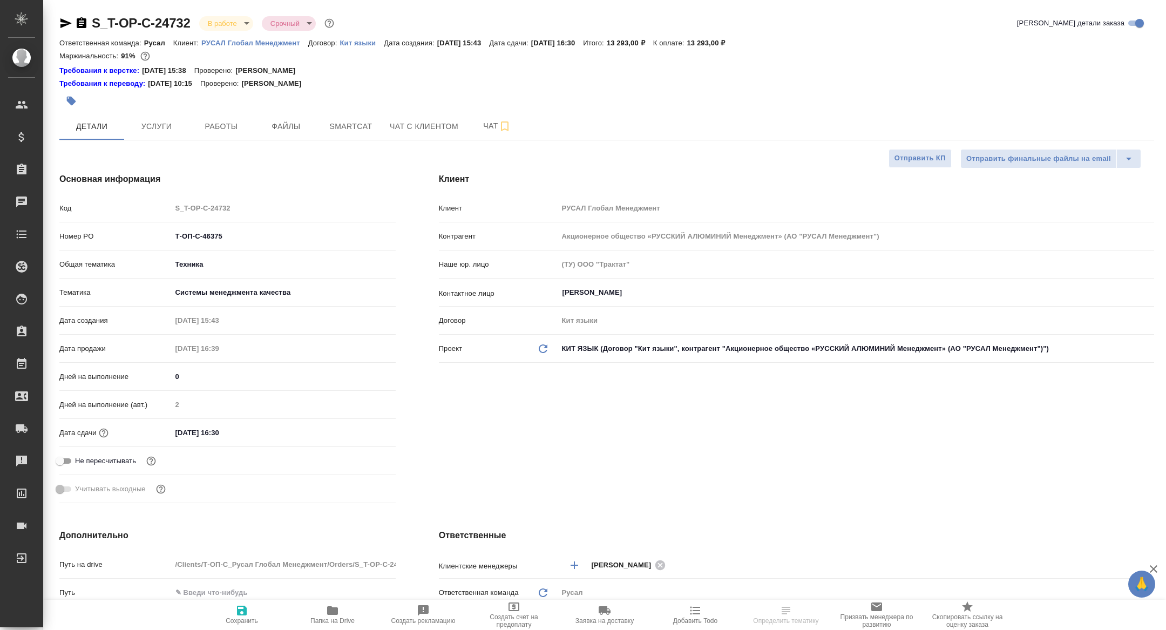
type textarea "x"
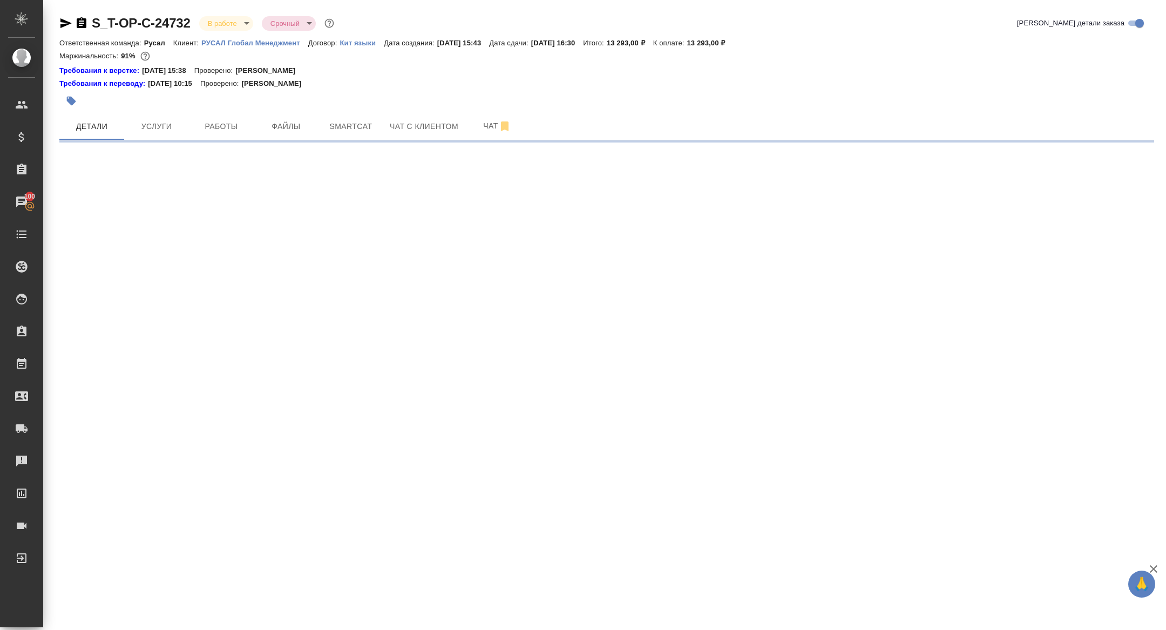
select select "RU"
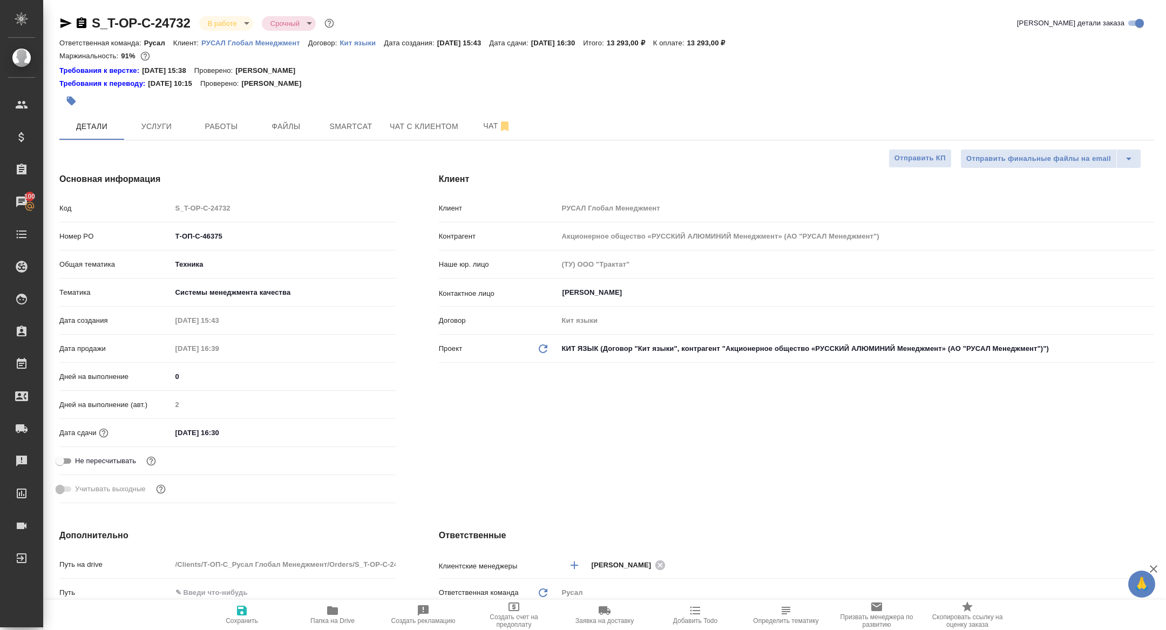
type textarea "x"
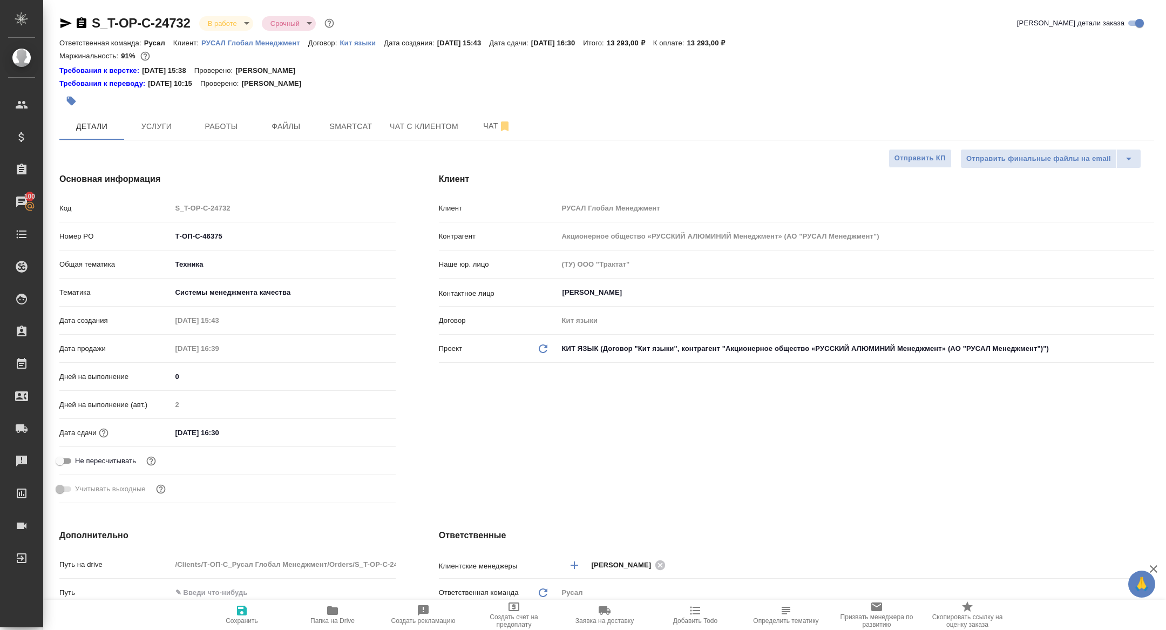
type textarea "x"
click at [250, 113] on button "Работы" at bounding box center [221, 126] width 65 height 27
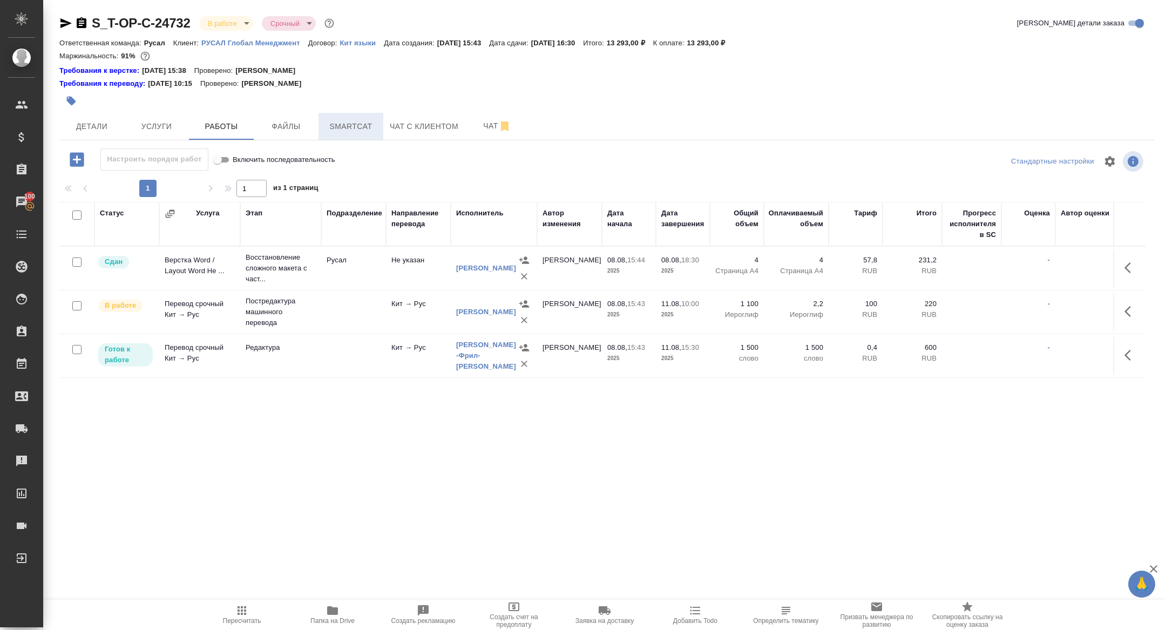
click at [355, 125] on span "Smartcat" at bounding box center [351, 126] width 52 height 13
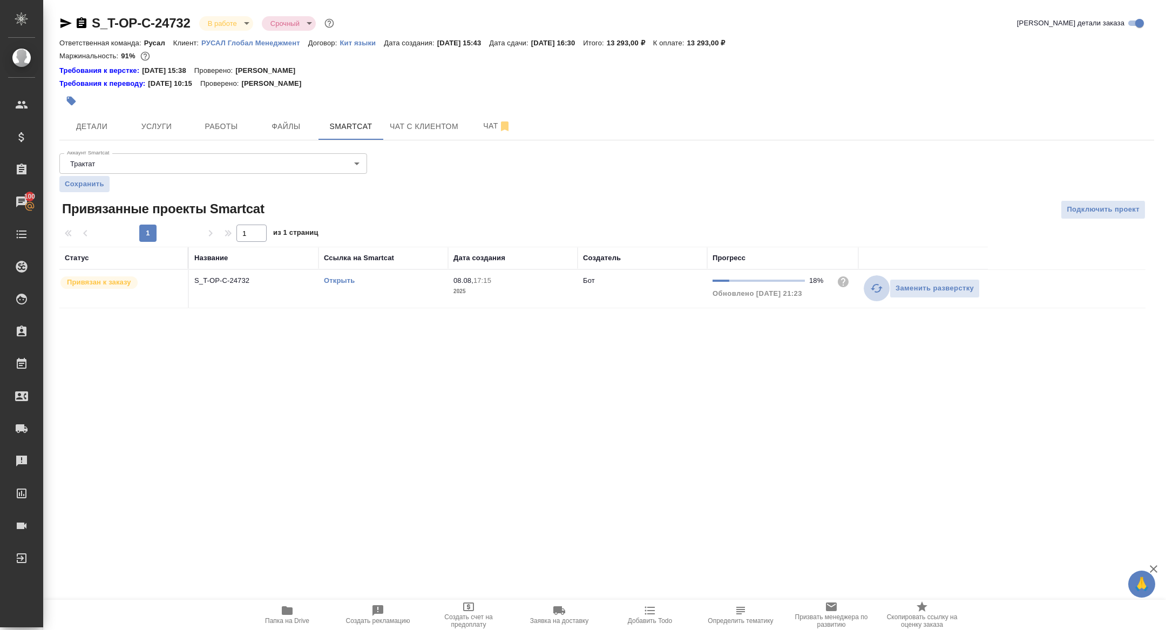
click at [881, 282] on icon "button" at bounding box center [876, 288] width 13 height 13
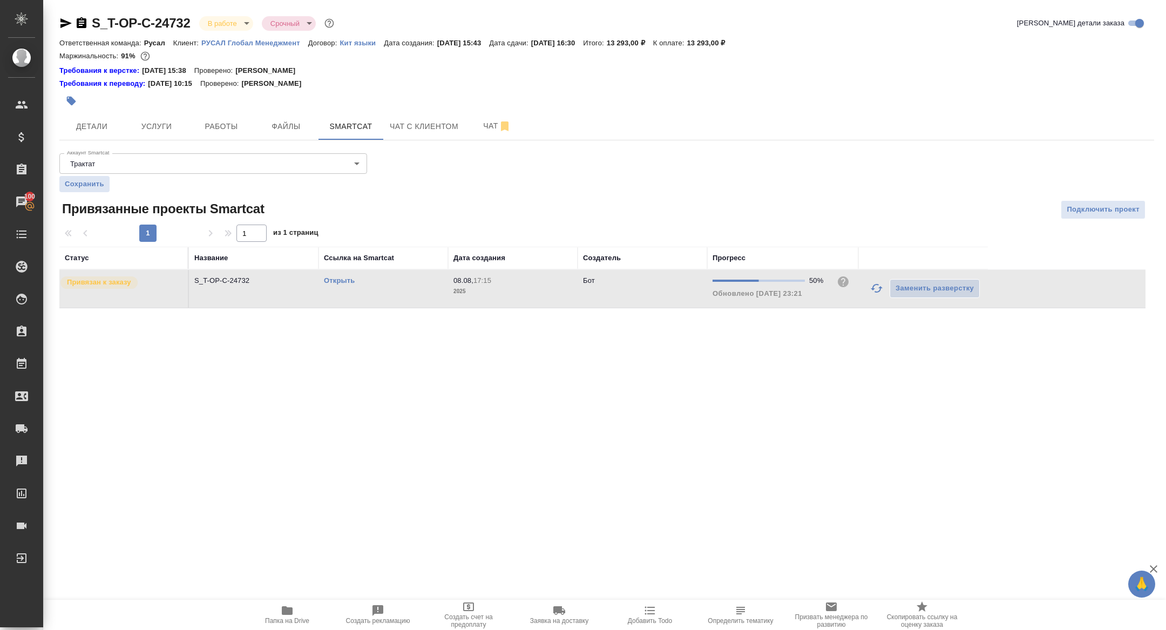
click at [346, 278] on link "Открыть" at bounding box center [339, 280] width 31 height 8
click at [490, 125] on span "Чат" at bounding box center [497, 125] width 52 height 13
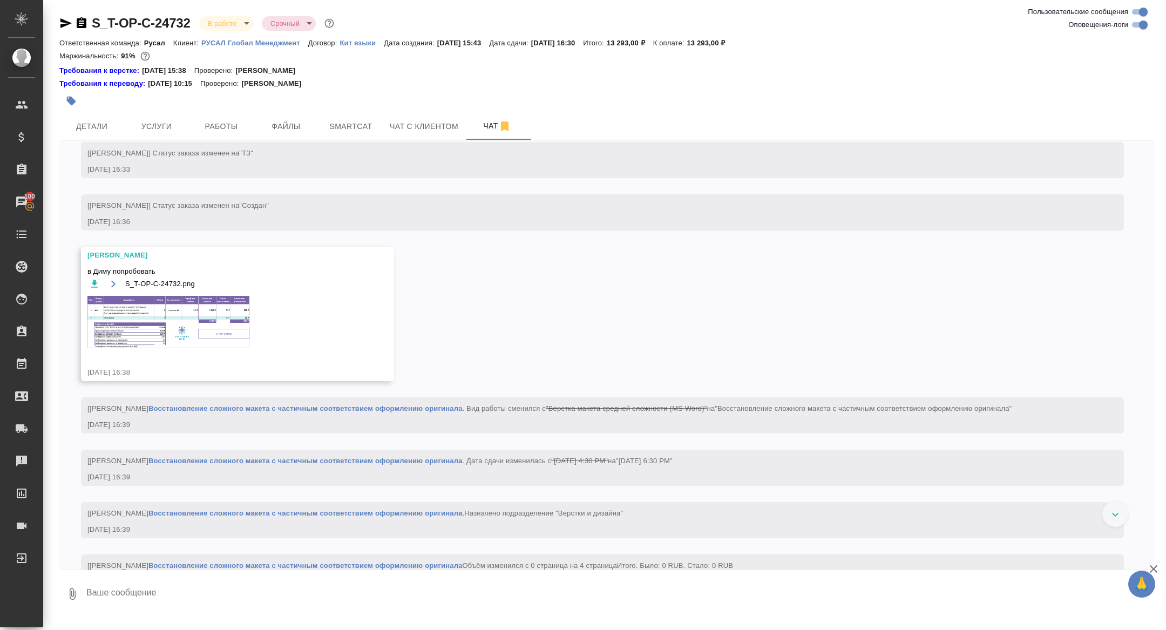
scroll to position [209, 0]
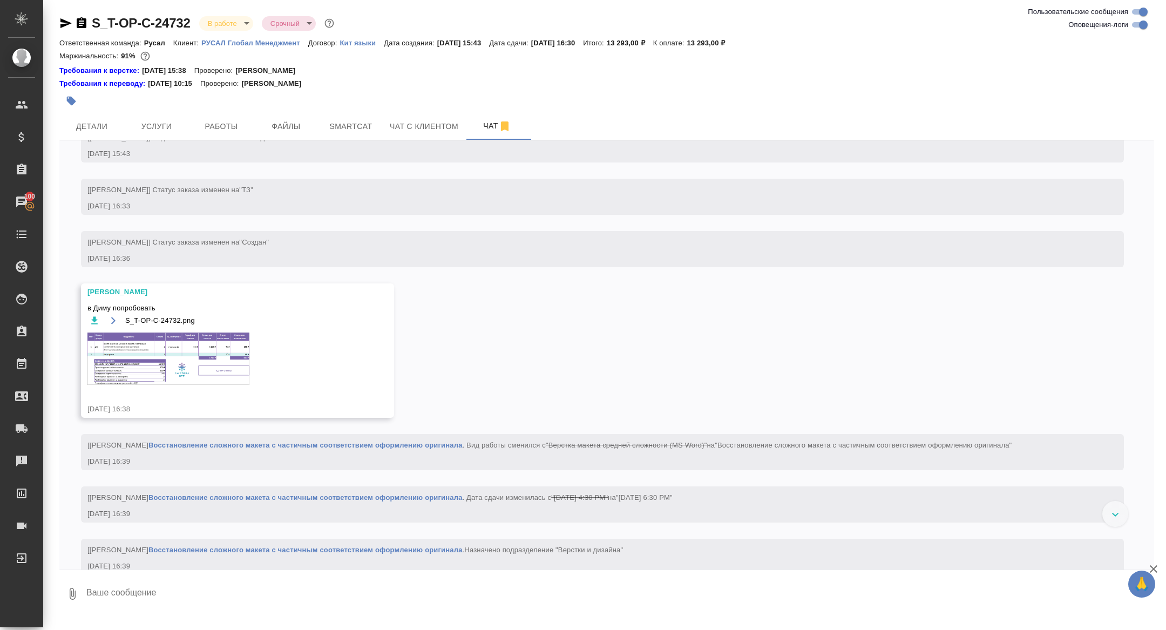
click at [179, 399] on div "S_T-OP-C-24732.png" at bounding box center [221, 356] width 269 height 85
click at [179, 376] on img at bounding box center [168, 359] width 162 height 52
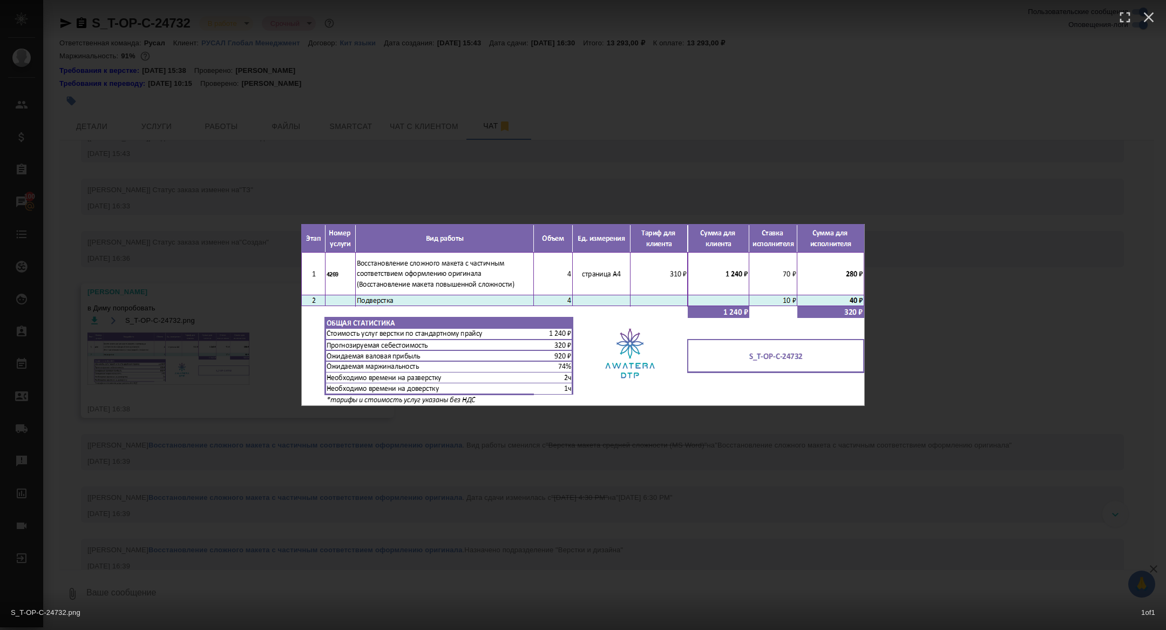
click at [179, 378] on div "S_T-OP-C-24732.png 1 of 1" at bounding box center [583, 315] width 1166 height 630
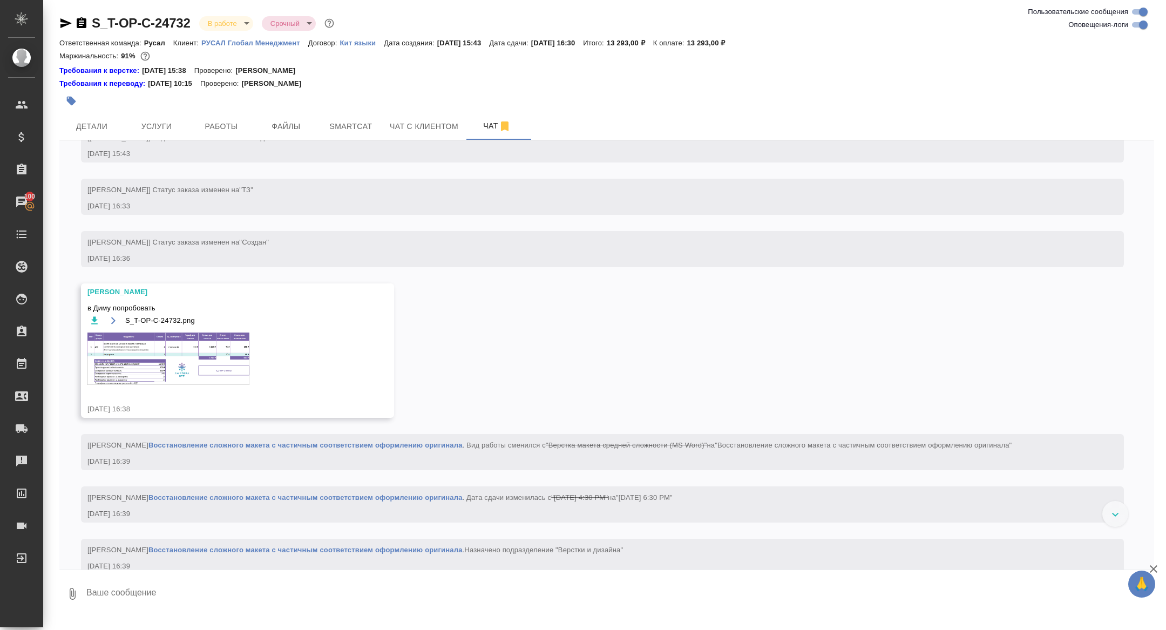
click at [64, 23] on icon "button" at bounding box center [65, 23] width 13 height 13
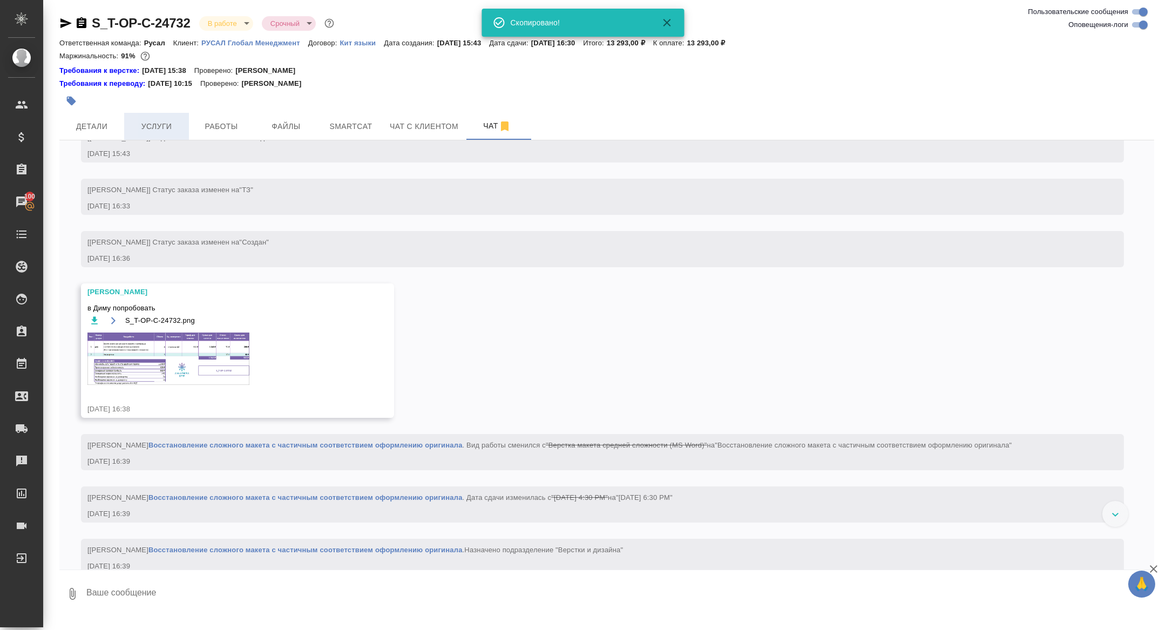
click at [124, 113] on button "Услуги" at bounding box center [156, 126] width 65 height 27
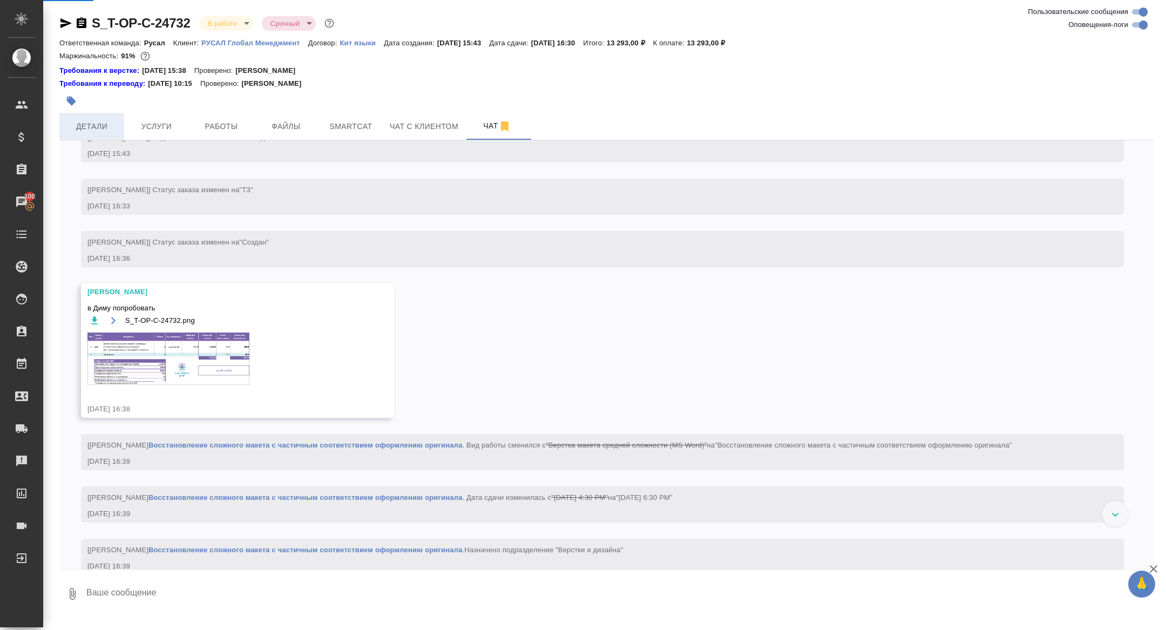
click at [102, 119] on button "Детали" at bounding box center [91, 126] width 65 height 27
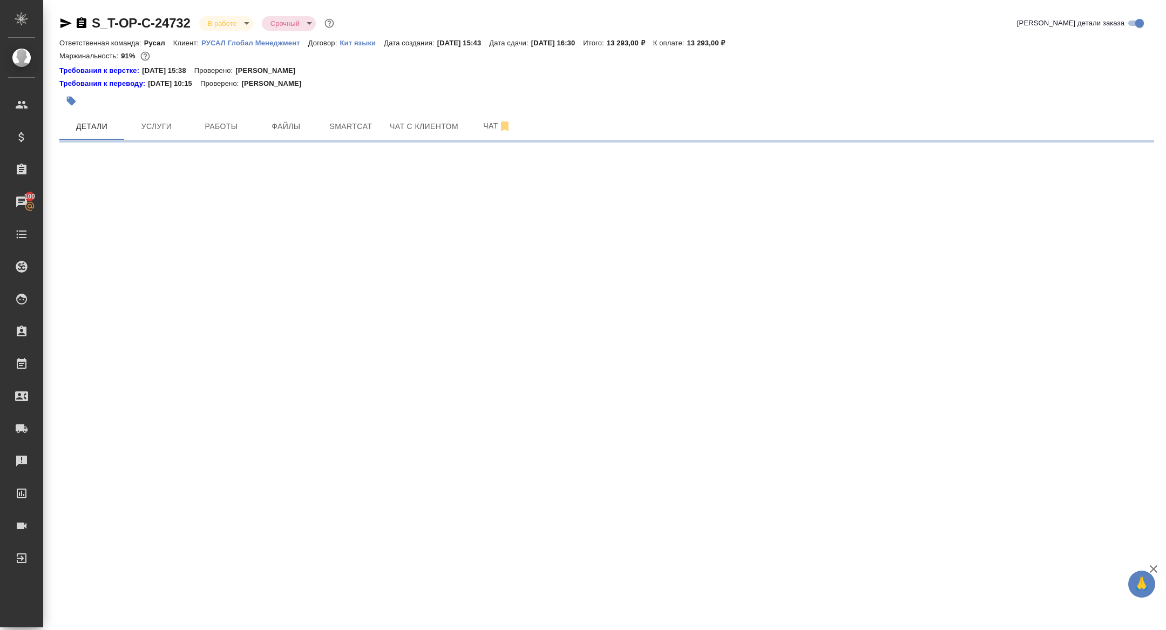
select select "RU"
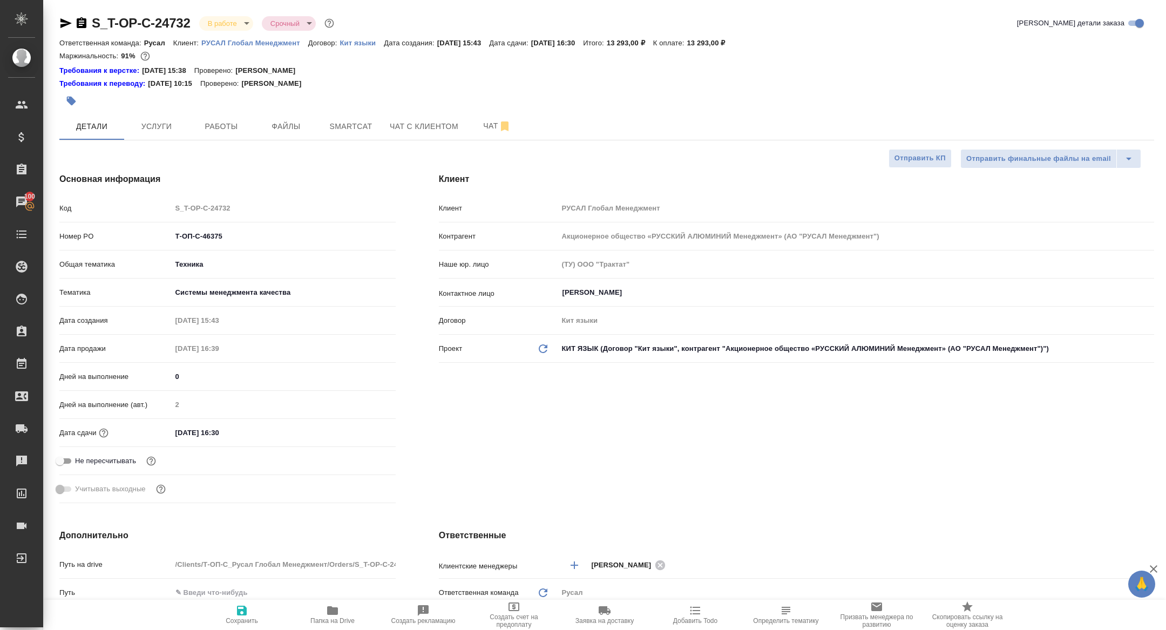
type textarea "x"
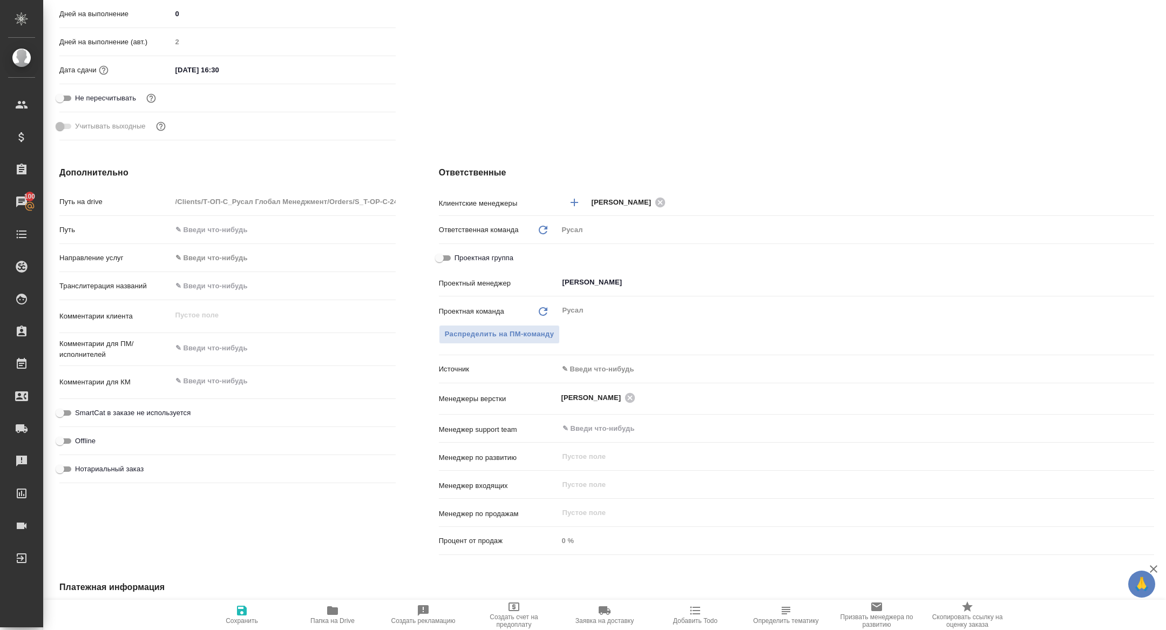
scroll to position [469, 0]
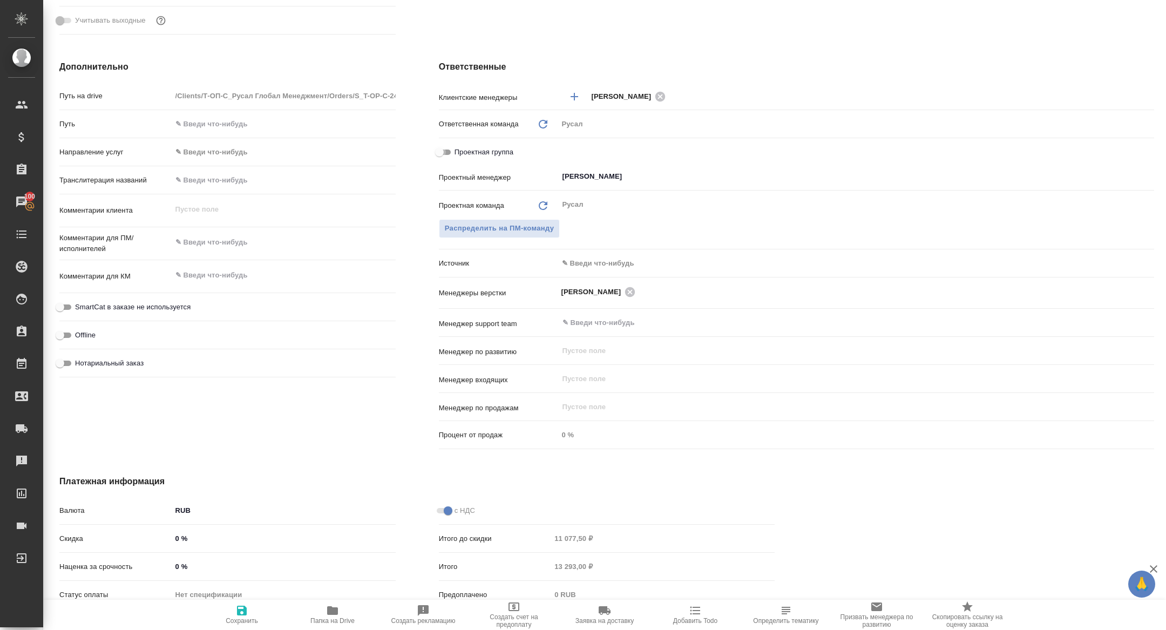
click at [450, 151] on input "Проектная группа" at bounding box center [439, 152] width 39 height 13
checkbox input "true"
type textarea "x"
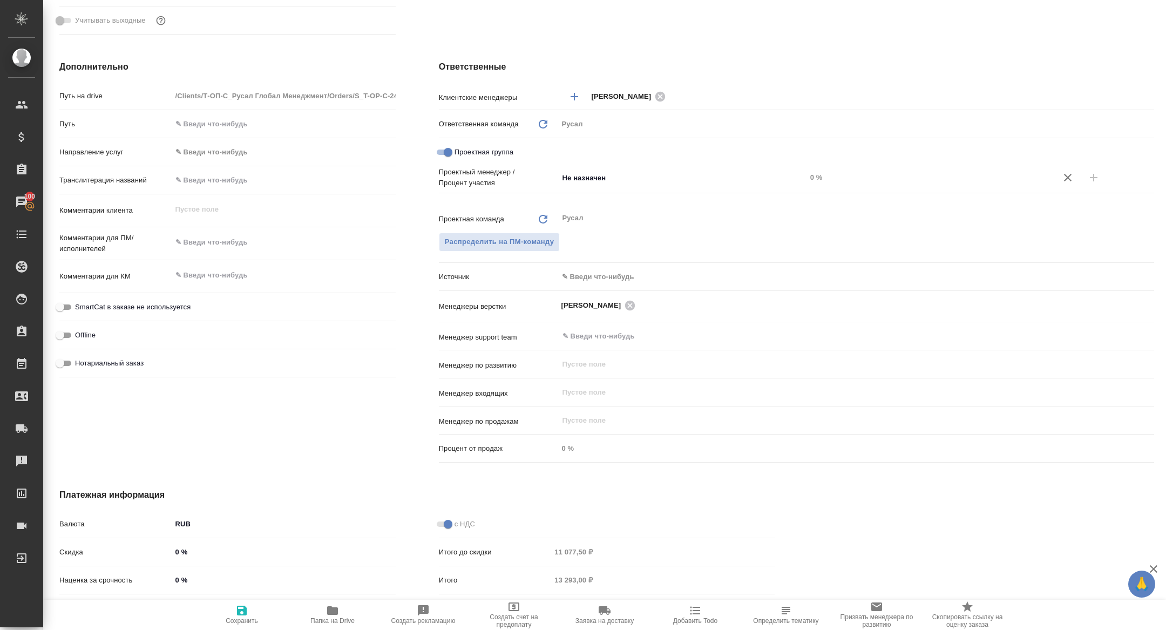
click at [609, 201] on div "Проектный менеджер / Процент участия Не назначен ​ 0 %" at bounding box center [796, 188] width 715 height 42
click at [609, 186] on div "Не назначен ​" at bounding box center [682, 177] width 248 height 19
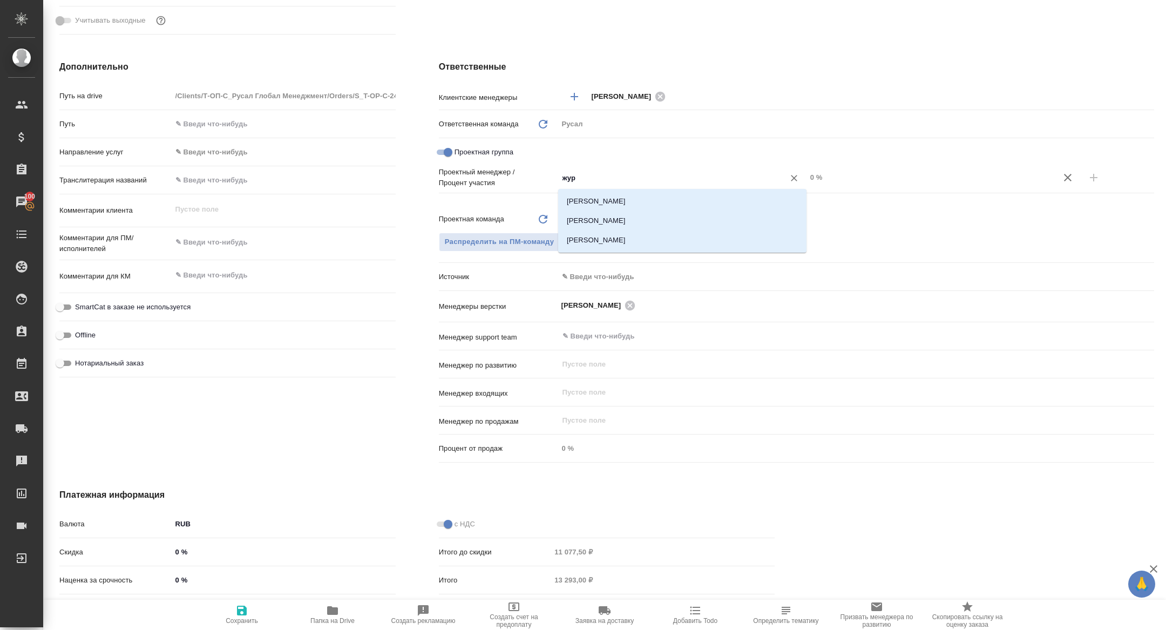
type input "жура"
click at [622, 234] on li "Журавлева Оксана" at bounding box center [682, 240] width 248 height 19
type textarea "x"
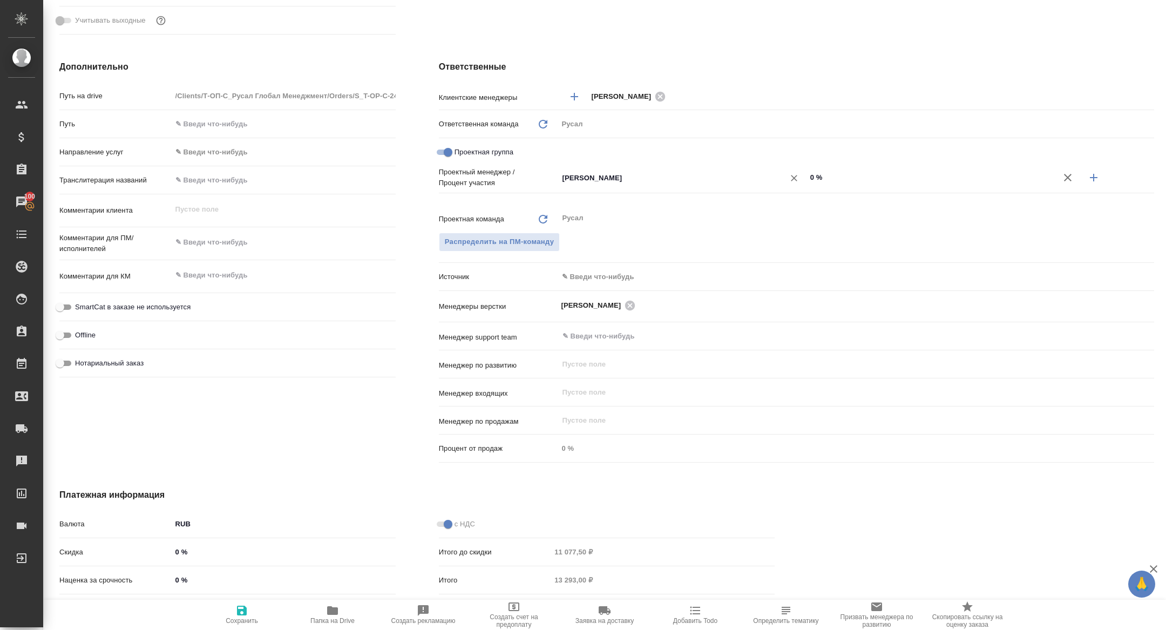
click at [632, 185] on div "Журавлева Оксана ​" at bounding box center [682, 177] width 248 height 19
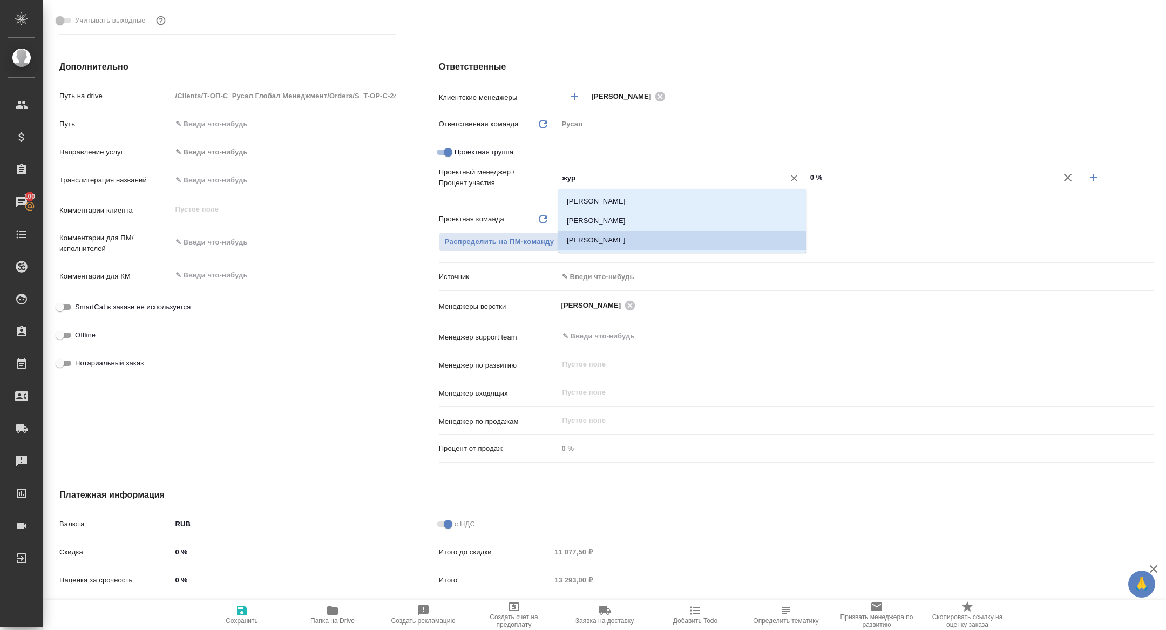
type input "жура"
click at [645, 223] on li "[PERSON_NAME]" at bounding box center [682, 220] width 248 height 19
type textarea "x"
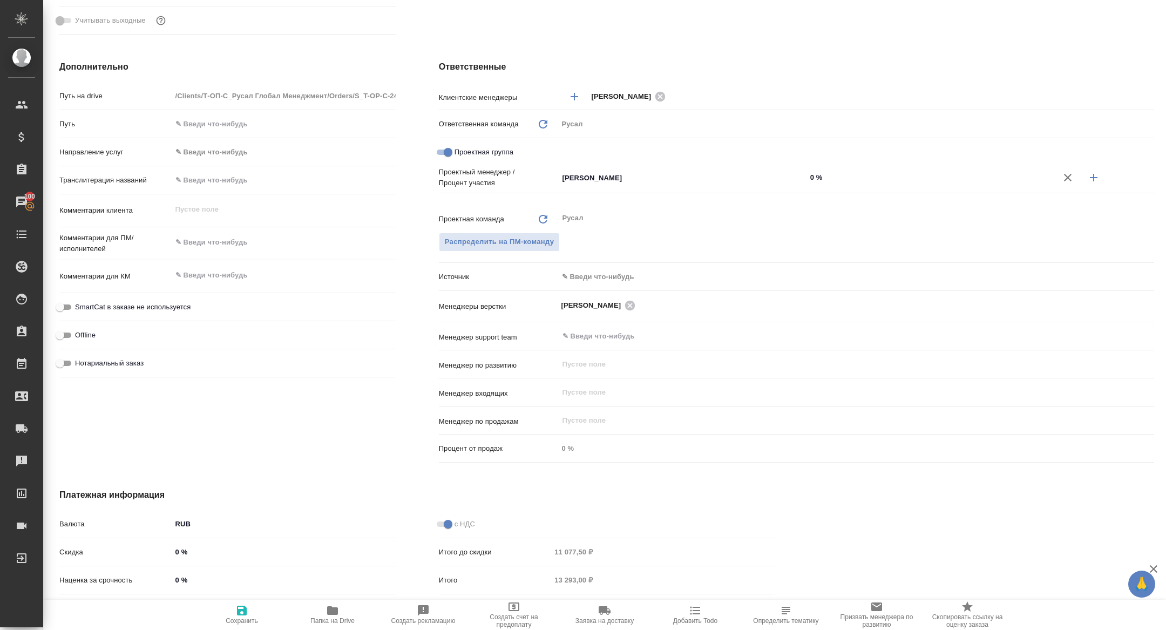
drag, startPoint x: 1089, startPoint y: 180, endPoint x: 984, endPoint y: 179, distance: 104.8
click at [1089, 179] on icon "button" at bounding box center [1094, 177] width 13 height 13
type textarea "x"
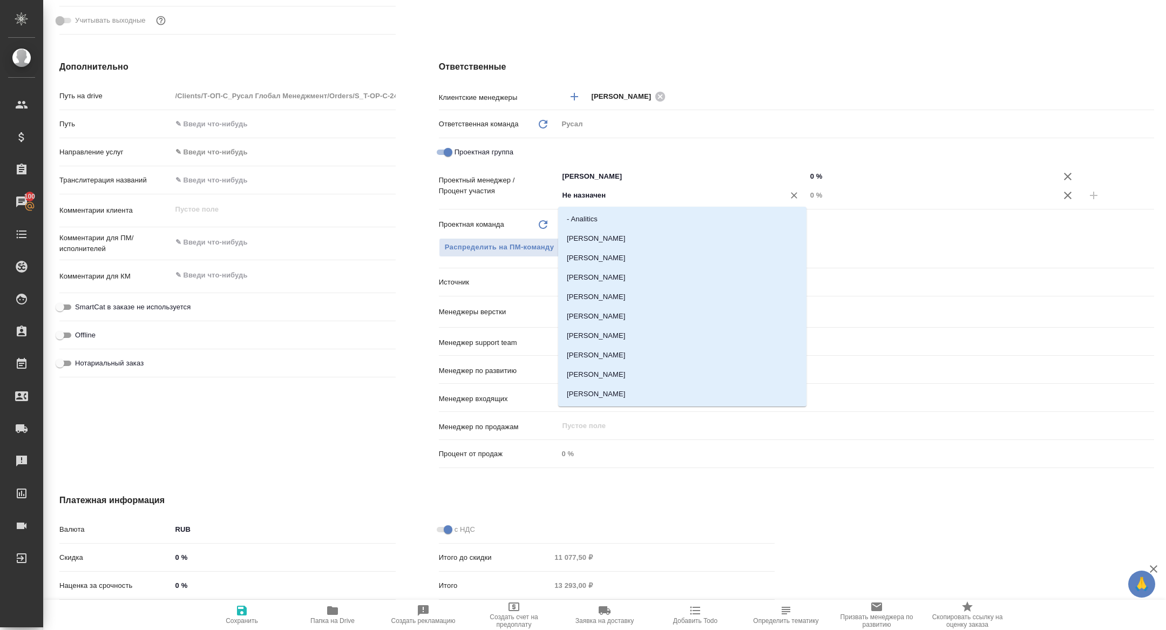
click at [707, 191] on input "Не назначен" at bounding box center [665, 195] width 206 height 13
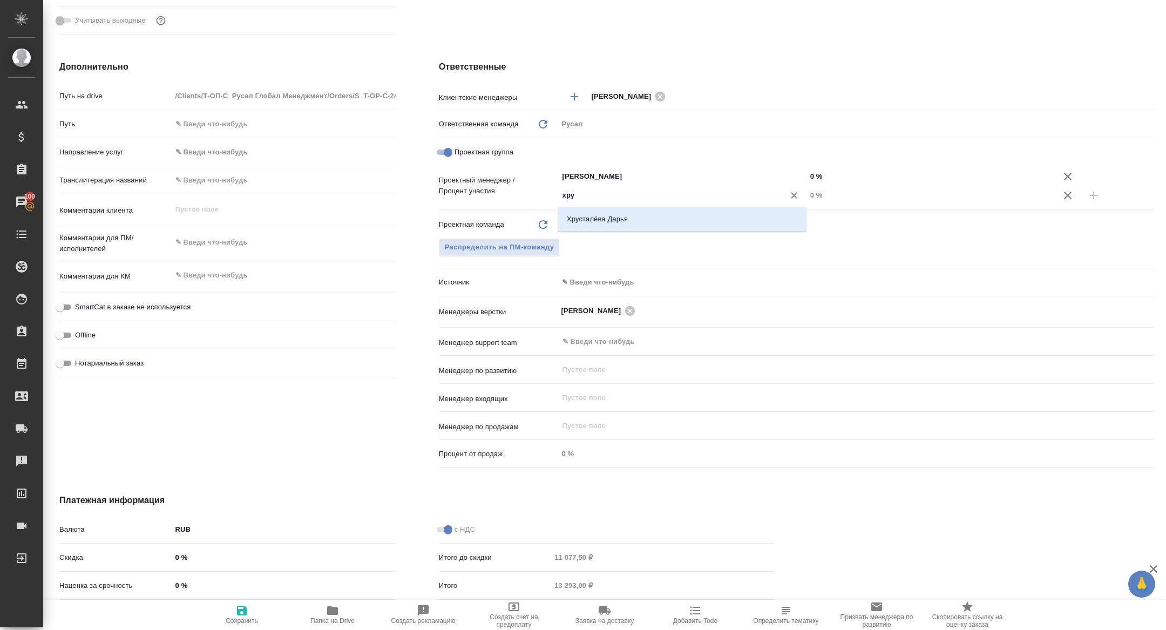
type input "хрус"
click at [677, 221] on li "Хрусталёва Дарья" at bounding box center [682, 219] width 248 height 19
type textarea "x"
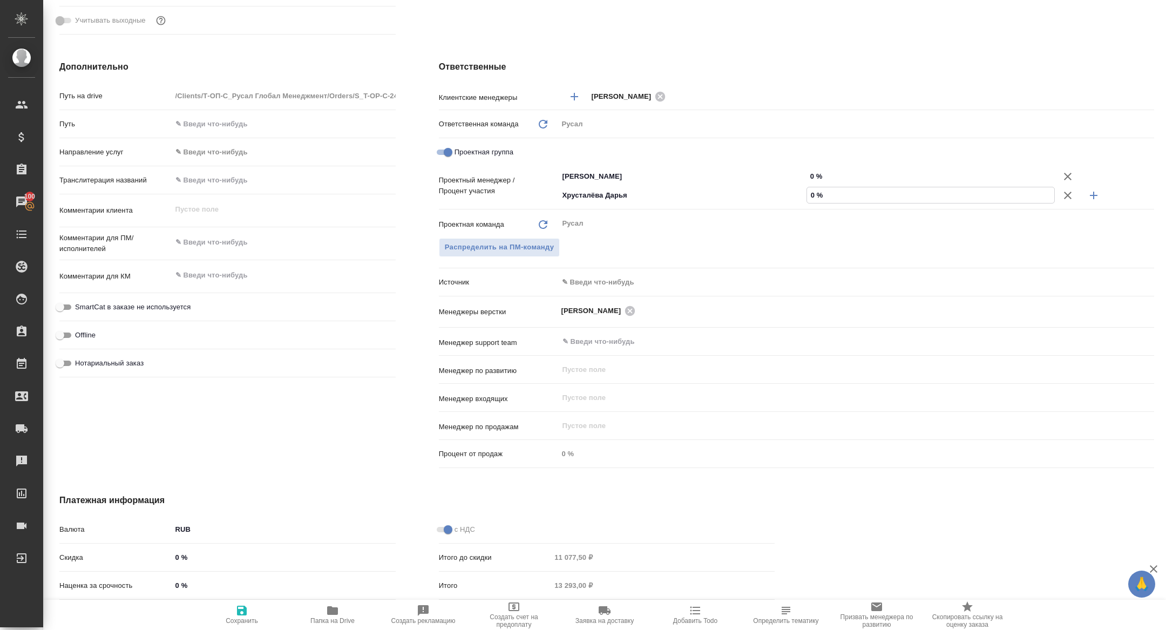
click at [807, 195] on input "0 %" at bounding box center [930, 195] width 247 height 16
type textarea "x"
type input "20 %"
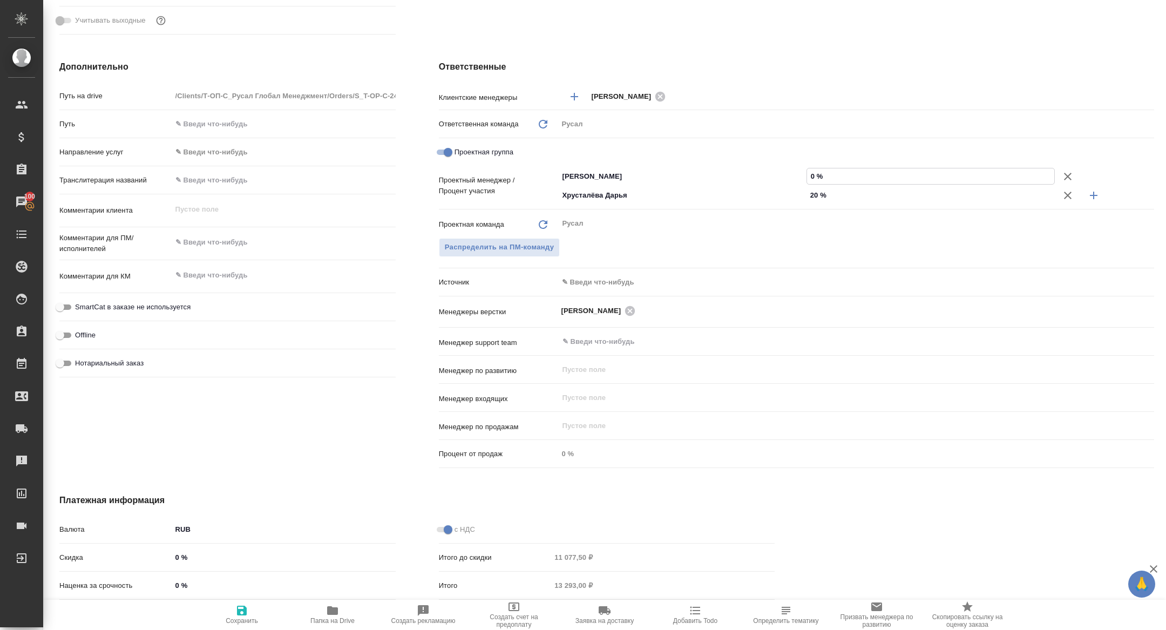
click at [808, 176] on input "0 %" at bounding box center [930, 176] width 247 height 16
type input "80 %"
type textarea "x"
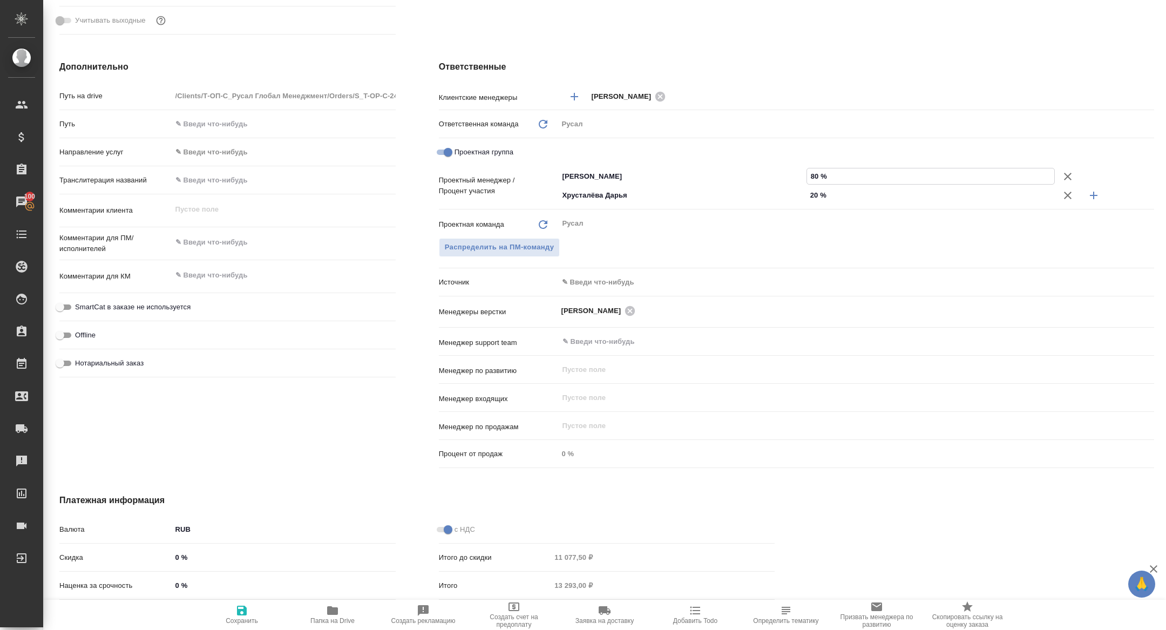
type input "80 %"
click at [242, 612] on icon "button" at bounding box center [241, 610] width 13 height 13
type textarea "x"
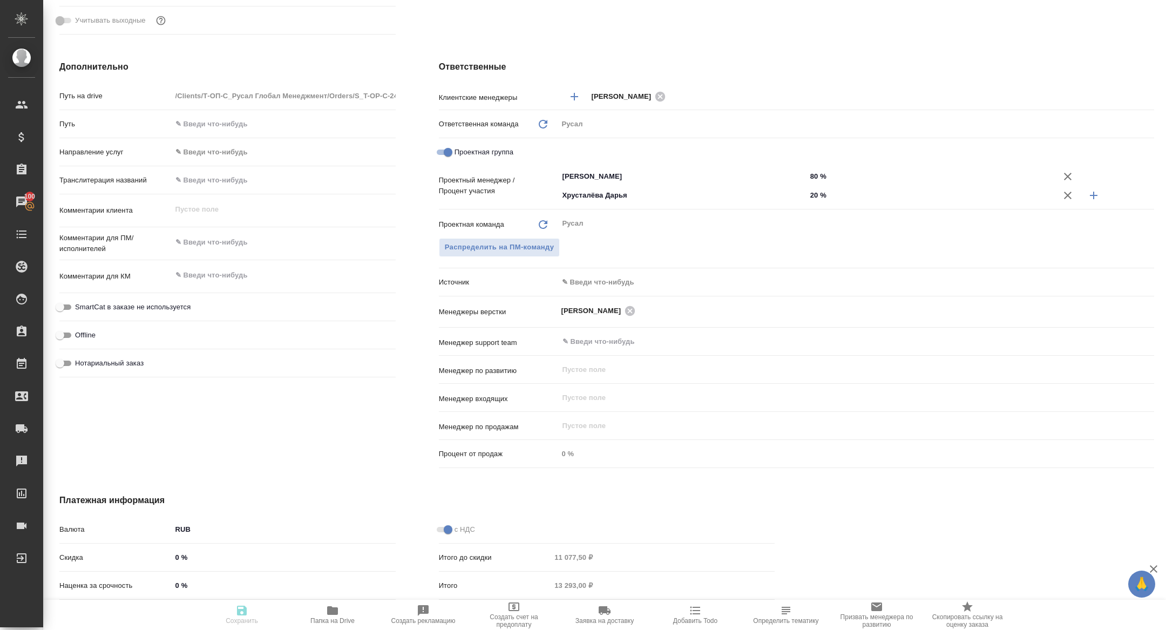
type textarea "x"
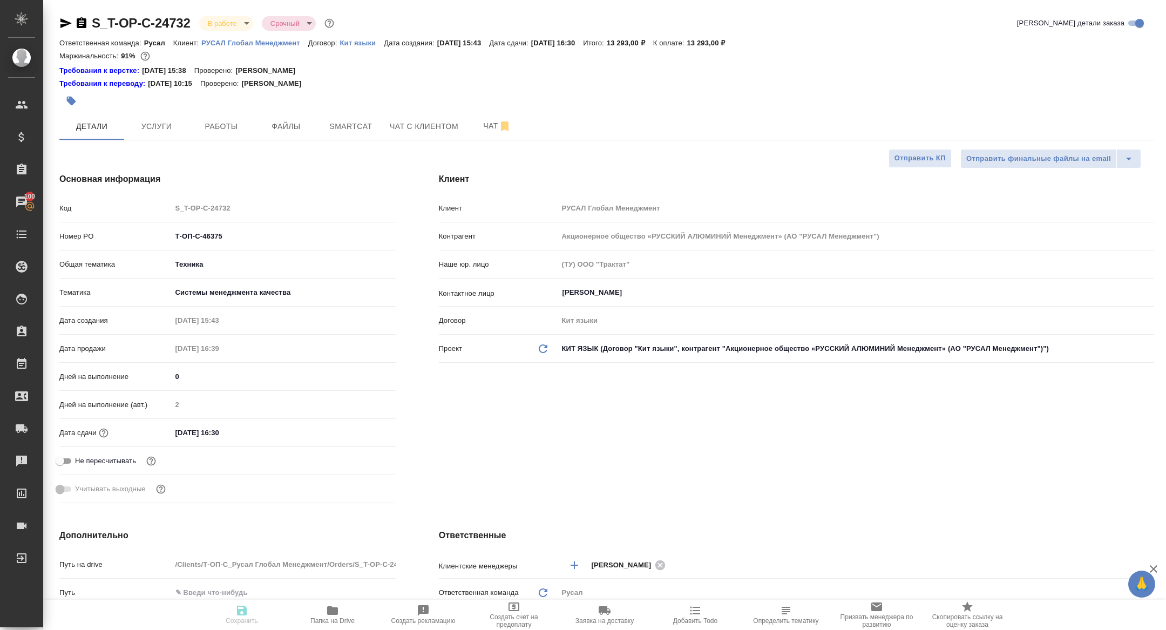
type textarea "x"
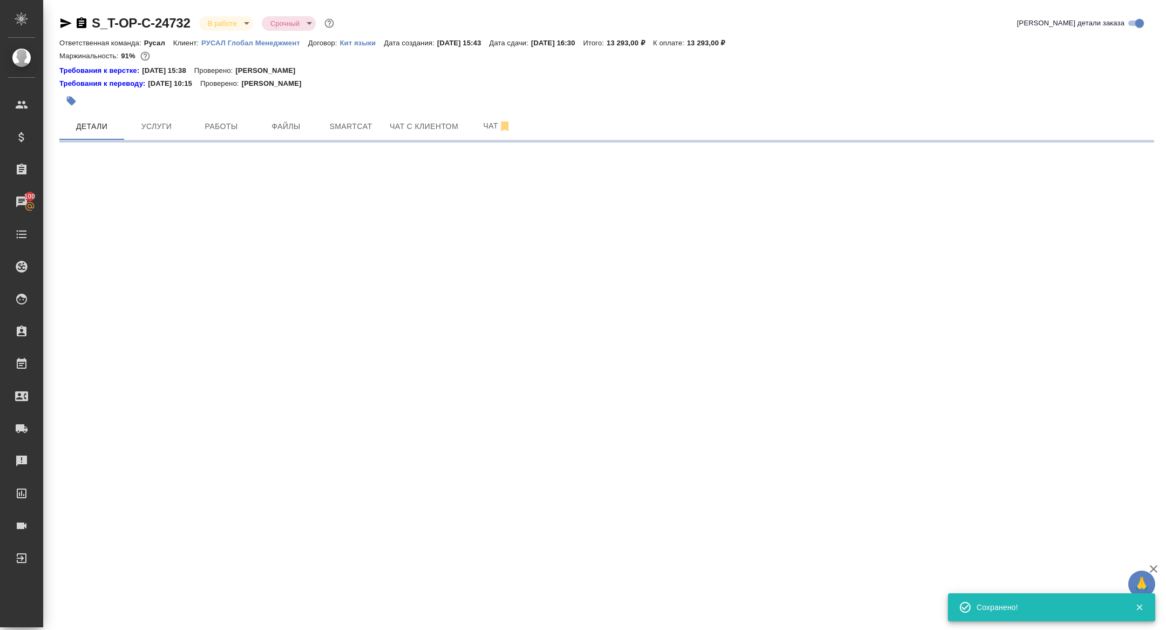
select select "RU"
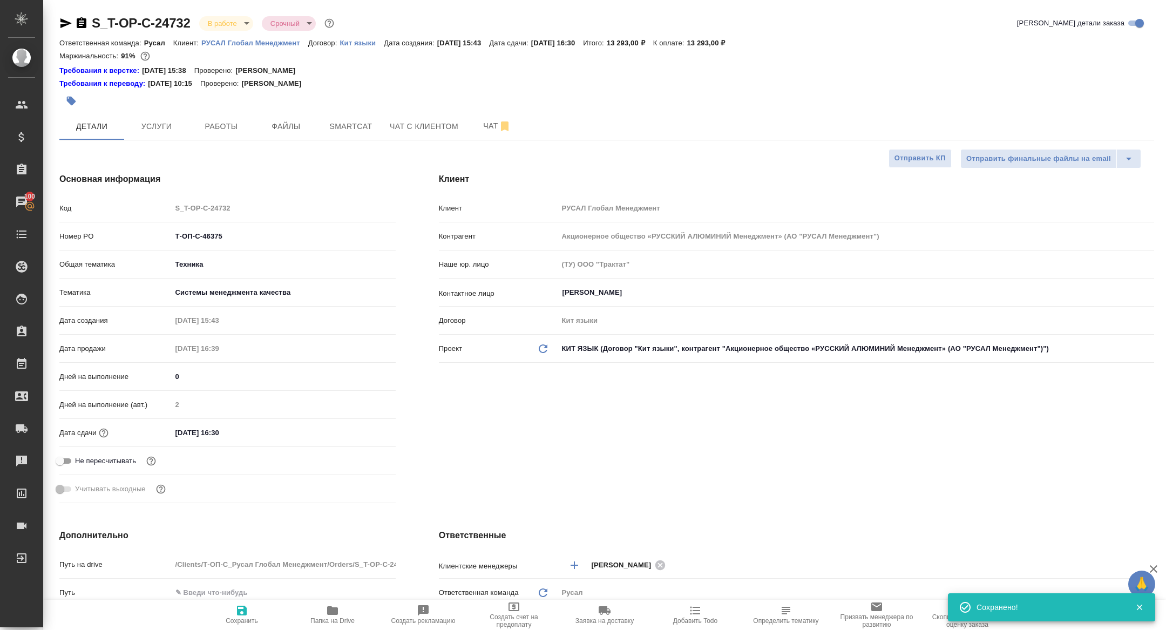
type textarea "x"
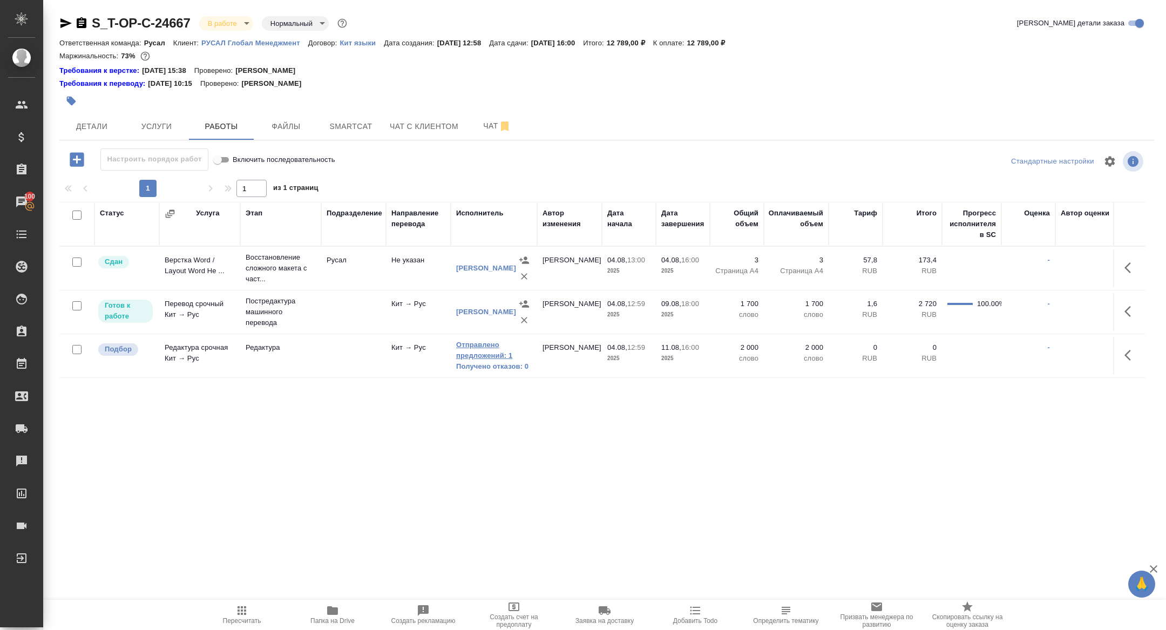
click at [487, 352] on link "Отправлено предложений: 1" at bounding box center [494, 351] width 76 height 22
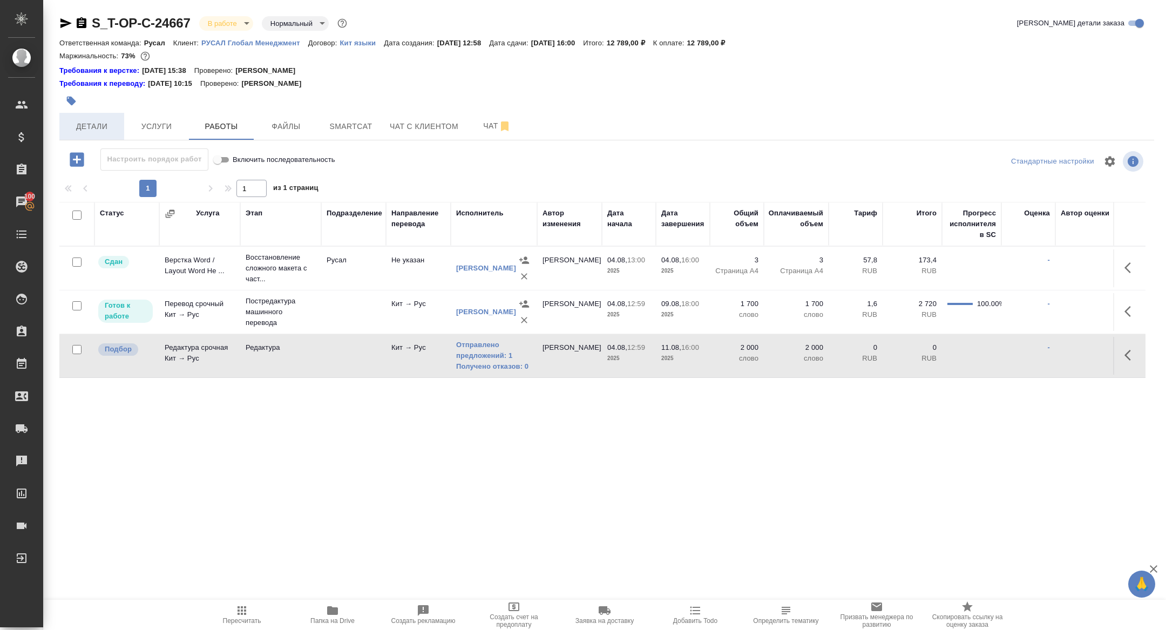
click at [109, 119] on button "Детали" at bounding box center [91, 126] width 65 height 27
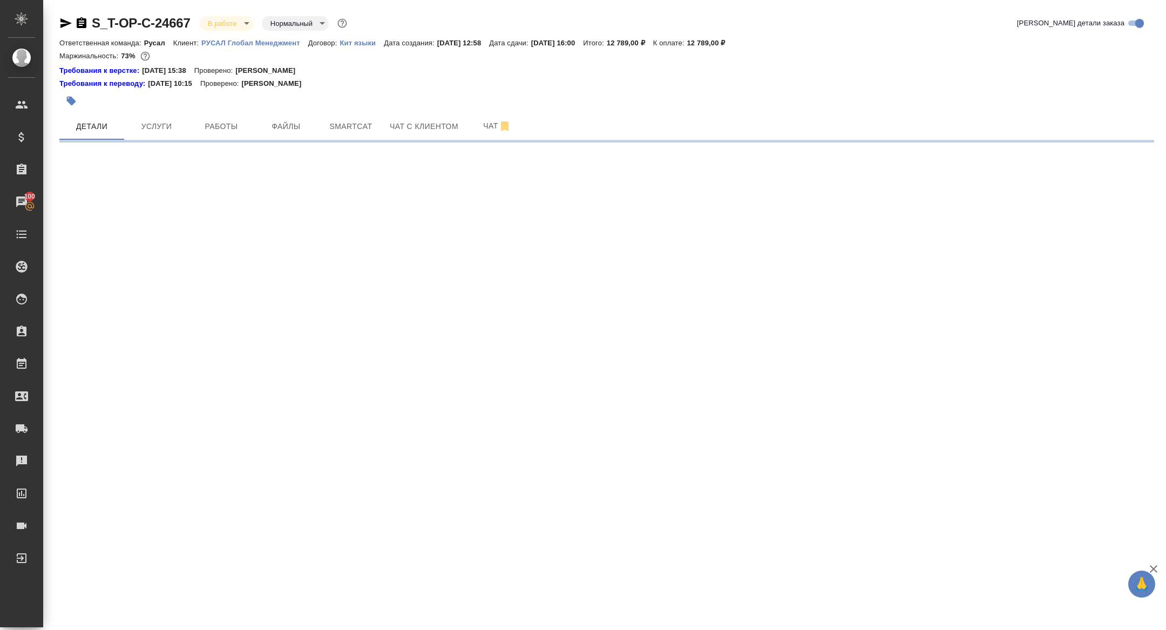
select select "RU"
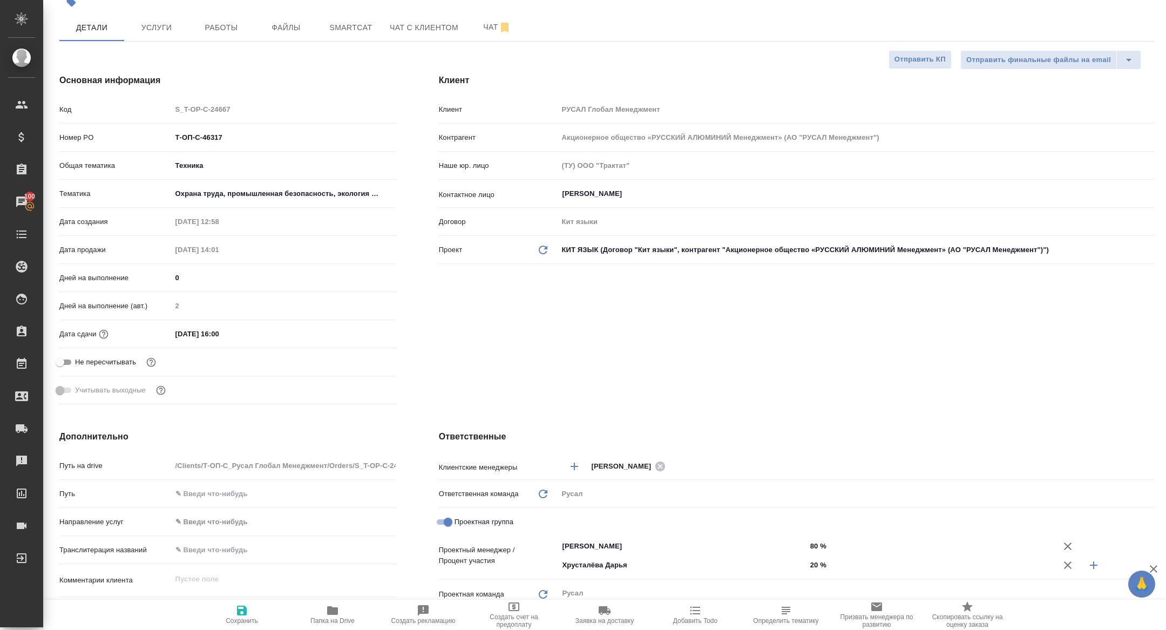
type textarea "x"
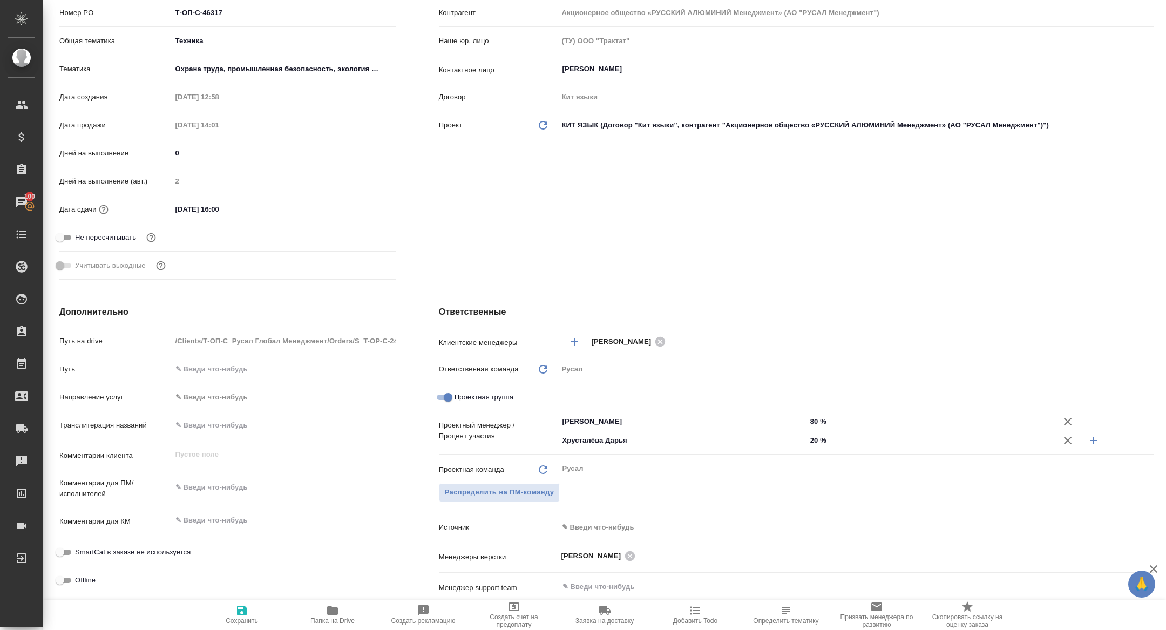
type textarea "x"
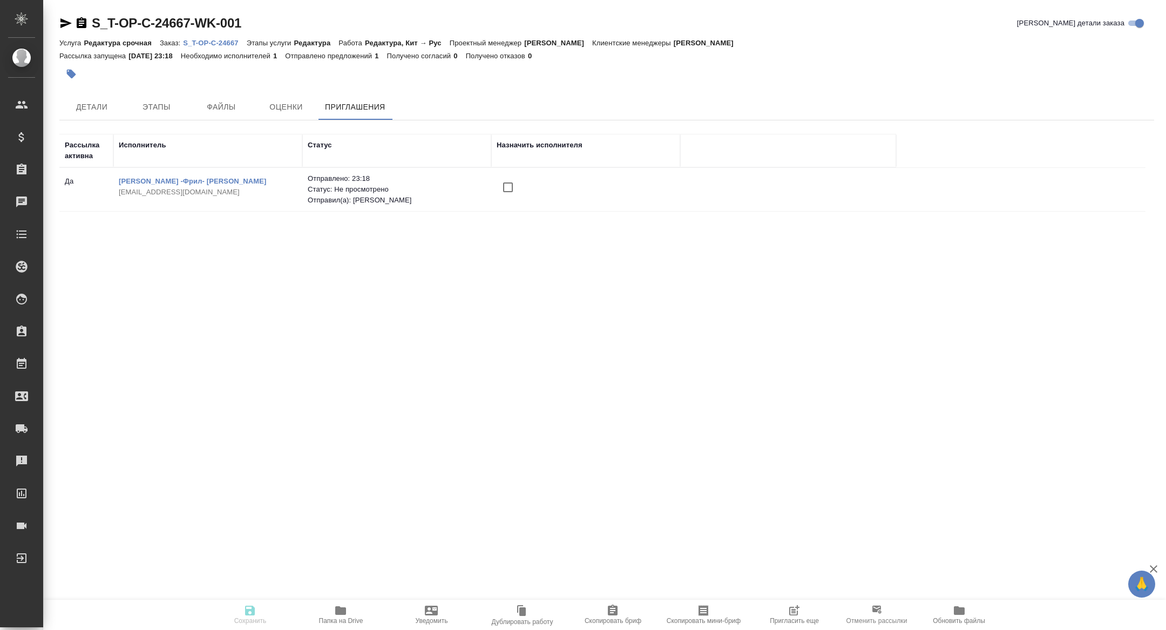
click at [788, 613] on icon "button" at bounding box center [794, 610] width 13 height 13
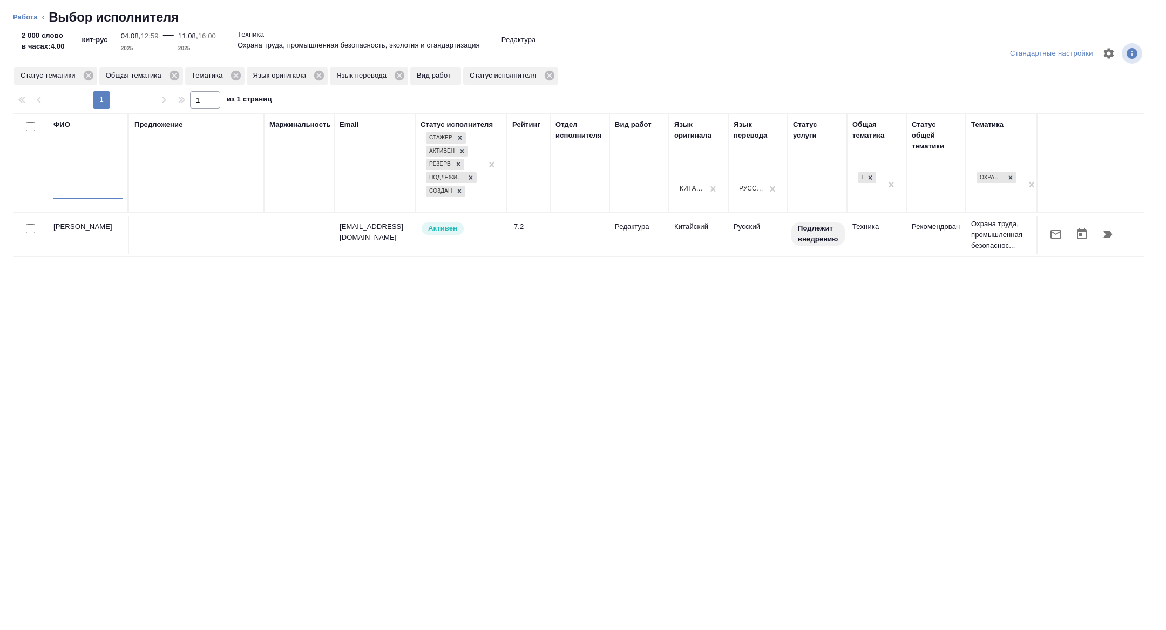
click at [87, 187] on input "text" at bounding box center [87, 192] width 69 height 13
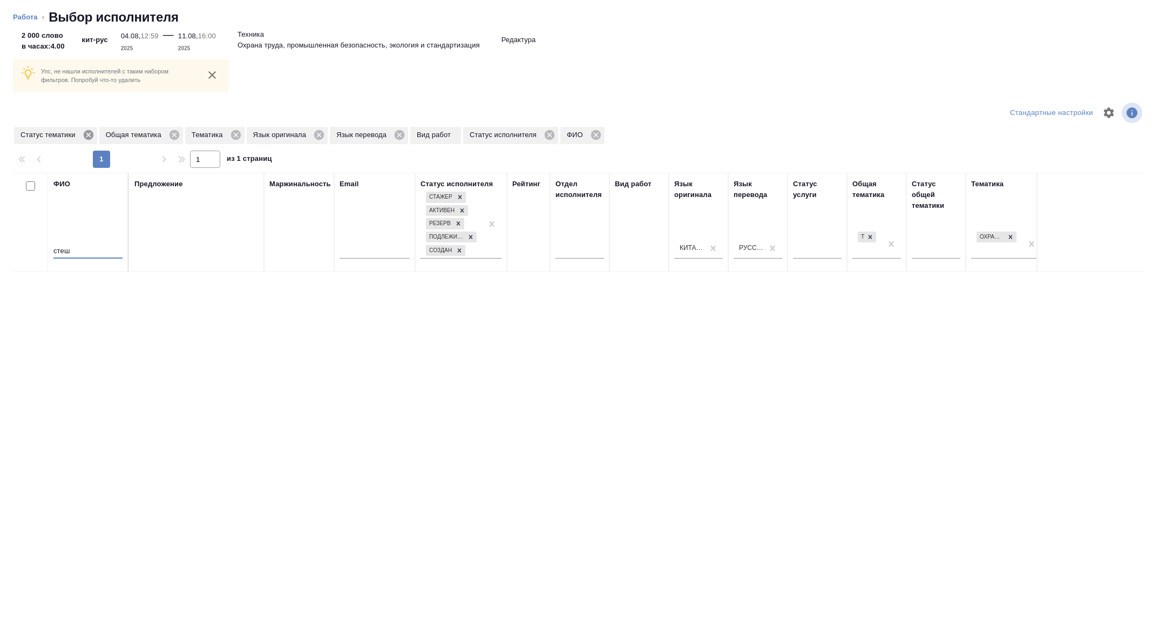
type input "стеш"
click at [93, 132] on icon at bounding box center [88, 135] width 10 height 10
click at [154, 134] on icon at bounding box center [151, 135] width 10 height 10
click at [510, 334] on div "ФИО стеш Предложение Маржинальность Email Статус исполнителя Стажер Активен Рез…" at bounding box center [579, 343] width 1132 height 340
click at [173, 133] on icon at bounding box center [173, 135] width 10 height 10
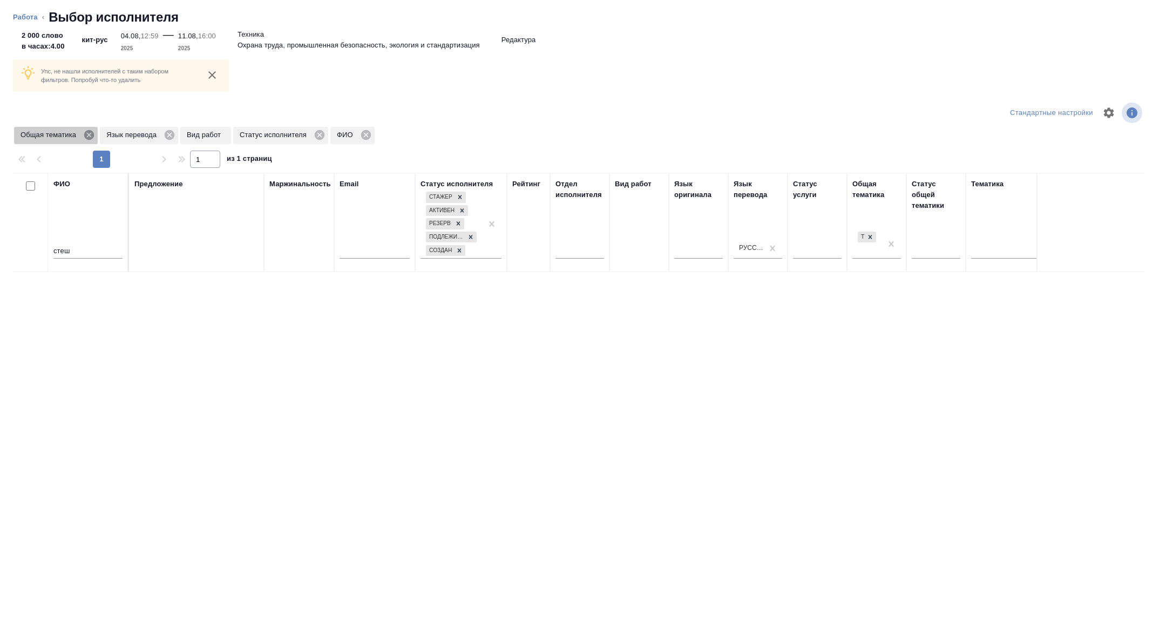
click at [89, 135] on icon at bounding box center [89, 135] width 10 height 10
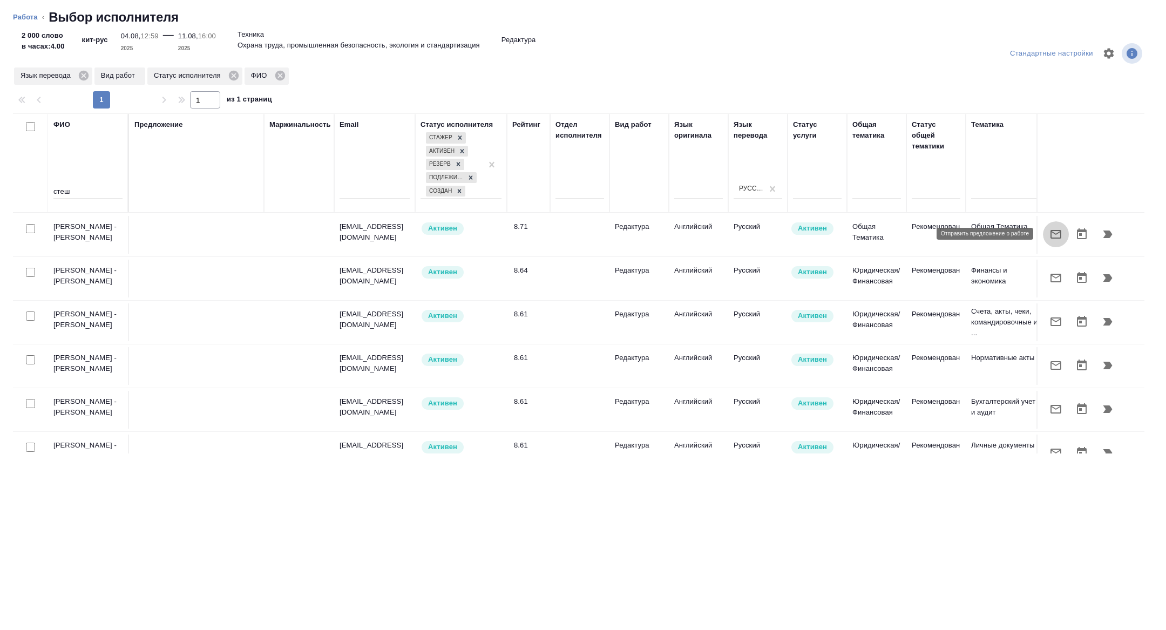
click at [1059, 232] on icon "button" at bounding box center [1056, 234] width 11 height 9
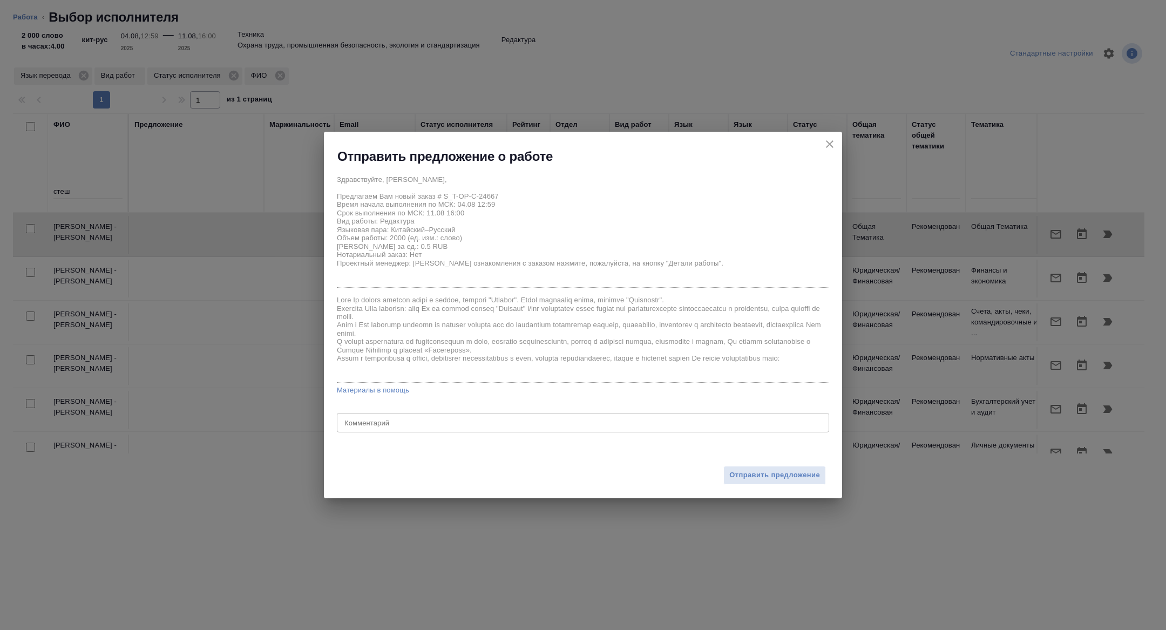
click at [521, 429] on div "x Комментарий" at bounding box center [583, 422] width 492 height 19
type textarea "без опоры"
click at [755, 471] on span "Отправить предложение" at bounding box center [775, 475] width 91 height 12
